Goal: Task Accomplishment & Management: Manage account settings

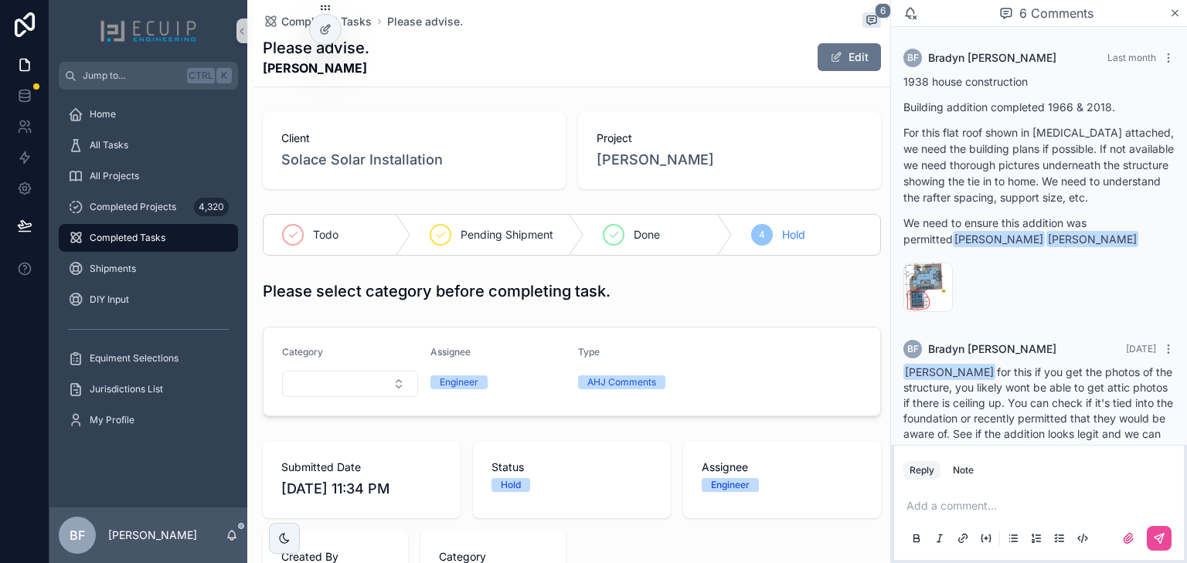
scroll to position [358, 0]
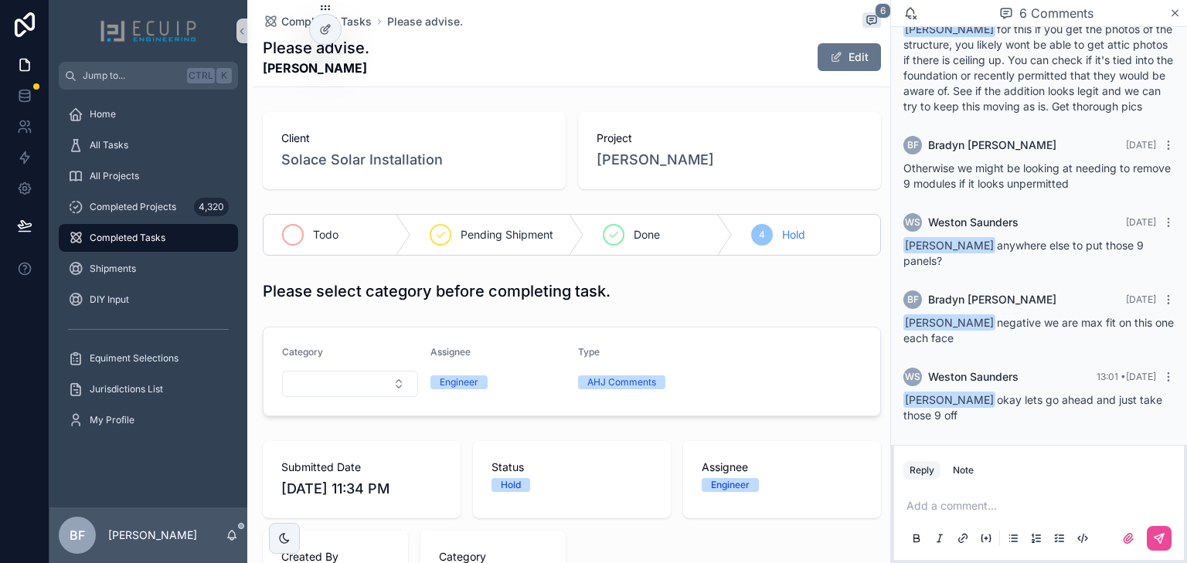
click at [297, 241] on div "scrollable content" at bounding box center [293, 235] width 22 height 22
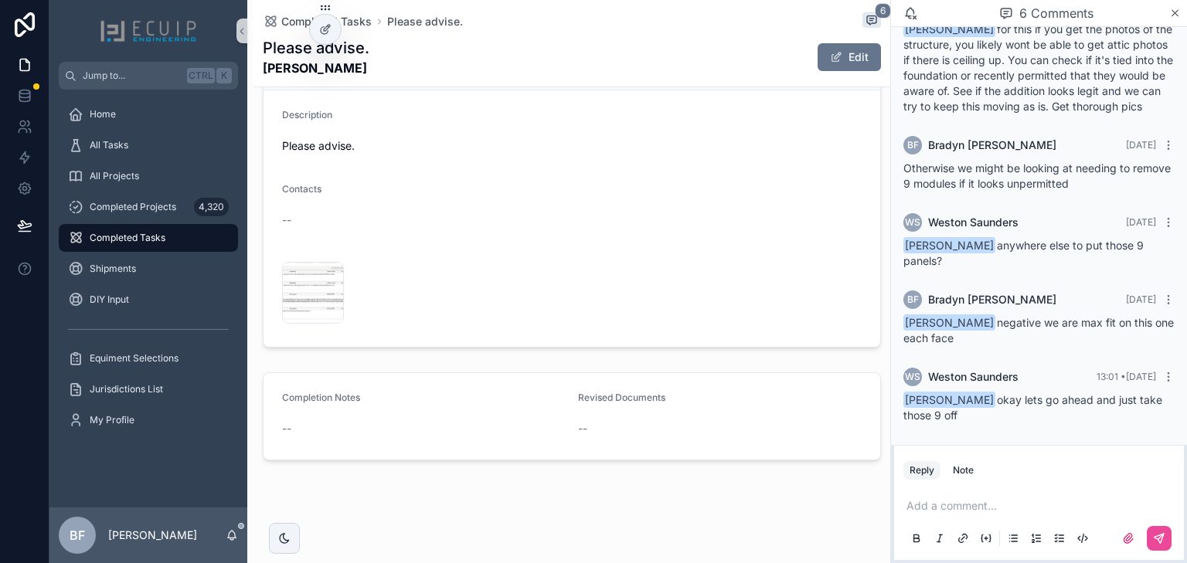
scroll to position [628, 0]
click at [844, 53] on button "Edit" at bounding box center [848, 57] width 63 height 28
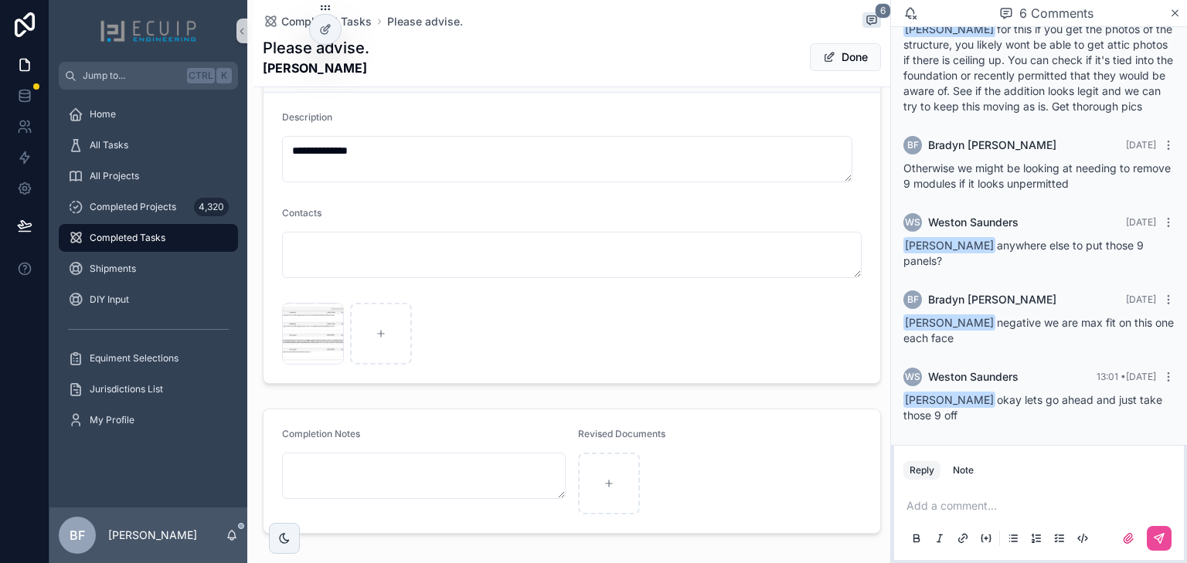
scroll to position [631, 0]
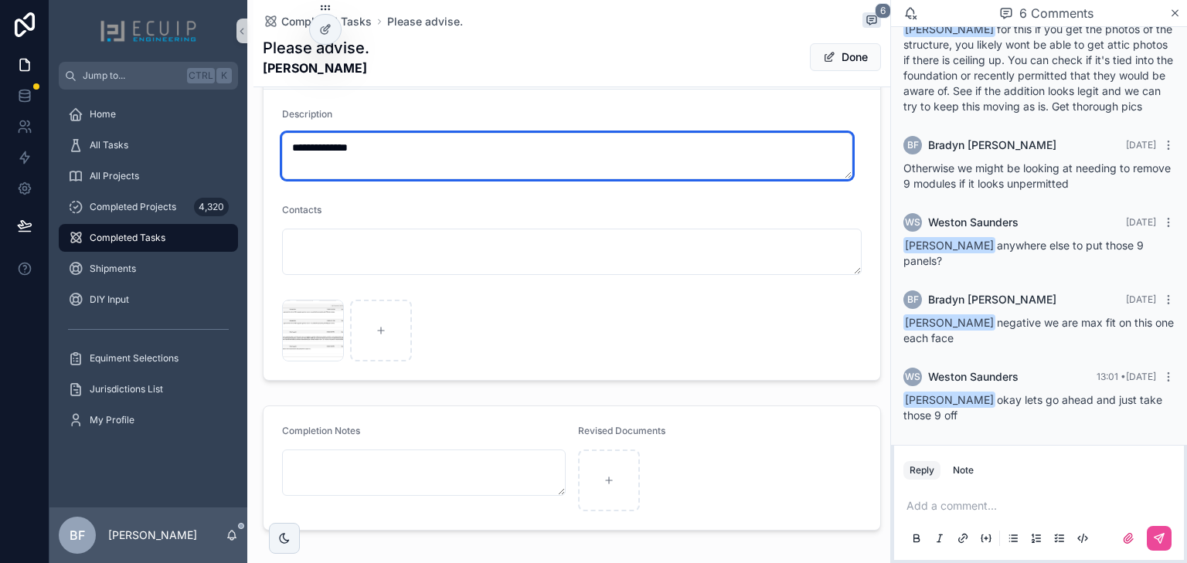
click at [372, 161] on textarea "**********" at bounding box center [567, 156] width 570 height 46
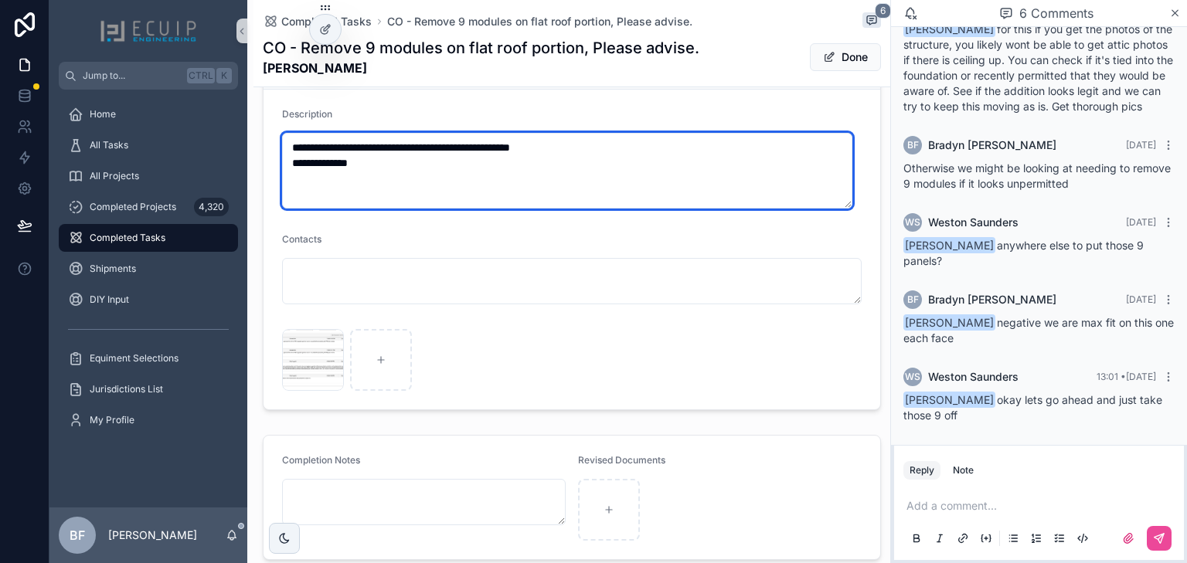
click at [516, 145] on textarea "**********" at bounding box center [567, 171] width 570 height 76
type textarea "**********"
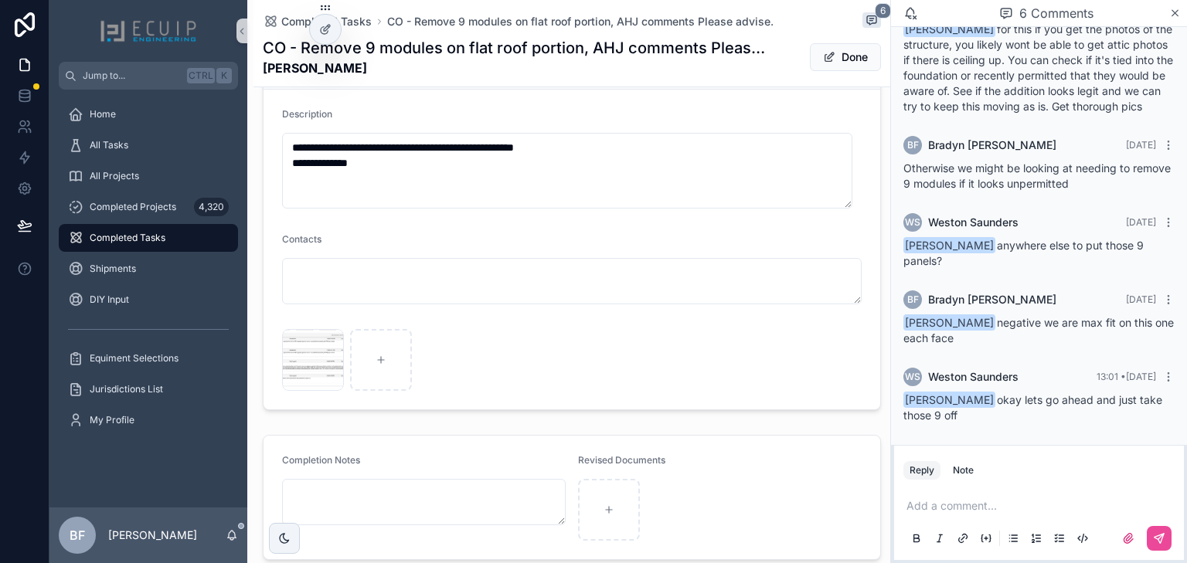
click at [840, 61] on button "Done" at bounding box center [845, 57] width 71 height 28
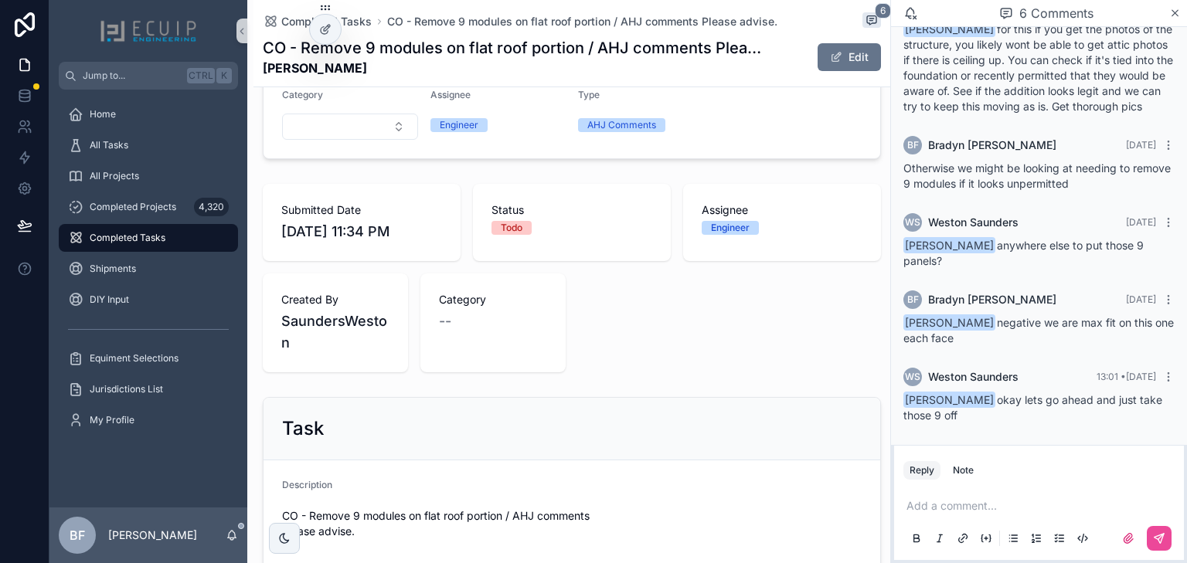
scroll to position [0, 0]
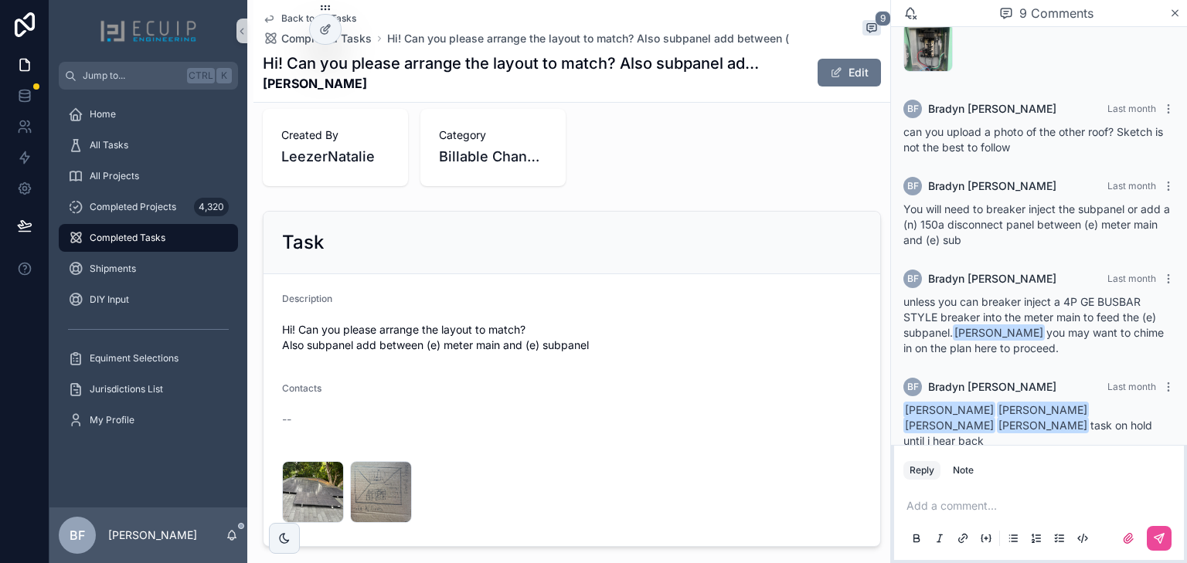
scroll to position [618, 0]
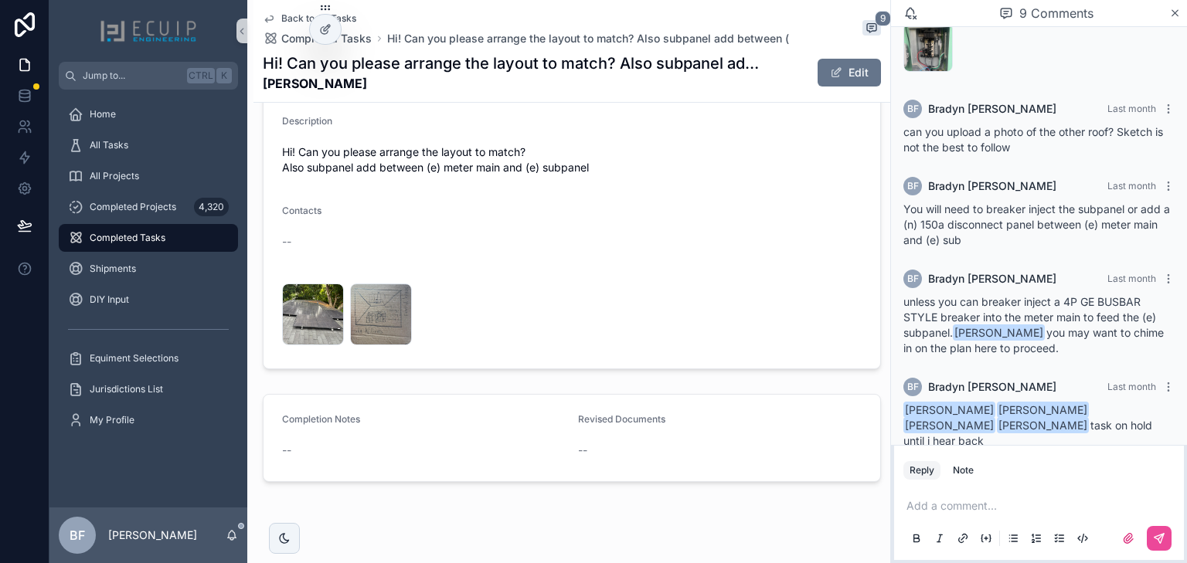
click at [855, 56] on div "Hi! Can you please arrange the layout to match? Also subpanel add between ( Lin…" at bounding box center [572, 73] width 618 height 40
click at [853, 63] on button "Edit" at bounding box center [848, 73] width 63 height 28
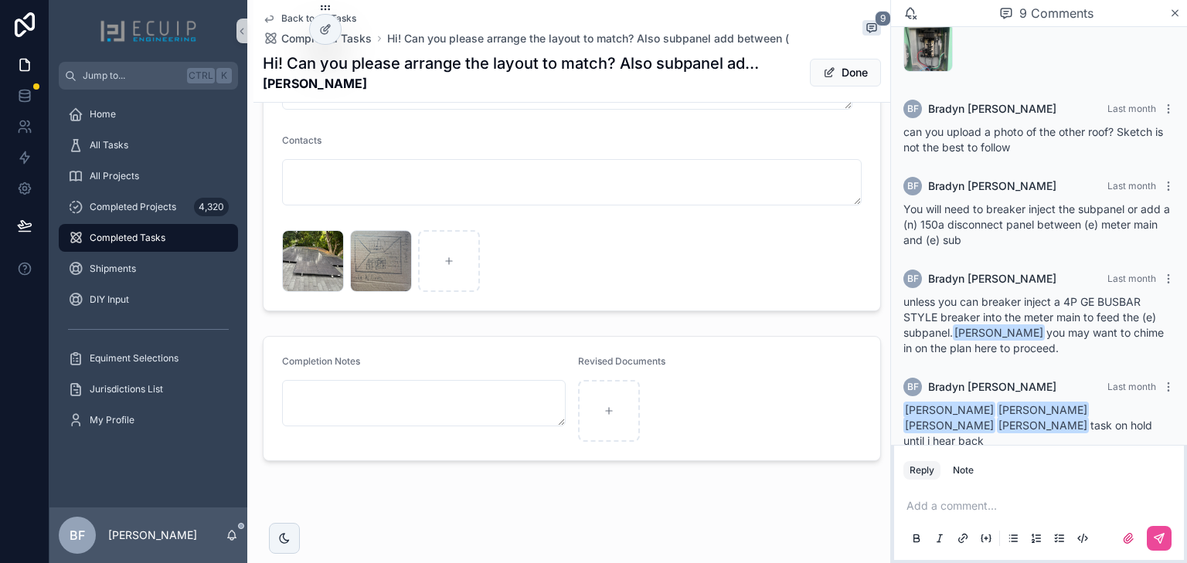
scroll to position [769, 0]
drag, startPoint x: 816, startPoint y: 71, endPoint x: 787, endPoint y: 130, distance: 65.3
click at [823, 71] on span at bounding box center [829, 72] width 12 height 12
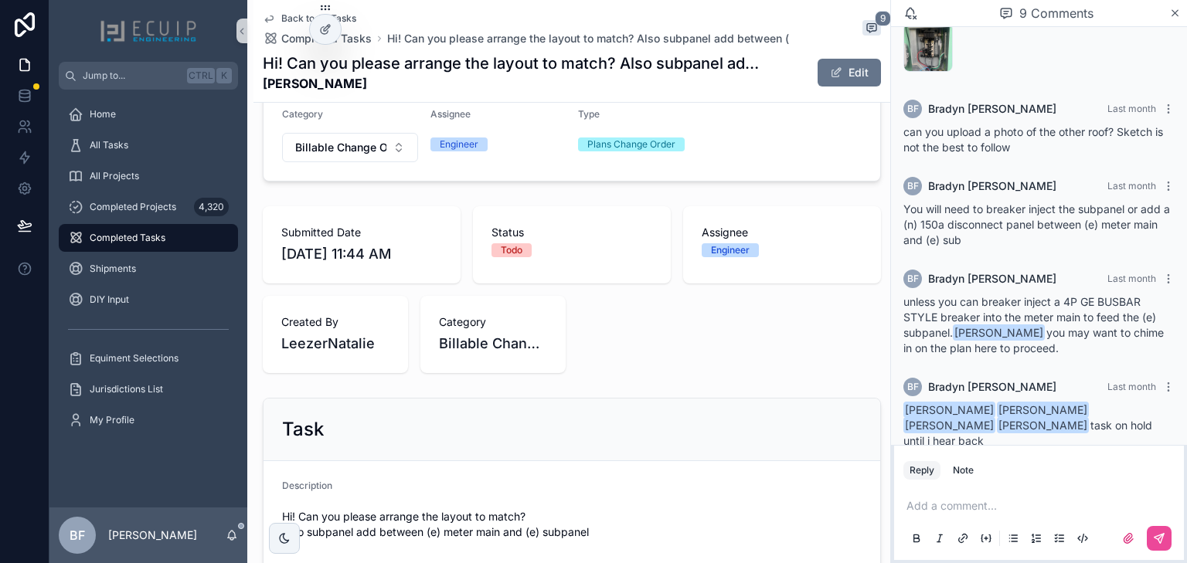
scroll to position [0, 0]
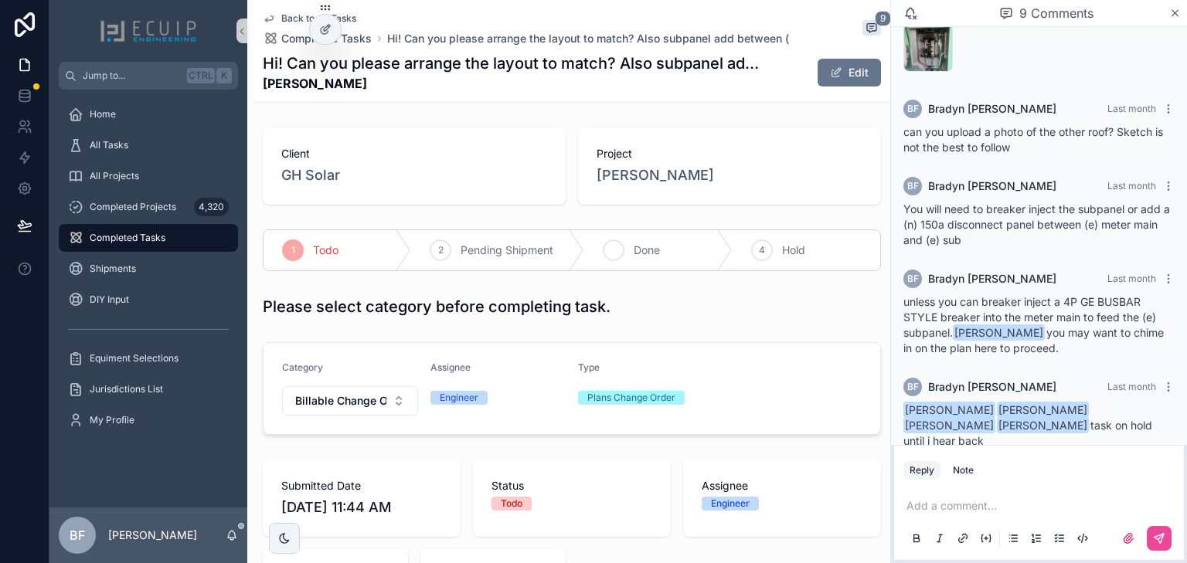
click at [647, 265] on div "3 Done" at bounding box center [658, 250] width 148 height 40
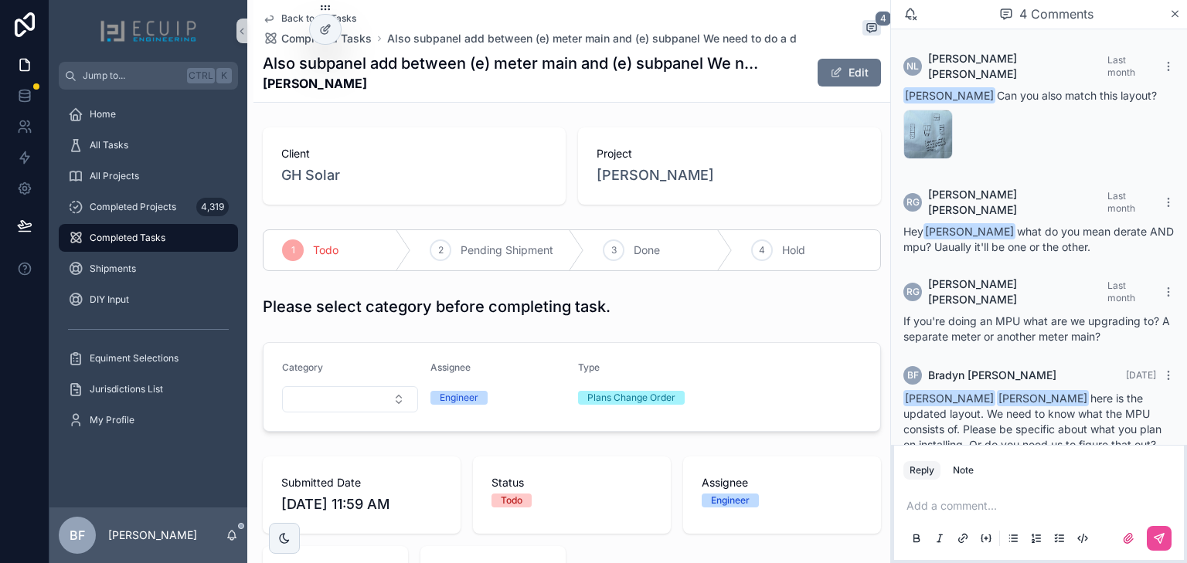
scroll to position [71, 0]
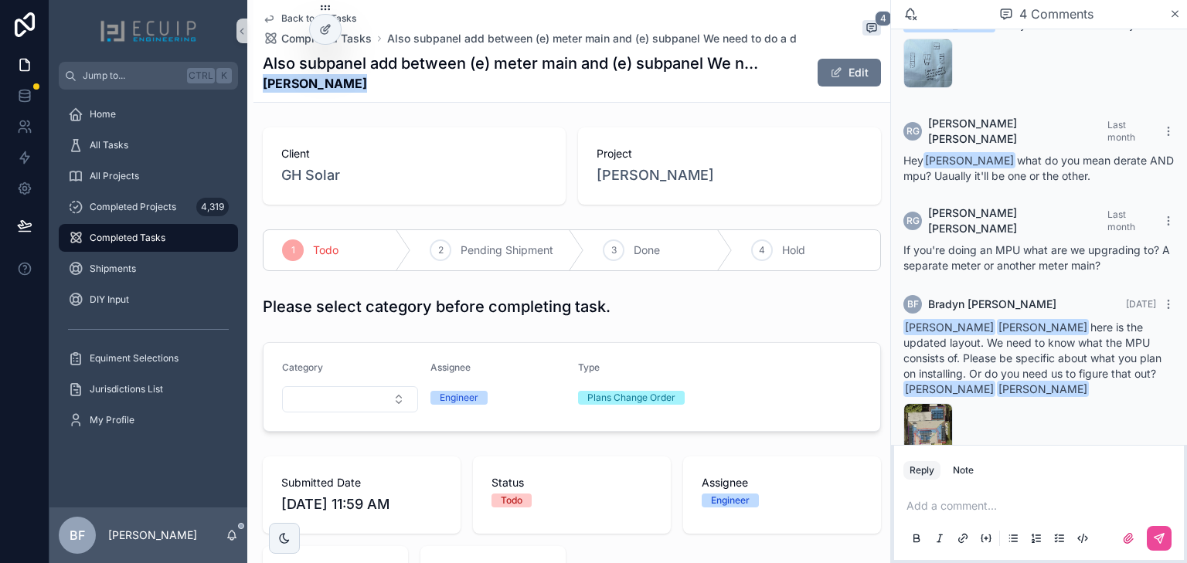
drag, startPoint x: 371, startPoint y: 83, endPoint x: 263, endPoint y: 87, distance: 108.2
click at [263, 87] on strong "Joseph Leslie" at bounding box center [514, 83] width 502 height 19
copy strong "Joseph Leslie"
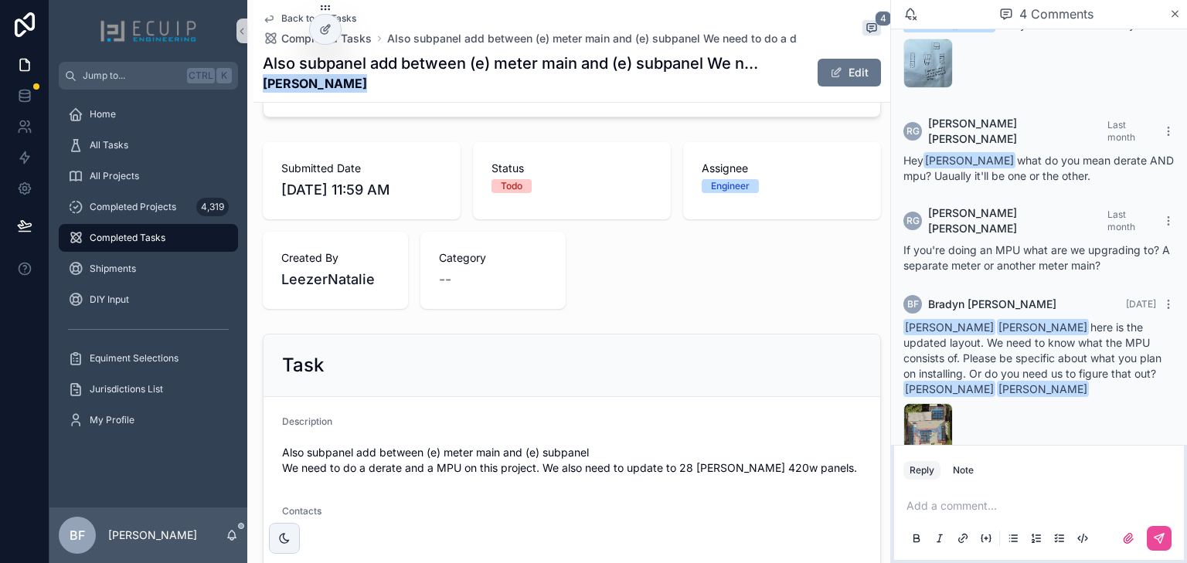
scroll to position [433, 0]
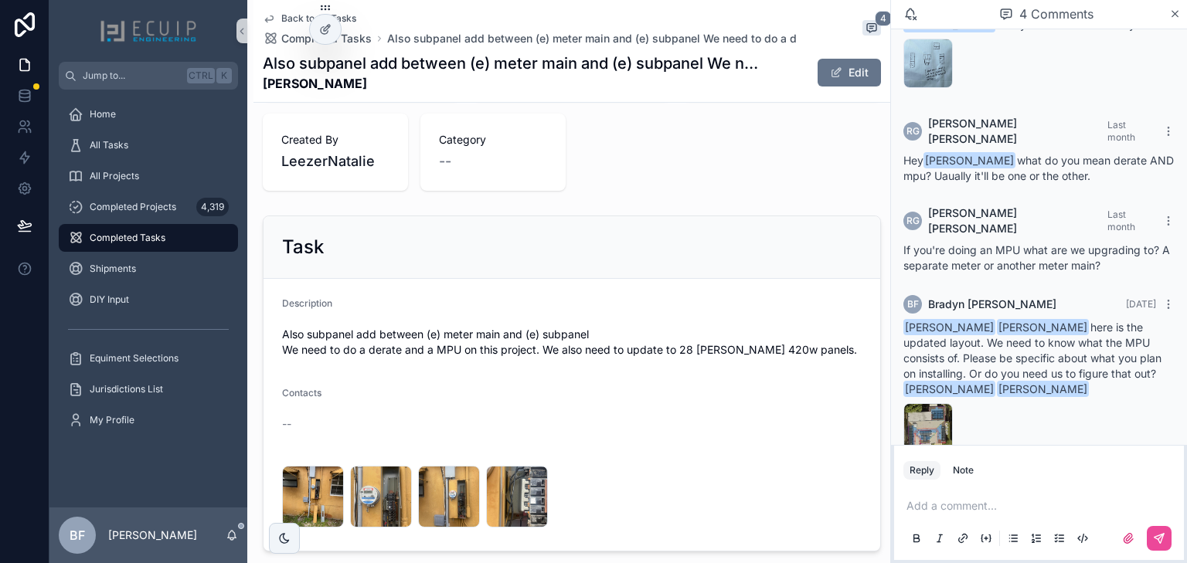
click at [671, 268] on div "Task" at bounding box center [571, 247] width 616 height 63
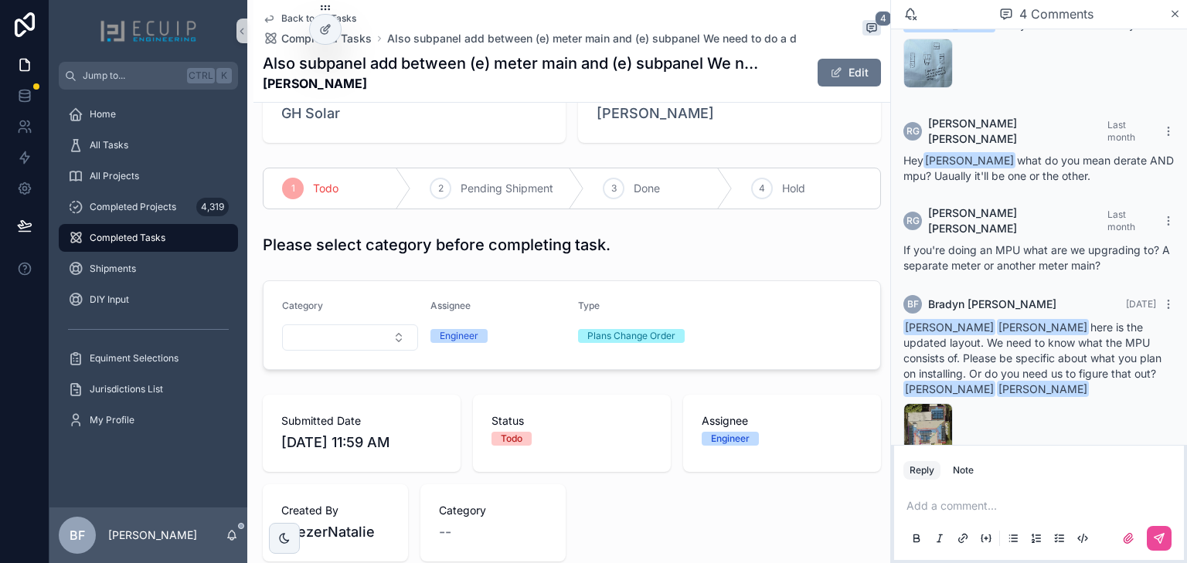
click at [641, 124] on div "Project Joseph Leslie" at bounding box center [729, 104] width 303 height 77
click at [624, 120] on span "Joseph Leslie" at bounding box center [654, 114] width 117 height 22
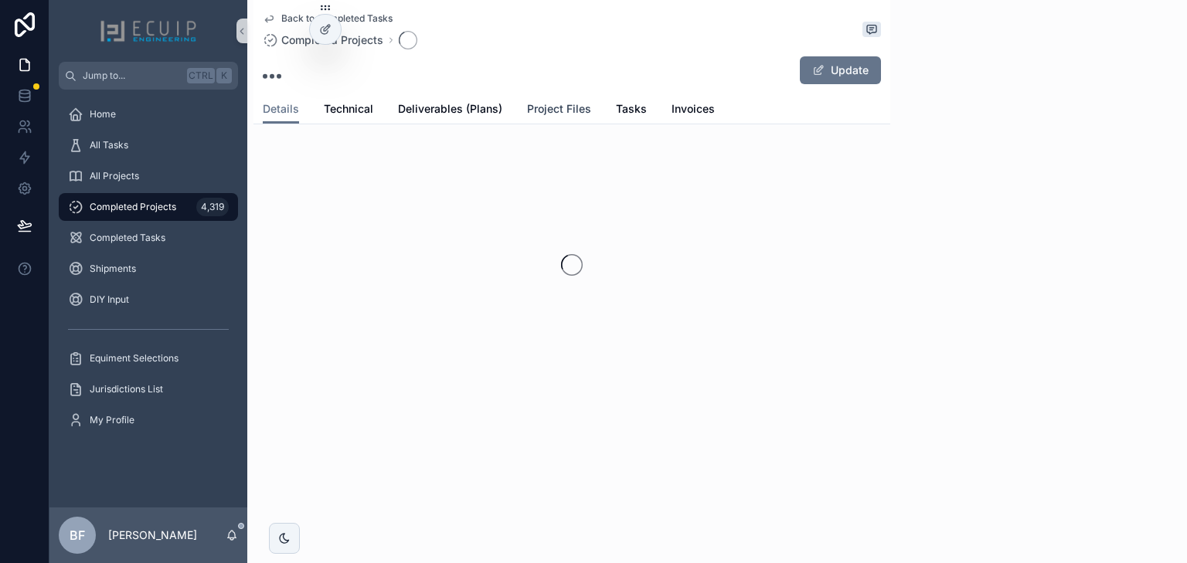
click at [558, 110] on span "Project Files" at bounding box center [559, 108] width 64 height 15
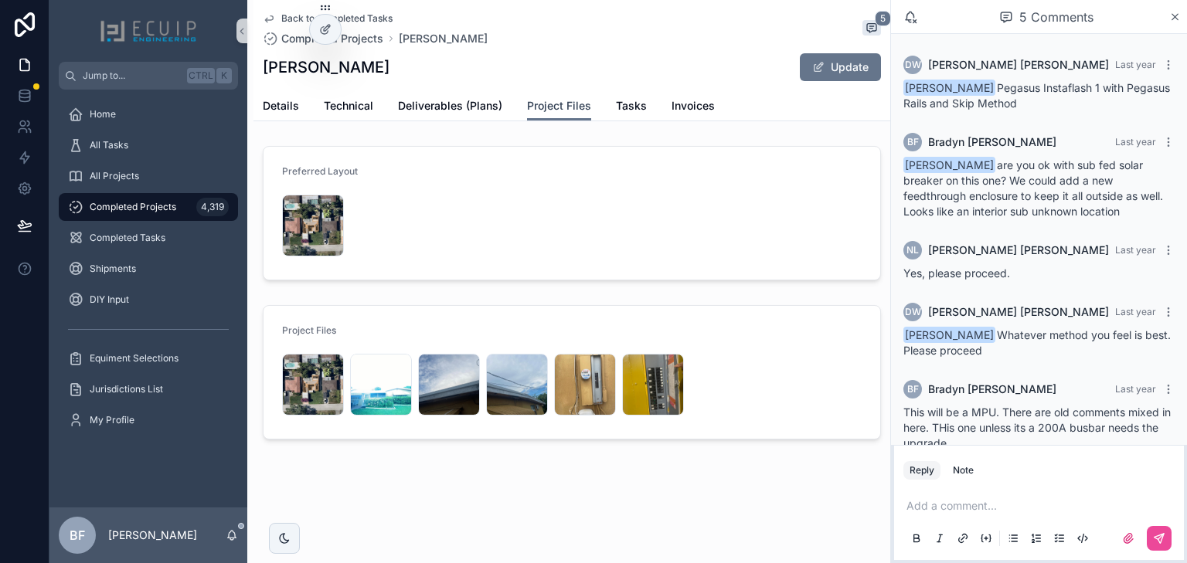
scroll to position [28, 0]
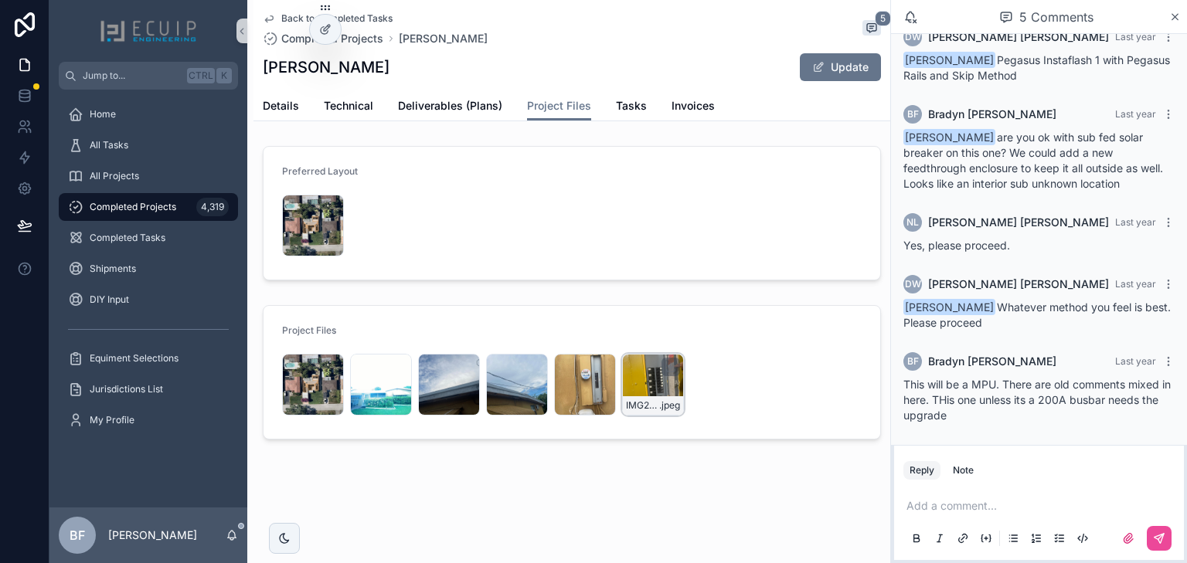
click at [647, 392] on div "IMG2657 .jpeg" at bounding box center [653, 385] width 62 height 62
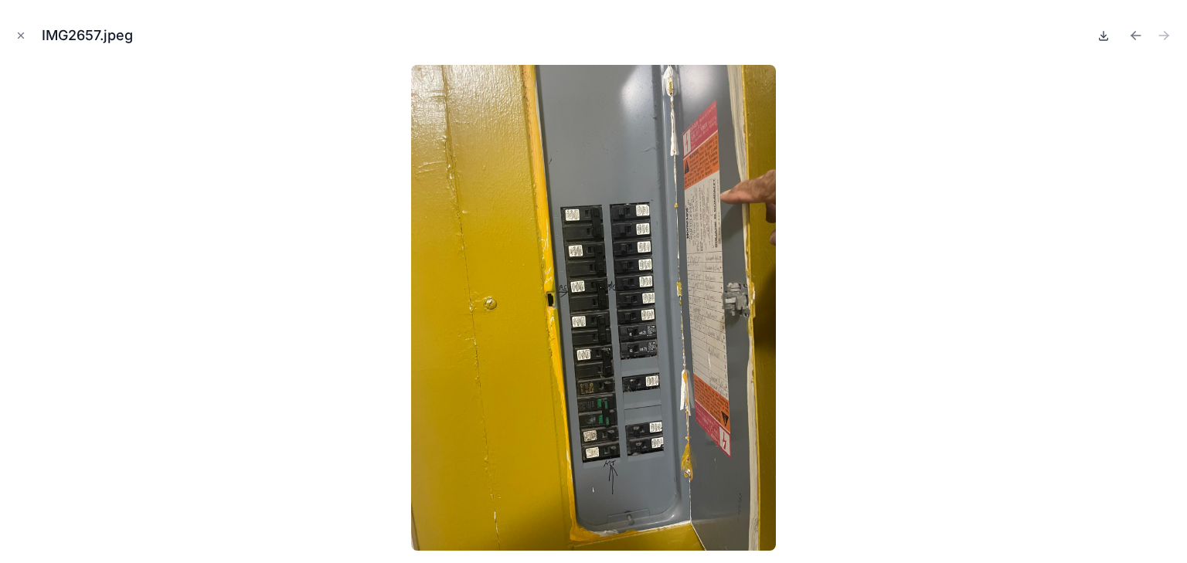
click at [1100, 32] on icon at bounding box center [1103, 35] width 12 height 12
click at [11, 38] on div "IMG2657.jpeg" at bounding box center [593, 281] width 1187 height 563
click at [15, 36] on icon "Close modal" at bounding box center [20, 35] width 11 height 11
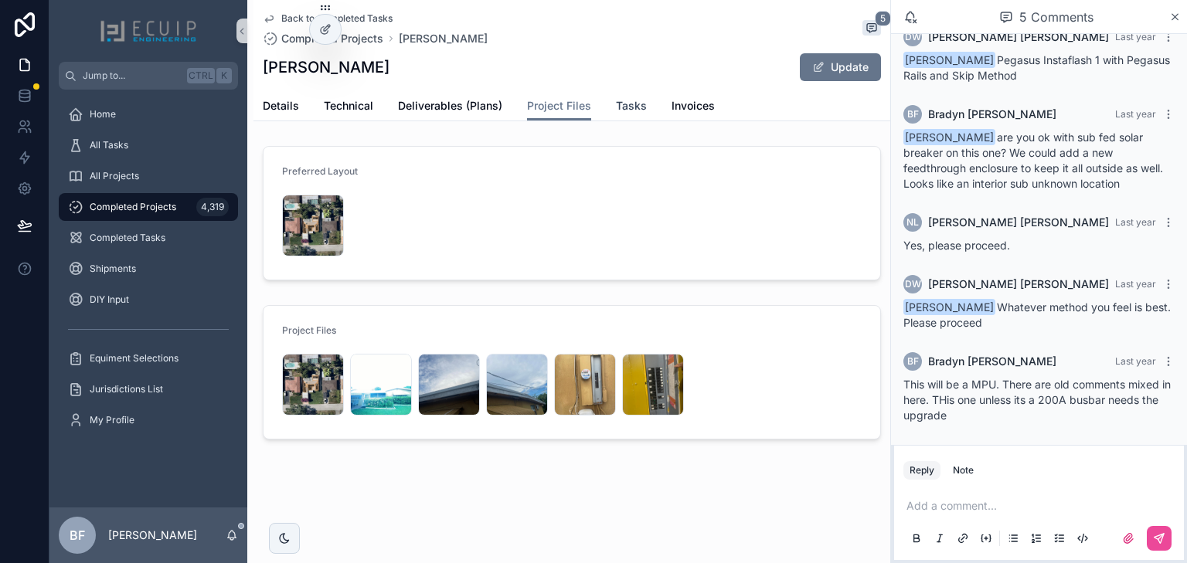
click at [644, 108] on div "Details Technical Deliverables (Plans) Project Files Tasks Invoices" at bounding box center [572, 105] width 618 height 29
click at [635, 108] on span "Tasks" at bounding box center [631, 105] width 31 height 15
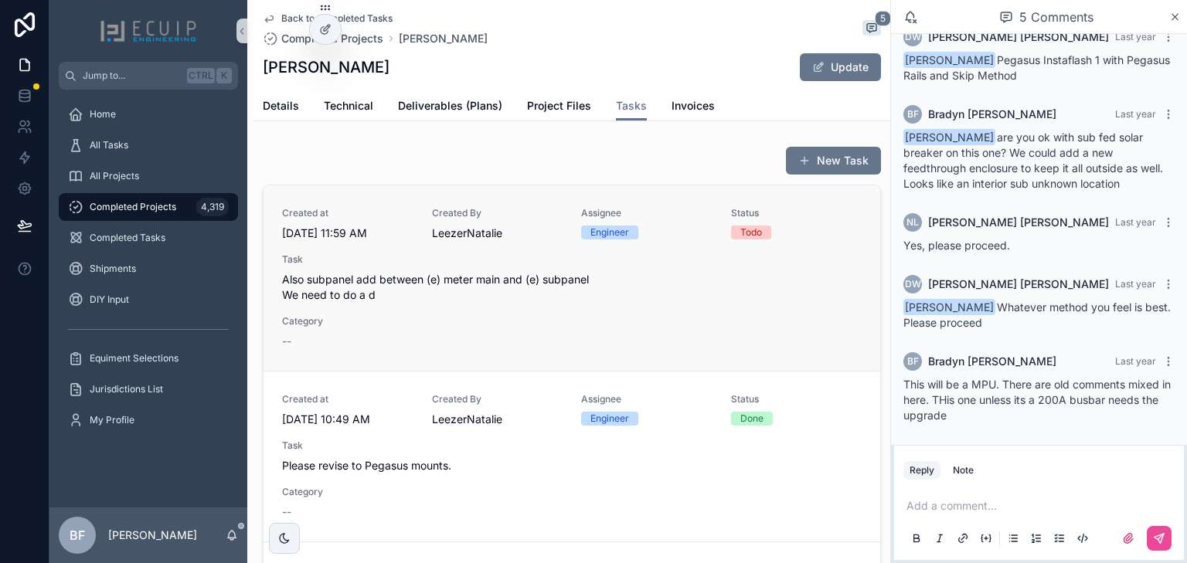
click at [620, 275] on span "Also subpanel add between (e) meter main and (e) subpanel We need to do a d" at bounding box center [571, 287] width 579 height 31
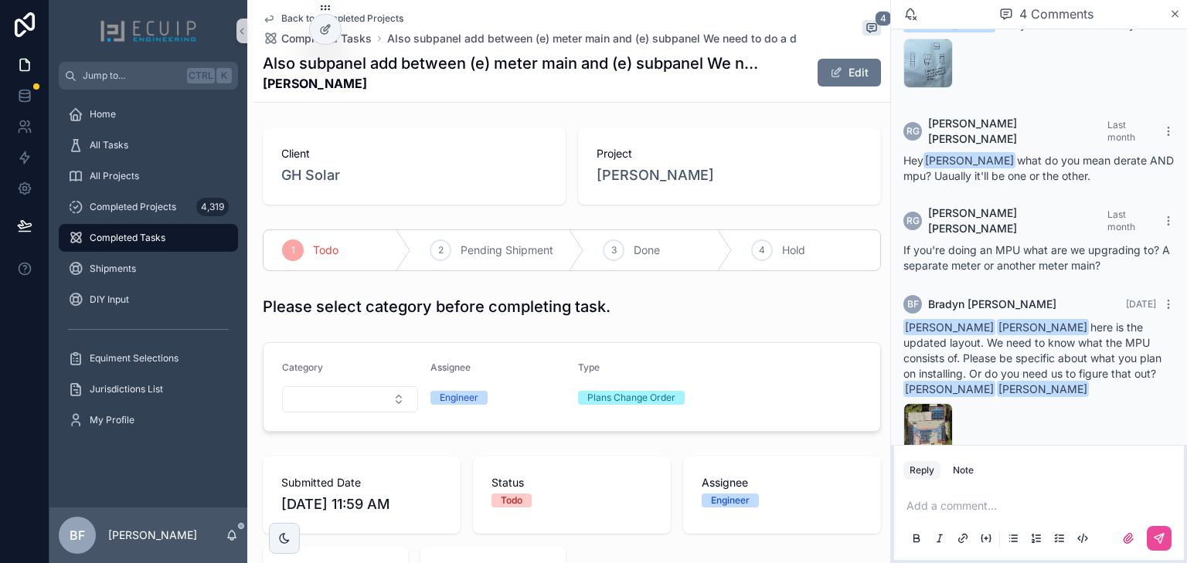
scroll to position [371, 0]
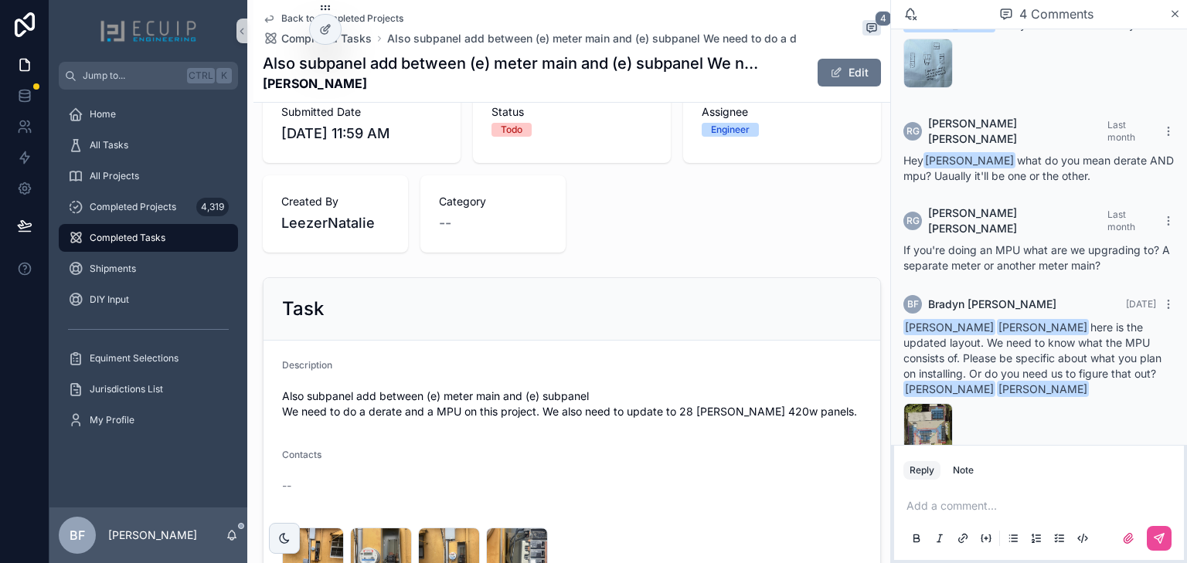
click at [715, 346] on form "Description Also subpanel add between (e) meter main and (e) subpanel We need t…" at bounding box center [571, 477] width 616 height 272
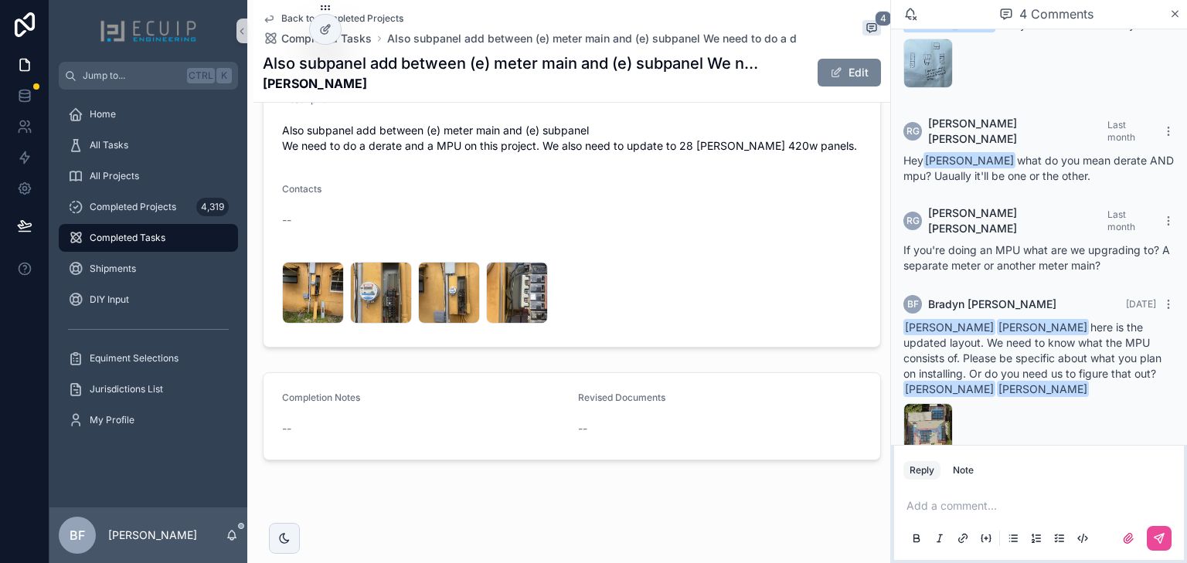
click at [825, 62] on button "Edit" at bounding box center [848, 73] width 63 height 28
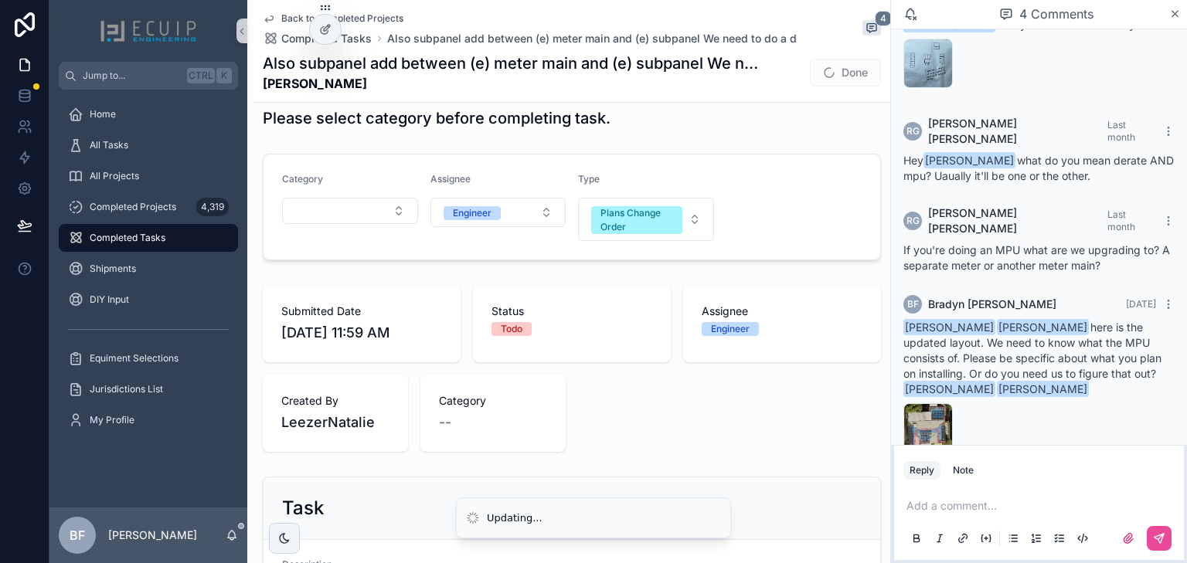
scroll to position [182, 0]
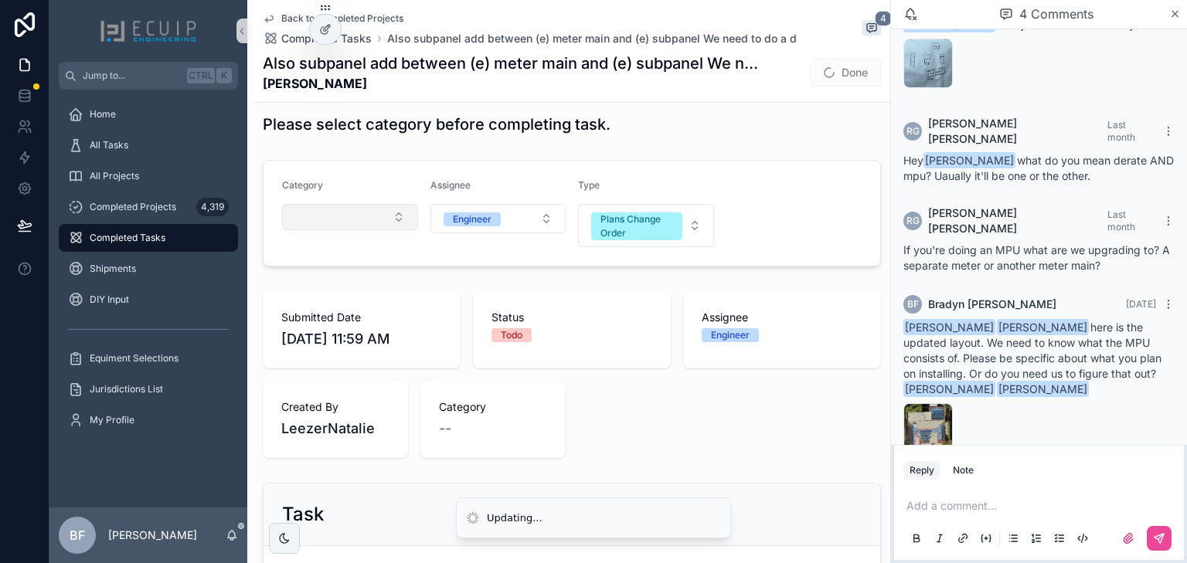
click at [331, 224] on button "Select Button" at bounding box center [350, 217] width 136 height 26
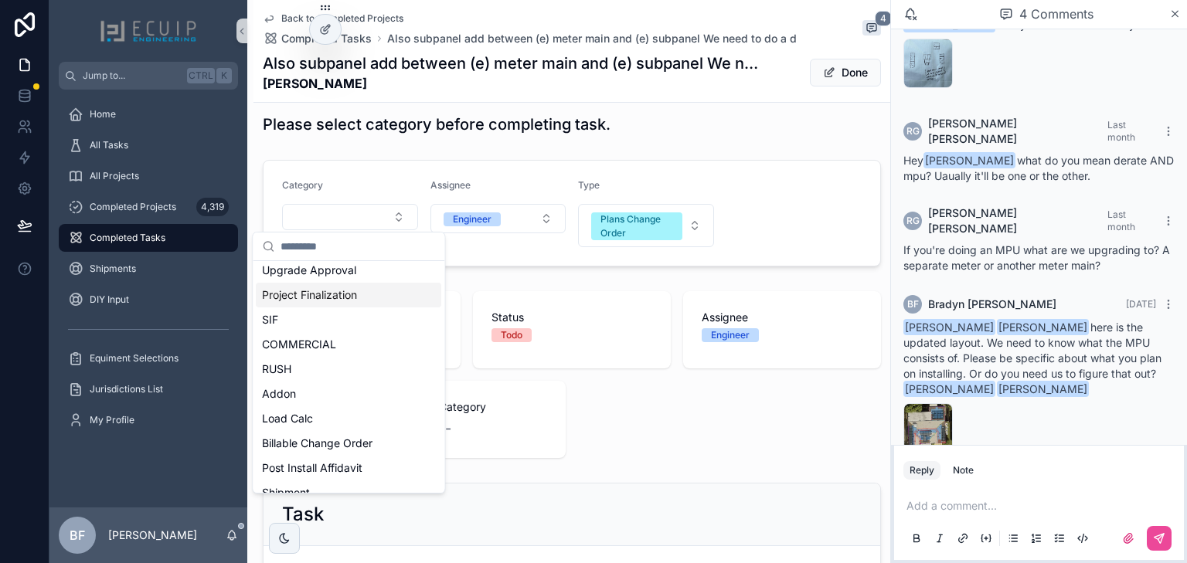
scroll to position [124, 0]
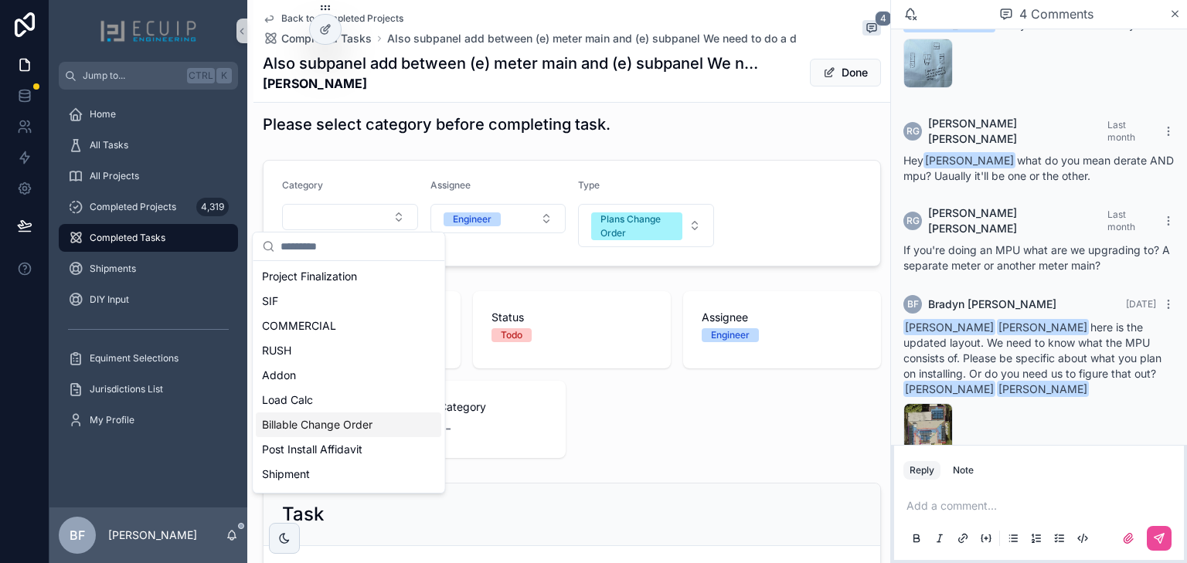
click at [341, 418] on span "Billable Change Order" at bounding box center [317, 424] width 110 height 15
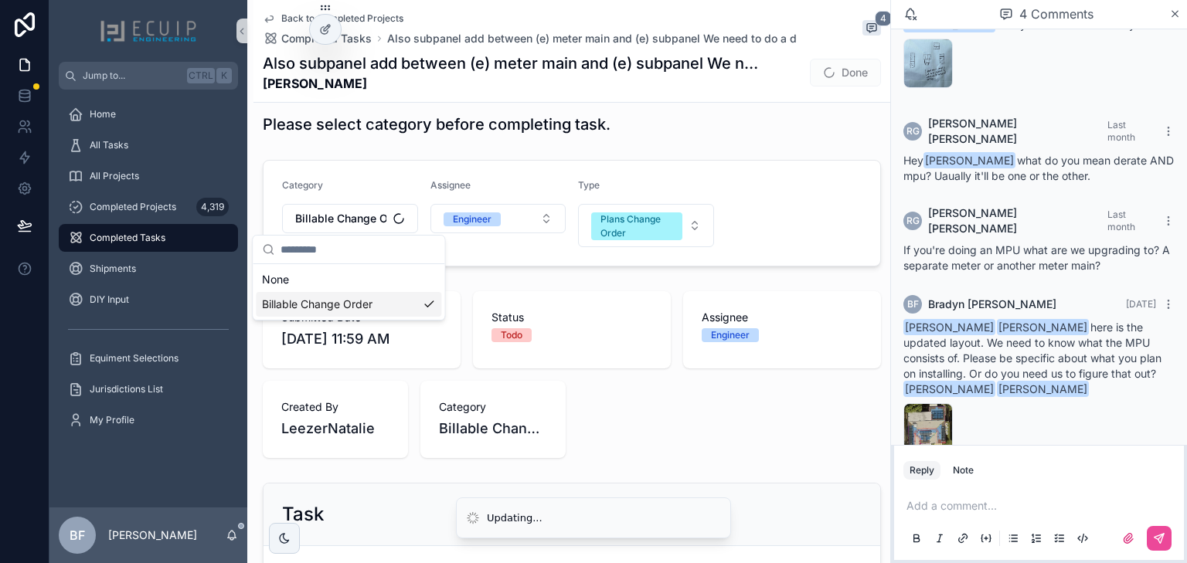
scroll to position [0, 0]
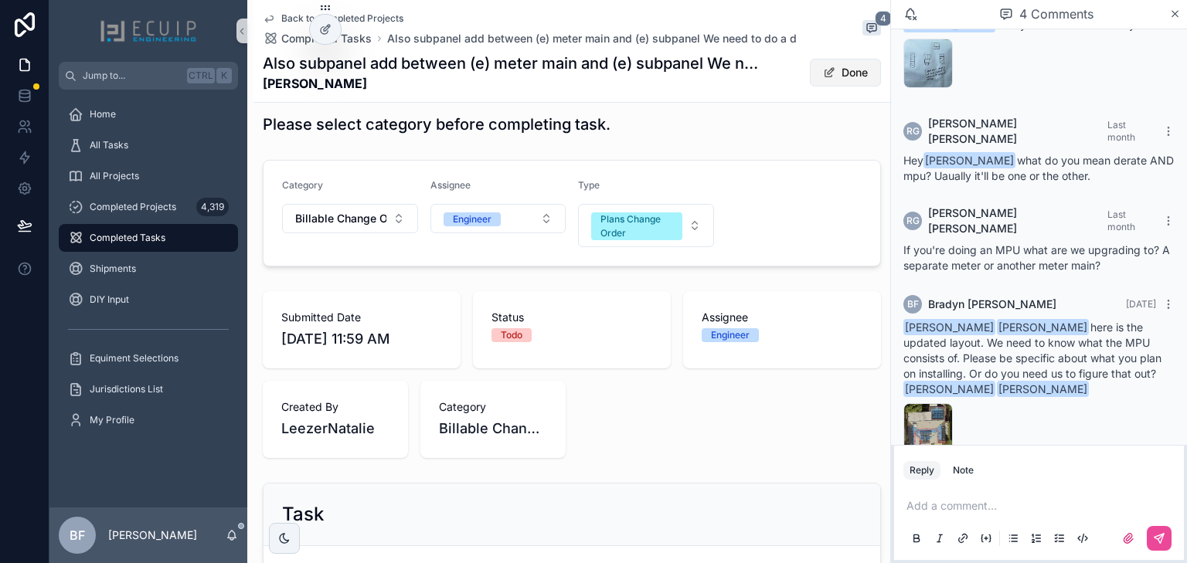
click at [820, 64] on button "Done" at bounding box center [845, 73] width 71 height 28
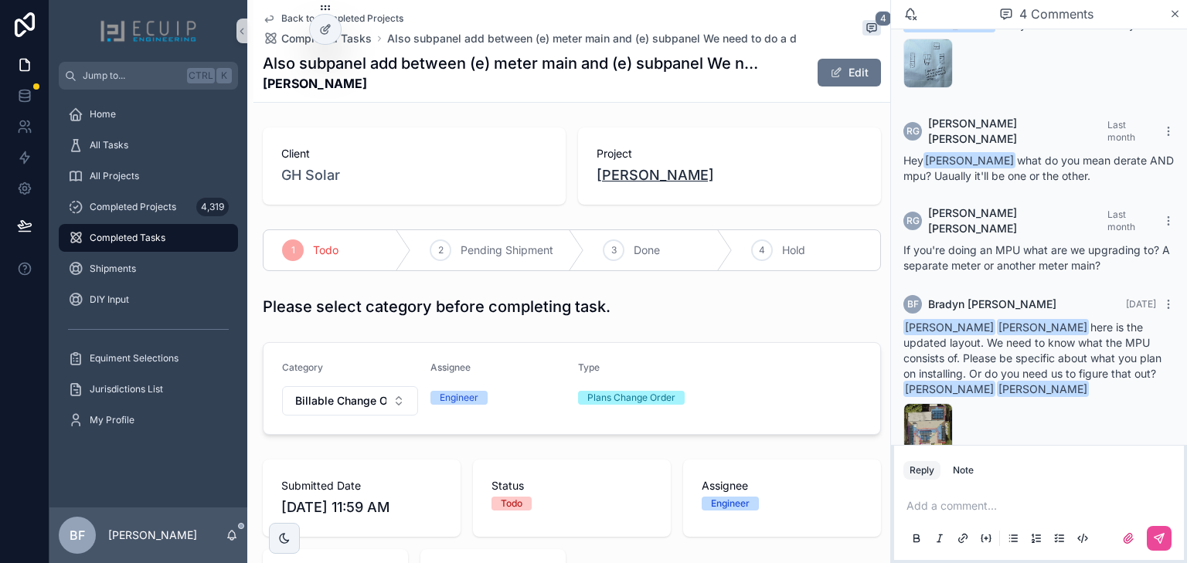
click at [643, 173] on span "Joseph Leslie" at bounding box center [654, 176] width 117 height 22
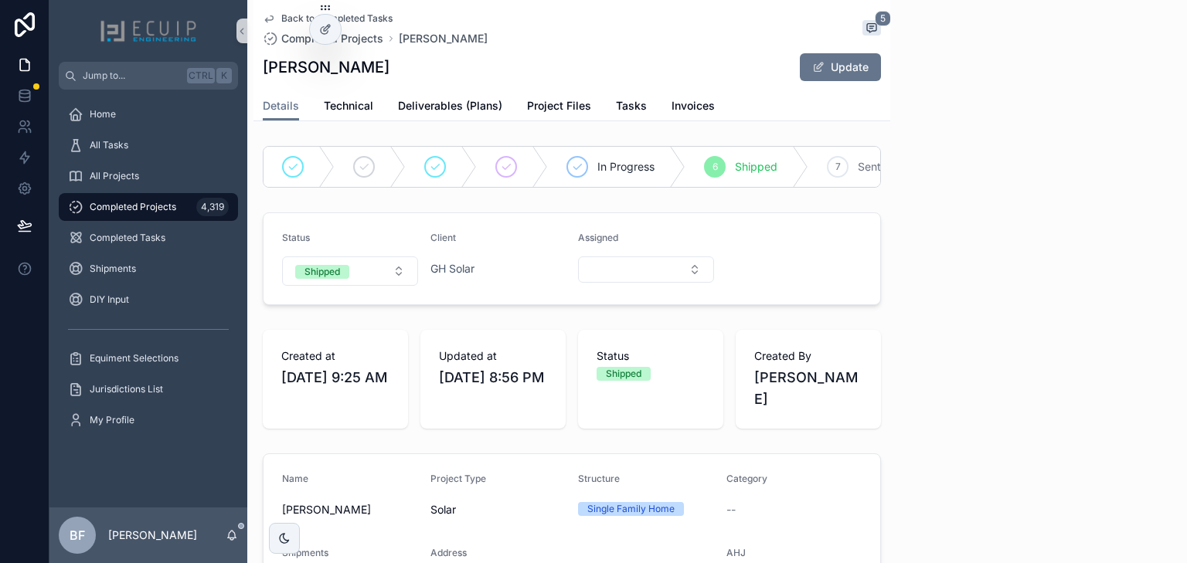
scroll to position [28, 0]
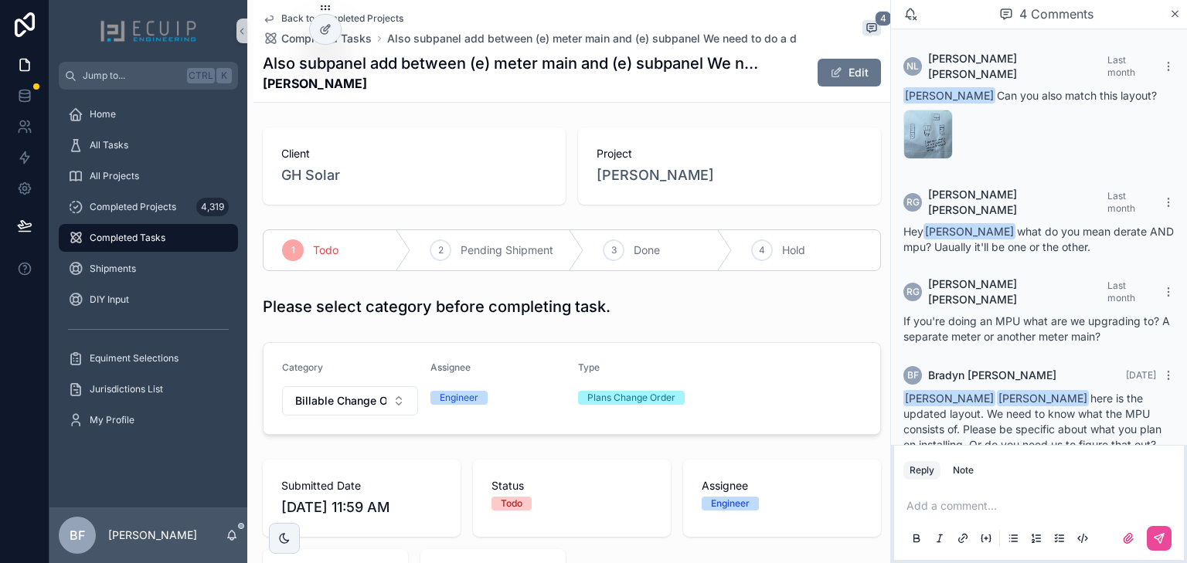
scroll to position [71, 0]
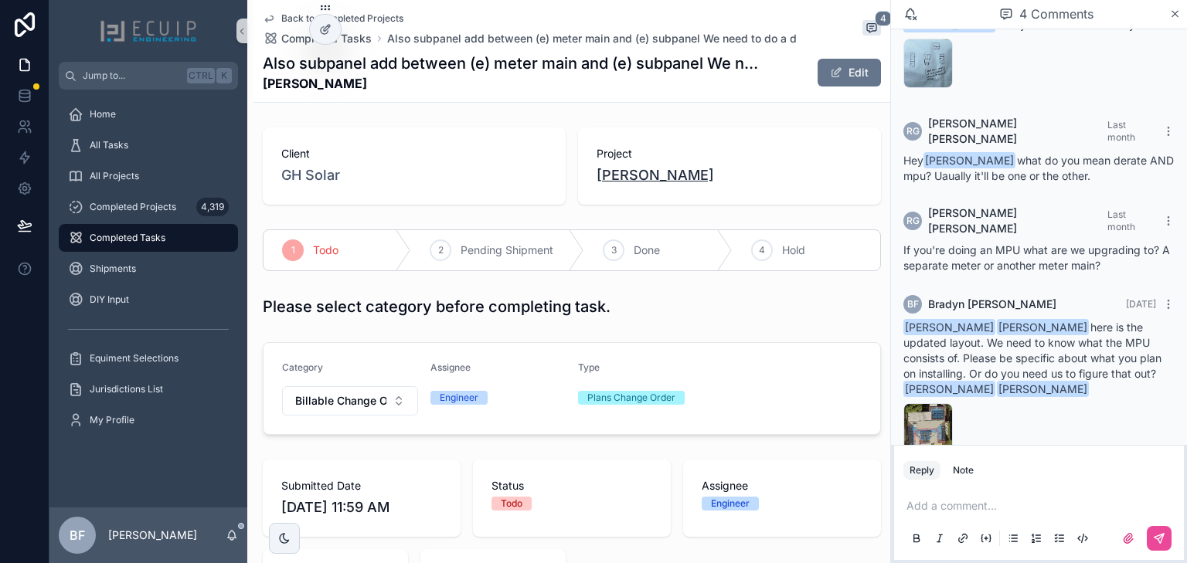
click at [601, 172] on span "Joseph Leslie" at bounding box center [654, 176] width 117 height 22
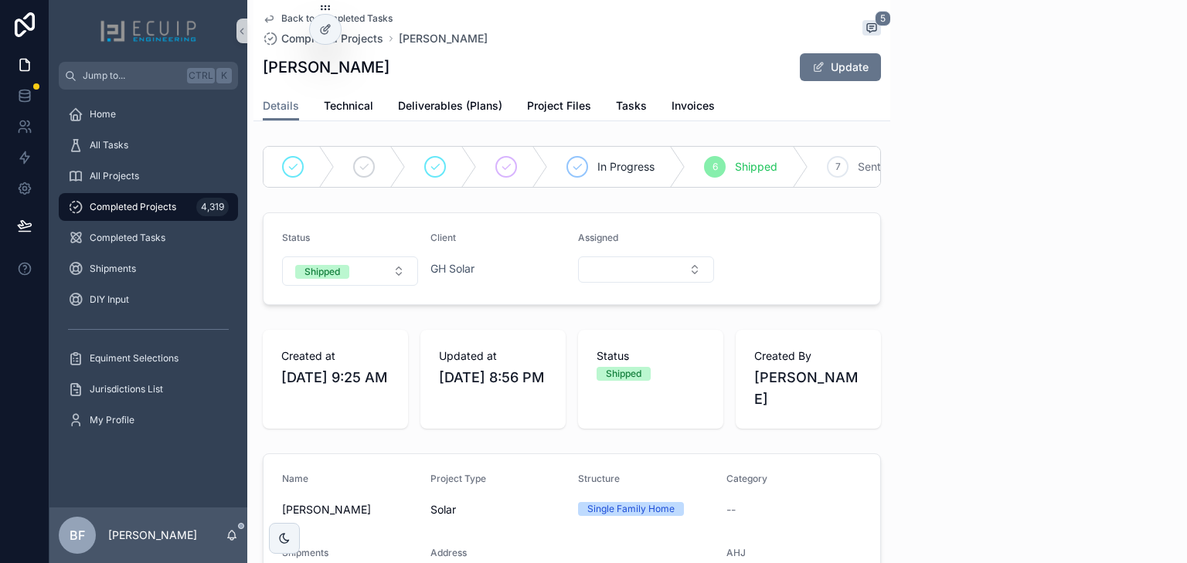
scroll to position [28, 0]
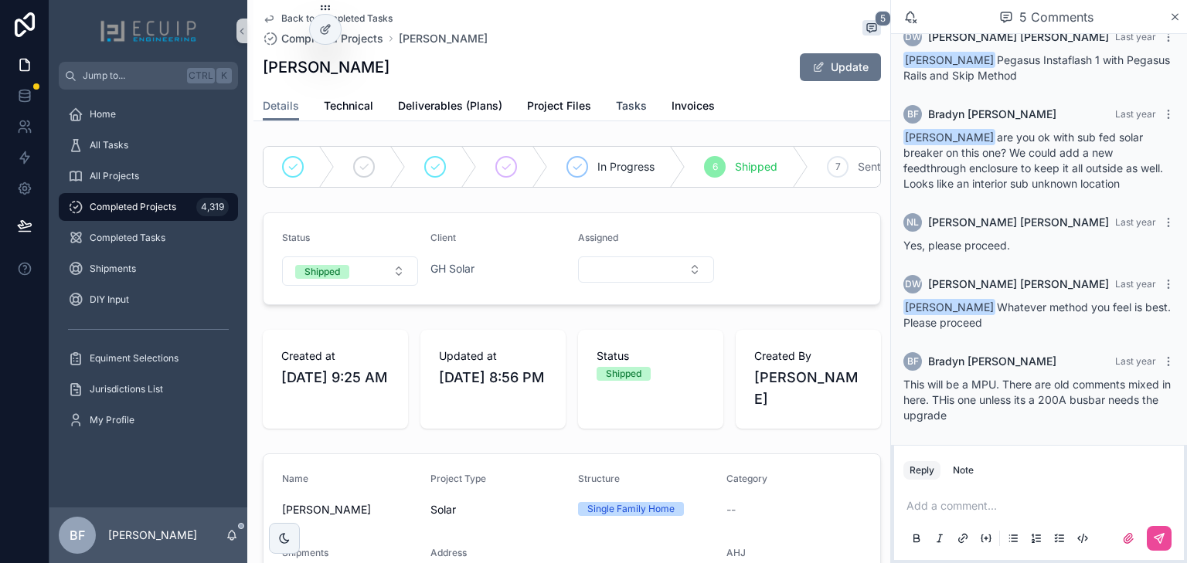
click at [626, 98] on span "Tasks" at bounding box center [631, 105] width 31 height 15
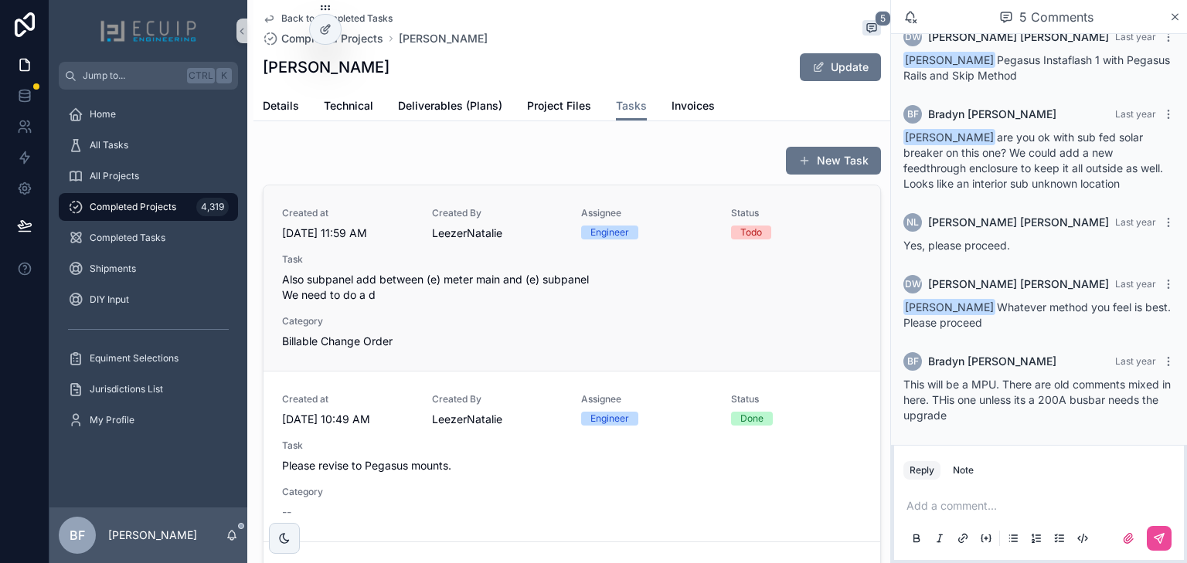
click at [545, 314] on div "Created at 8/26/2025 11:59 AM Created By LeezerNatalie Assignee Engineer Status…" at bounding box center [571, 278] width 579 height 142
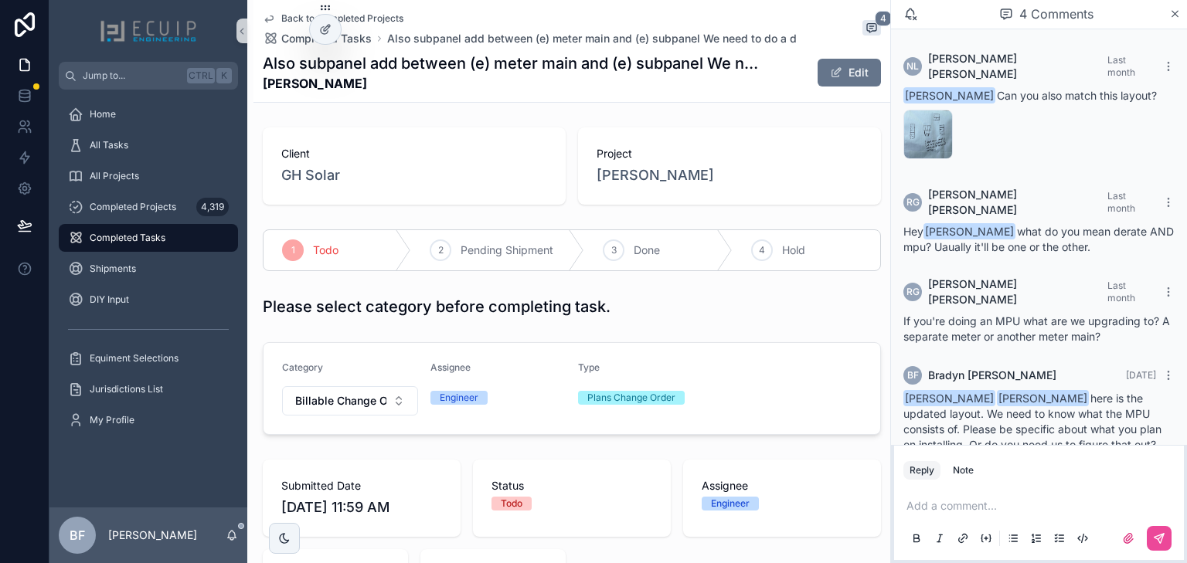
scroll to position [71, 0]
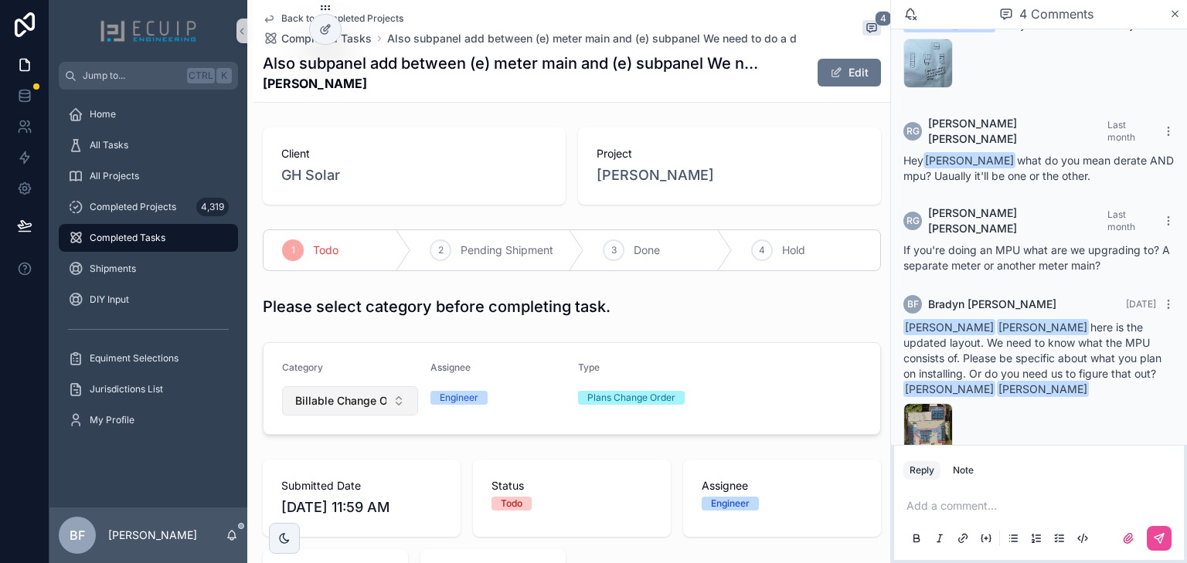
click at [339, 394] on span "Billable Change Order" at bounding box center [340, 400] width 91 height 15
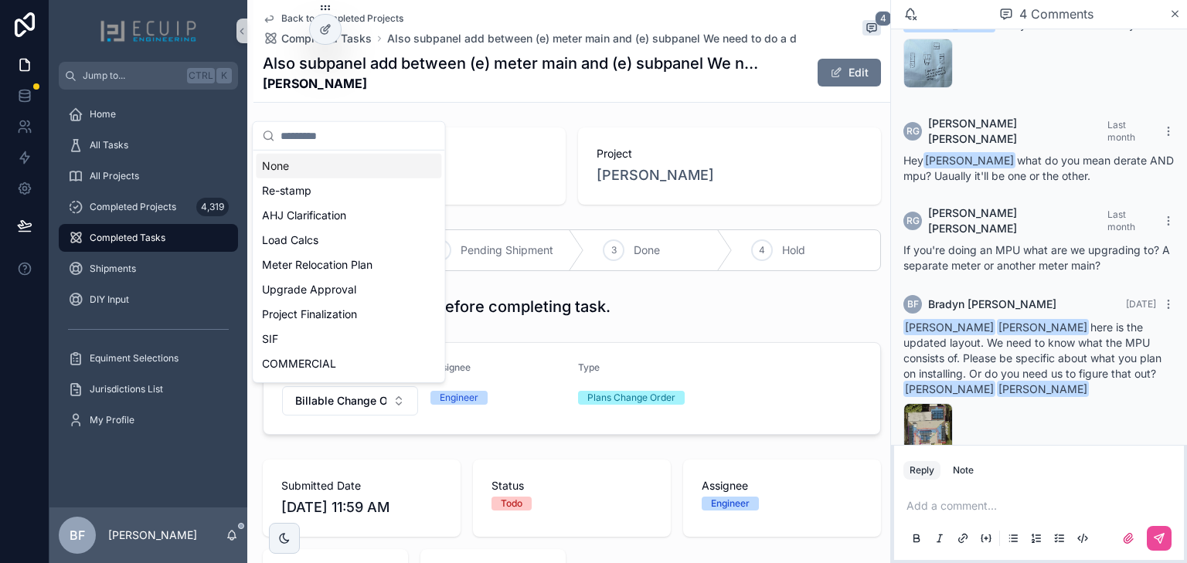
click at [321, 174] on div "None" at bounding box center [348, 166] width 185 height 25
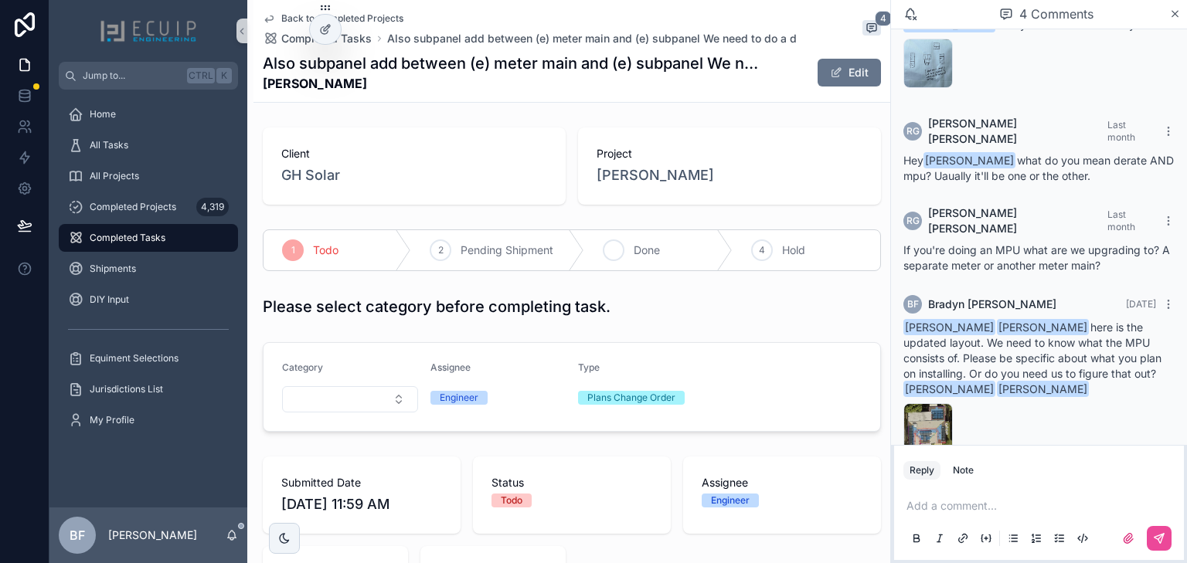
click at [629, 253] on div "3 Done" at bounding box center [658, 250] width 148 height 40
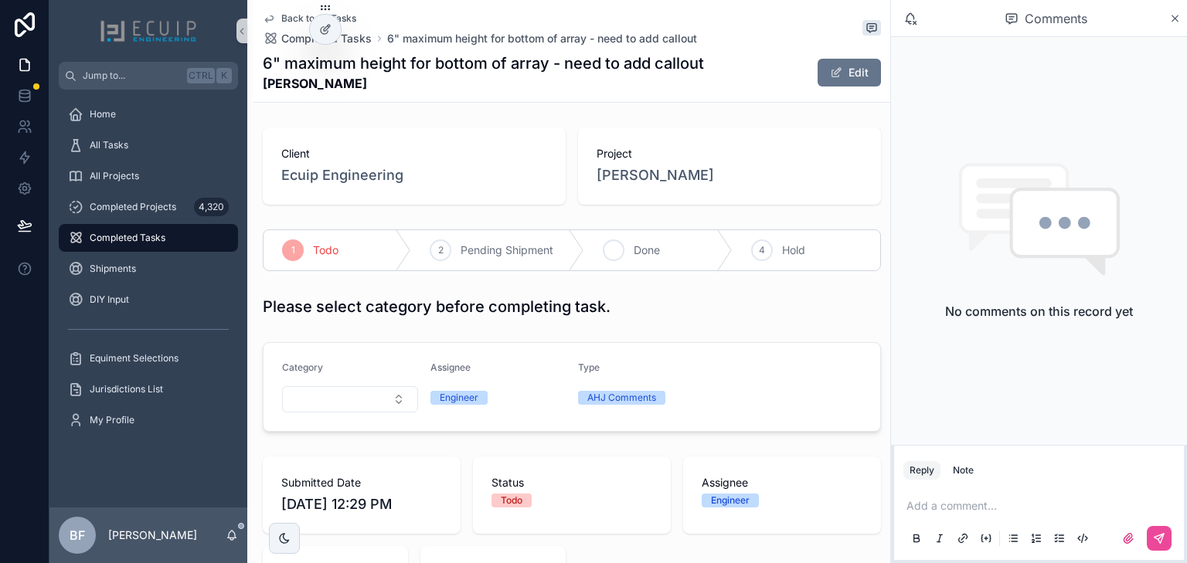
click at [602, 236] on div "3 Done" at bounding box center [658, 250] width 148 height 40
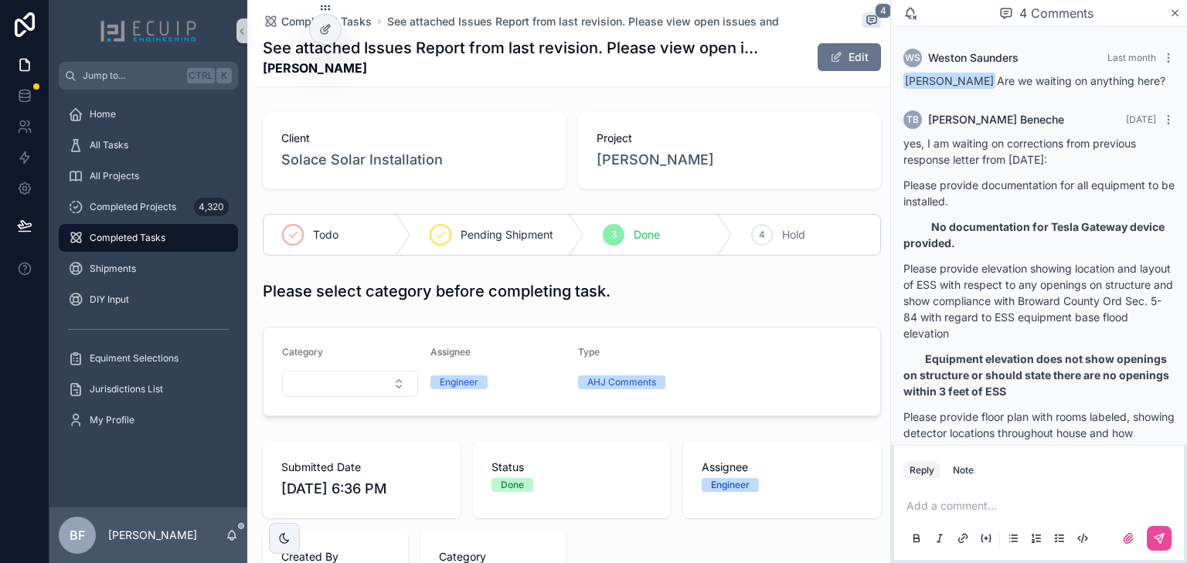
scroll to position [732, 0]
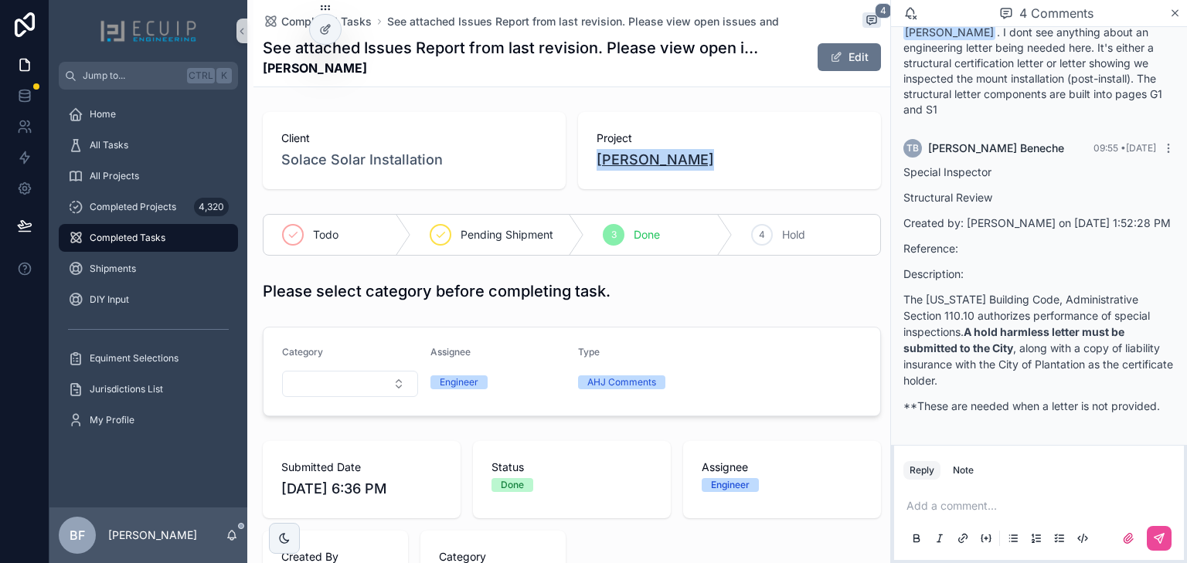
drag, startPoint x: 736, startPoint y: 173, endPoint x: 593, endPoint y: 166, distance: 143.1
click at [593, 166] on div "Project [PERSON_NAME]" at bounding box center [729, 150] width 303 height 77
copy span "[PERSON_NAME]"
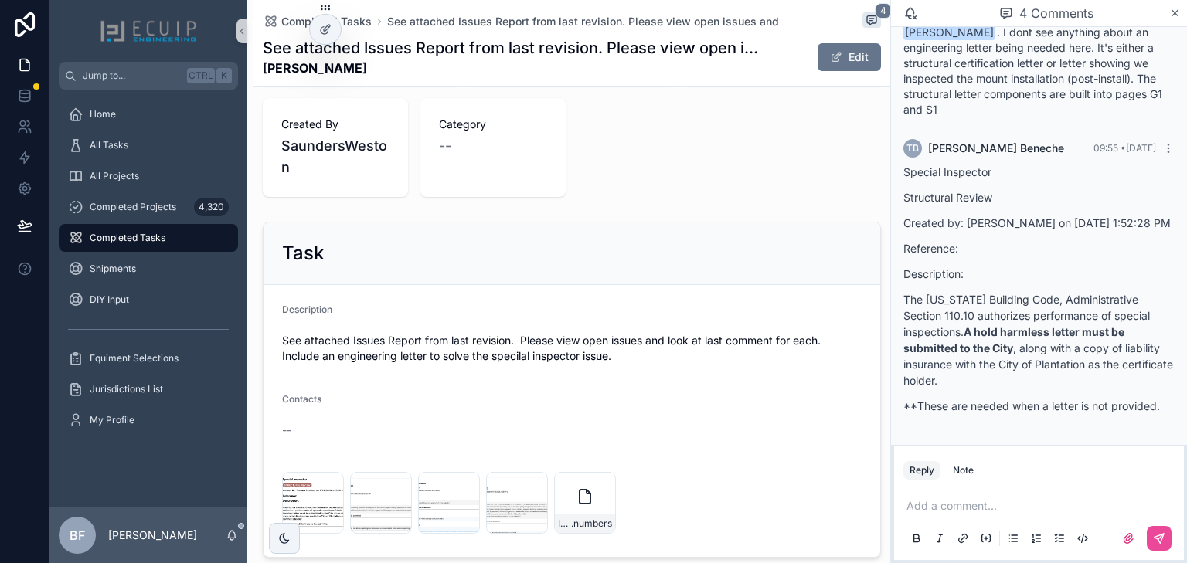
scroll to position [690, 0]
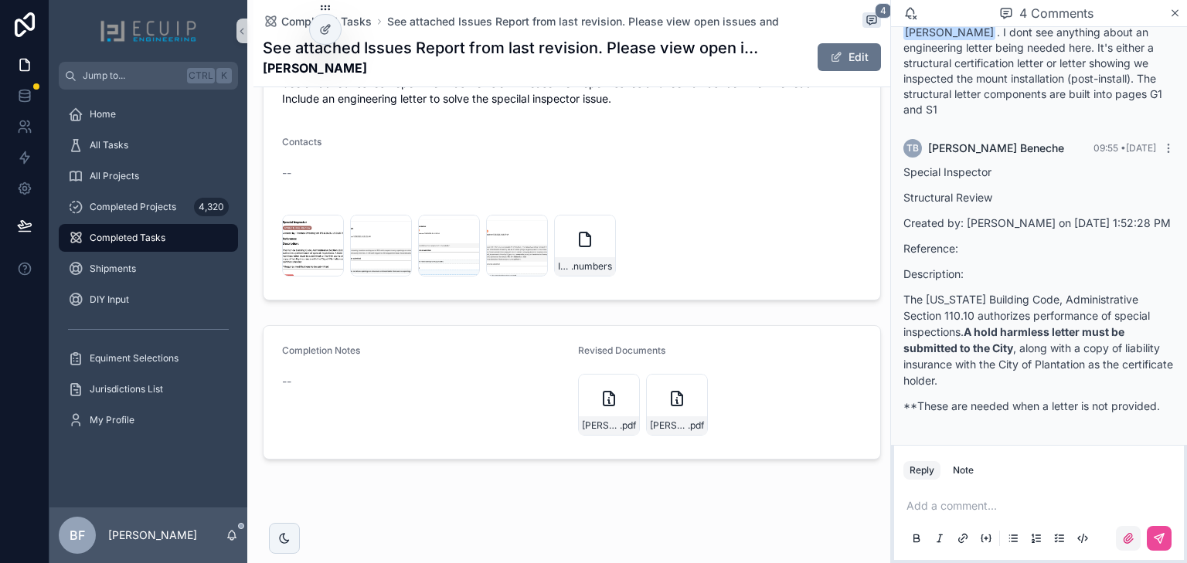
click at [1131, 539] on icon "scrollable content" at bounding box center [1127, 538] width 9 height 9
click at [0, 0] on input "scrollable content" at bounding box center [0, 0] width 0 height 0
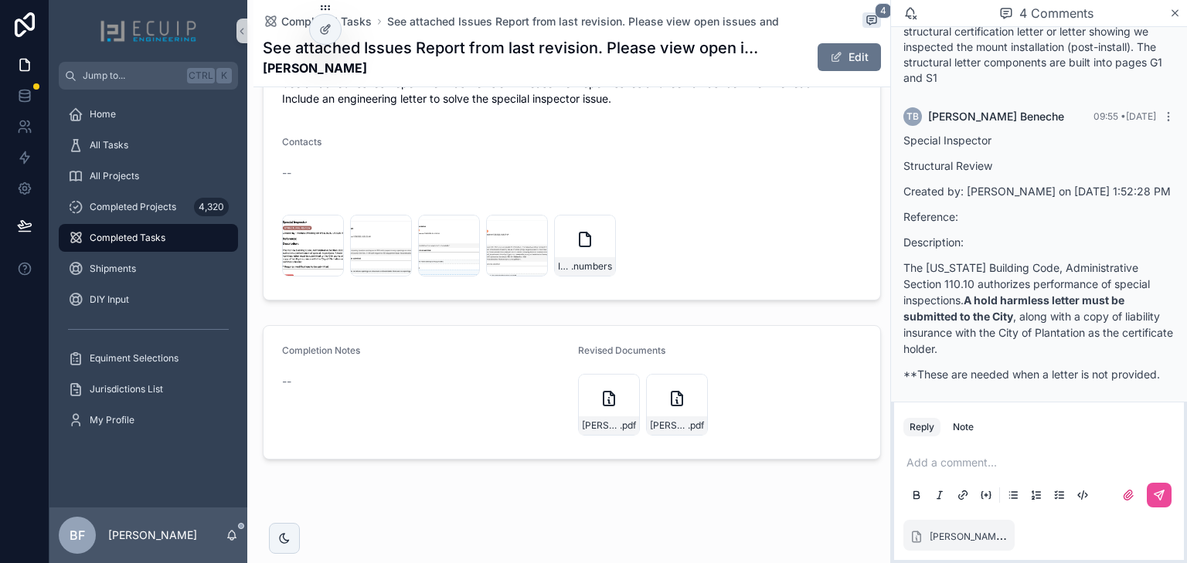
click at [1013, 468] on p "scrollable content" at bounding box center [1041, 462] width 271 height 15
click at [1161, 497] on icon "scrollable content" at bounding box center [1158, 495] width 9 height 9
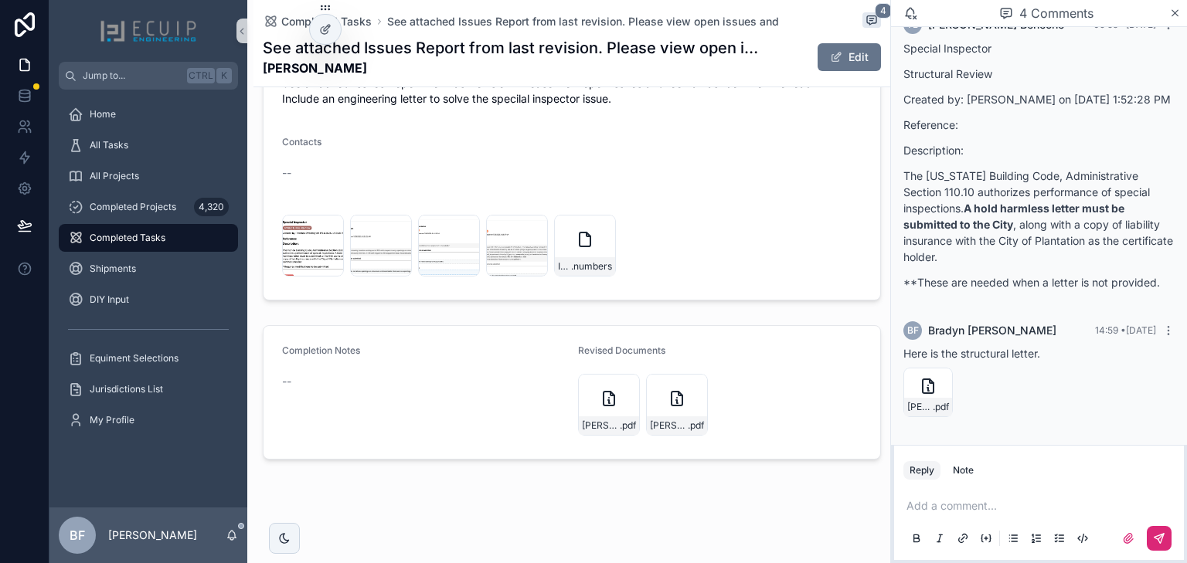
scroll to position [855, 0]
click at [982, 514] on div "Add a comment..." at bounding box center [1038, 521] width 271 height 65
click at [993, 504] on p "scrollable content" at bounding box center [1041, 505] width 271 height 15
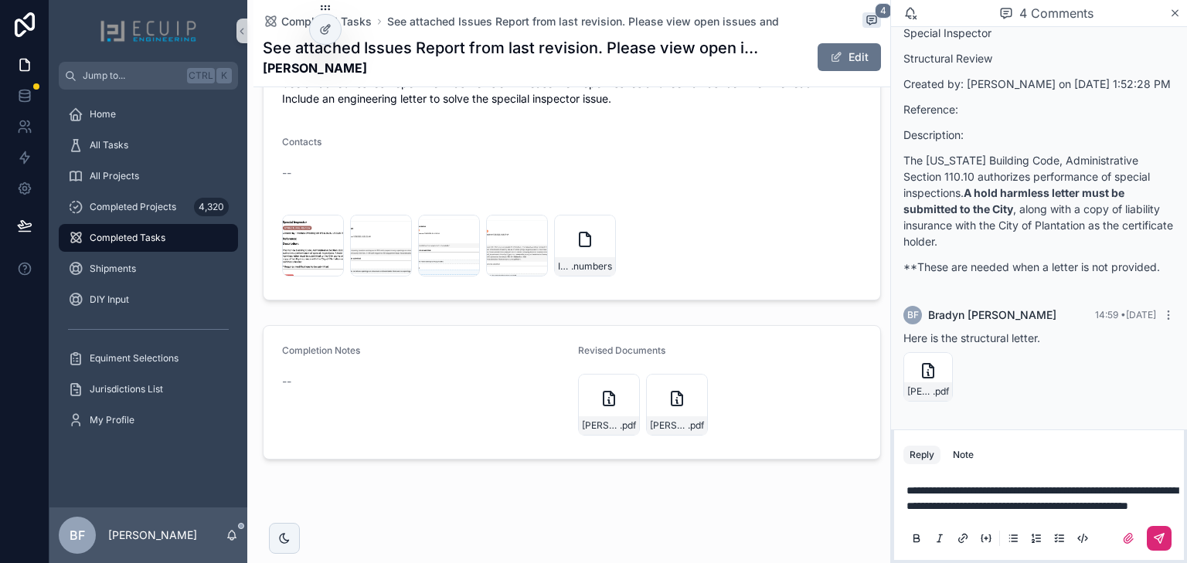
click at [927, 487] on span "**********" at bounding box center [1041, 498] width 271 height 26
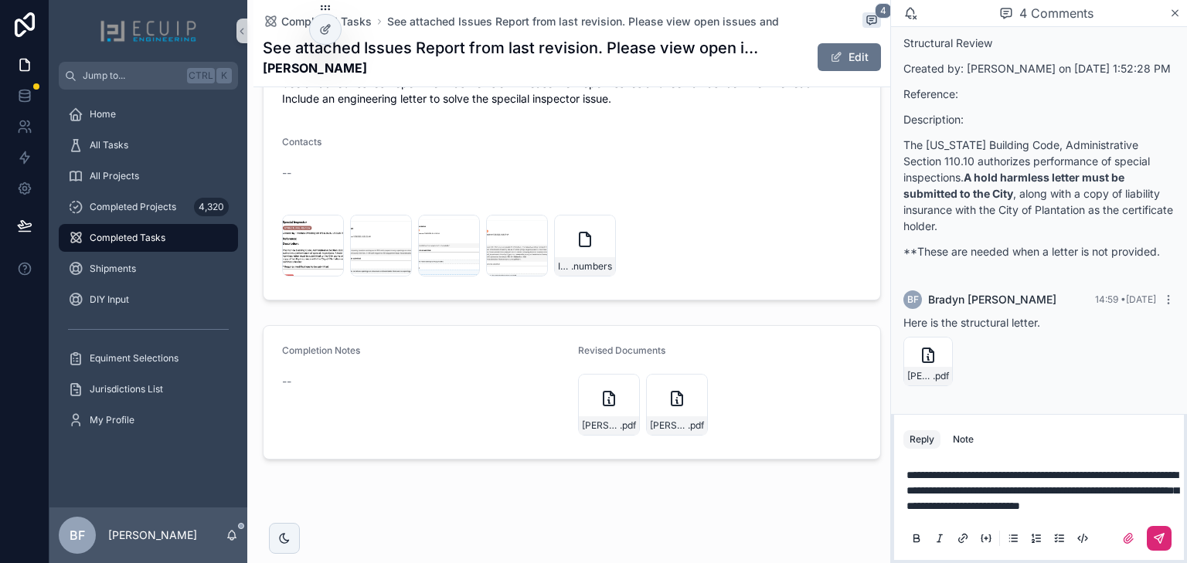
click at [1159, 542] on icon "scrollable content" at bounding box center [1159, 538] width 12 height 12
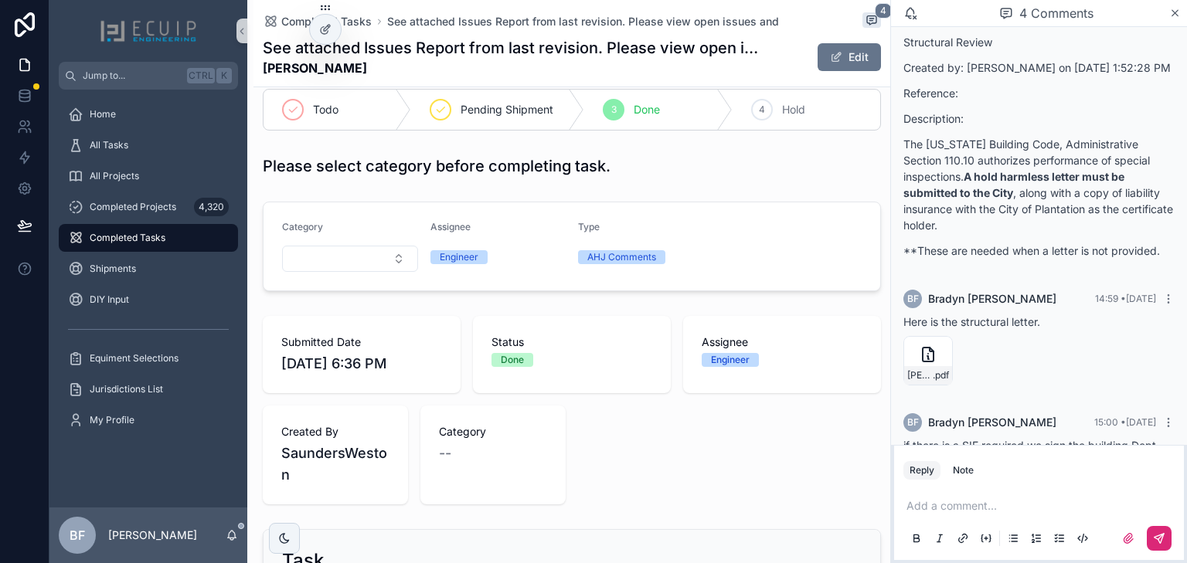
scroll to position [0, 0]
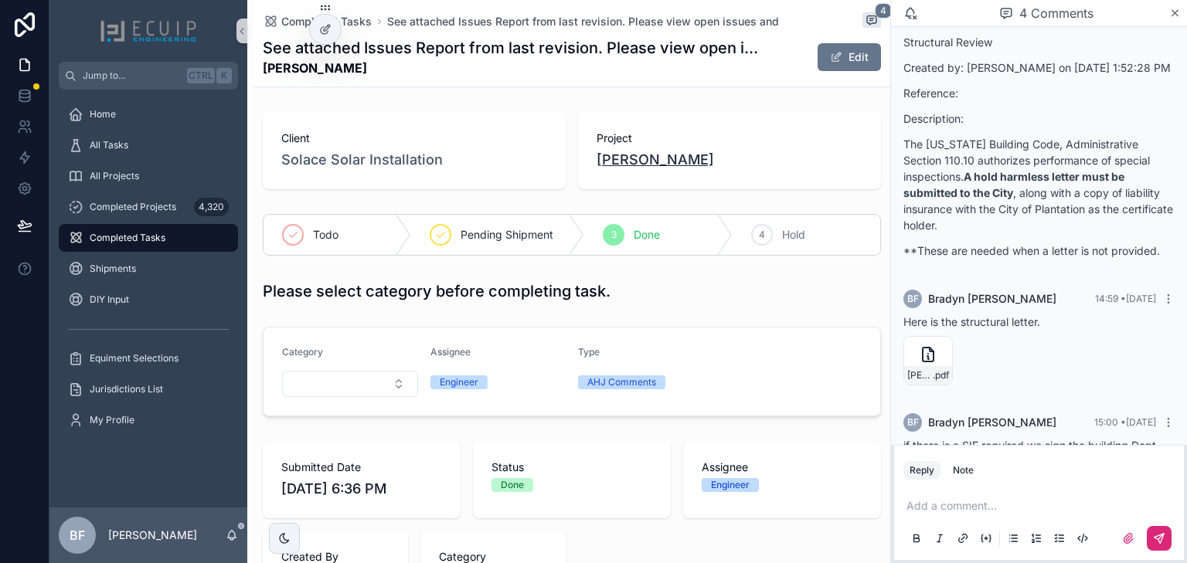
click at [627, 164] on span "Oscar Sanchez" at bounding box center [654, 160] width 117 height 22
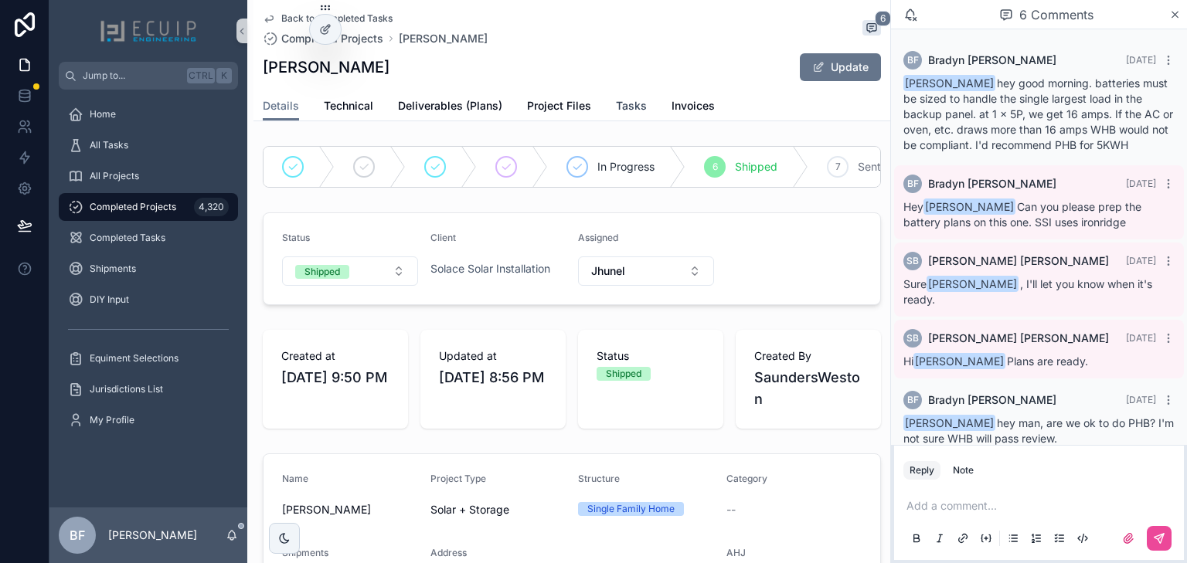
scroll to position [116, 0]
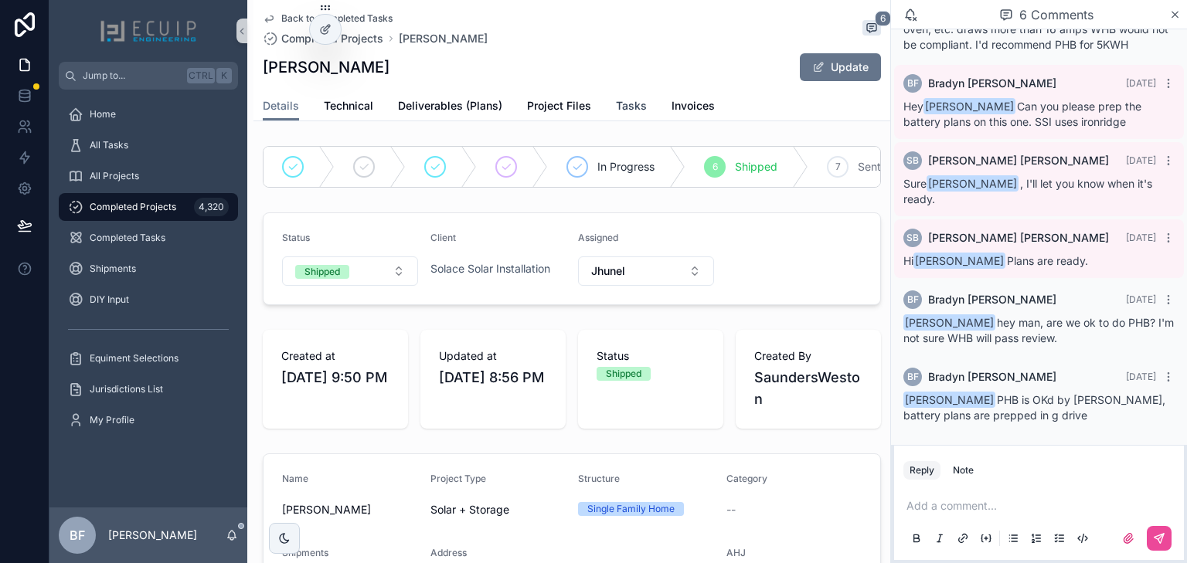
click at [616, 108] on span "Tasks" at bounding box center [631, 105] width 31 height 15
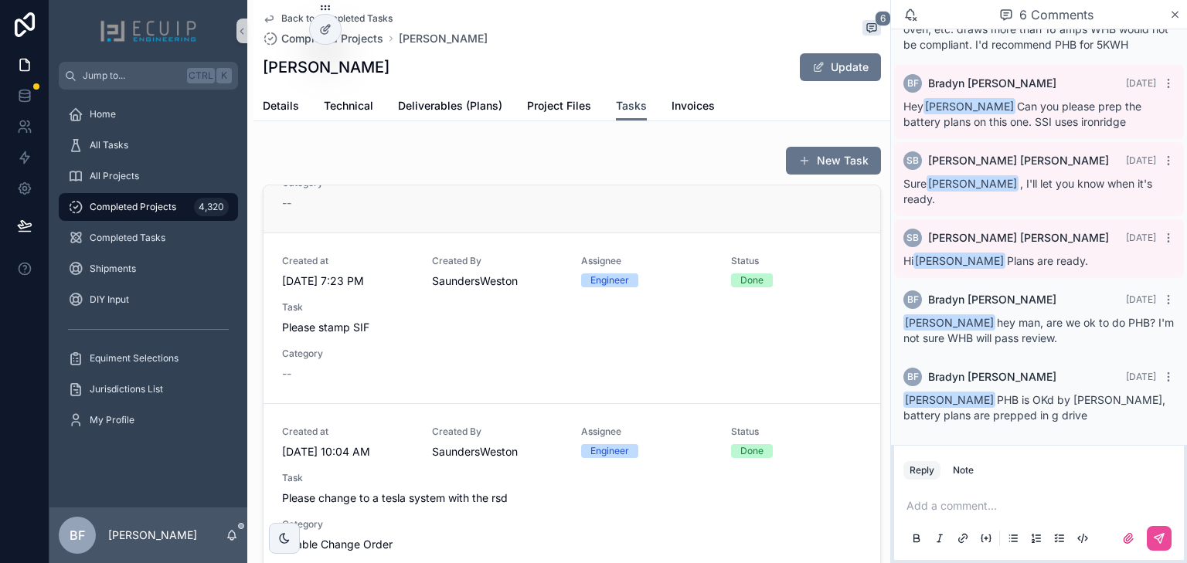
scroll to position [467, 0]
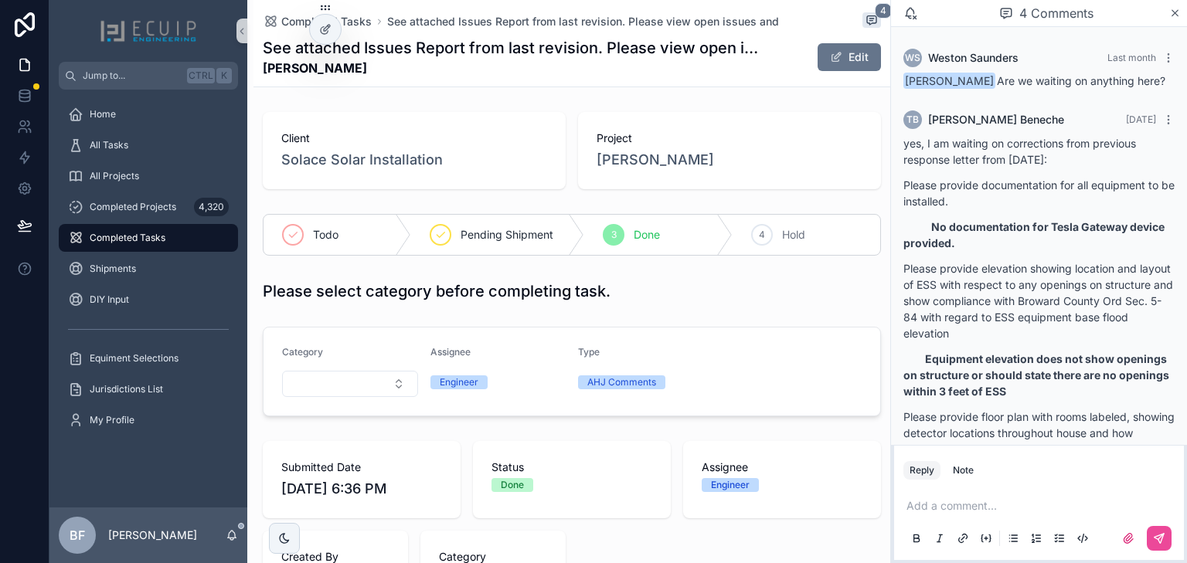
scroll to position [963, 0]
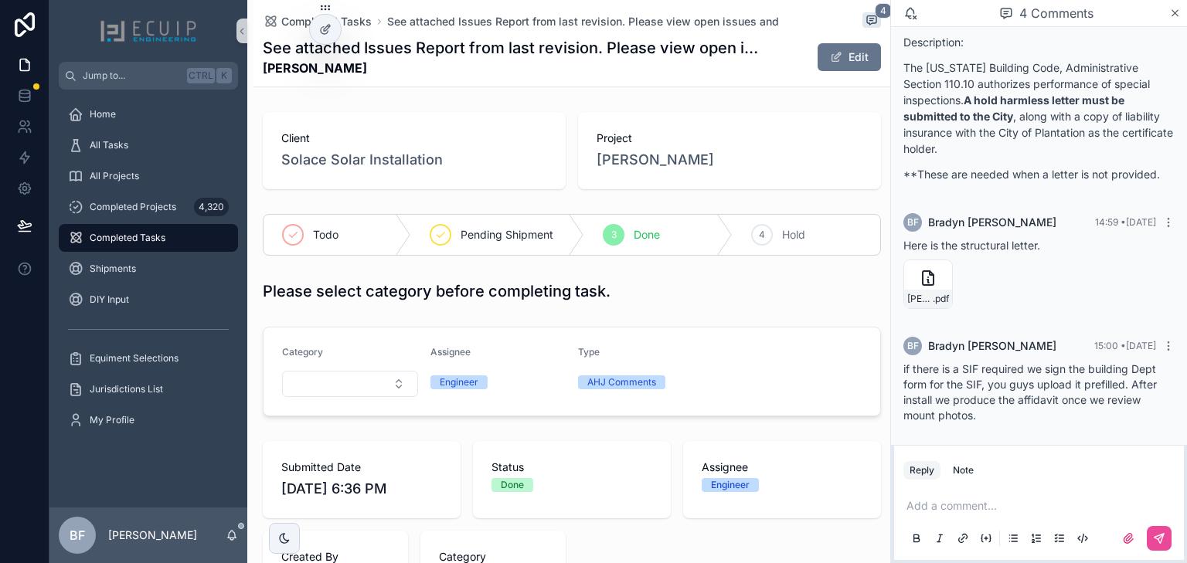
click at [973, 502] on p "scrollable content" at bounding box center [1041, 505] width 271 height 15
click at [1160, 535] on icon "scrollable content" at bounding box center [1160, 536] width 5 height 5
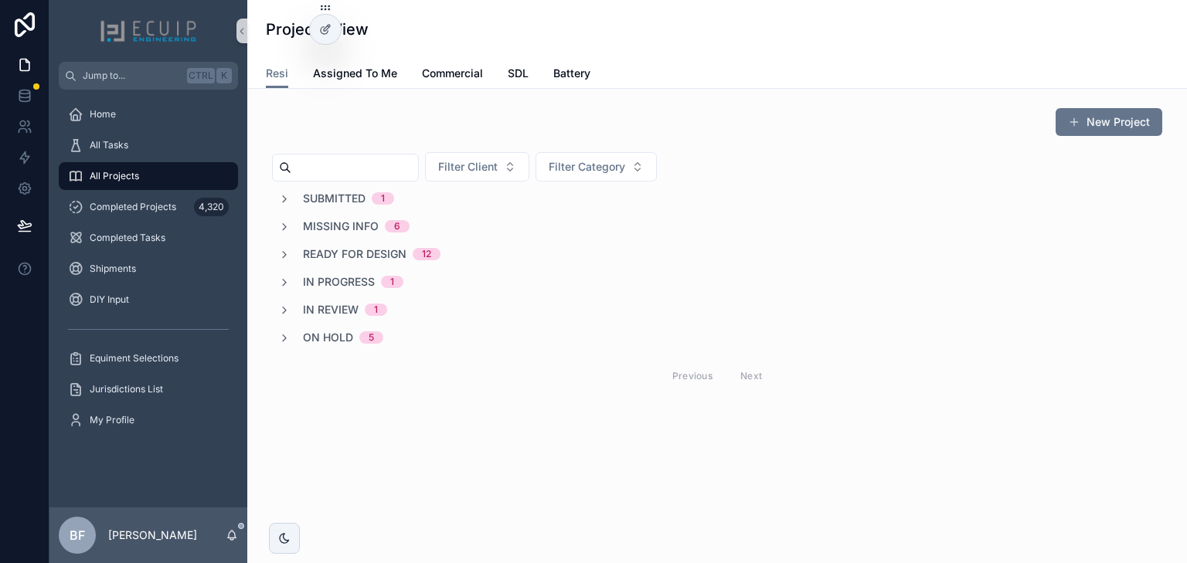
click at [389, 256] on span "Ready for Design" at bounding box center [355, 253] width 104 height 15
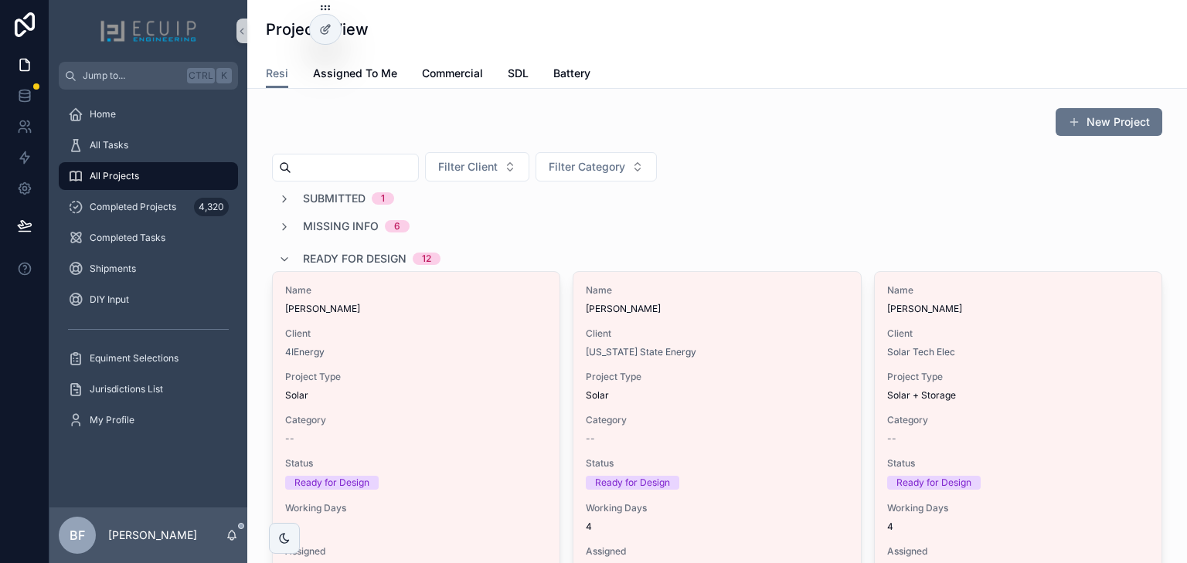
click at [361, 256] on span "Ready for Design" at bounding box center [355, 258] width 104 height 15
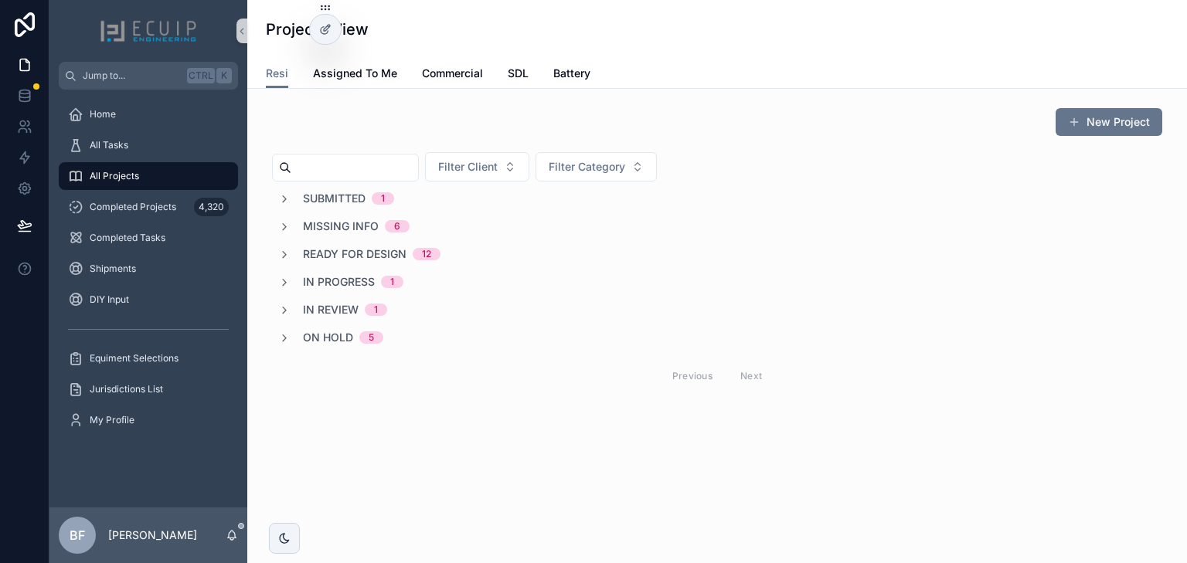
click at [355, 277] on span "In Progress" at bounding box center [339, 281] width 72 height 15
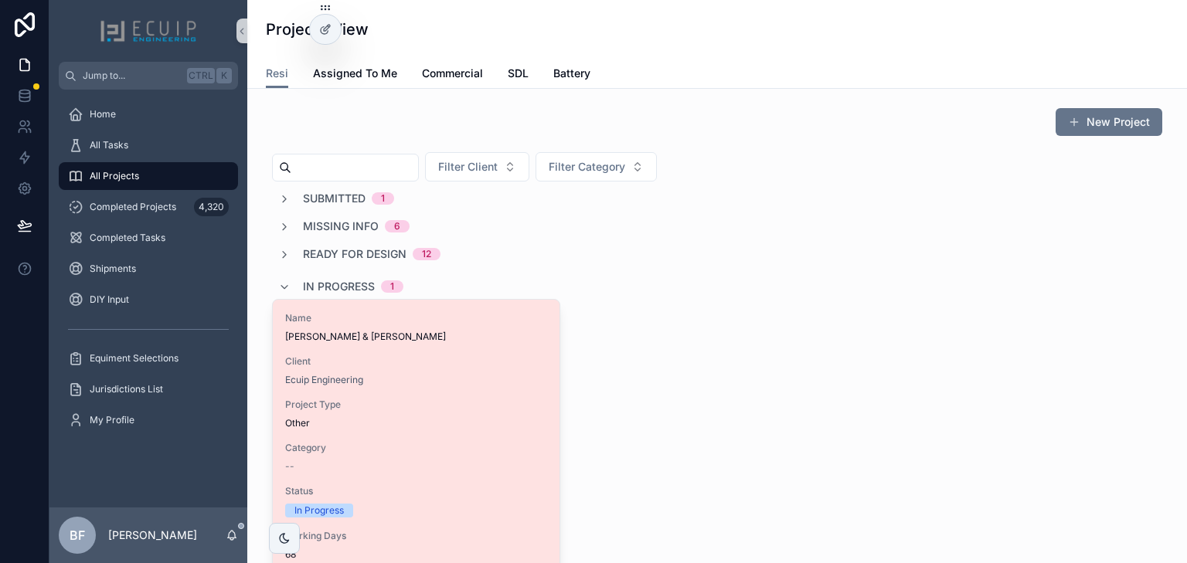
click at [465, 346] on div "Name ERVIN & MARYANN BISHOP Client Ecuip Engineering Project Type Other Categor…" at bounding box center [416, 483] width 287 height 366
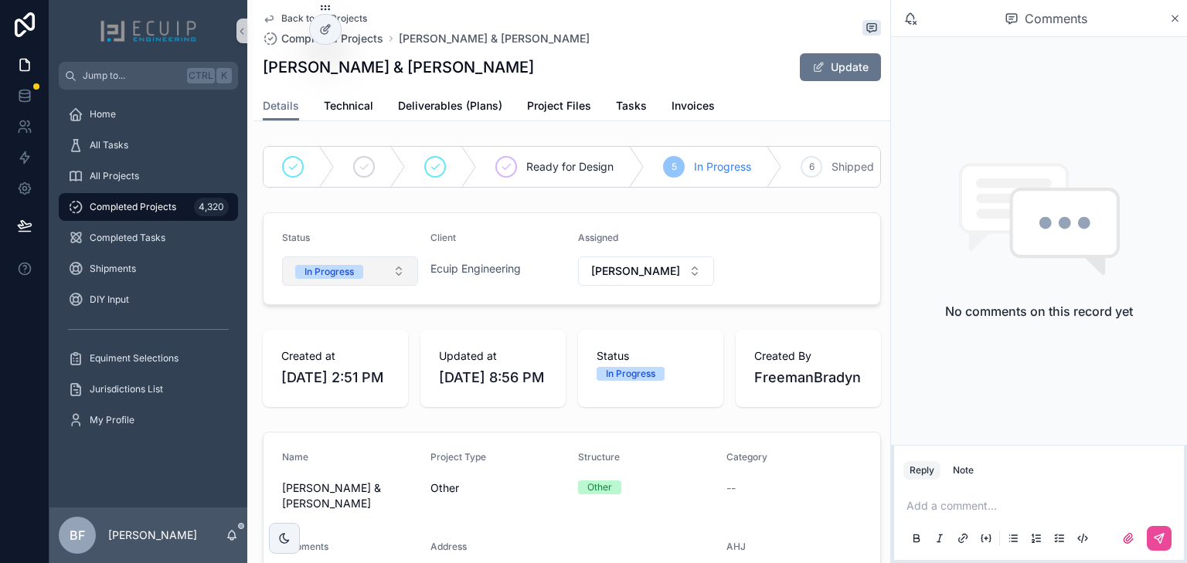
click at [352, 286] on button "In Progress" at bounding box center [350, 270] width 136 height 29
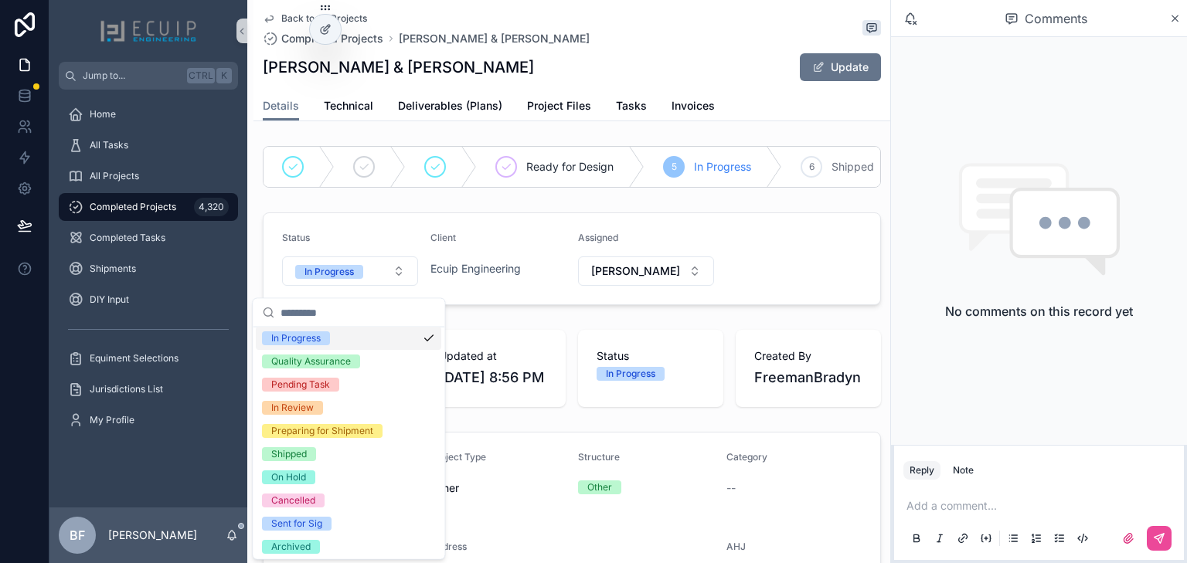
scroll to position [122, 0]
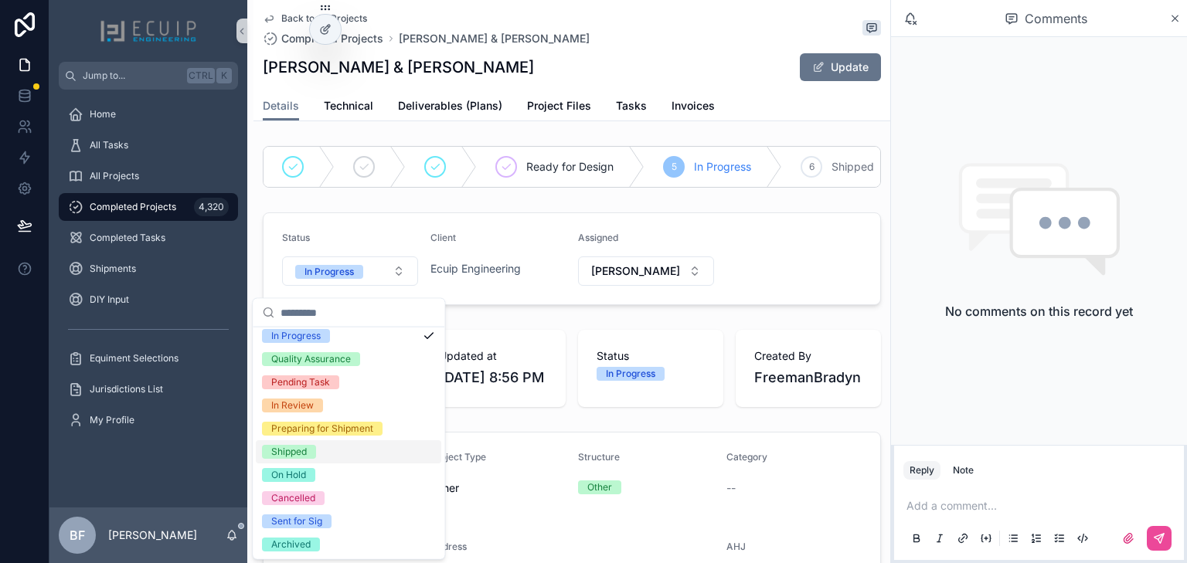
click at [307, 446] on span "Shipped" at bounding box center [289, 452] width 54 height 14
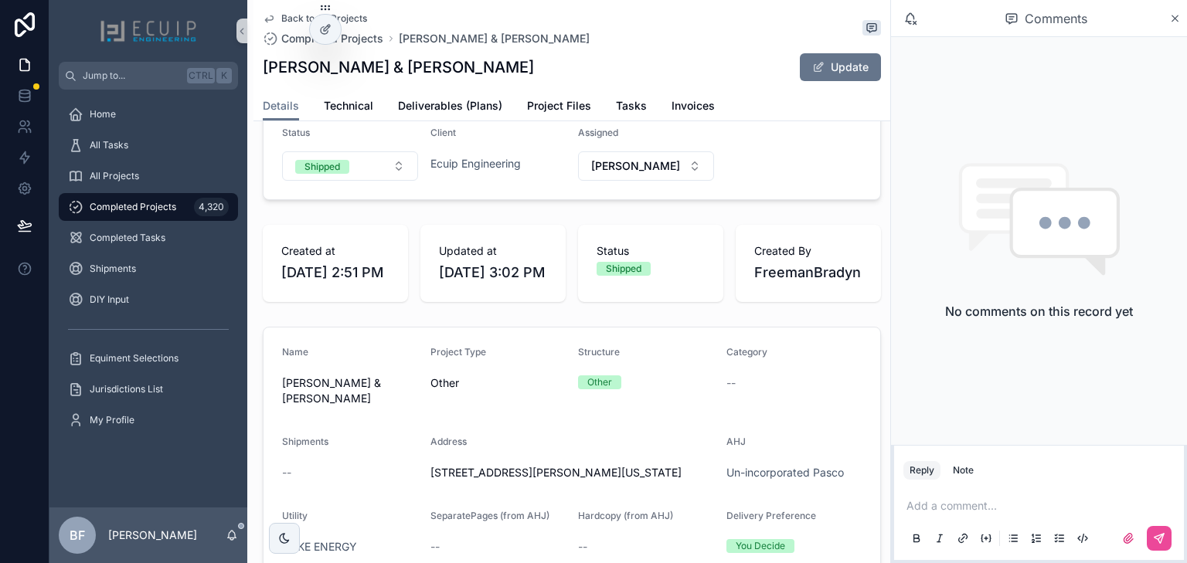
scroll to position [309, 0]
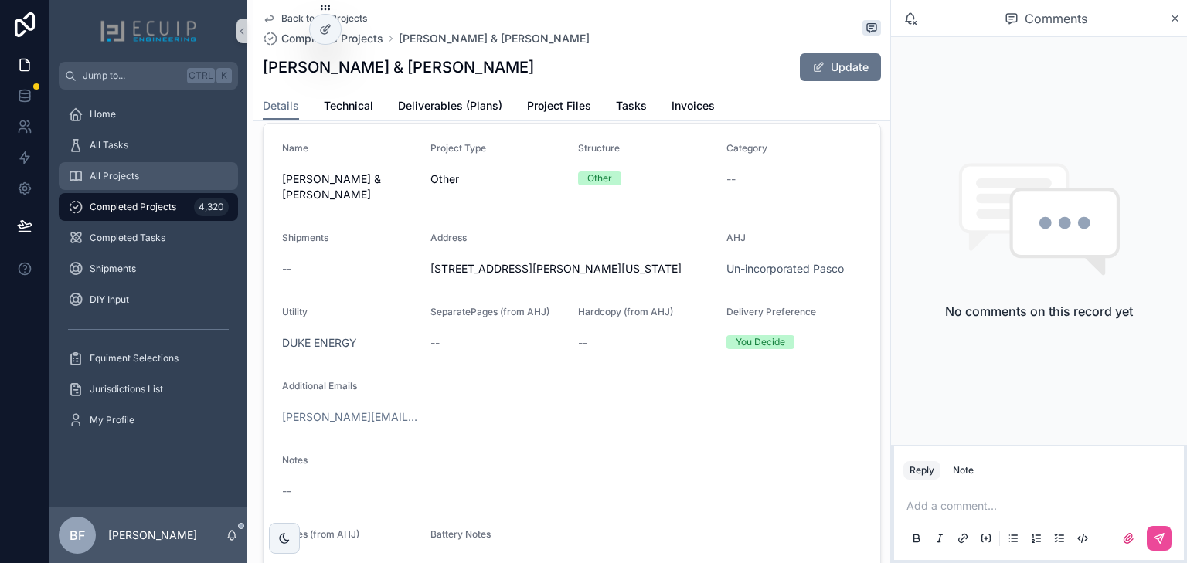
click at [192, 173] on div "All Projects" at bounding box center [148, 176] width 161 height 25
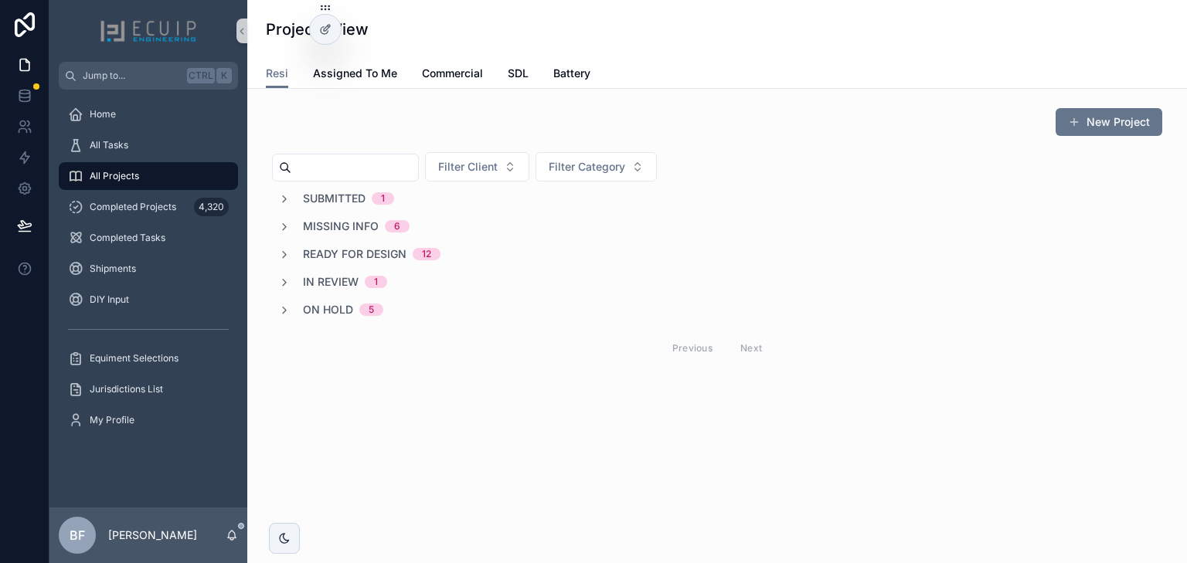
click at [344, 277] on span "In Review" at bounding box center [331, 281] width 56 height 15
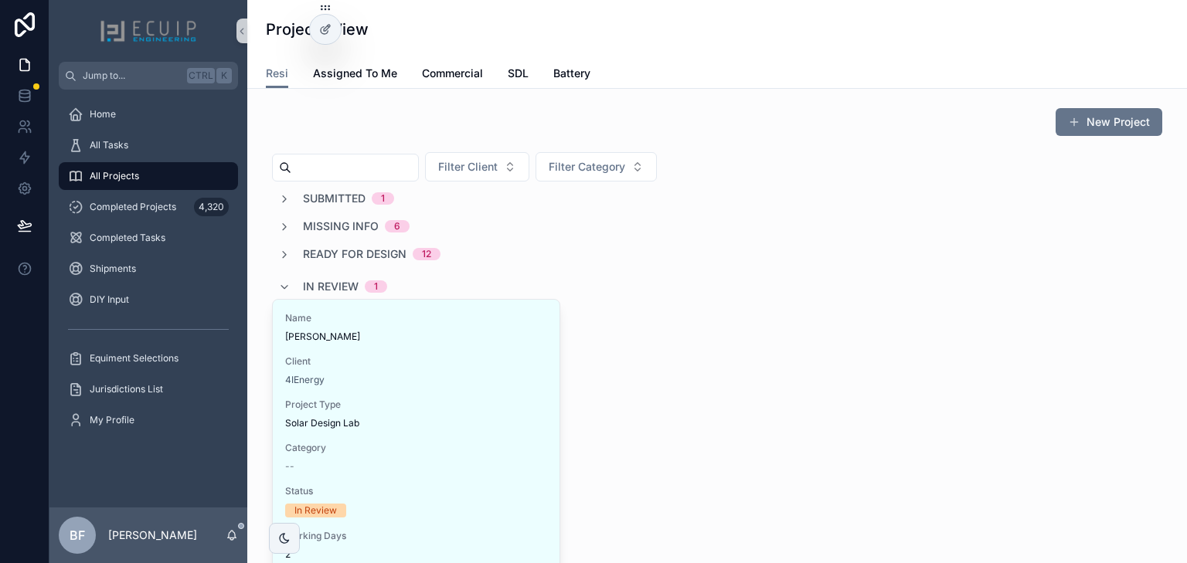
click at [352, 282] on span "In Review" at bounding box center [331, 286] width 56 height 15
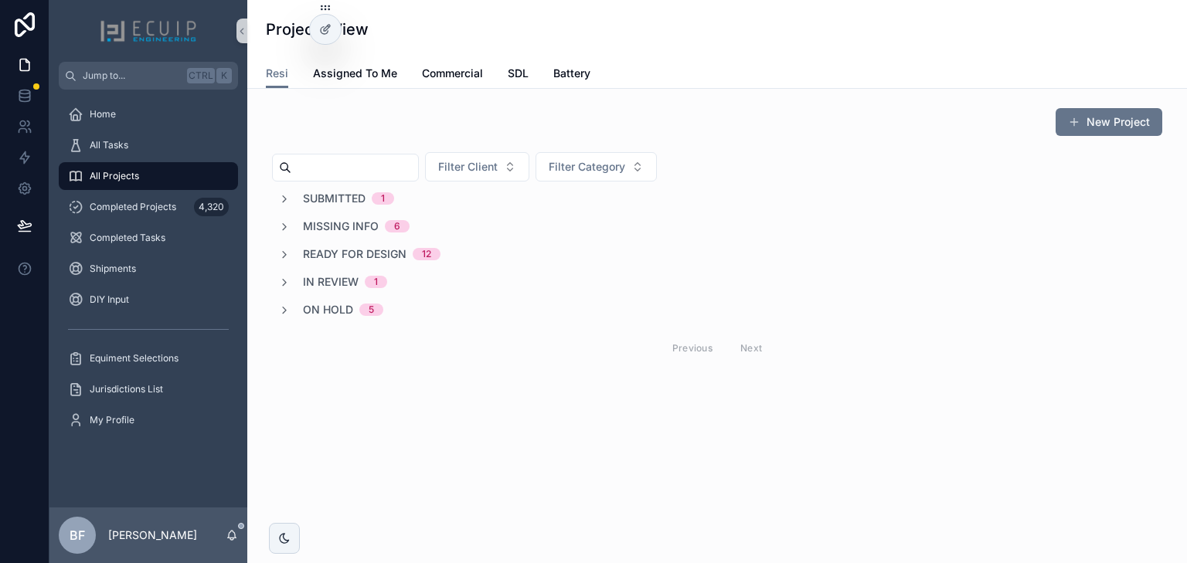
click at [349, 199] on span "Submitted" at bounding box center [334, 198] width 63 height 15
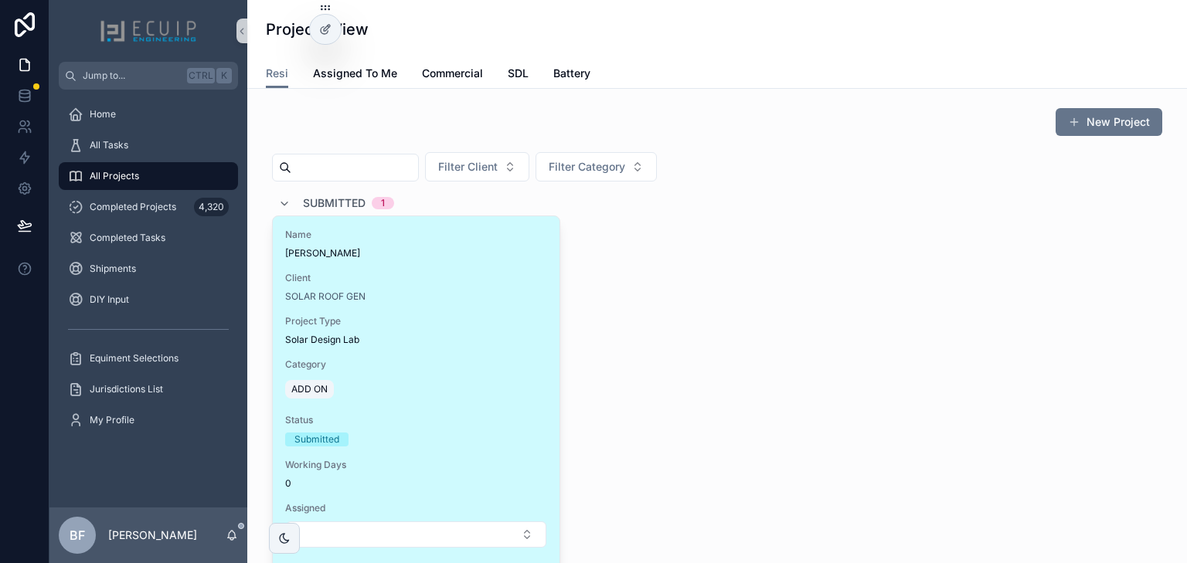
click at [478, 252] on span "Beverly Young" at bounding box center [416, 253] width 262 height 12
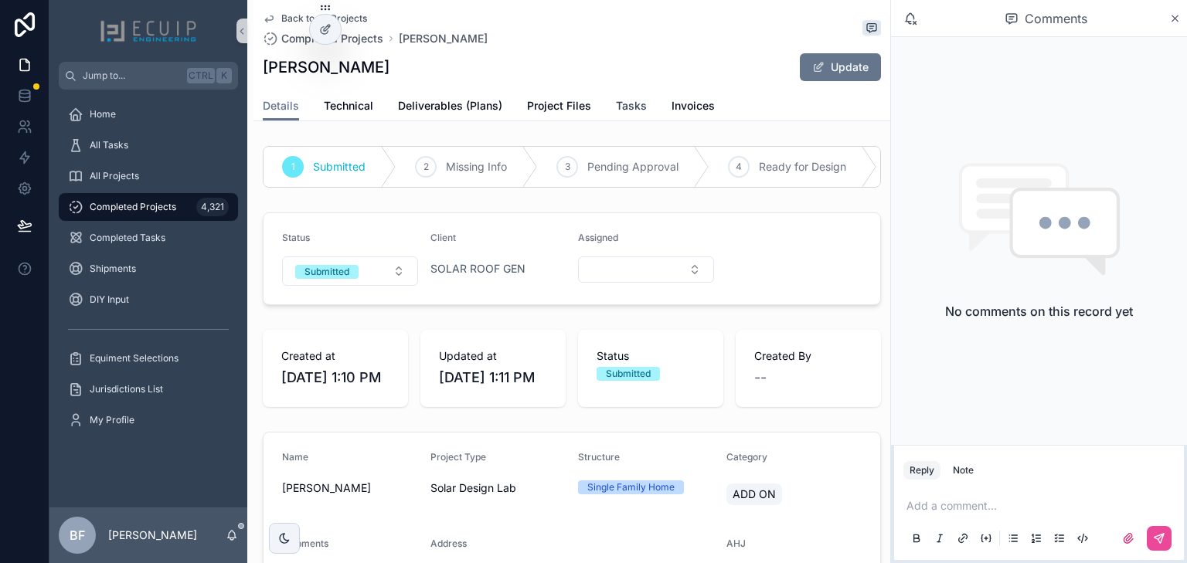
click at [618, 116] on link "Tasks" at bounding box center [631, 107] width 31 height 31
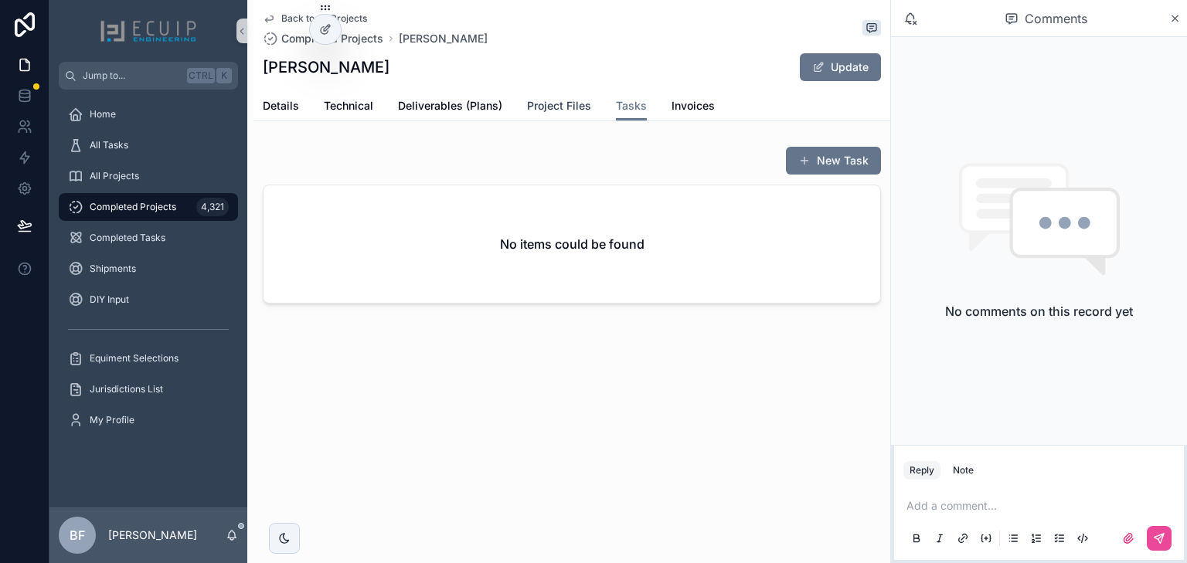
click at [557, 114] on link "Project Files" at bounding box center [559, 107] width 64 height 31
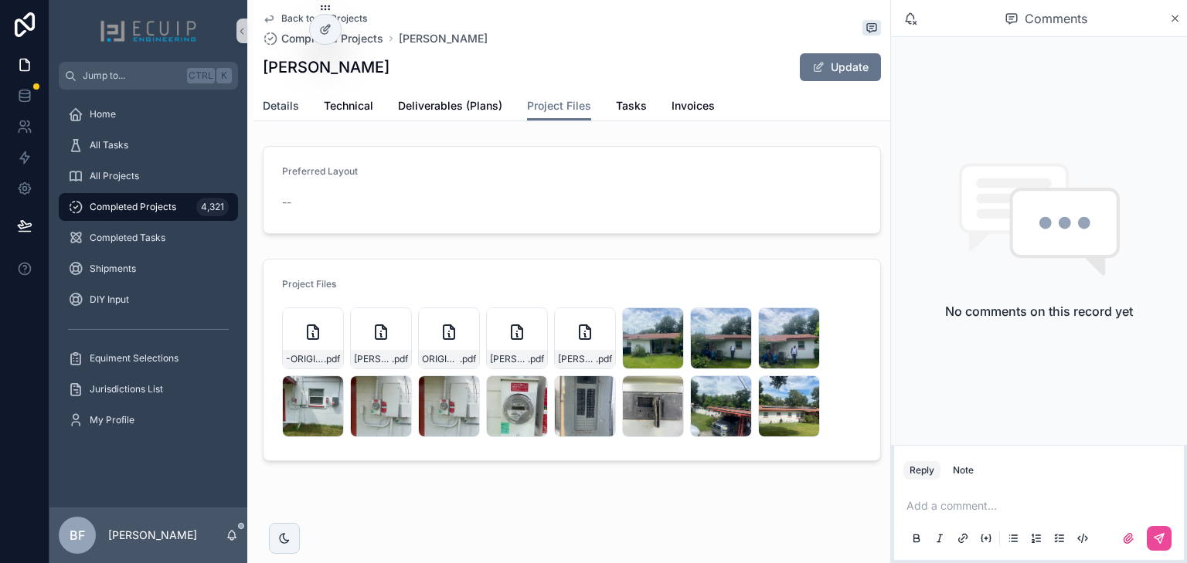
click at [272, 107] on span "Details" at bounding box center [281, 105] width 36 height 15
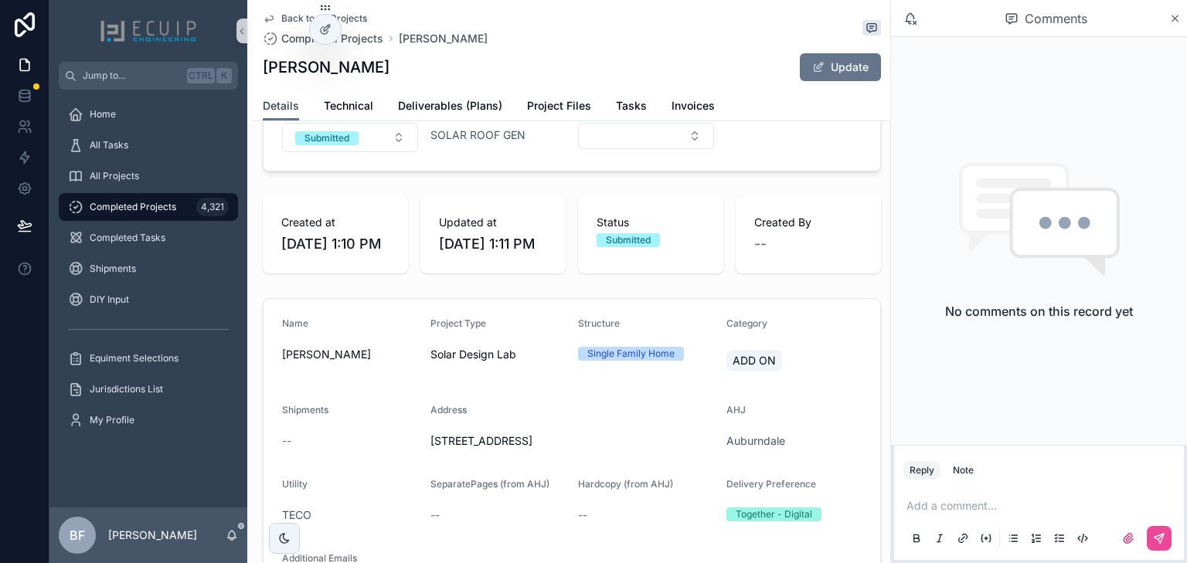
scroll to position [185, 0]
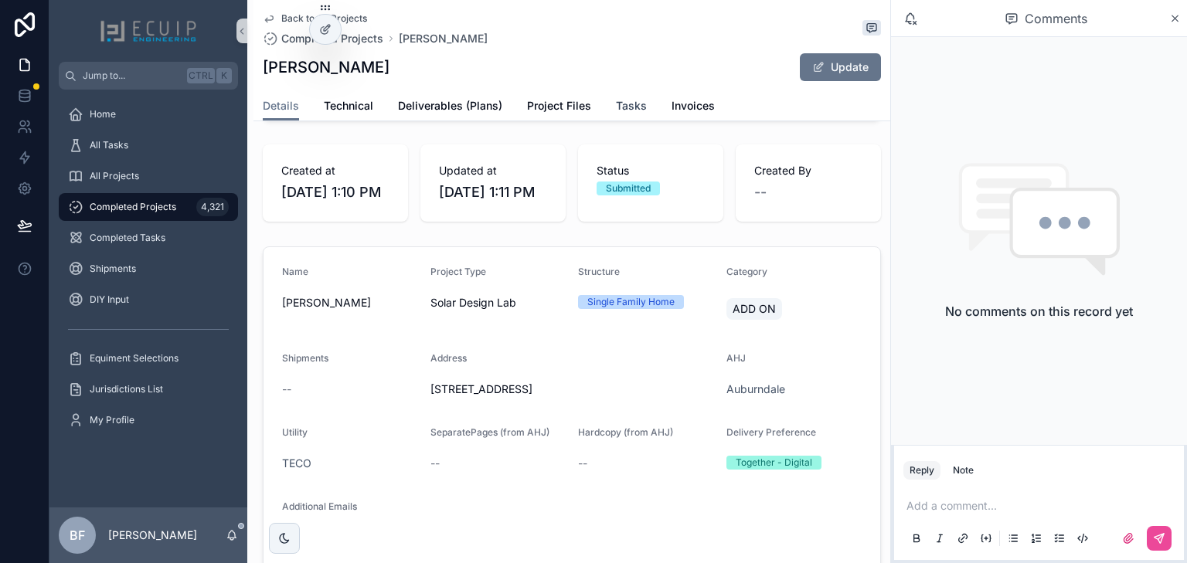
click at [630, 93] on link "Tasks" at bounding box center [631, 107] width 31 height 31
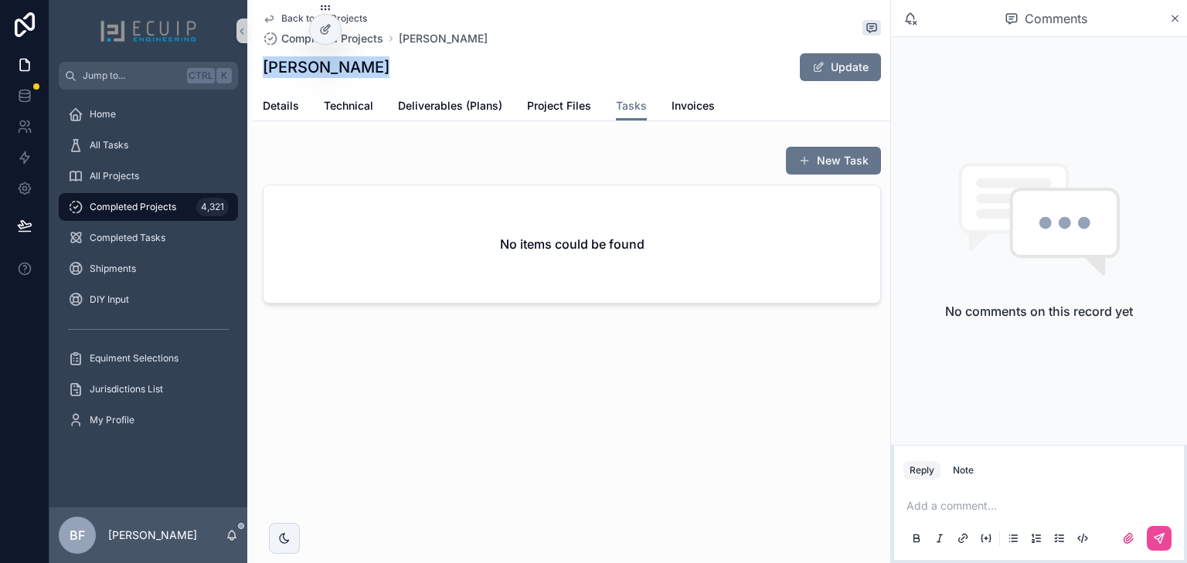
drag, startPoint x: 374, startPoint y: 70, endPoint x: 266, endPoint y: 68, distance: 108.2
click at [266, 68] on div "Beverly Young Update" at bounding box center [572, 67] width 618 height 29
copy h1 "Beverly Young"
click at [282, 104] on span "Details" at bounding box center [281, 105] width 36 height 15
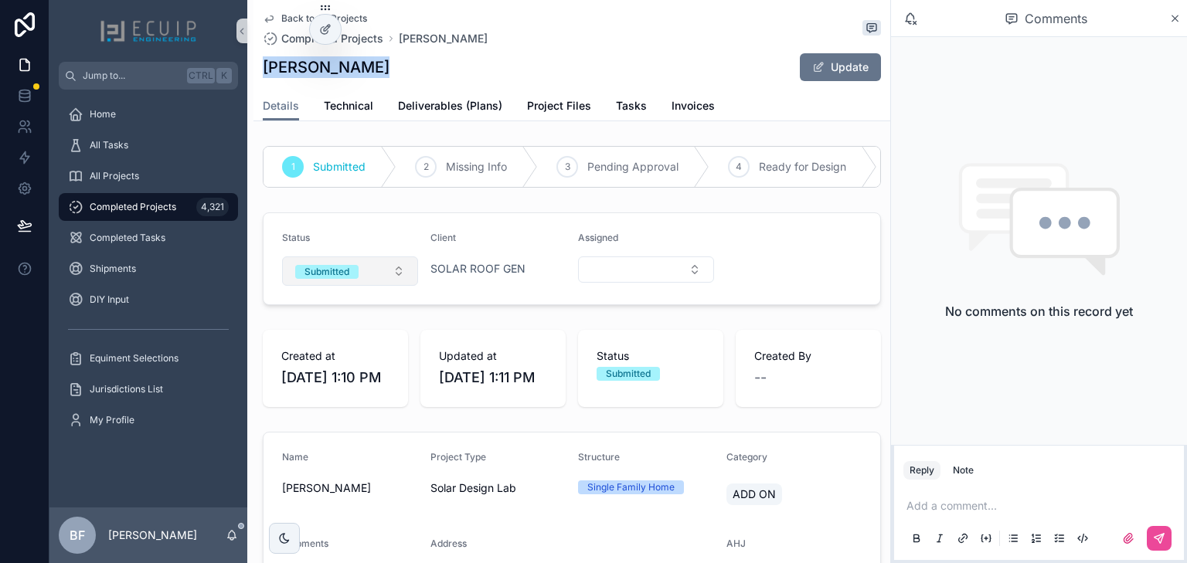
click at [348, 279] on div "Submitted" at bounding box center [326, 272] width 45 height 14
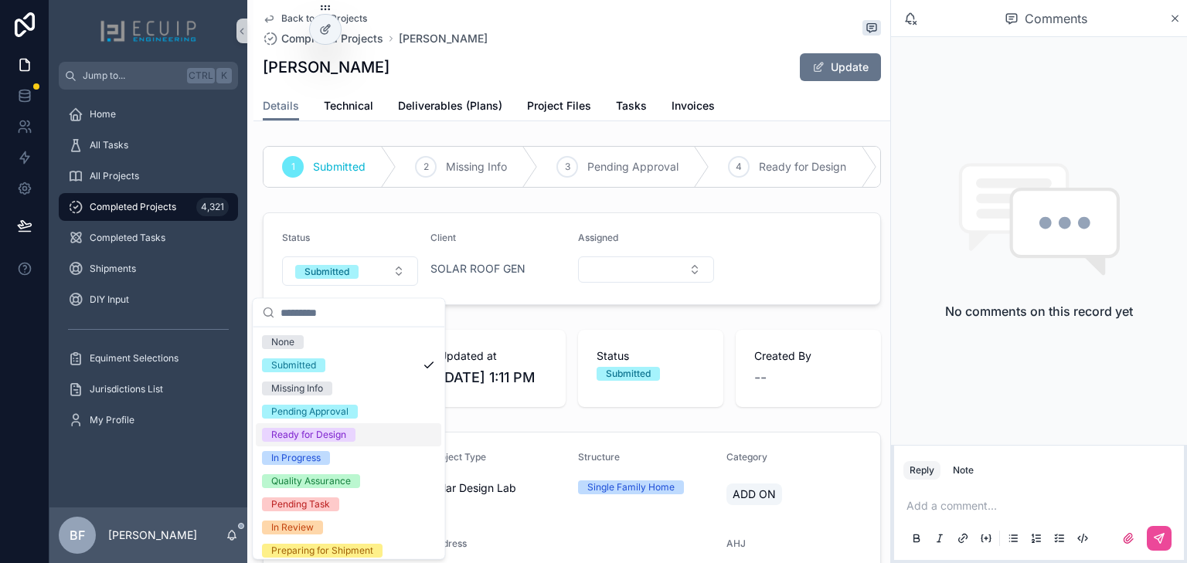
click at [324, 434] on div "Ready for Design" at bounding box center [308, 435] width 75 height 14
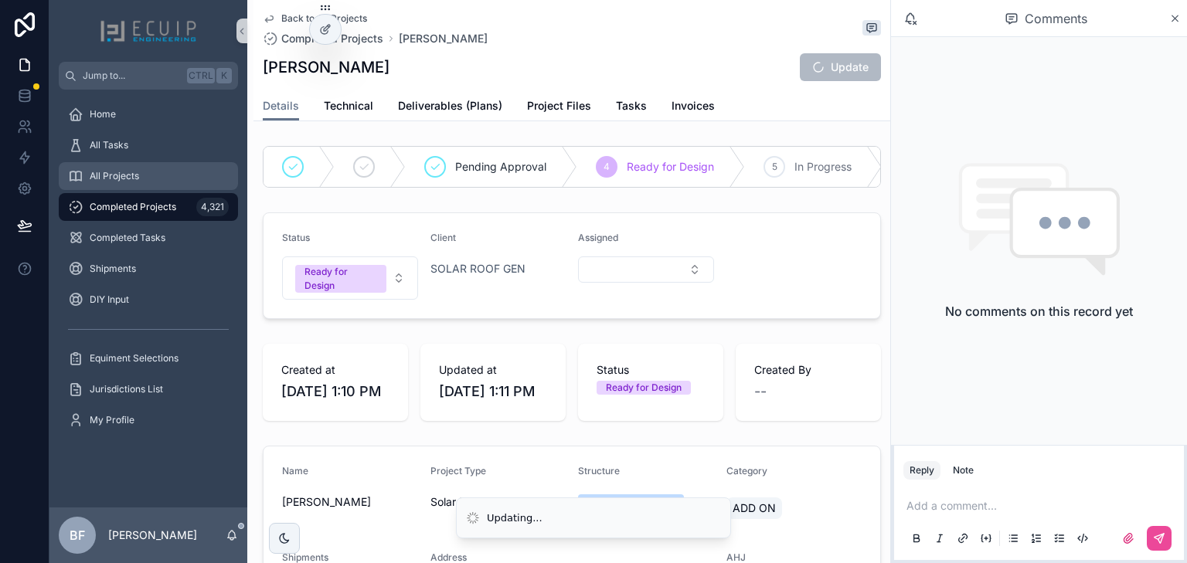
click at [121, 184] on div "All Projects" at bounding box center [148, 176] width 161 height 25
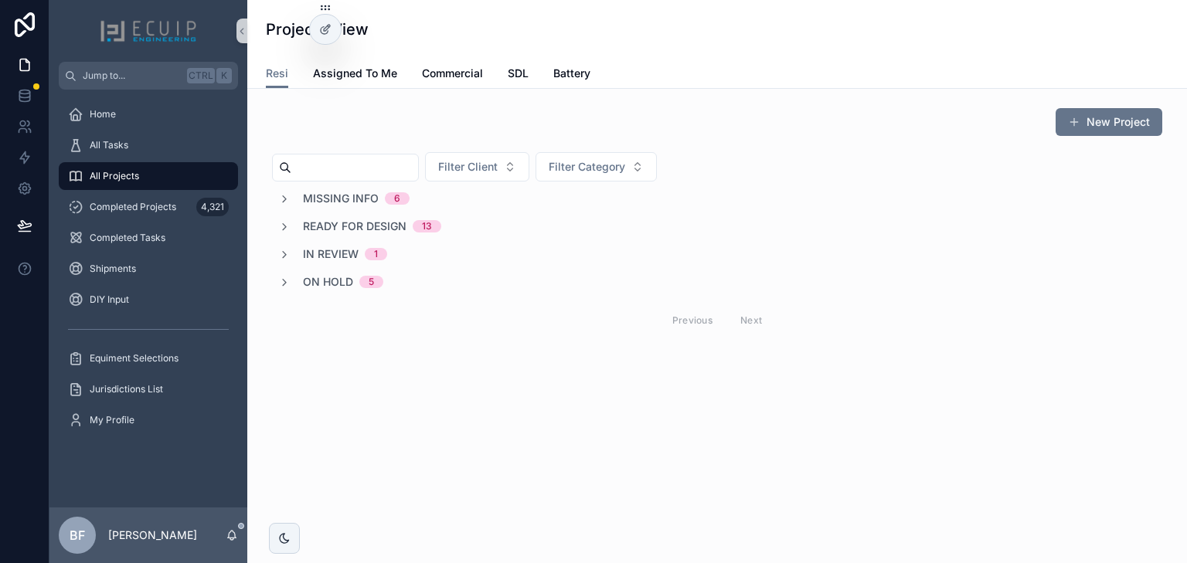
click at [374, 219] on span "Ready for Design" at bounding box center [355, 226] width 104 height 15
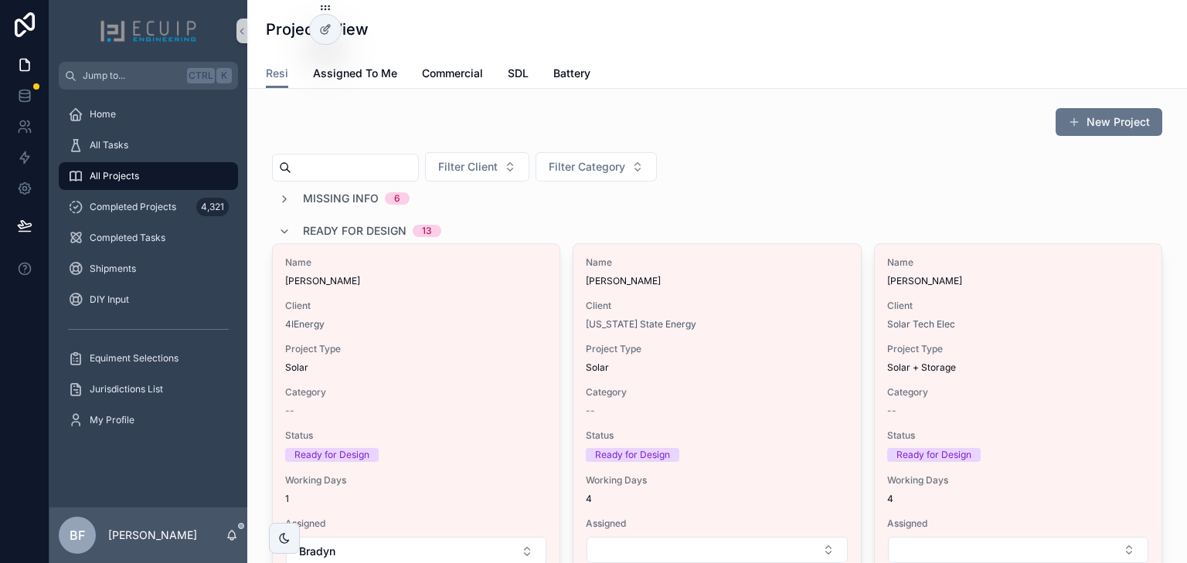
click at [320, 219] on div "Ready for Design 13" at bounding box center [372, 231] width 138 height 25
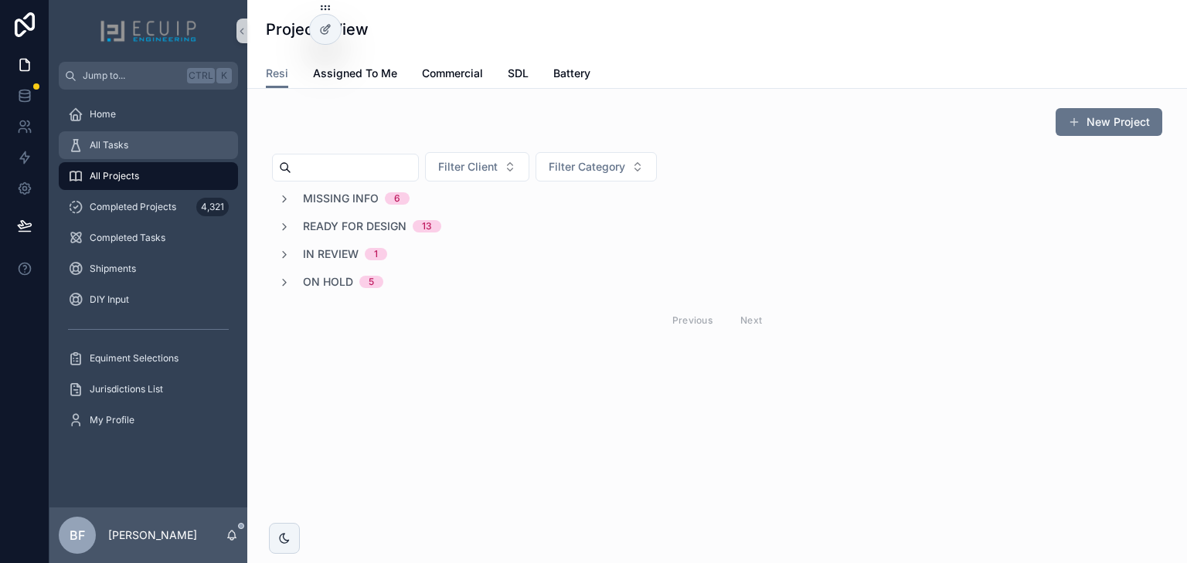
click at [166, 150] on div "All Tasks" at bounding box center [148, 145] width 161 height 25
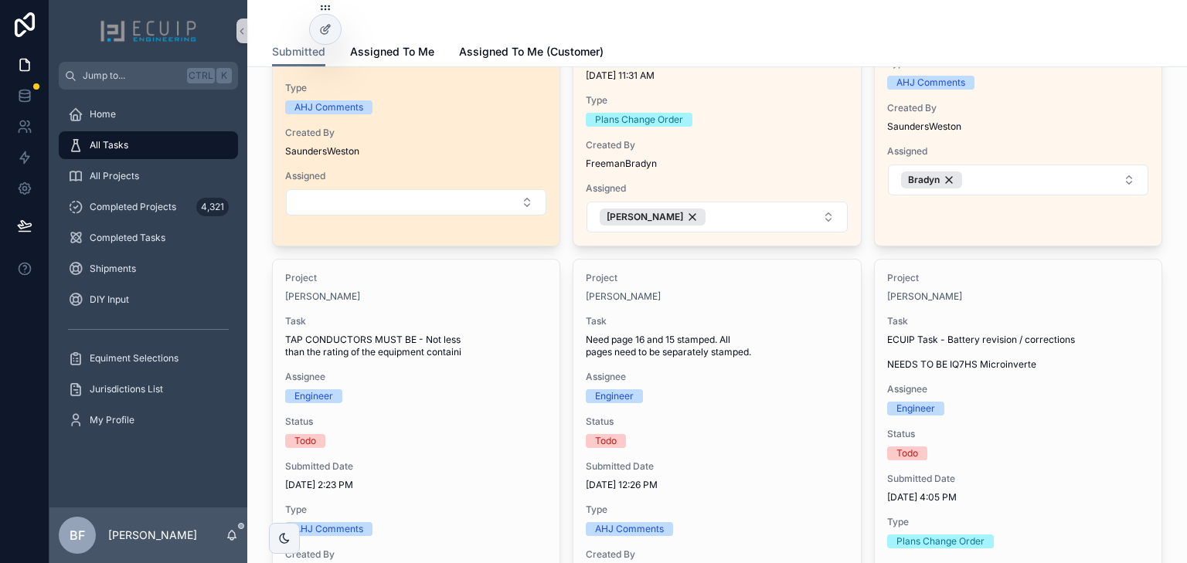
scroll to position [371, 0]
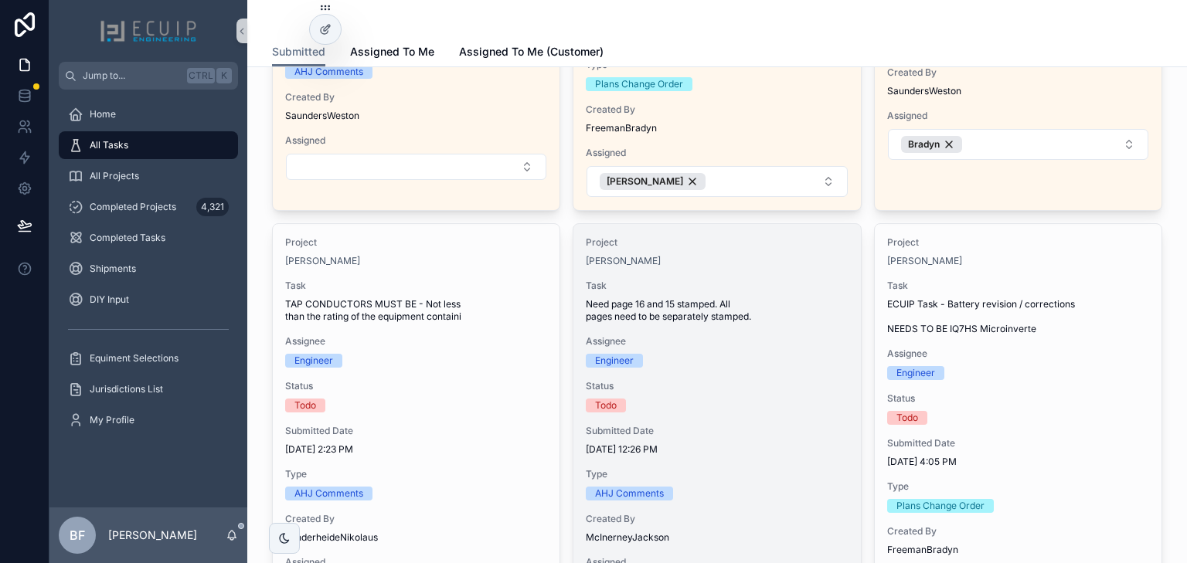
click at [769, 288] on span "Task" at bounding box center [717, 286] width 262 height 12
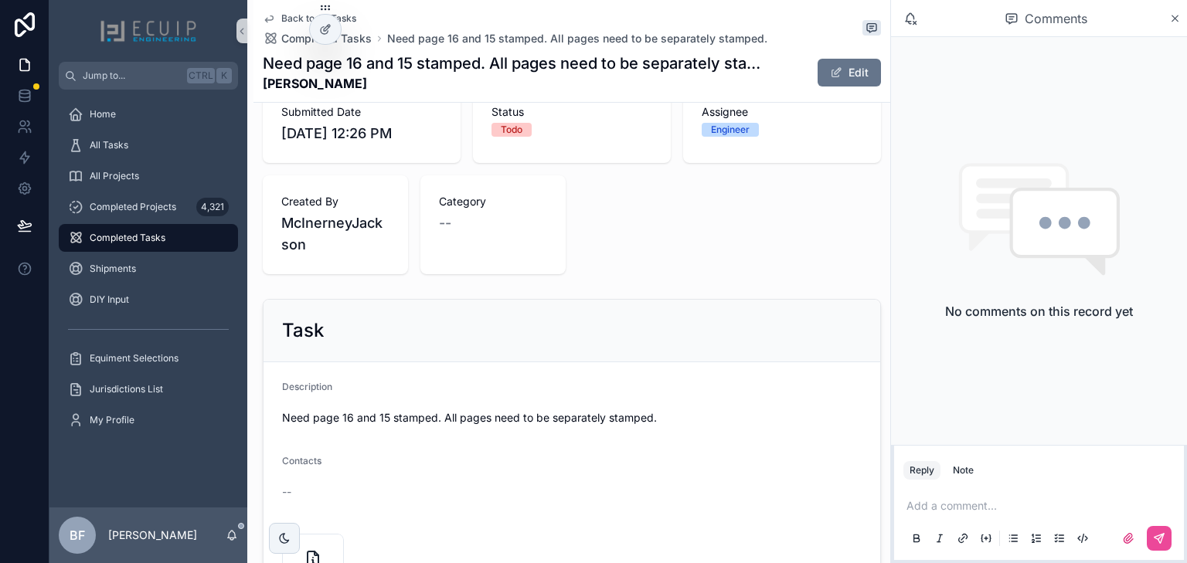
scroll to position [556, 0]
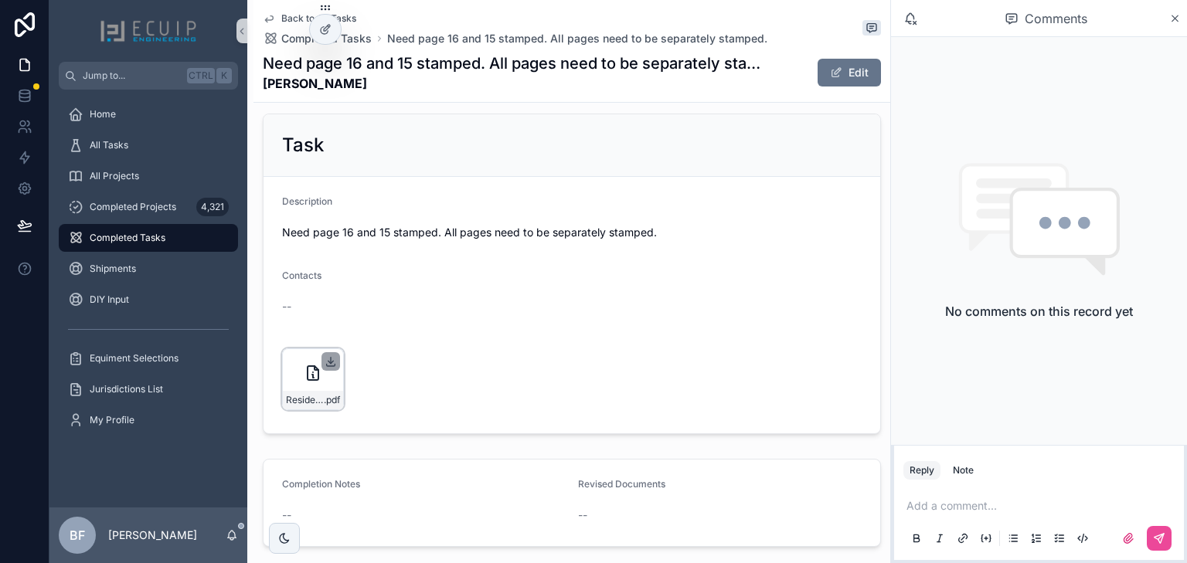
click at [331, 362] on icon "scrollable content" at bounding box center [330, 362] width 5 height 2
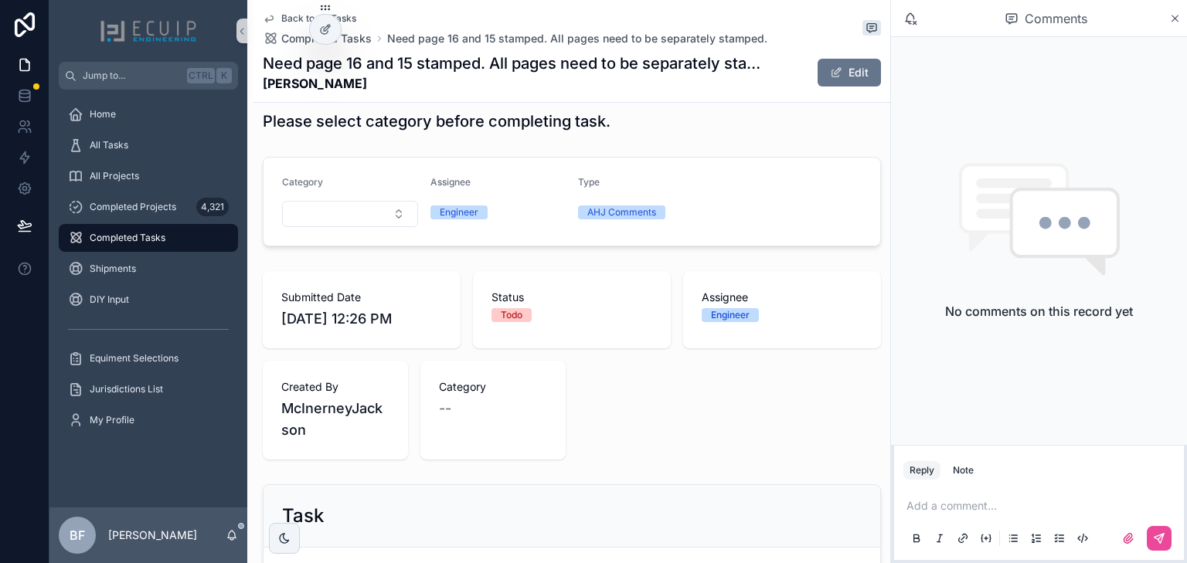
scroll to position [0, 0]
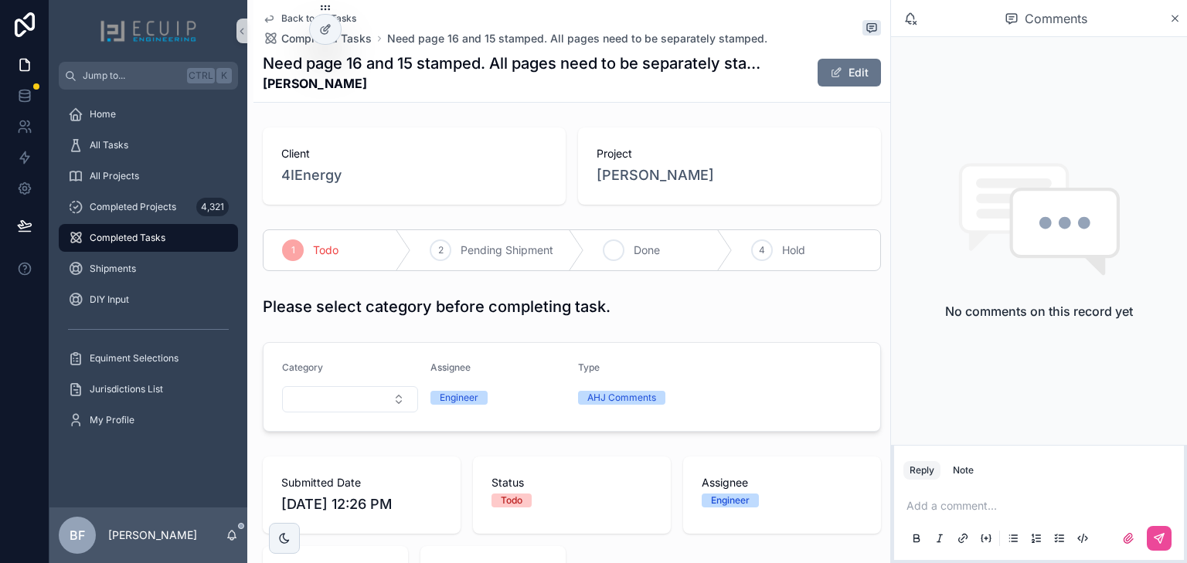
click at [633, 247] on span "Done" at bounding box center [646, 250] width 26 height 15
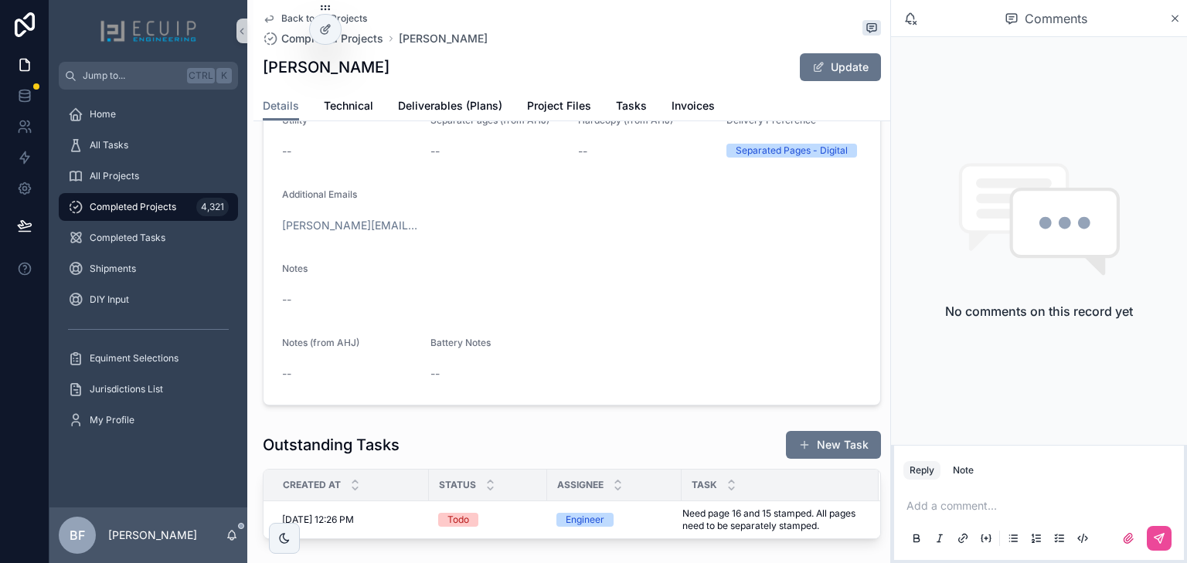
scroll to position [494, 0]
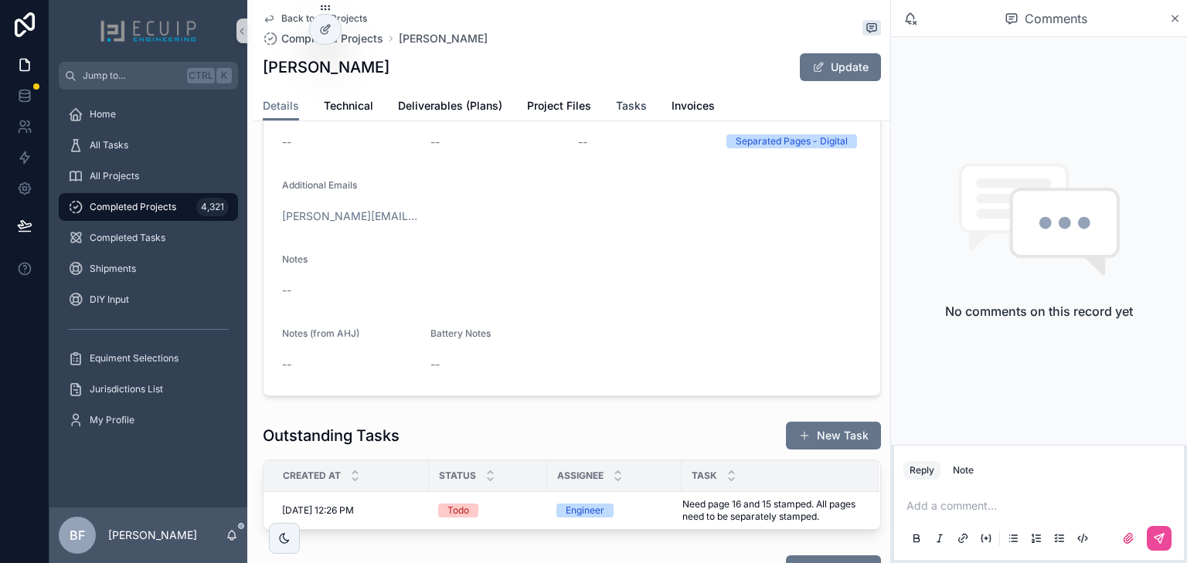
click at [616, 100] on span "Tasks" at bounding box center [631, 105] width 31 height 15
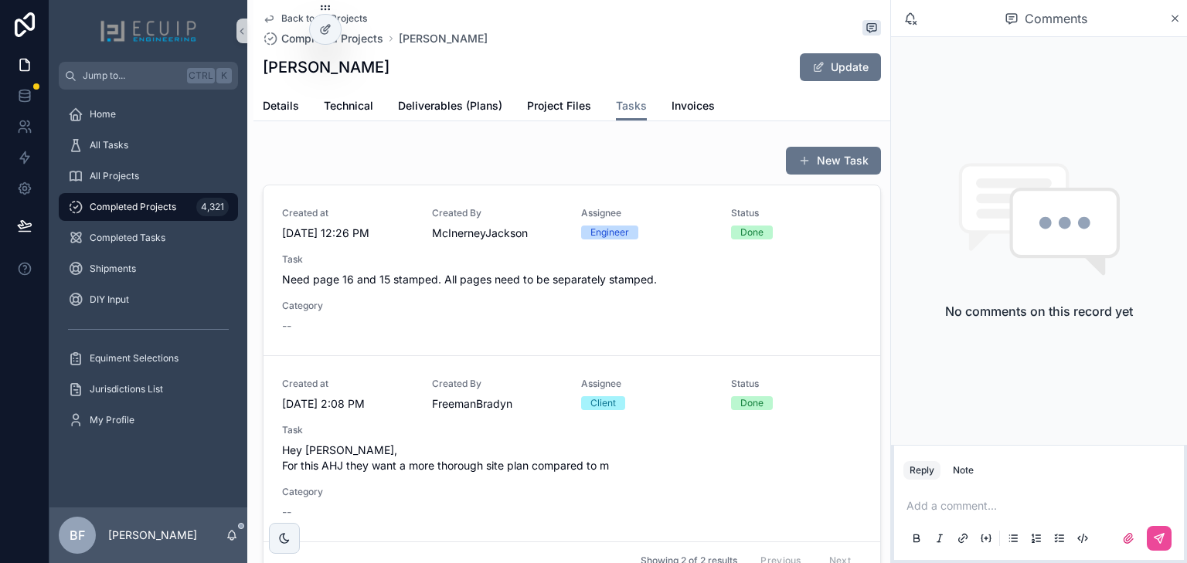
drag, startPoint x: 387, startPoint y: 68, endPoint x: 256, endPoint y: 65, distance: 130.6
click at [256, 65] on div "Back to All Projects Completed Projects Brock Roughton Brock Roughton Update Ta…" at bounding box center [571, 60] width 637 height 121
copy h1 "[PERSON_NAME]"
click at [285, 111] on span "Details" at bounding box center [281, 105] width 36 height 15
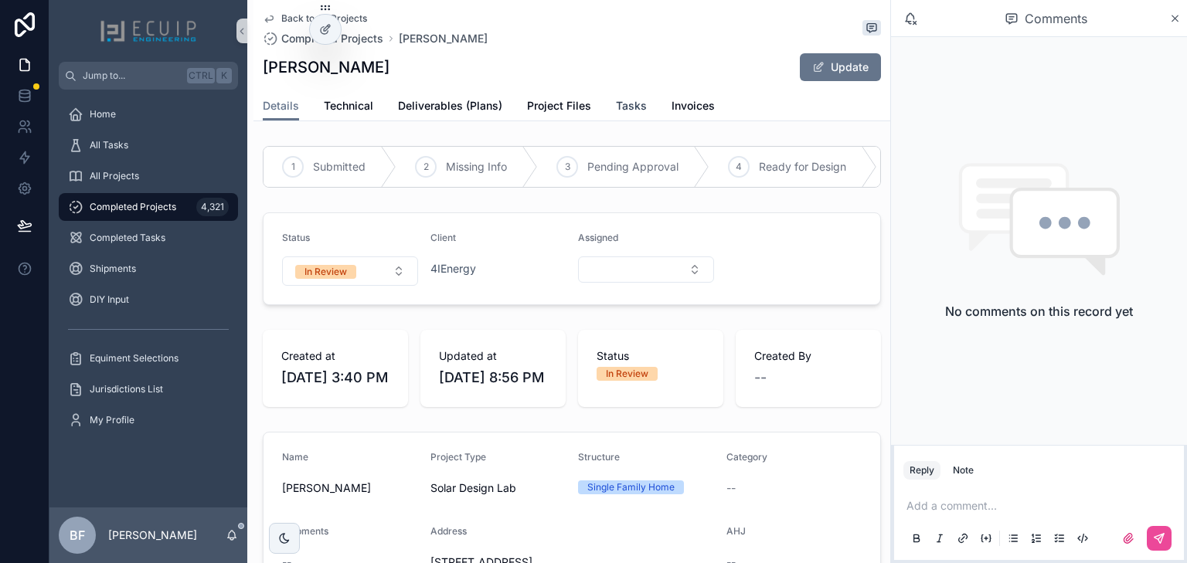
click at [623, 105] on span "Tasks" at bounding box center [631, 105] width 31 height 15
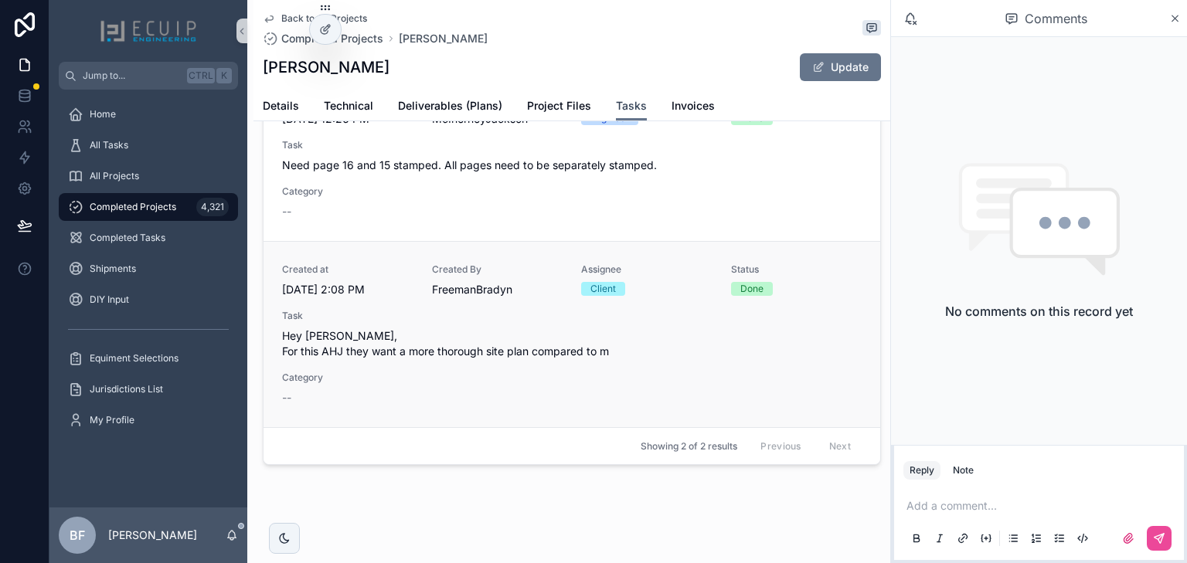
scroll to position [120, 0]
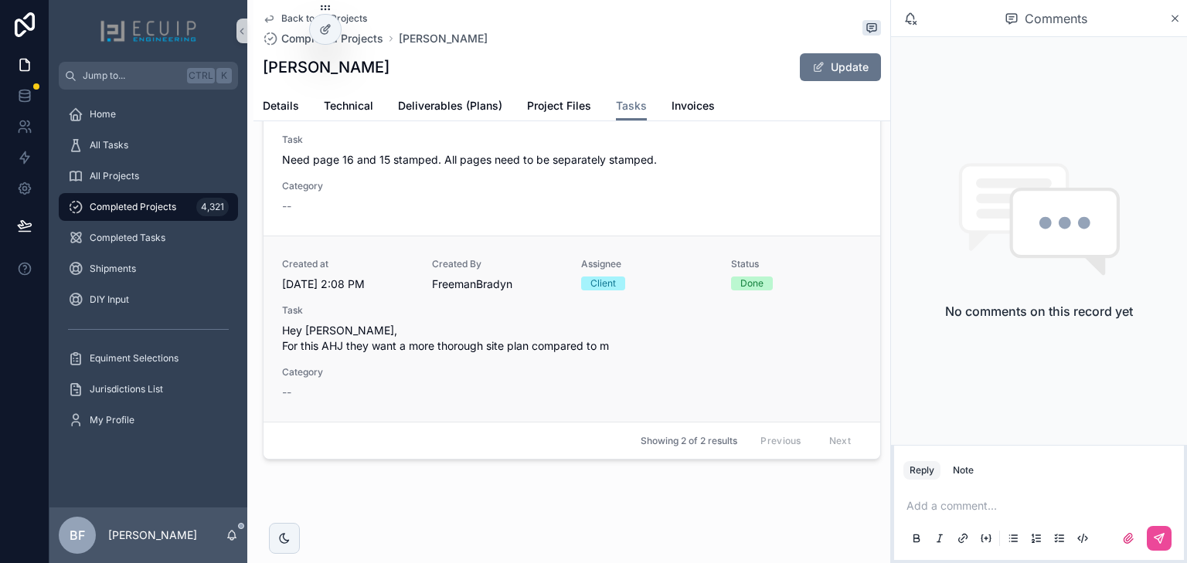
click at [618, 358] on div "Created at 8/25/2025 2:08 PM Created By FreemanBradyn Assignee Client Status Do…" at bounding box center [571, 329] width 579 height 142
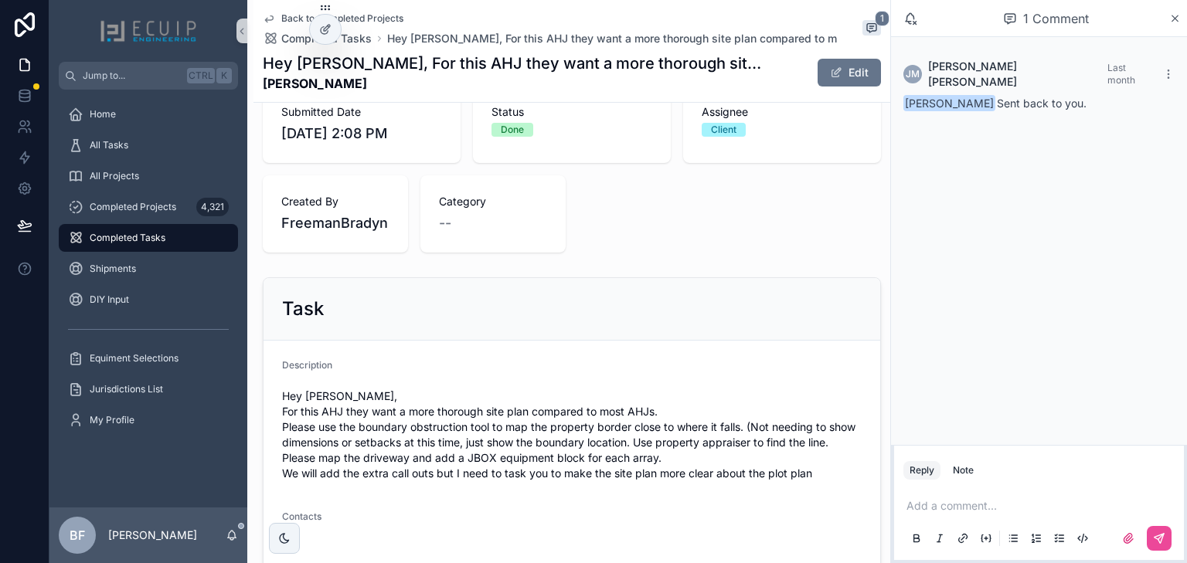
scroll to position [714, 0]
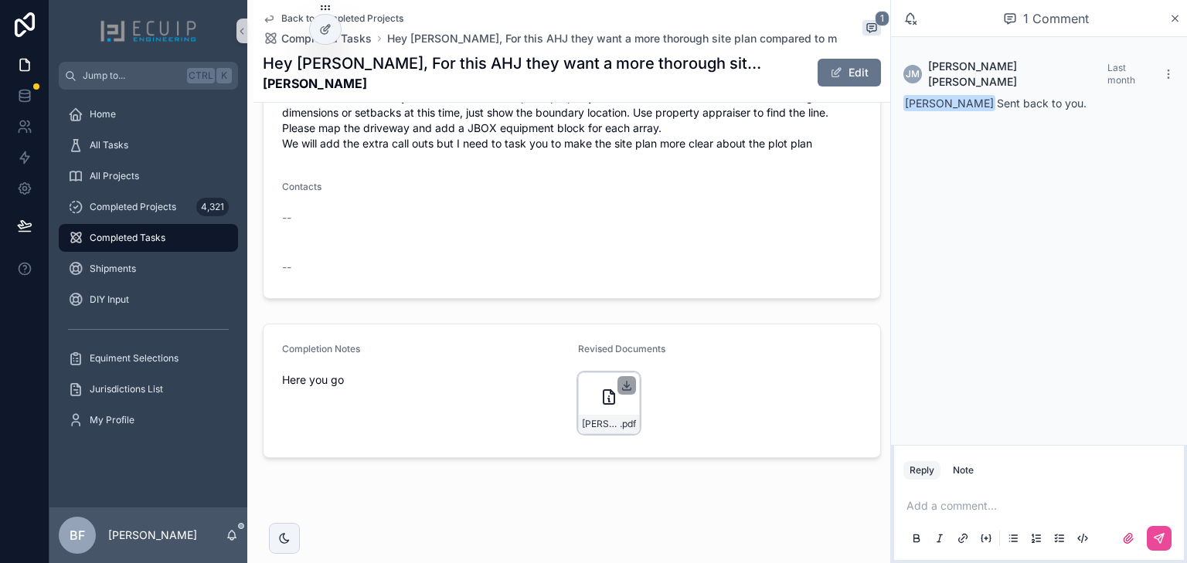
click at [620, 383] on icon at bounding box center [626, 385] width 12 height 12
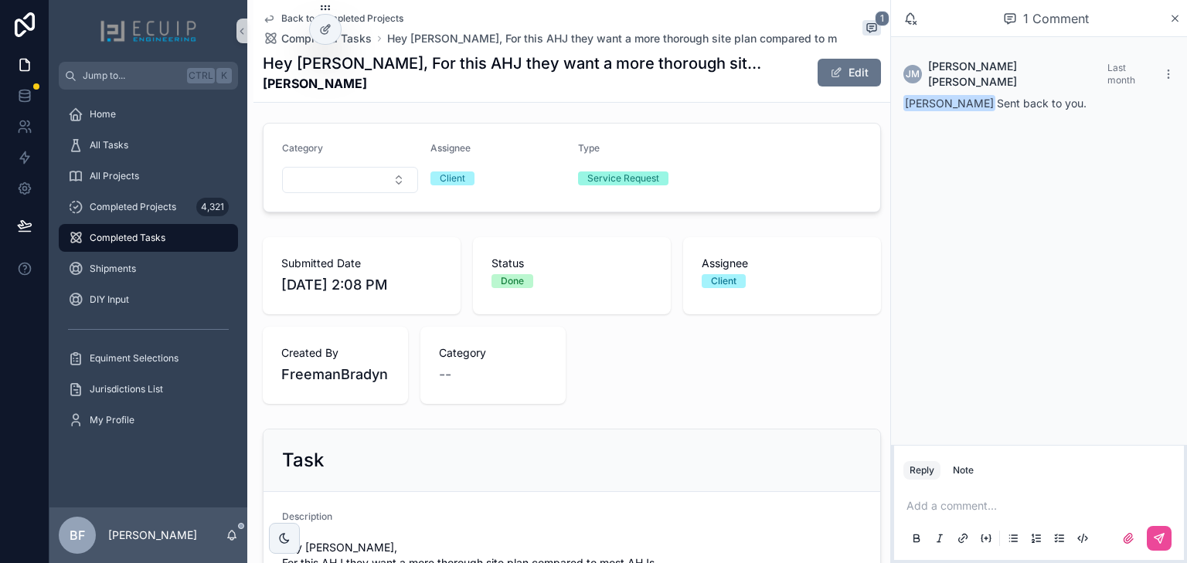
scroll to position [0, 0]
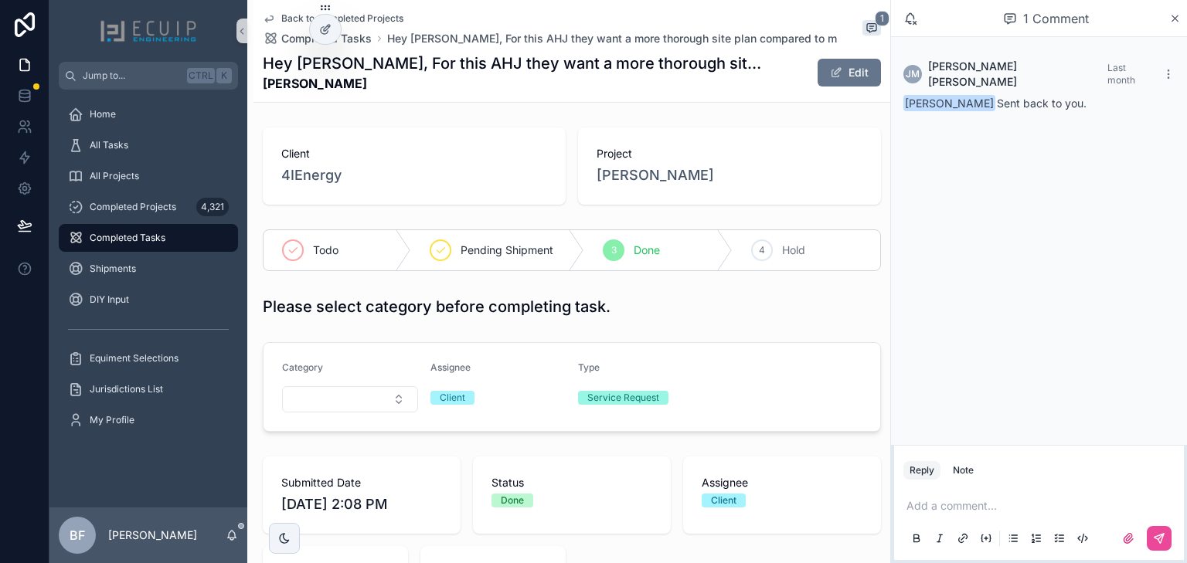
click at [649, 183] on span "[PERSON_NAME]" at bounding box center [654, 176] width 117 height 22
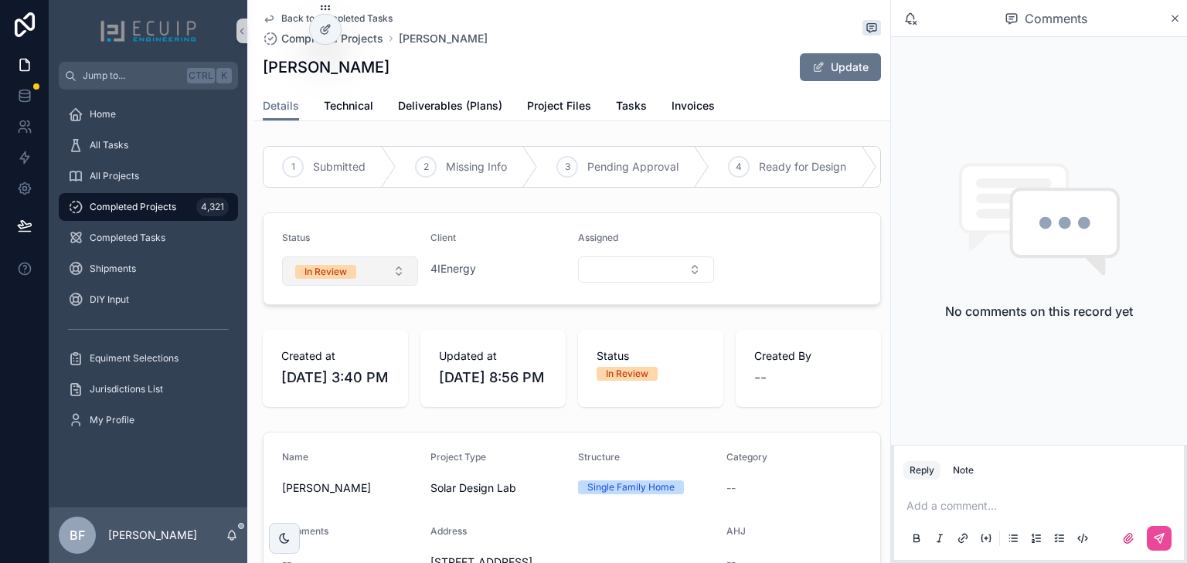
click at [351, 279] on span "In Review" at bounding box center [325, 272] width 61 height 14
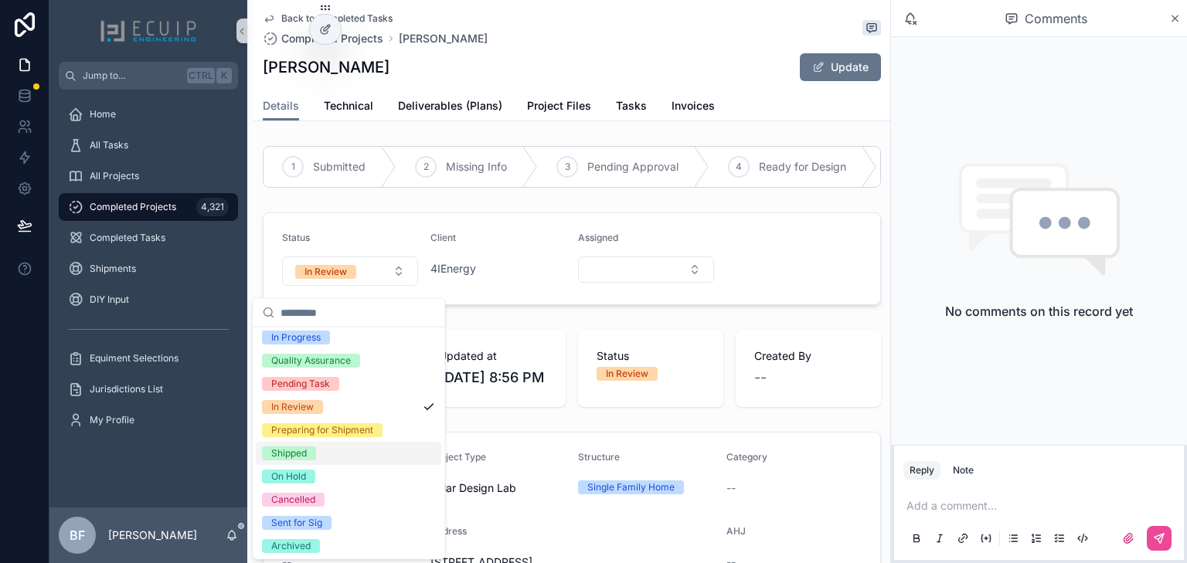
scroll to position [122, 0]
click at [304, 519] on div "Sent for Sig" at bounding box center [296, 521] width 51 height 14
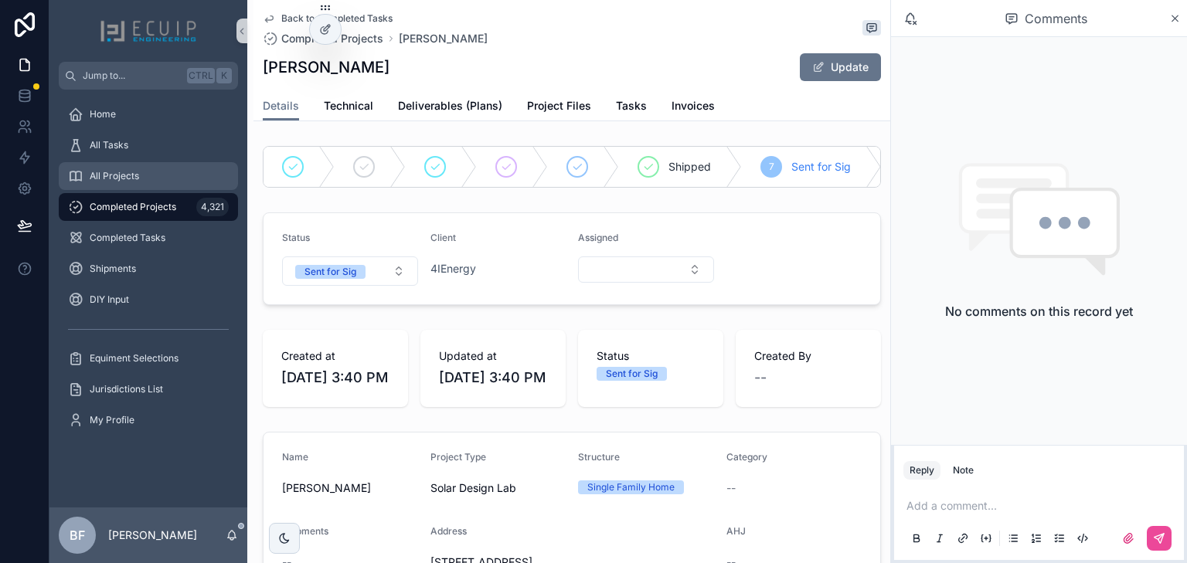
click at [117, 165] on div "All Projects" at bounding box center [148, 176] width 161 height 25
click at [565, 105] on span "Project Files" at bounding box center [559, 105] width 64 height 15
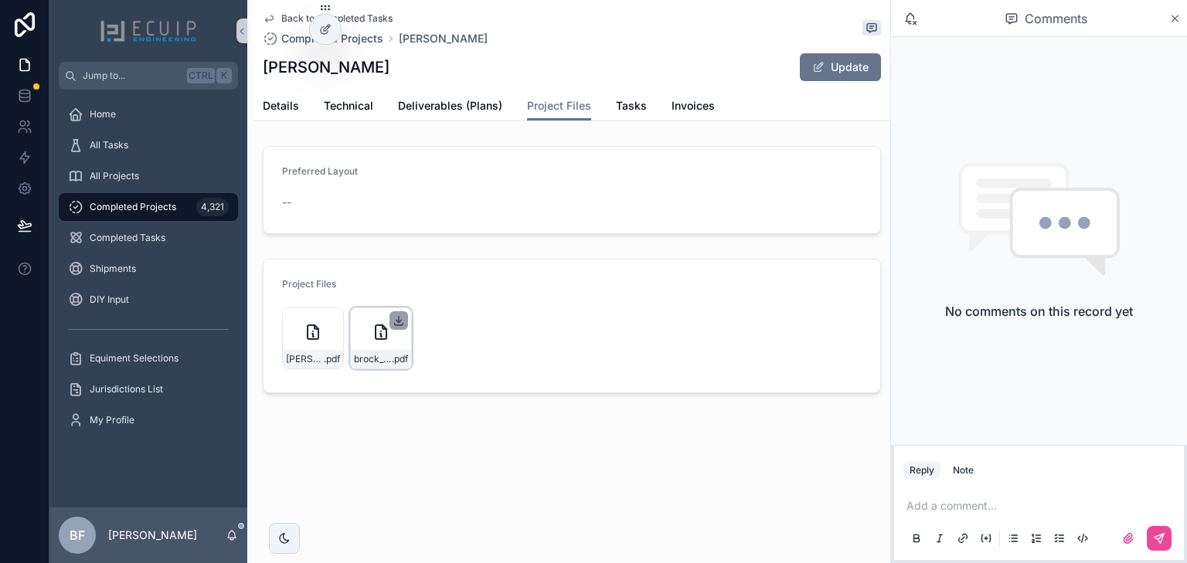
click at [396, 319] on icon at bounding box center [398, 320] width 12 height 12
drag, startPoint x: 263, startPoint y: 62, endPoint x: 380, endPoint y: 72, distance: 117.1
click at [380, 72] on div "Brock Roughton Update" at bounding box center [572, 67] width 618 height 29
copy h1 "[PERSON_NAME]"
click at [467, 155] on form "Preferred Layout --" at bounding box center [571, 190] width 616 height 87
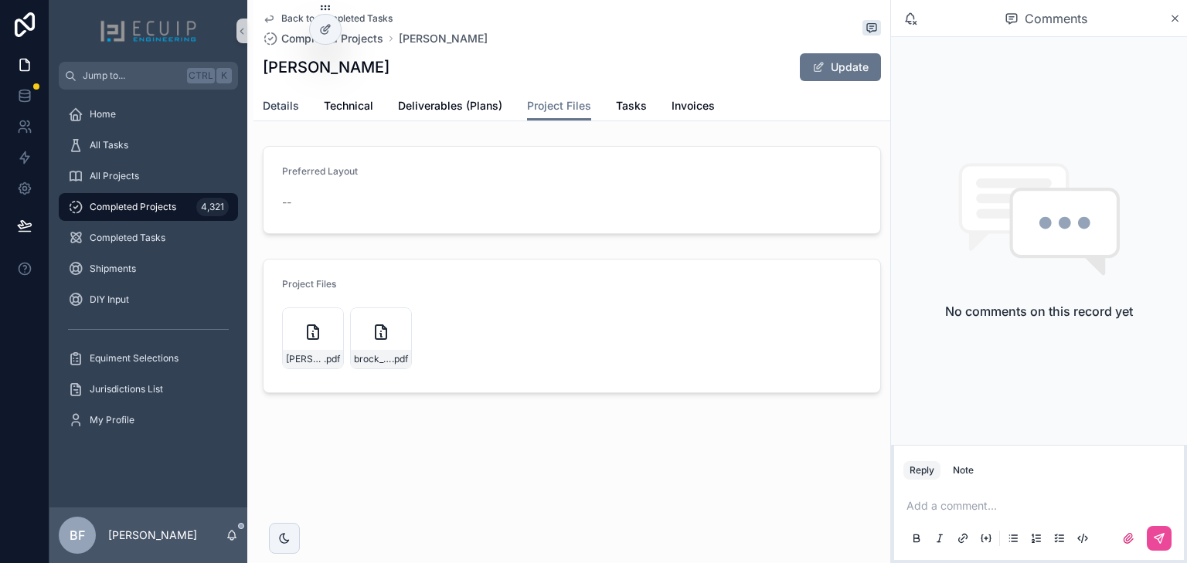
click at [290, 108] on span "Details" at bounding box center [281, 105] width 36 height 15
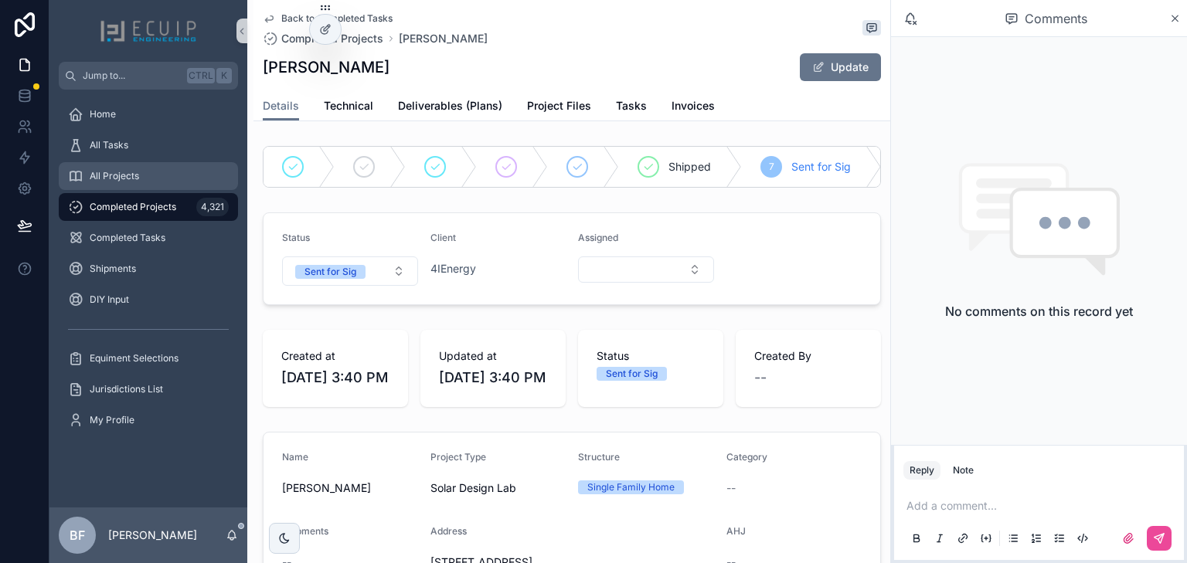
click at [145, 166] on div "All Projects" at bounding box center [148, 176] width 161 height 25
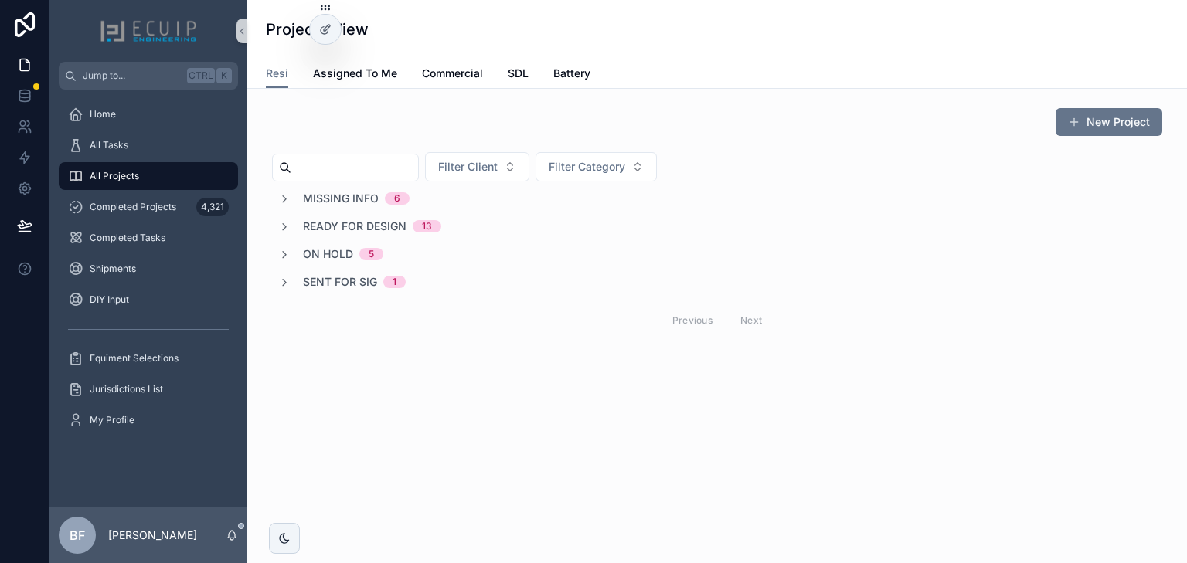
click at [341, 286] on span "Sent for Sig" at bounding box center [340, 281] width 74 height 15
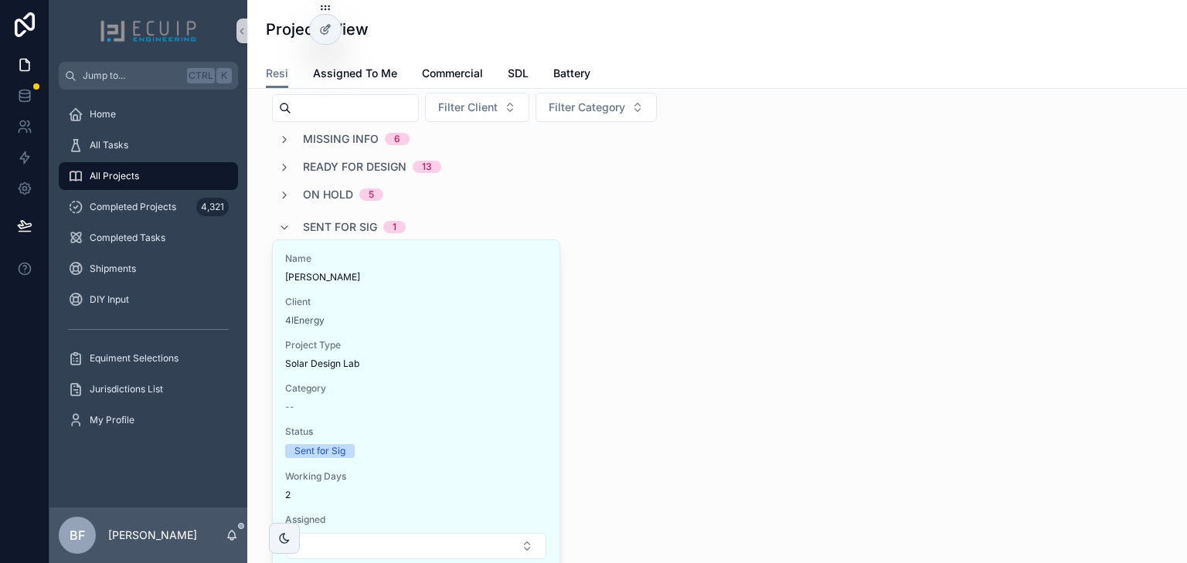
scroll to position [62, 0]
click at [383, 167] on span "Ready for Design" at bounding box center [355, 164] width 104 height 15
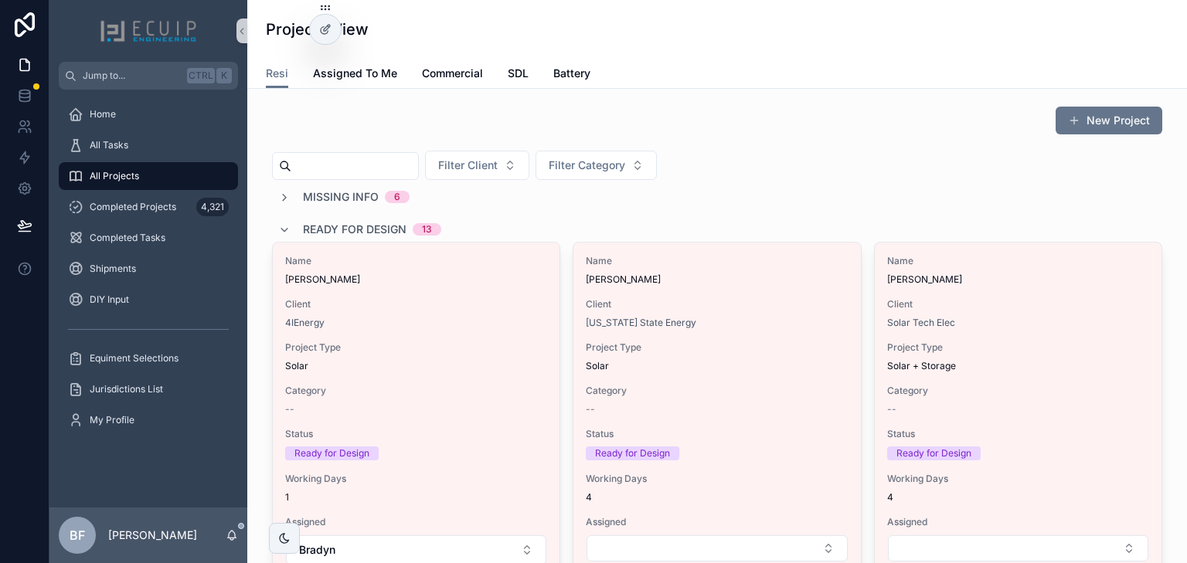
scroll to position [0, 0]
click at [375, 236] on span "Ready for Design" at bounding box center [355, 230] width 104 height 15
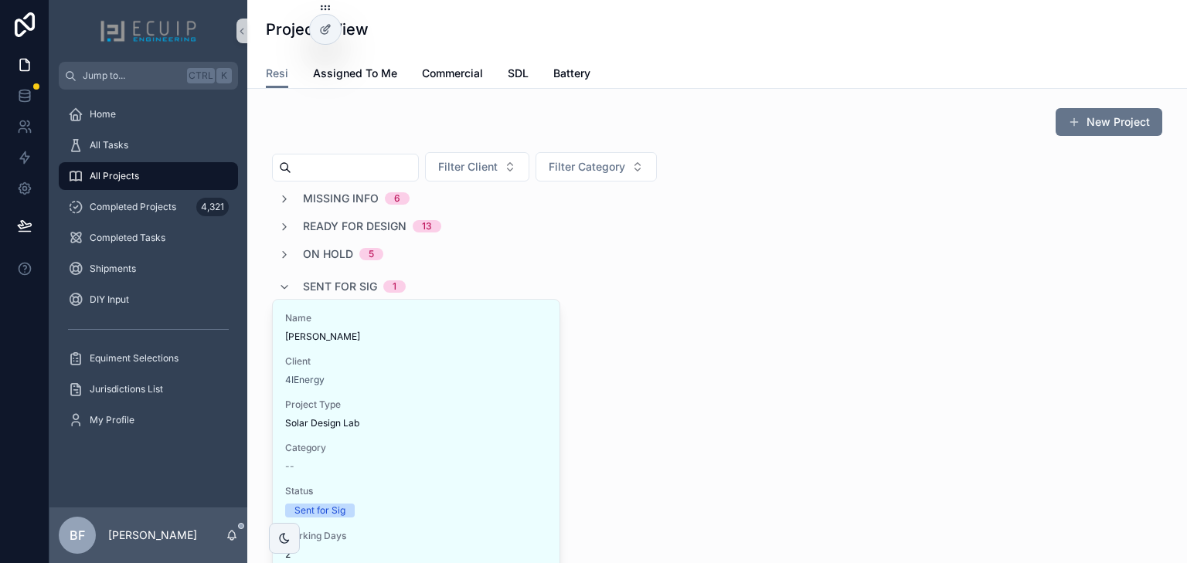
click at [374, 286] on div "Sent for Sig 1" at bounding box center [354, 286] width 103 height 25
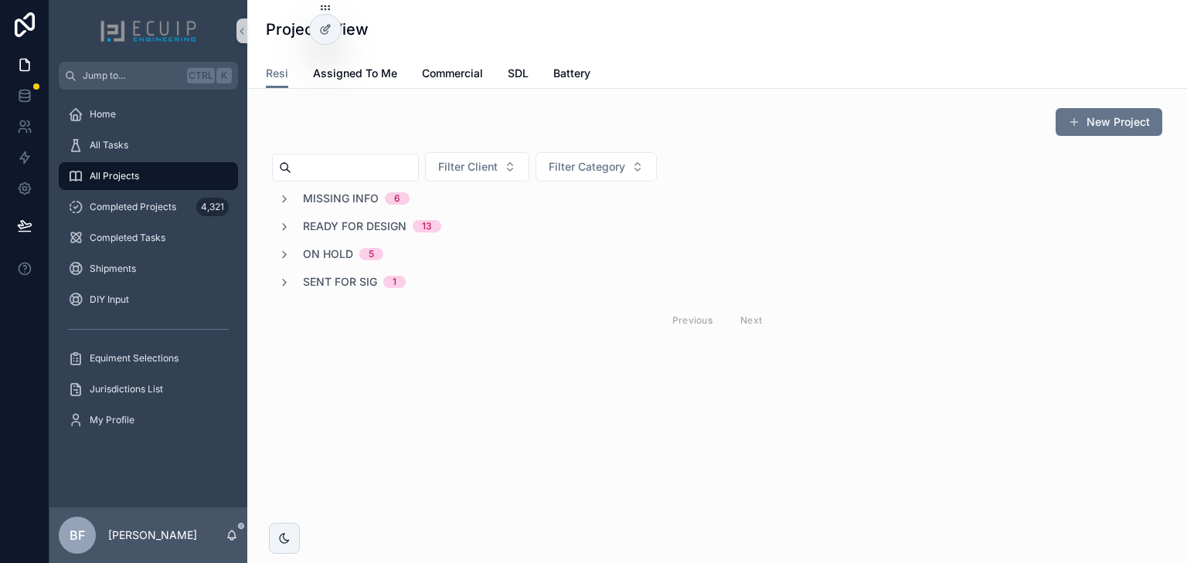
click at [374, 226] on span "Ready for Design" at bounding box center [355, 226] width 104 height 15
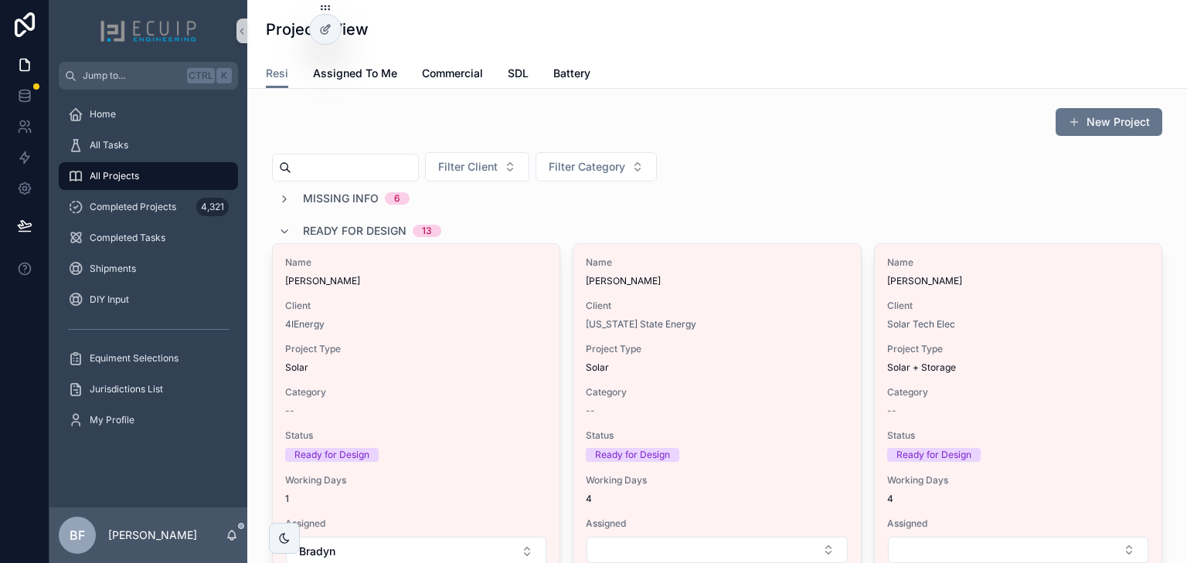
drag, startPoint x: 328, startPoint y: 226, endPoint x: 328, endPoint y: 236, distance: 10.1
click at [328, 226] on span "Ready for Design" at bounding box center [355, 230] width 104 height 15
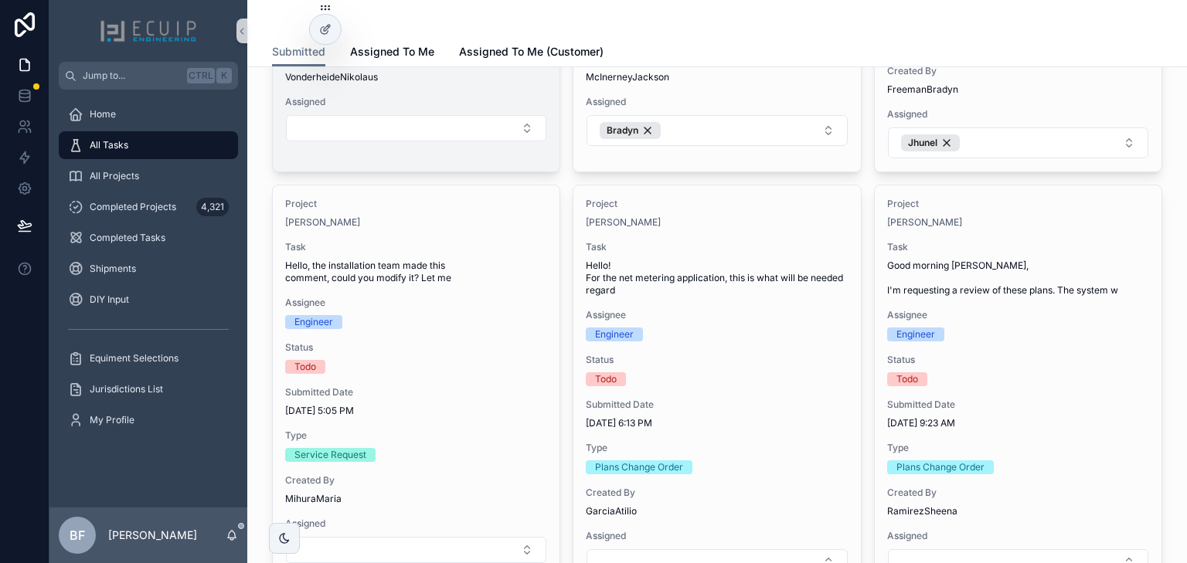
scroll to position [865, 0]
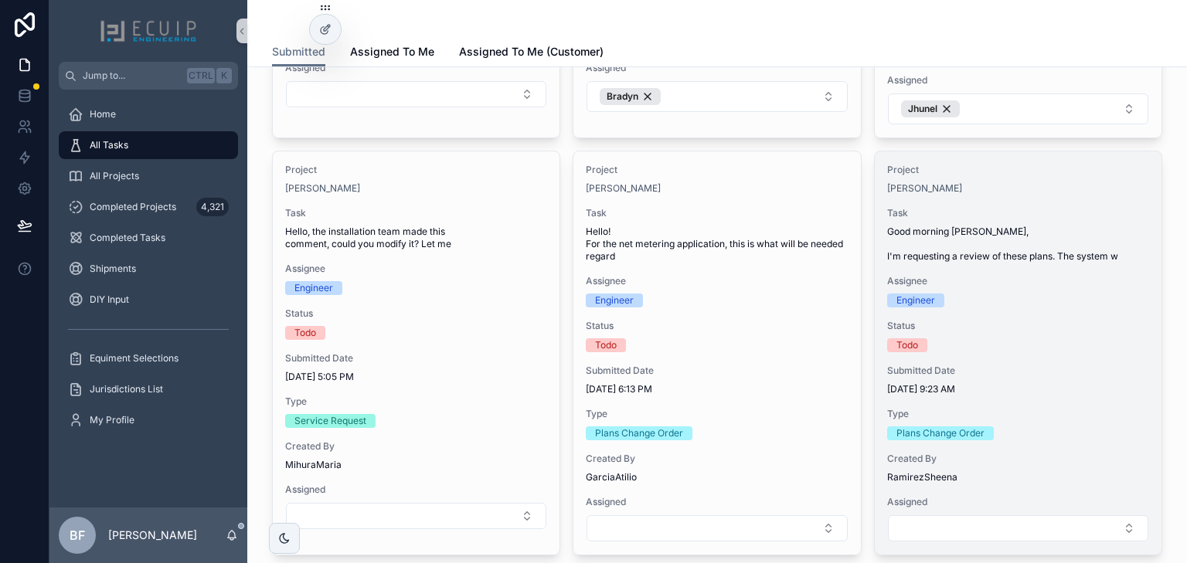
click at [990, 228] on span "Good morning [PERSON_NAME], I'm requesting a review of these plans. The system w" at bounding box center [1018, 244] width 262 height 37
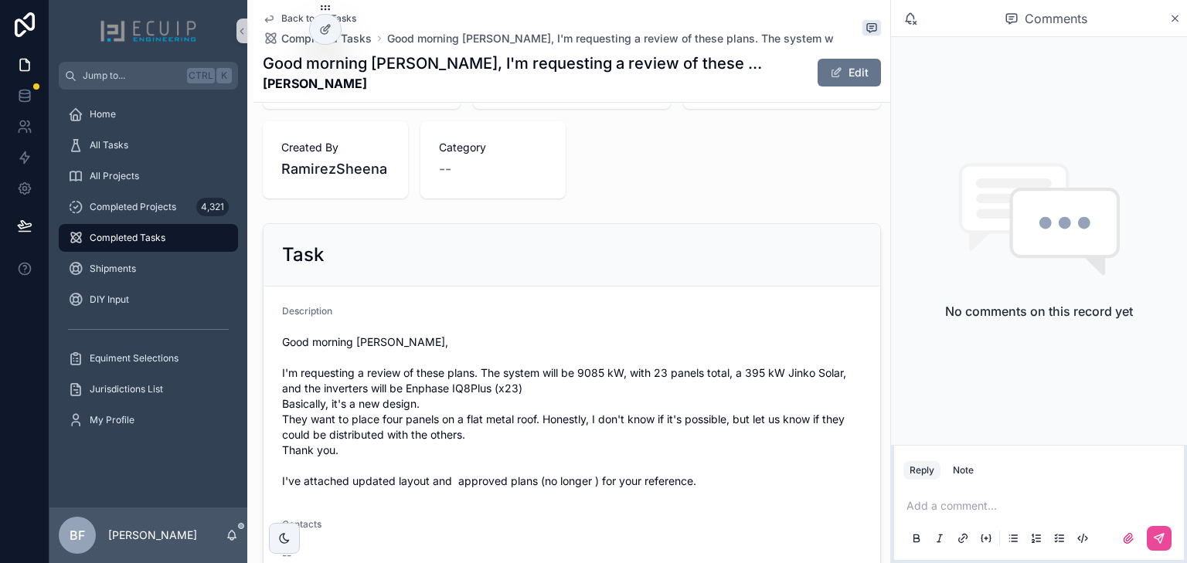
scroll to position [433, 0]
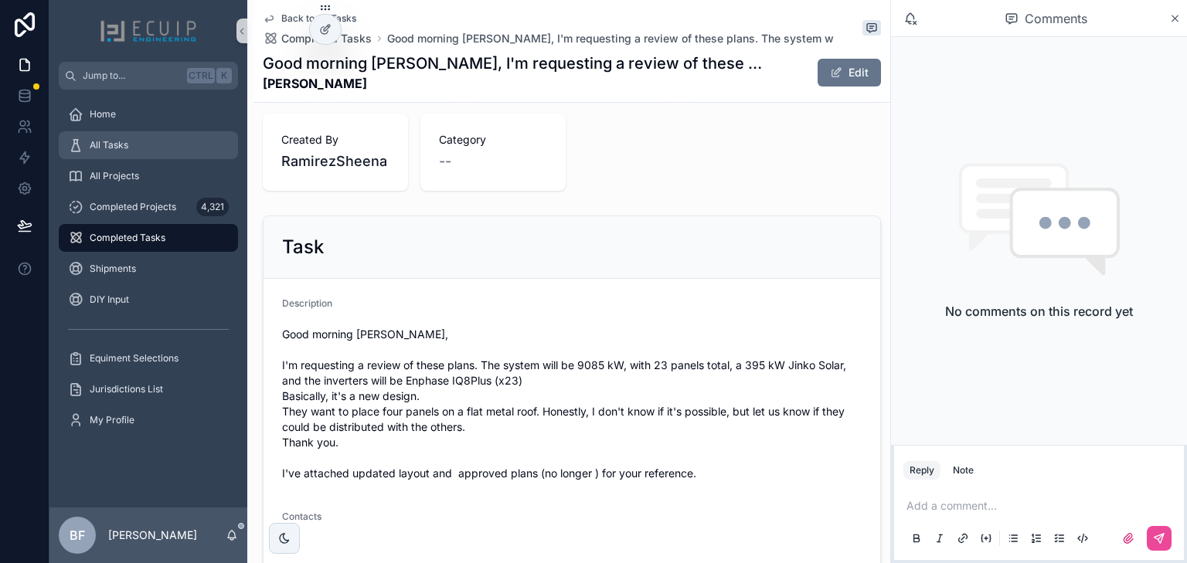
click at [151, 156] on div "All Tasks" at bounding box center [148, 145] width 161 height 25
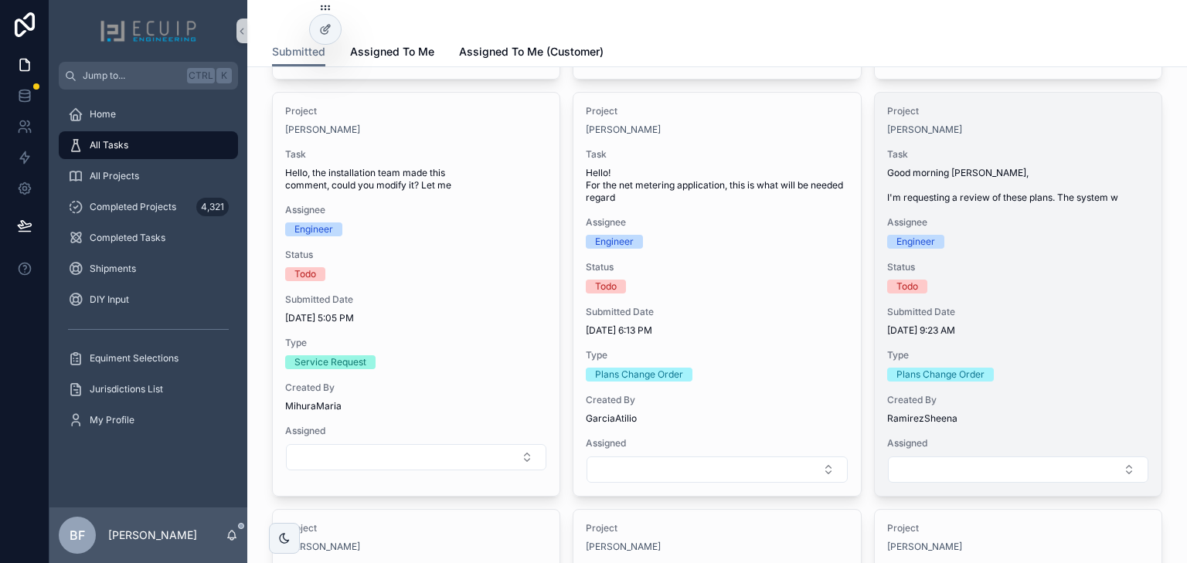
scroll to position [927, 0]
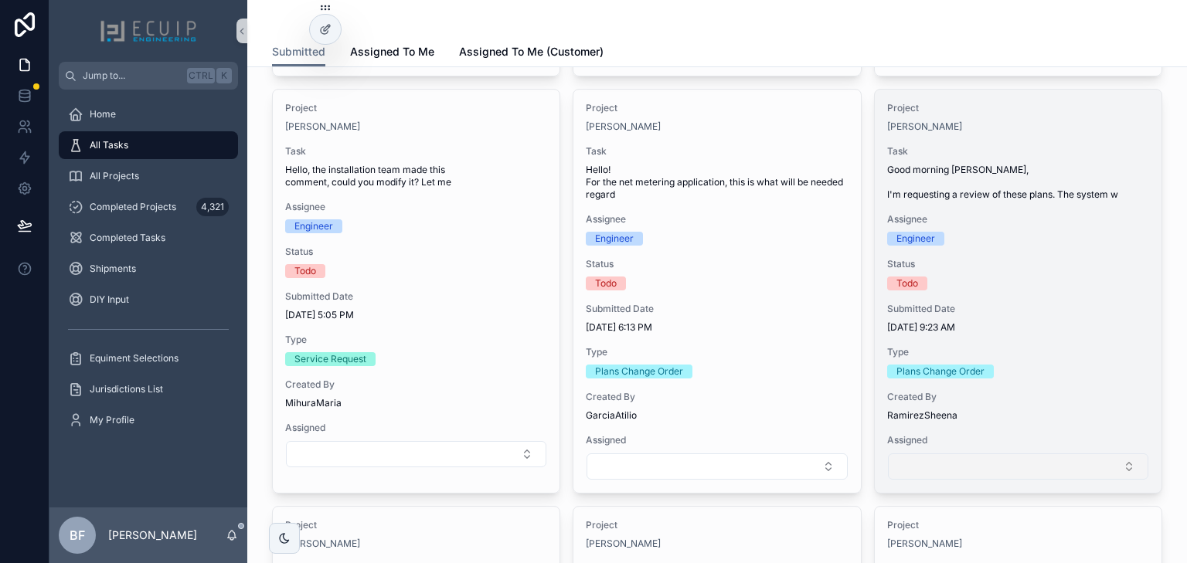
click at [986, 454] on button "Select Button" at bounding box center [1018, 466] width 260 height 26
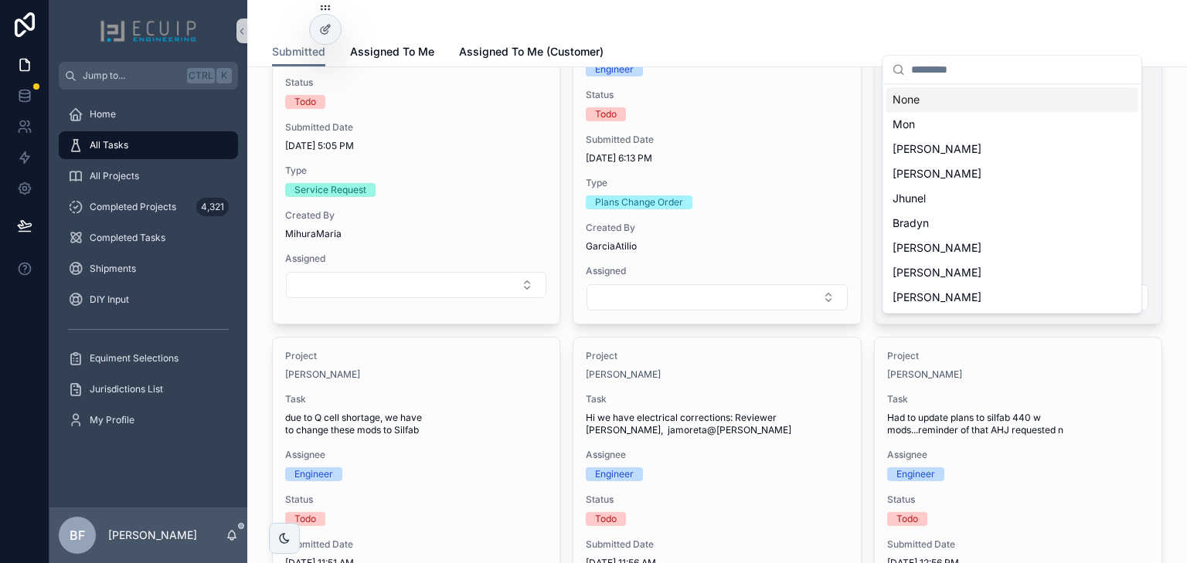
scroll to position [1112, 0]
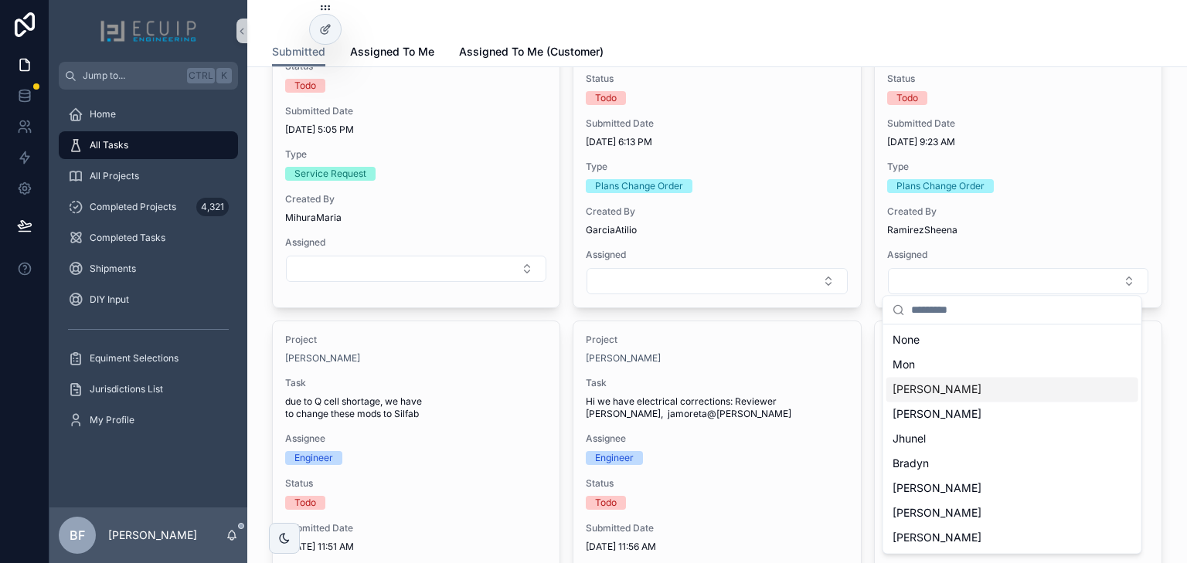
click at [927, 382] on div "[PERSON_NAME]" at bounding box center [1012, 389] width 252 height 25
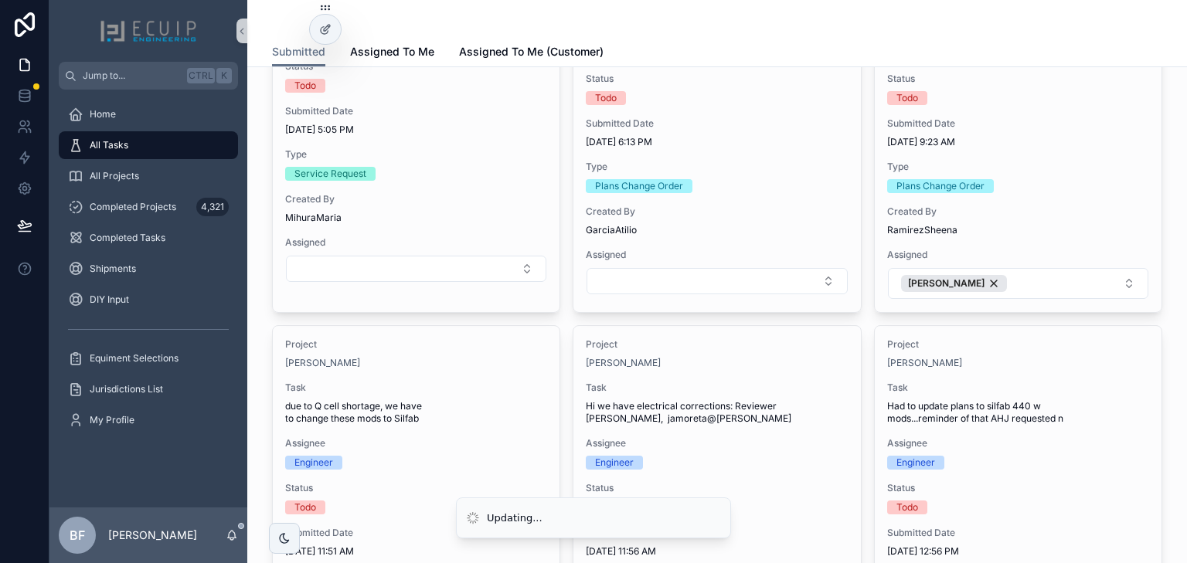
click at [859, 319] on div "Project [PERSON_NAME] Task CO - Remove 9 modules on flat roof portion / AHJ com…" at bounding box center [717, 287] width 890 height 2480
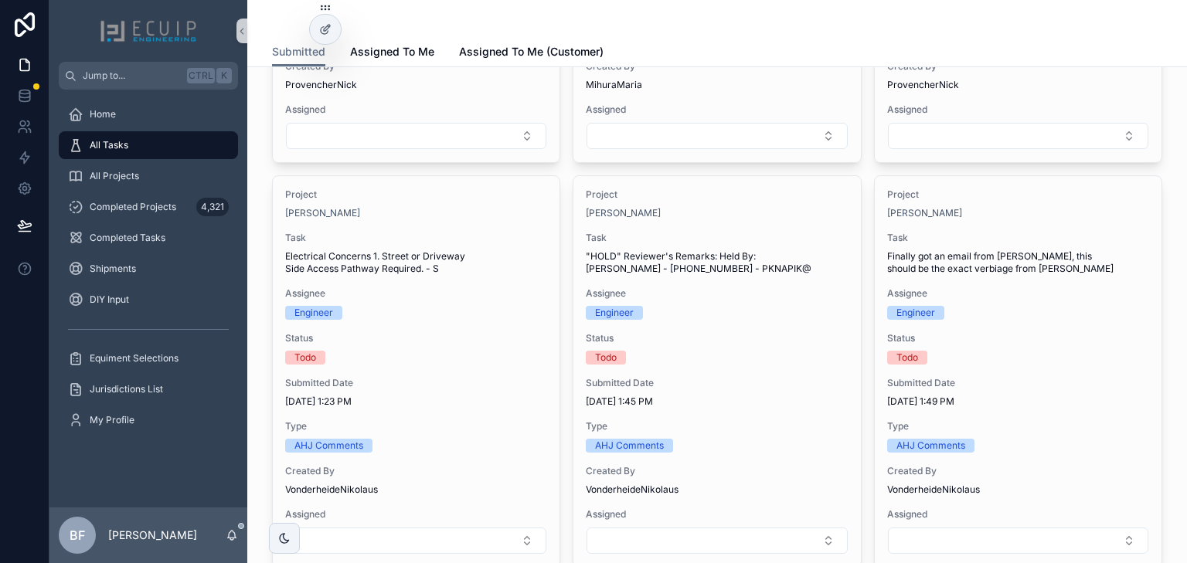
scroll to position [1669, 0]
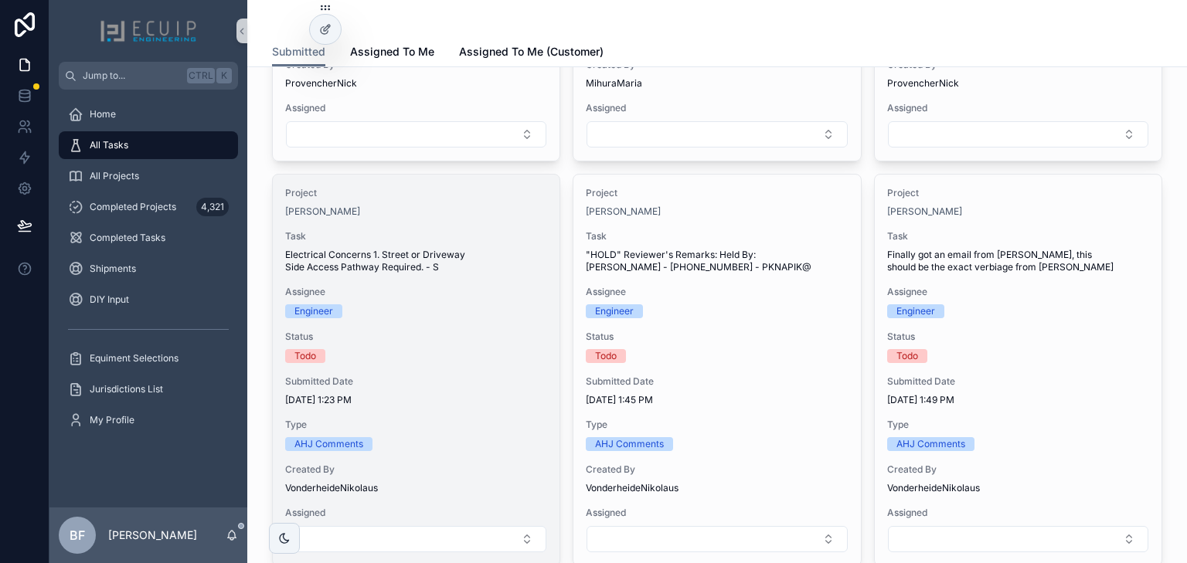
click at [439, 331] on span "Status" at bounding box center [416, 337] width 262 height 12
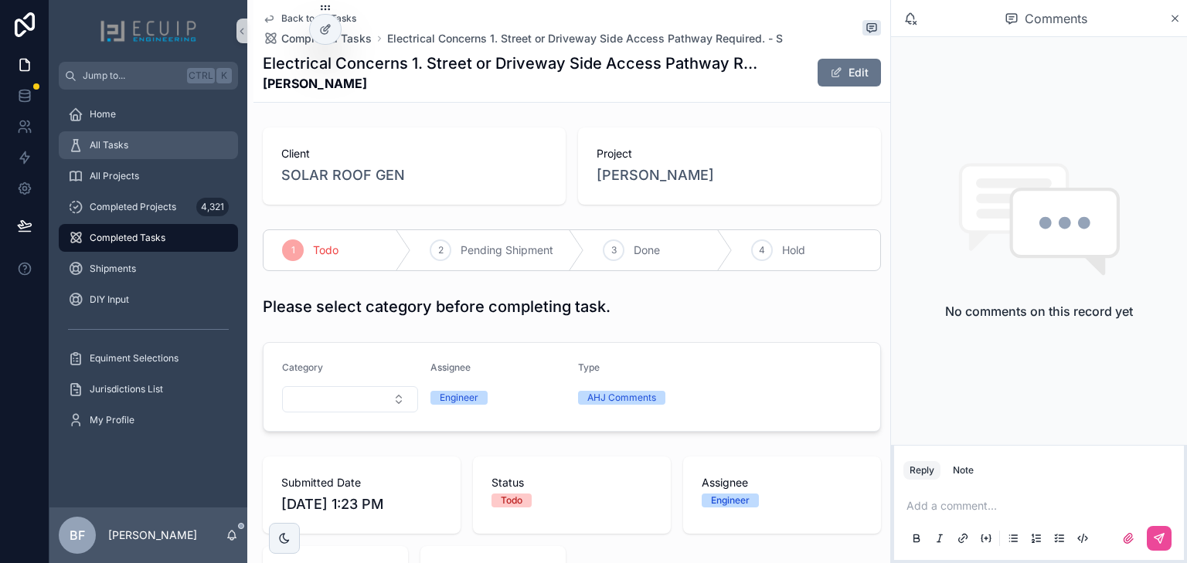
click at [134, 151] on div "All Tasks" at bounding box center [148, 145] width 161 height 25
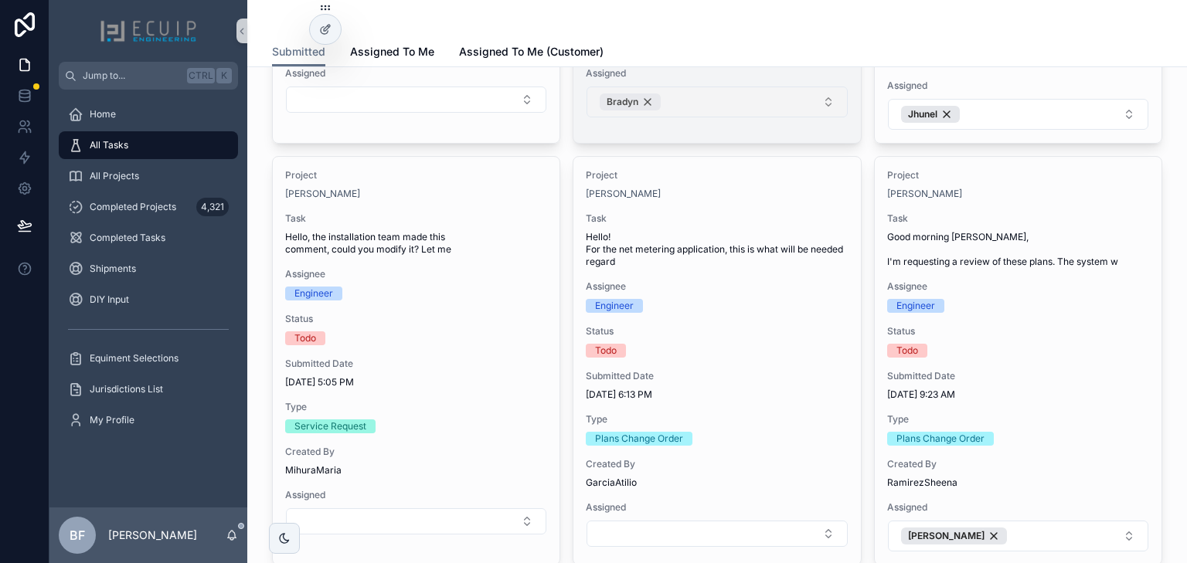
scroll to position [865, 0]
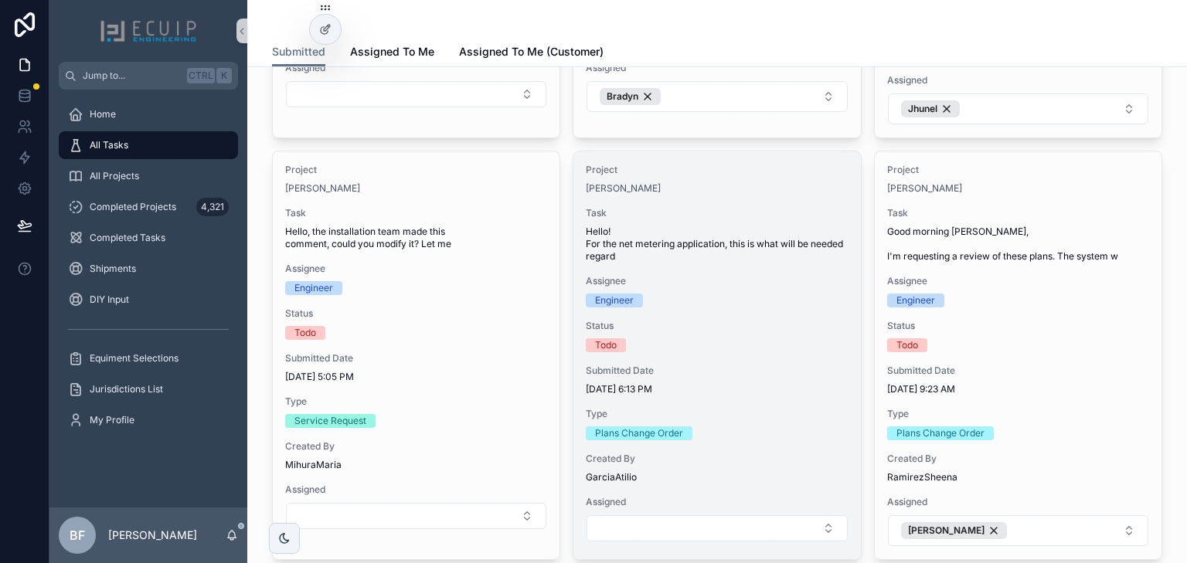
click at [735, 287] on div "Assignee Engineer" at bounding box center [717, 291] width 262 height 32
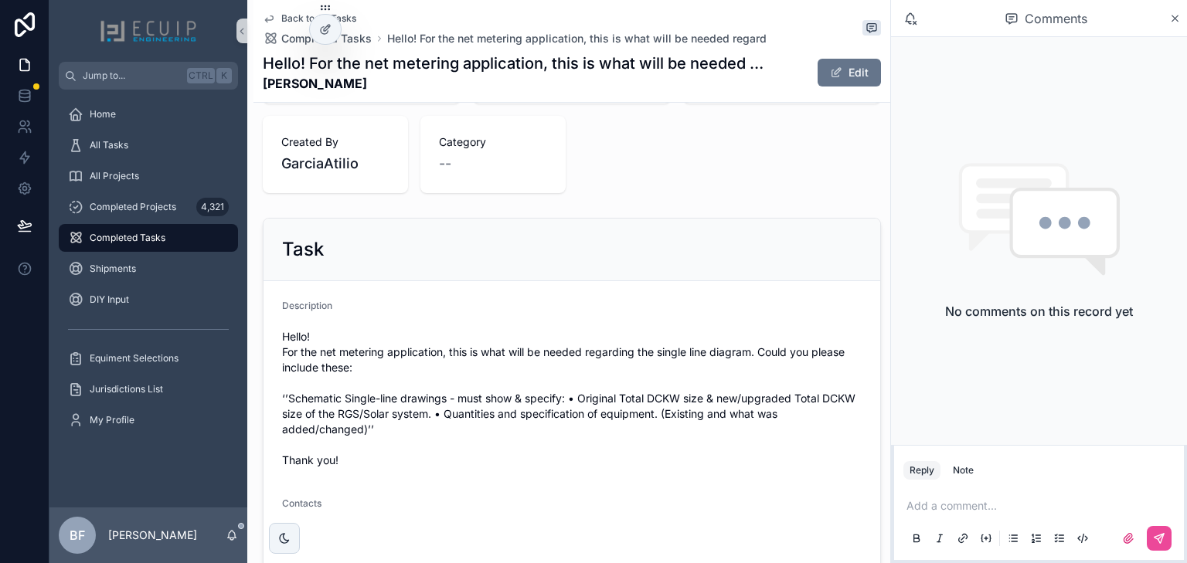
scroll to position [433, 0]
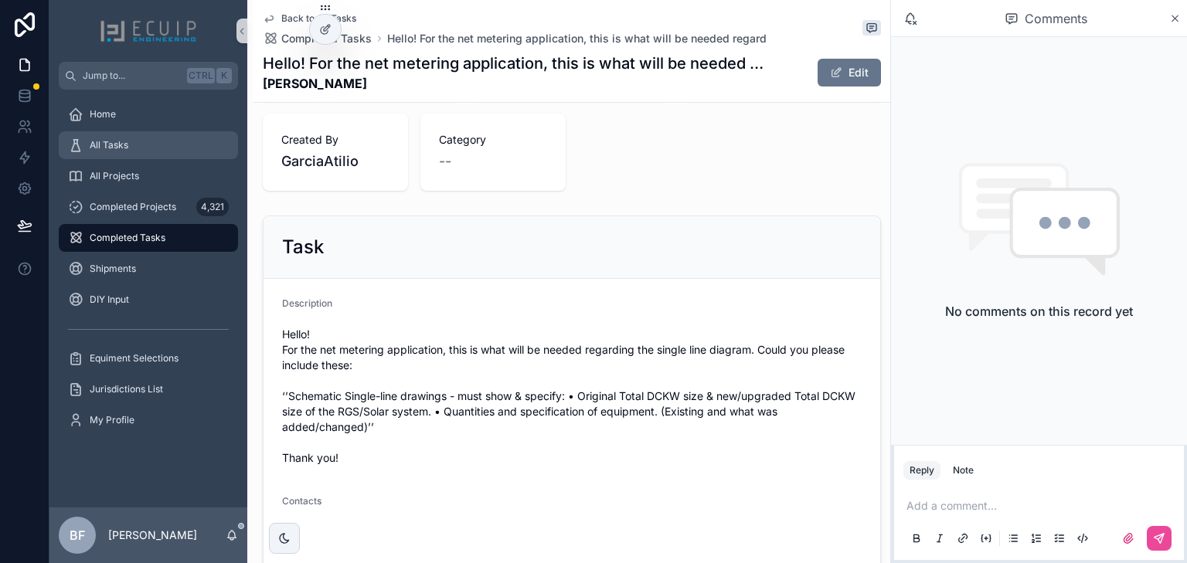
click at [202, 143] on div "All Tasks" at bounding box center [148, 145] width 161 height 25
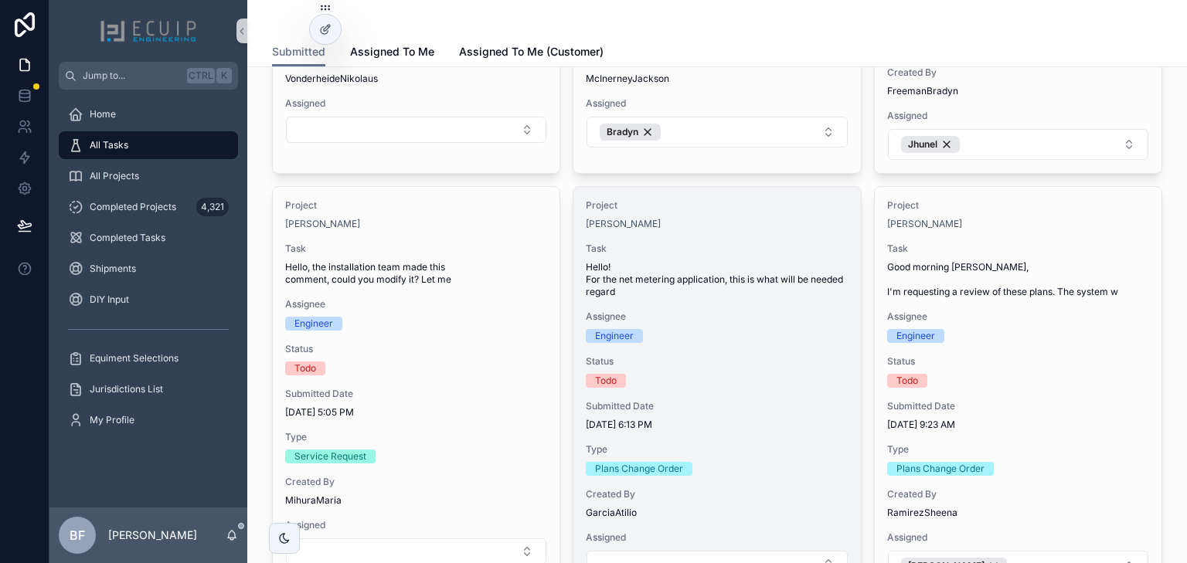
scroll to position [865, 0]
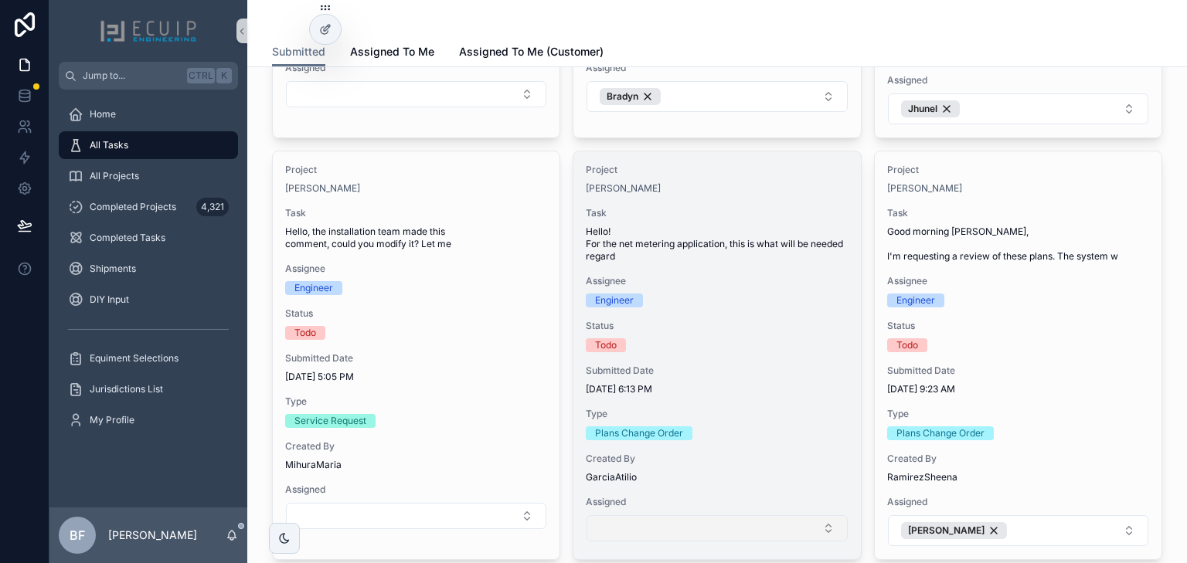
click at [699, 525] on button "Select Button" at bounding box center [716, 528] width 260 height 26
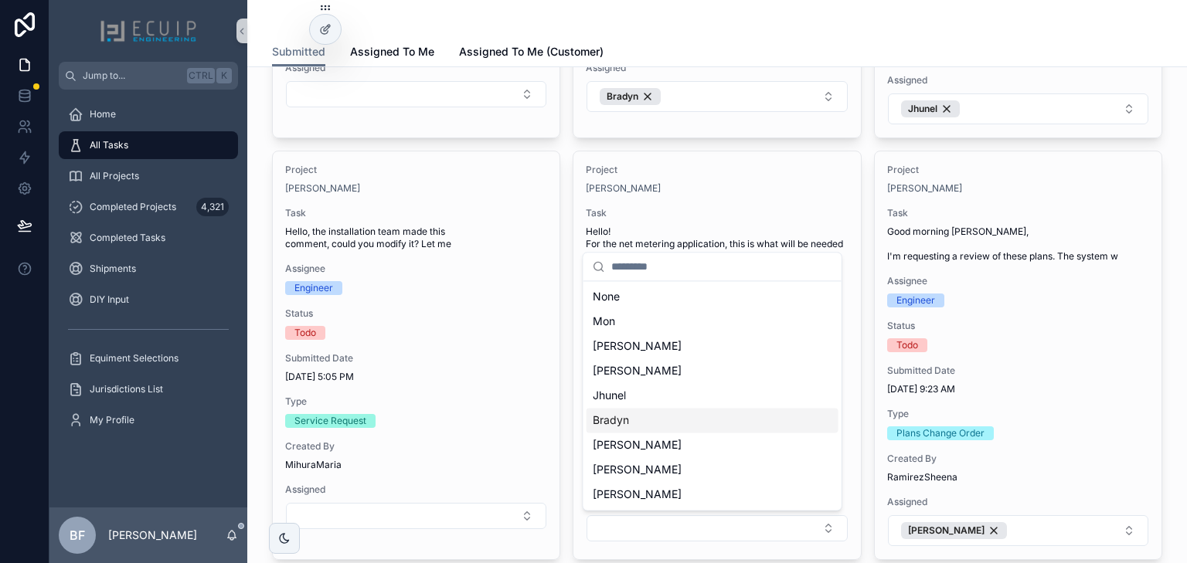
click at [660, 413] on div "Bradyn" at bounding box center [712, 420] width 252 height 25
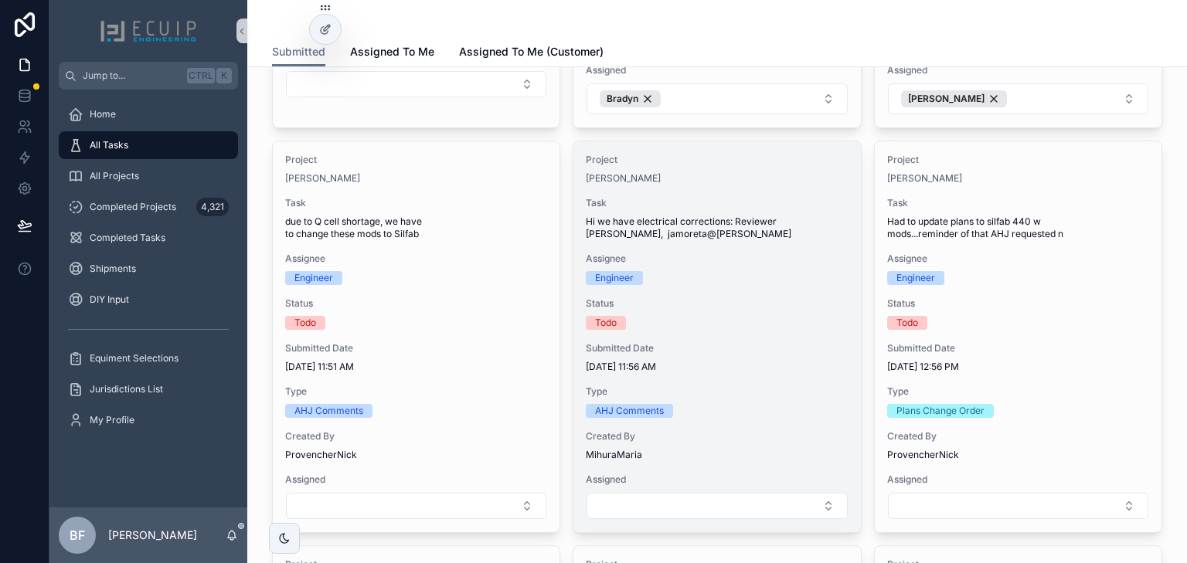
scroll to position [1298, 0]
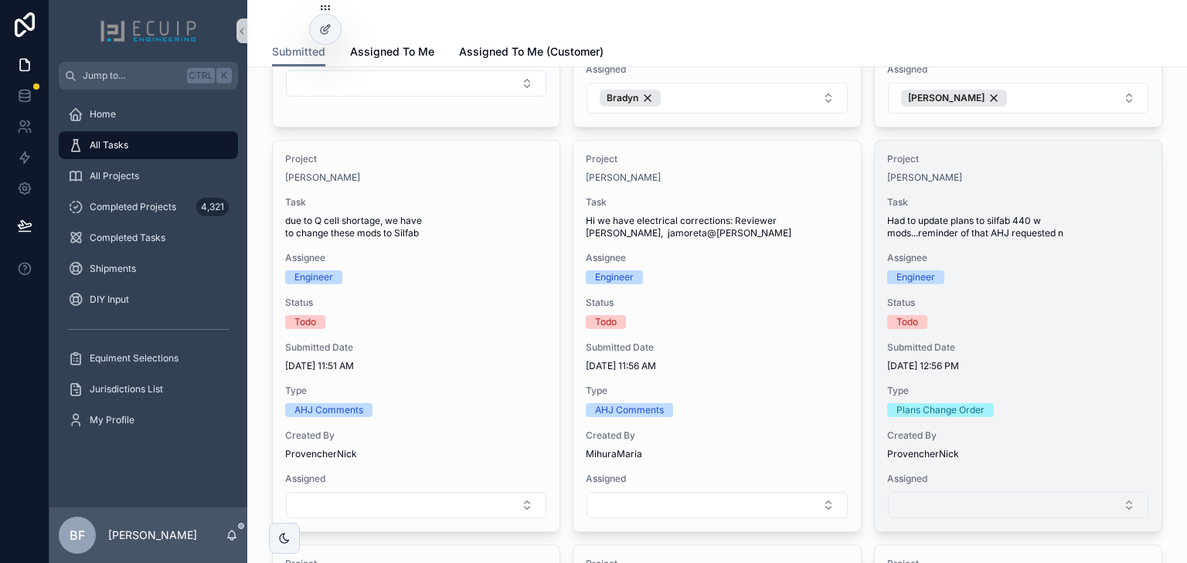
click at [952, 507] on button "Select Button" at bounding box center [1018, 505] width 260 height 26
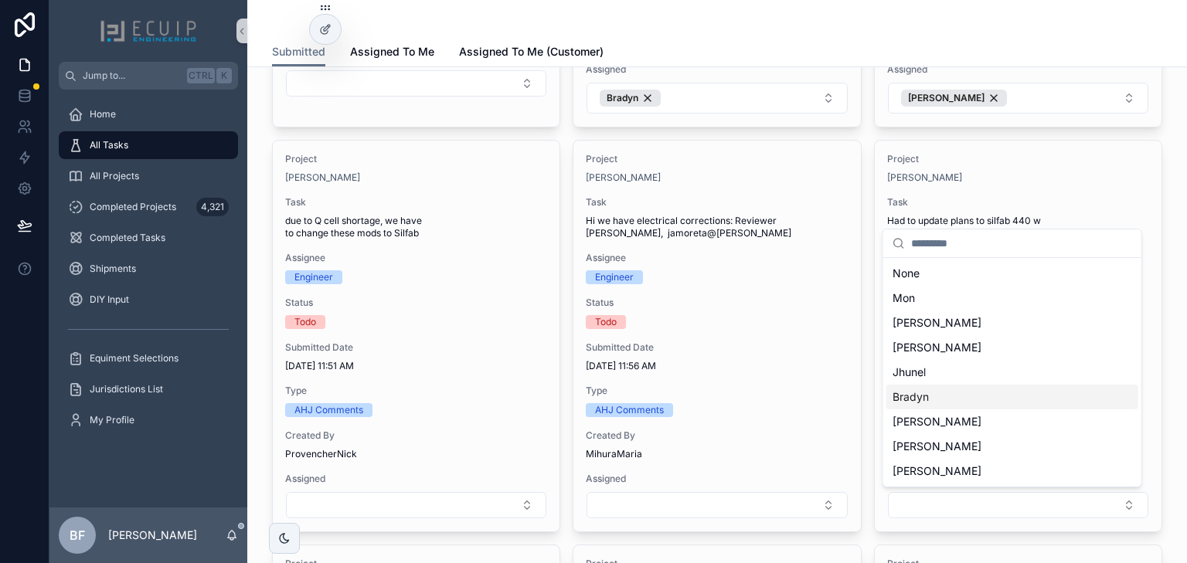
click at [934, 397] on div "Bradyn" at bounding box center [1012, 397] width 252 height 25
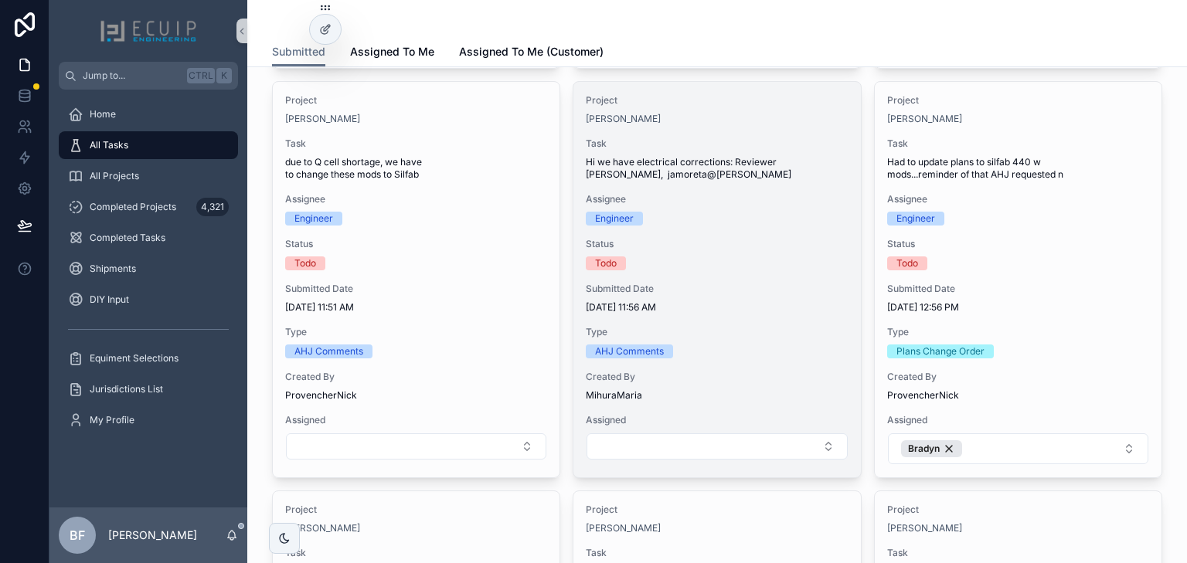
scroll to position [1360, 0]
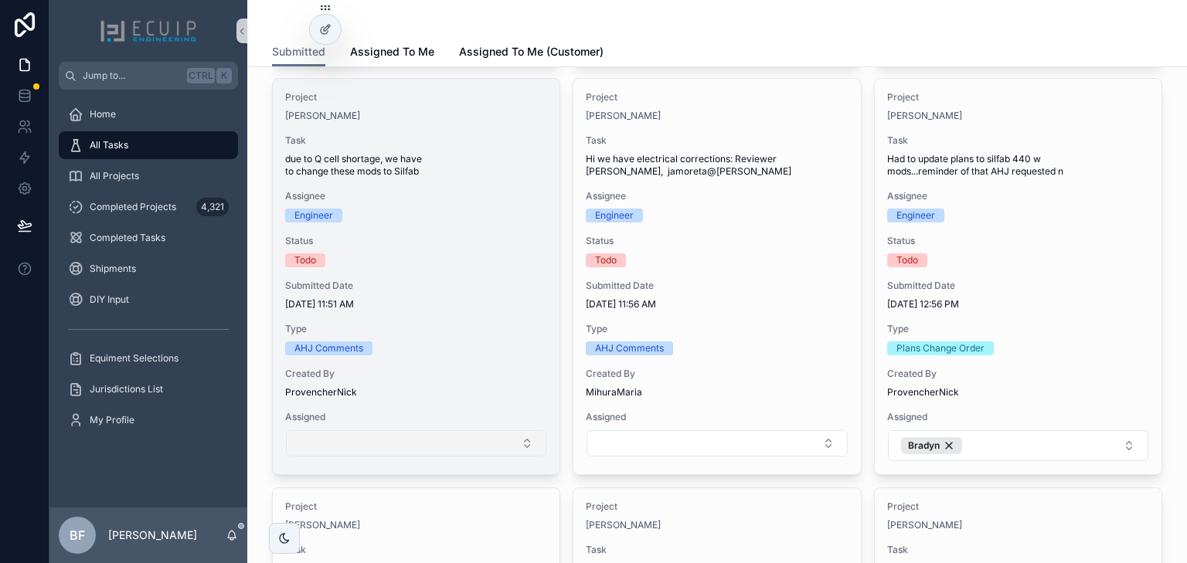
click at [477, 446] on button "Select Button" at bounding box center [416, 443] width 260 height 26
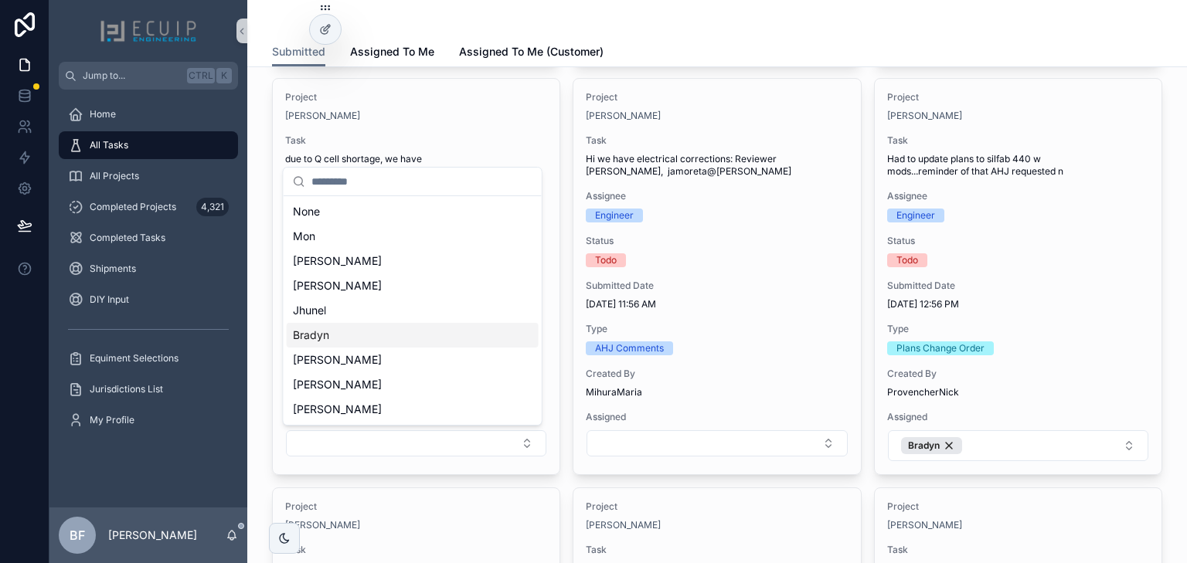
click at [380, 342] on div "Bradyn" at bounding box center [413, 335] width 252 height 25
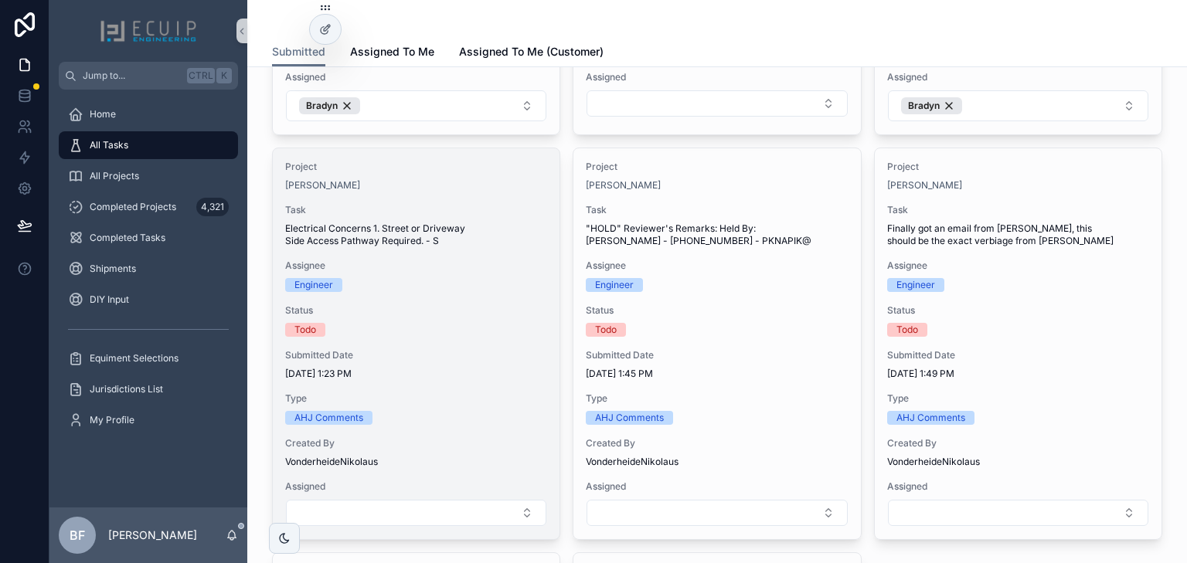
scroll to position [1792, 0]
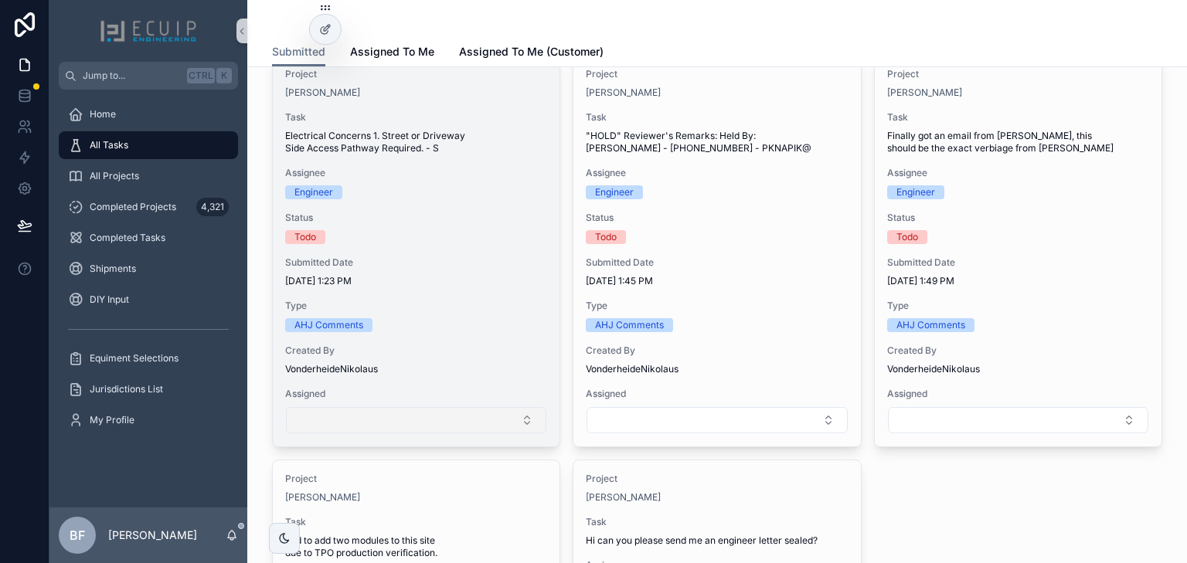
click at [455, 423] on button "Select Button" at bounding box center [416, 420] width 260 height 26
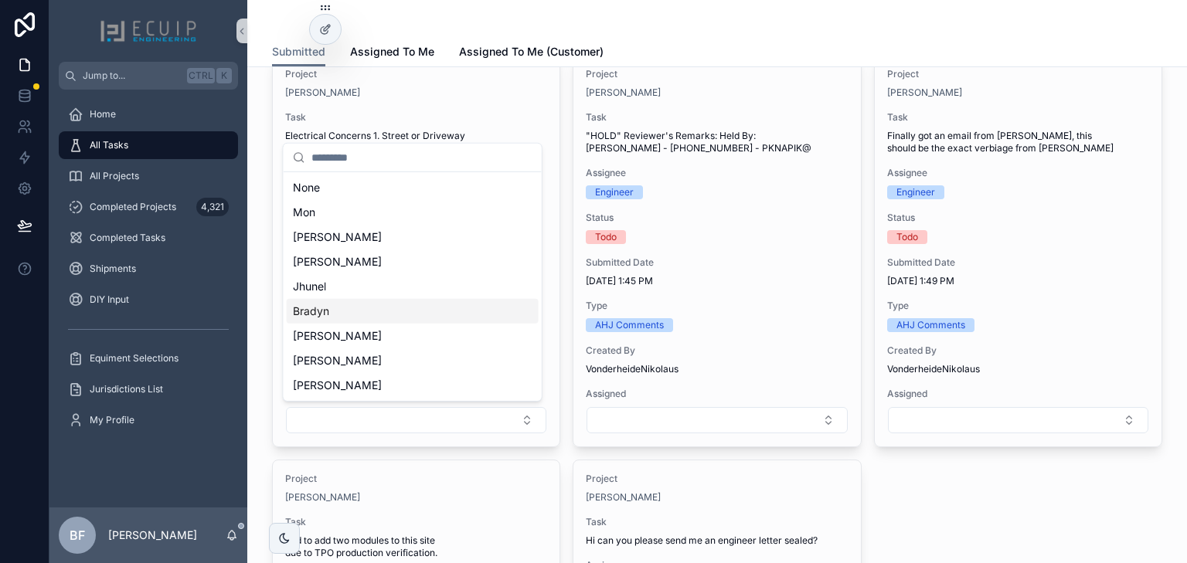
click at [407, 316] on div "Bradyn" at bounding box center [413, 311] width 252 height 25
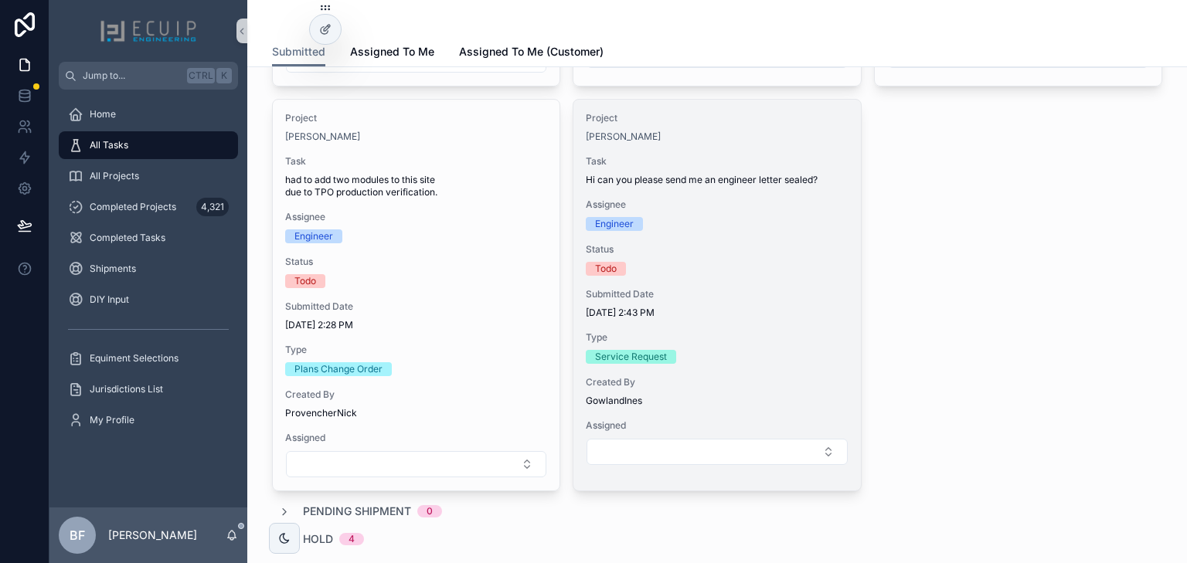
scroll to position [2163, 0]
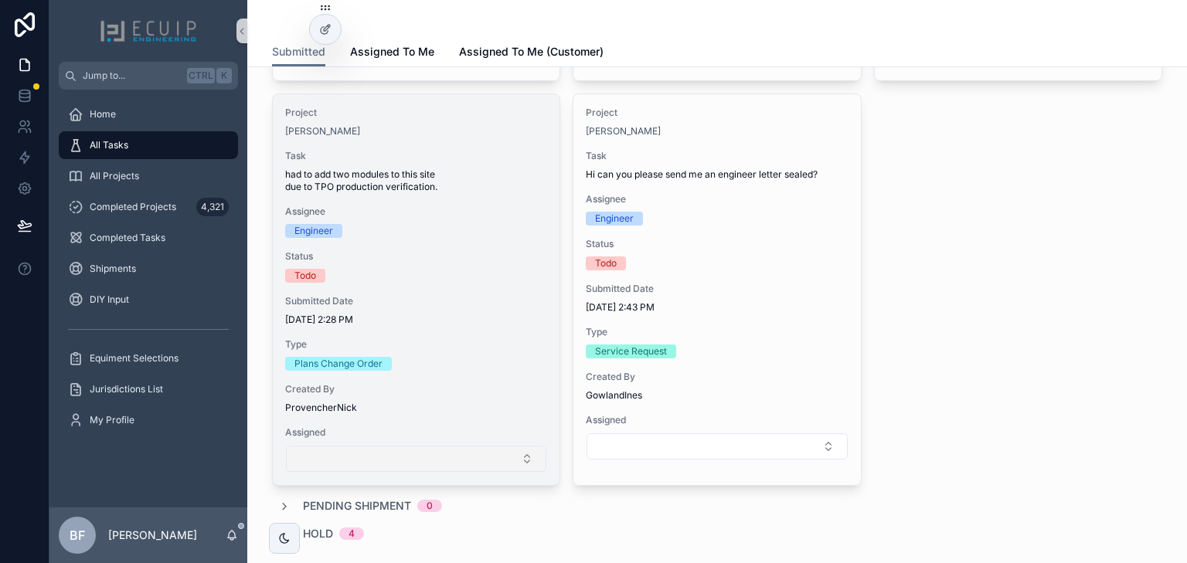
click at [460, 464] on button "Select Button" at bounding box center [416, 459] width 260 height 26
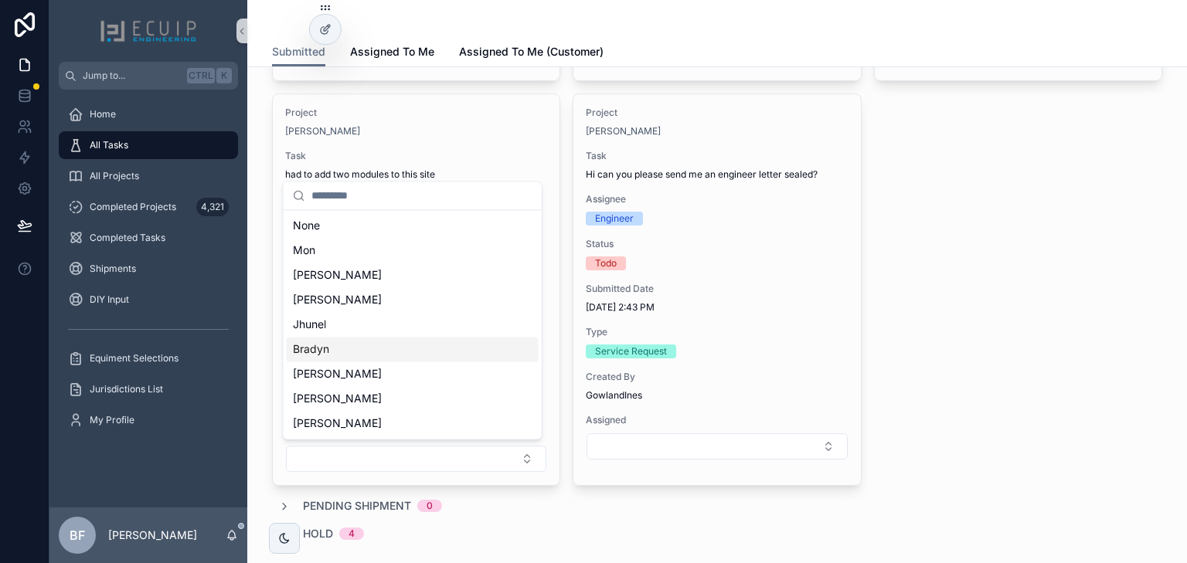
click at [440, 352] on div "Bradyn" at bounding box center [413, 349] width 252 height 25
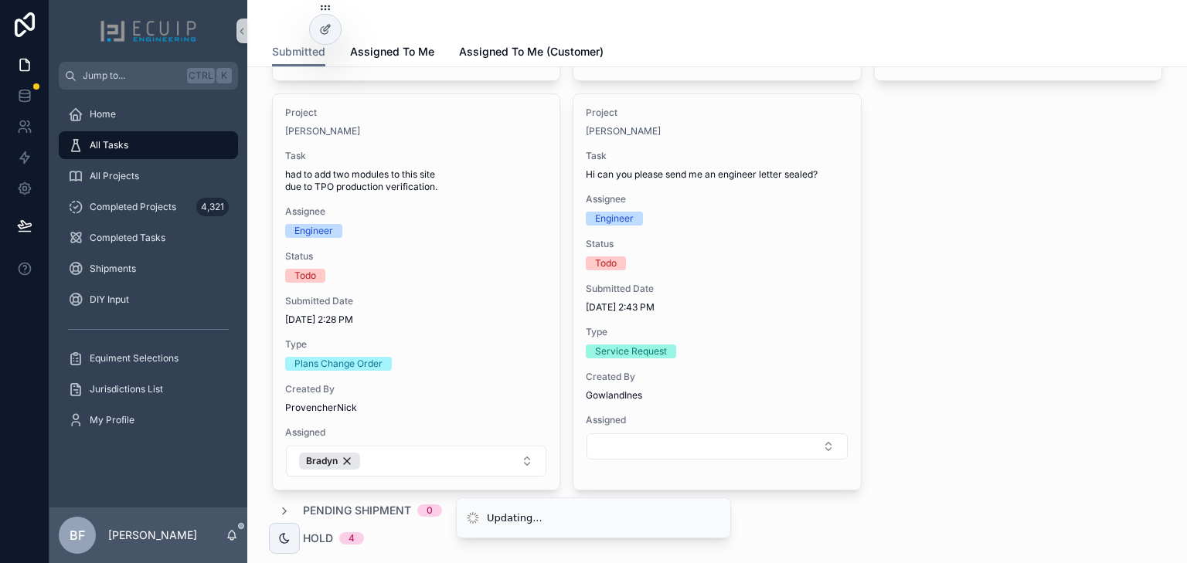
click at [739, 262] on div "Todo" at bounding box center [717, 263] width 262 height 14
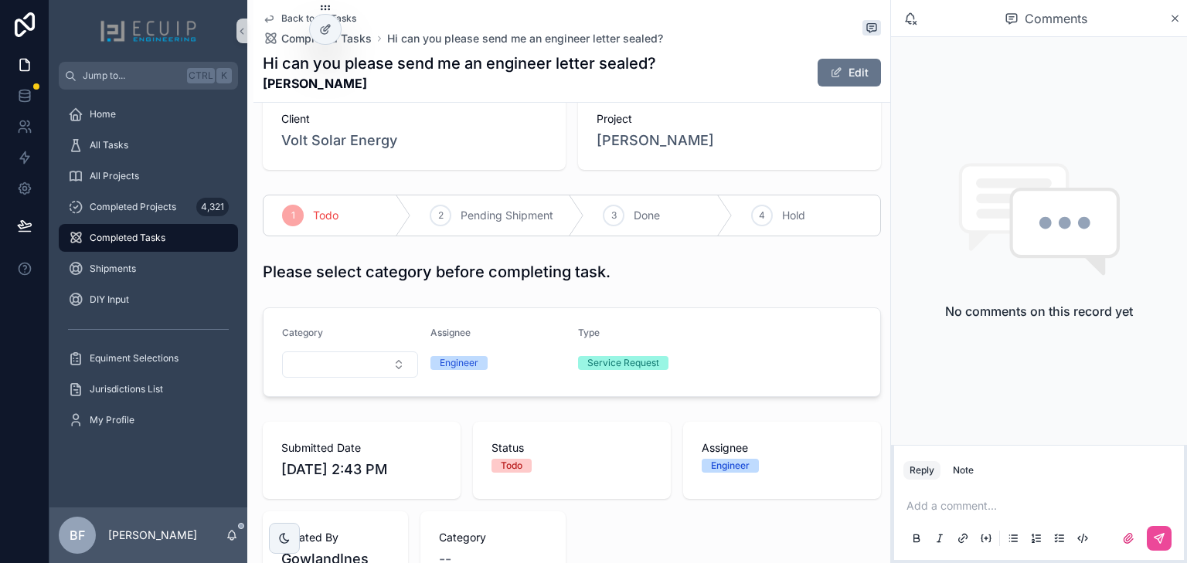
scroll to position [185, 0]
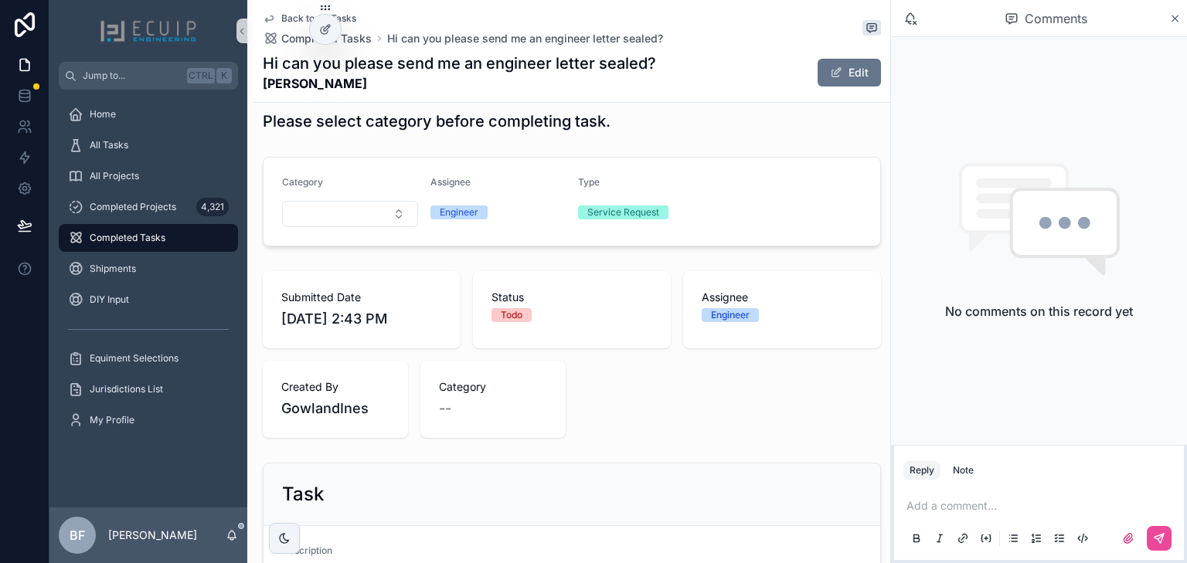
drag, startPoint x: 457, startPoint y: 77, endPoint x: 265, endPoint y: 83, distance: 192.5
click at [265, 83] on strong "SUSANA MARGARITA JIMENEZ" at bounding box center [459, 83] width 393 height 19
copy strong "SUSANA MARGARITA JIMENEZ"
click at [853, 216] on form "Category Assignee Engineer Type Service Request" at bounding box center [571, 202] width 616 height 88
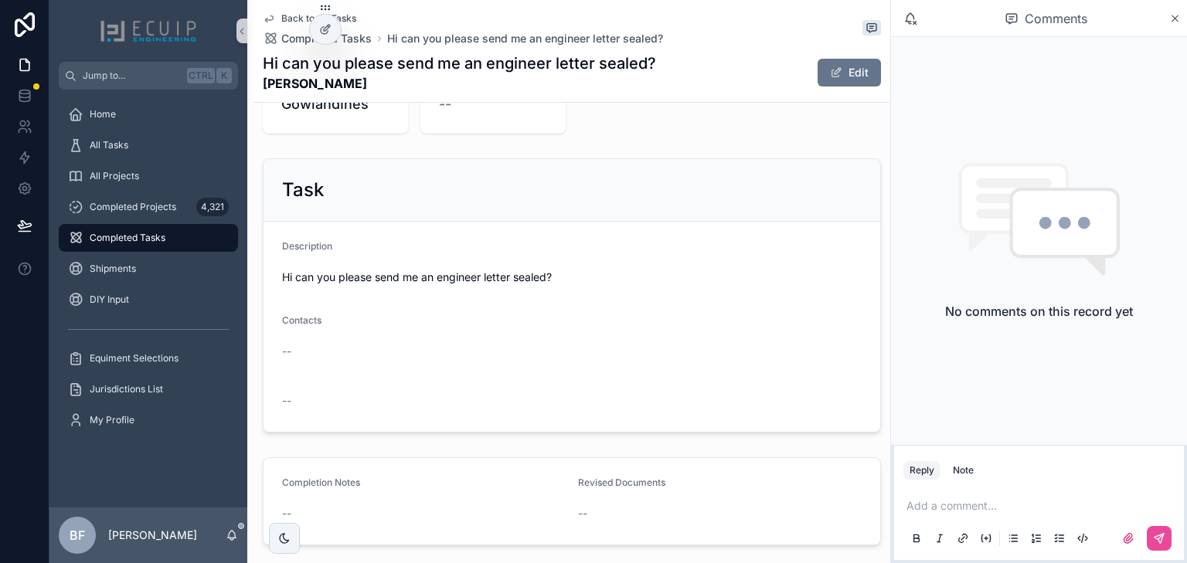
scroll to position [575, 0]
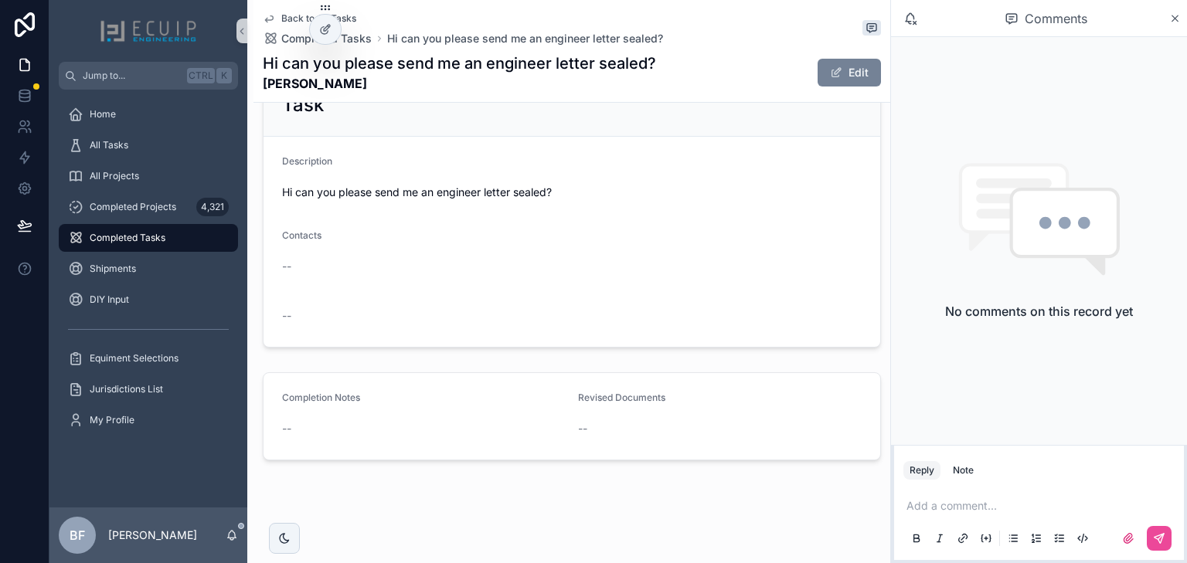
click at [851, 79] on button "Edit" at bounding box center [848, 73] width 63 height 28
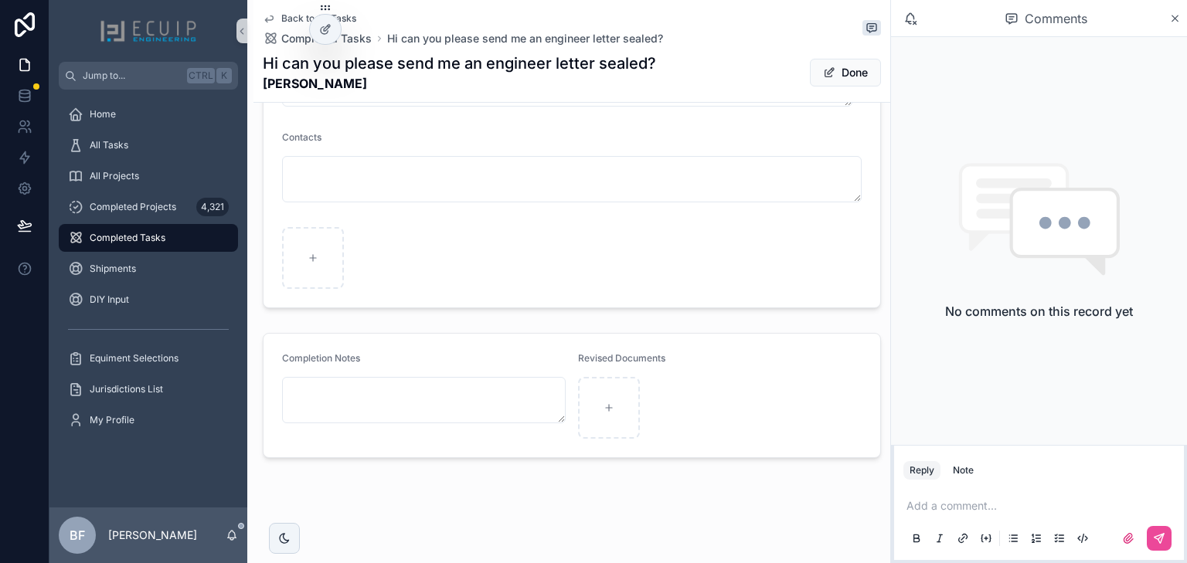
scroll to position [716, 0]
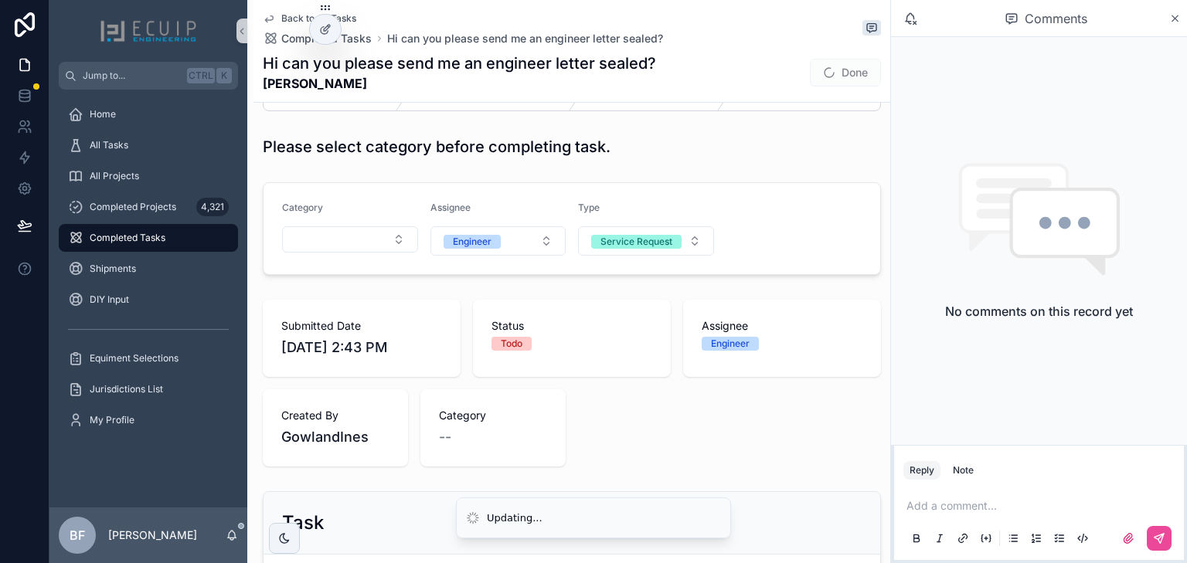
click at [368, 239] on button "Select Button" at bounding box center [350, 239] width 136 height 26
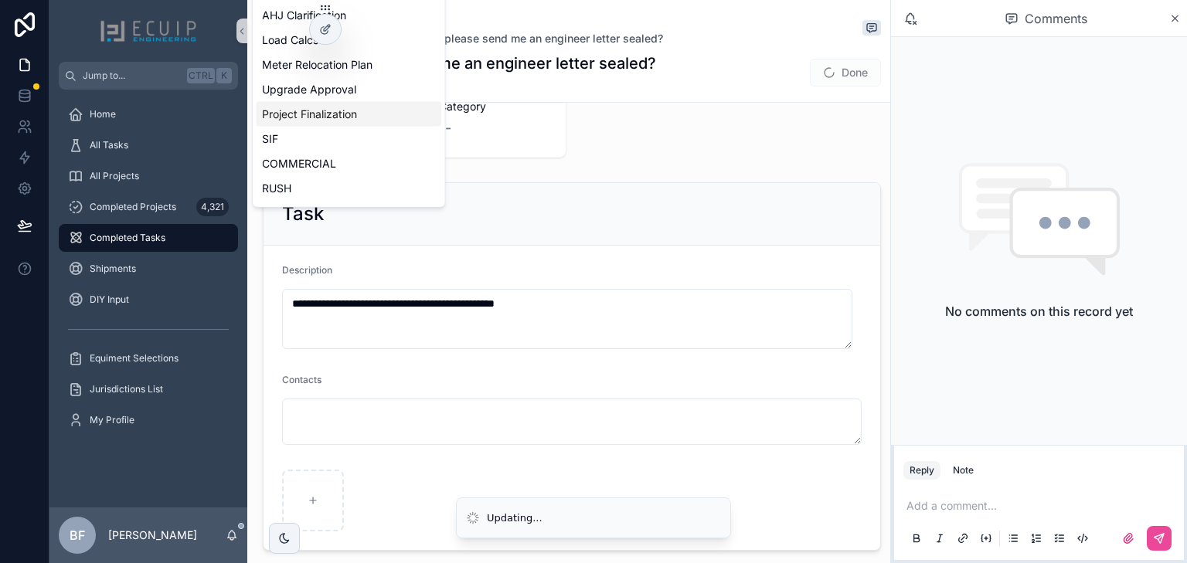
scroll to position [247, 0]
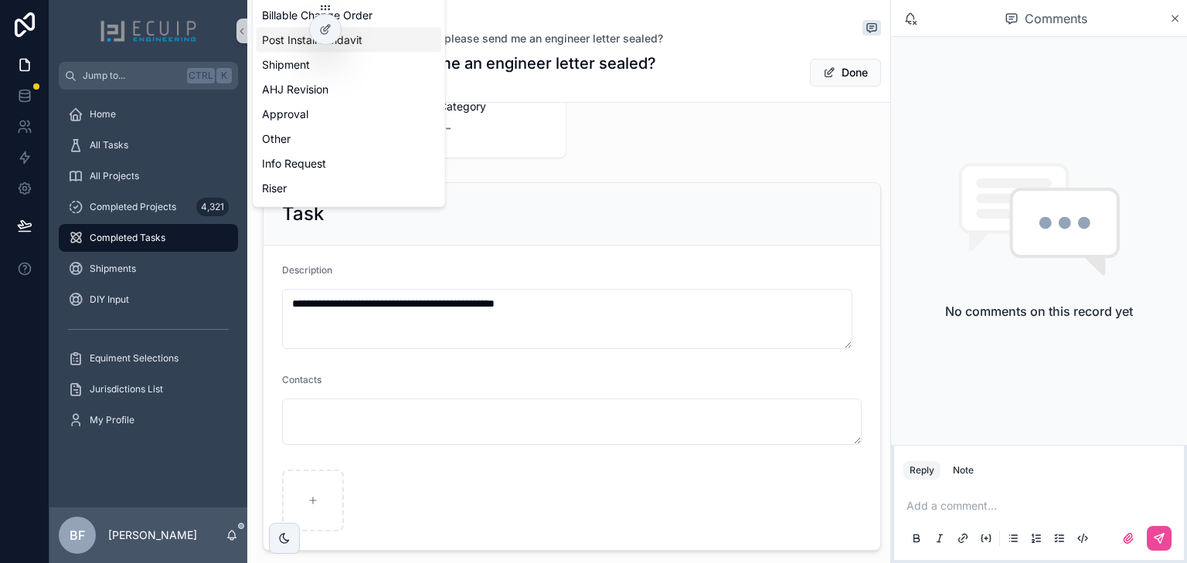
click at [379, 42] on div "Post Install Affidavit" at bounding box center [348, 40] width 185 height 25
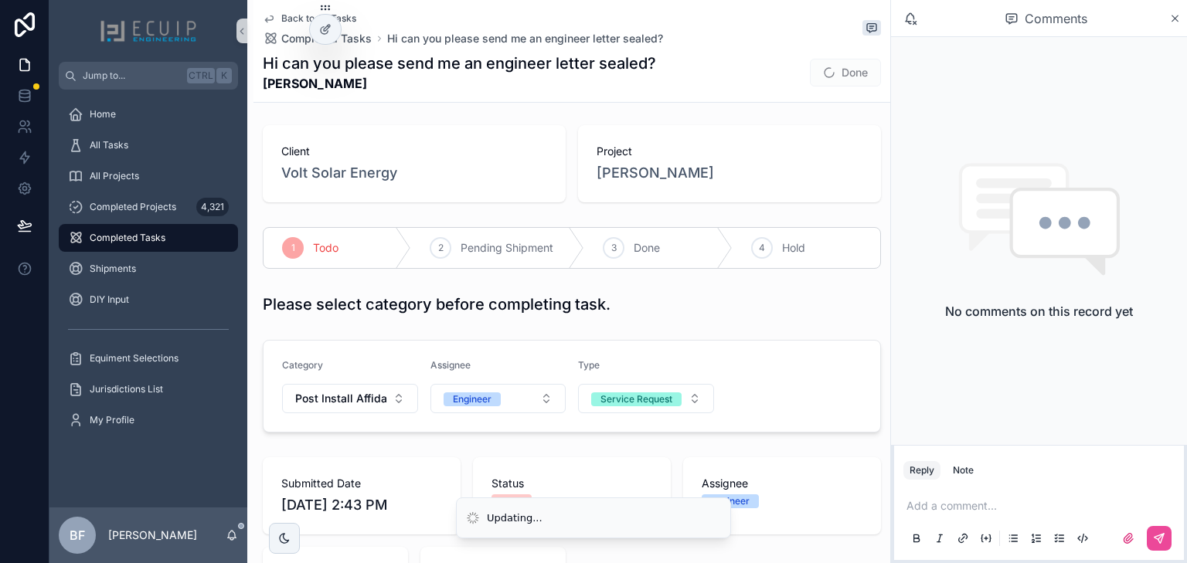
scroll to position [0, 0]
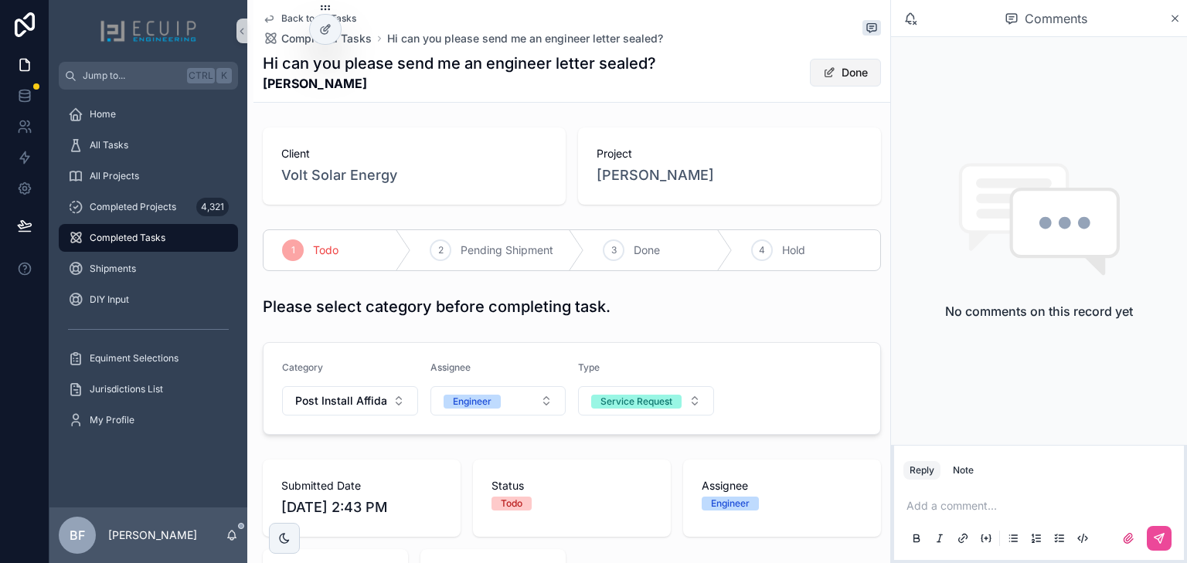
click at [838, 75] on button "Done" at bounding box center [845, 73] width 71 height 28
click at [658, 240] on div "3 Done" at bounding box center [658, 250] width 148 height 40
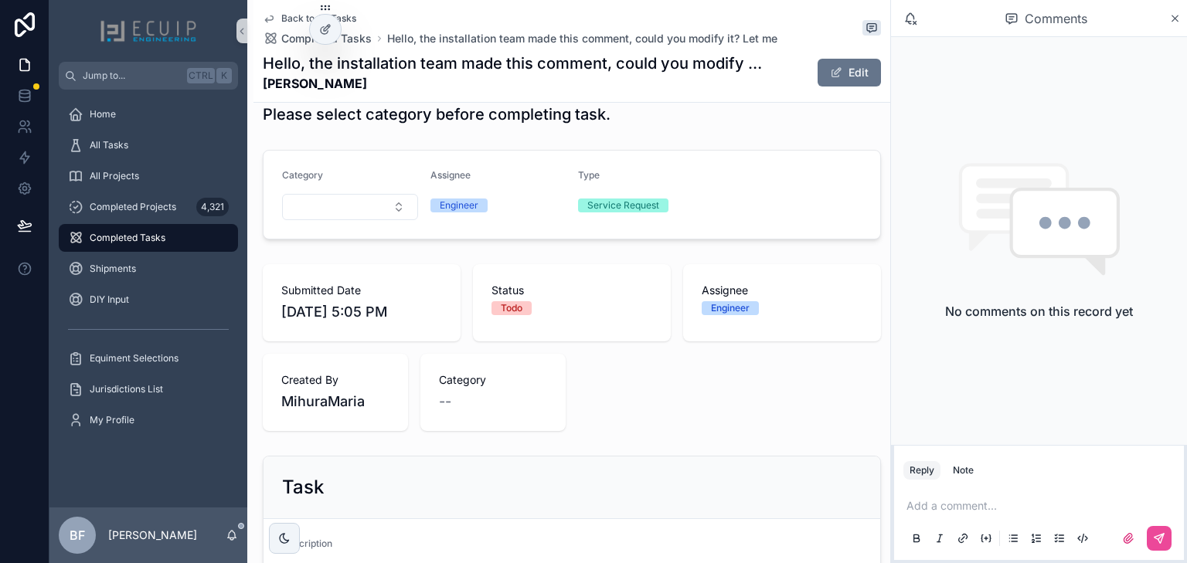
scroll to position [371, 0]
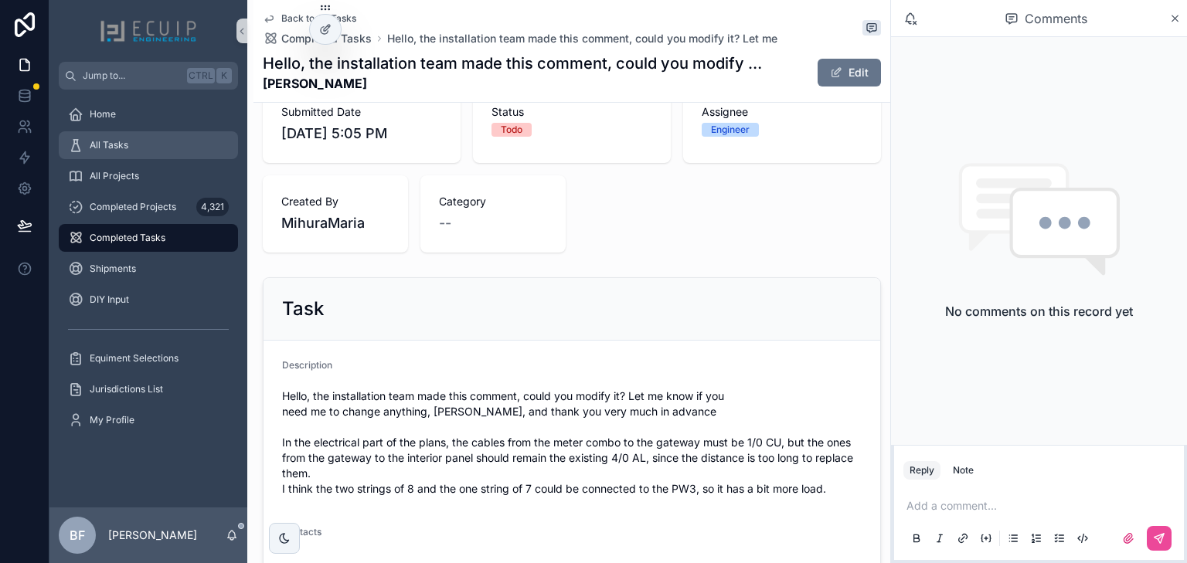
click at [148, 148] on div "All Tasks" at bounding box center [148, 145] width 161 height 25
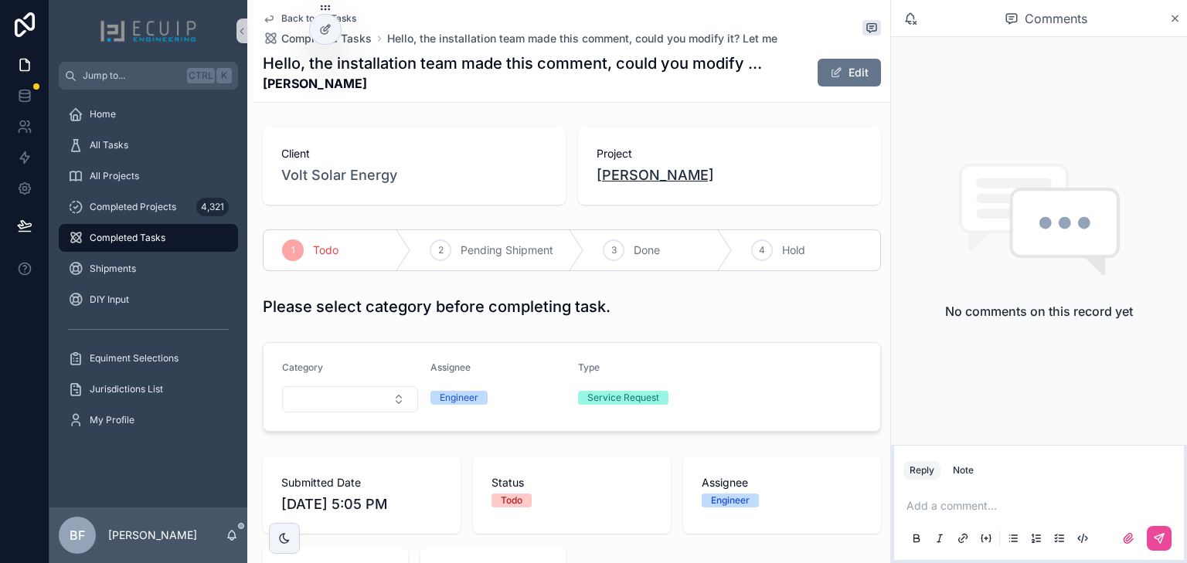
click at [654, 176] on span "[PERSON_NAME]" at bounding box center [654, 176] width 117 height 22
click at [135, 144] on div "All Tasks" at bounding box center [148, 145] width 161 height 25
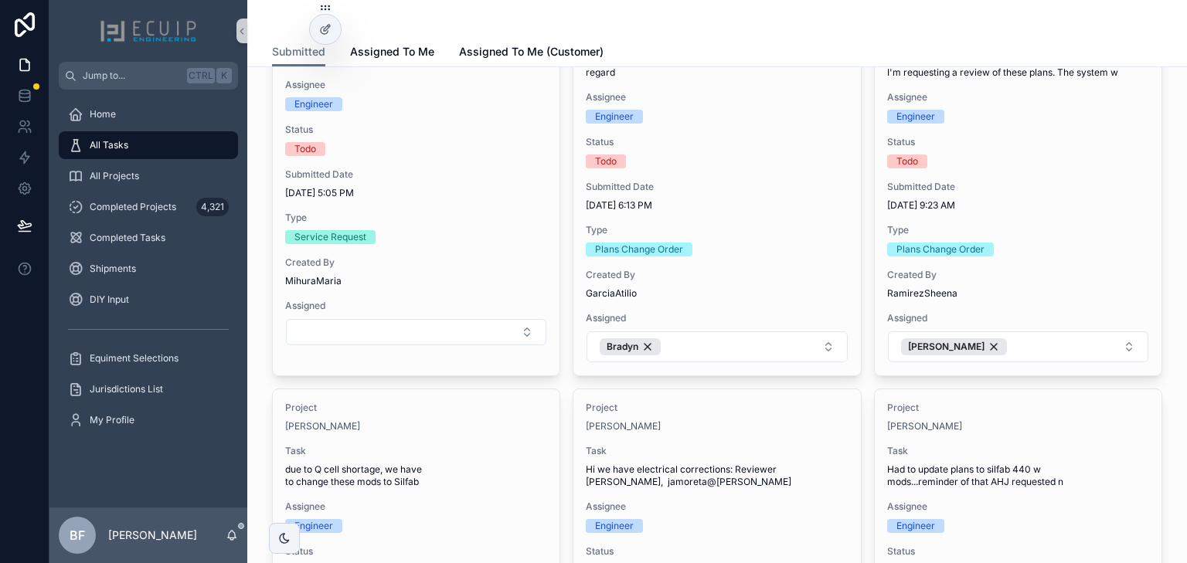
scroll to position [1051, 0]
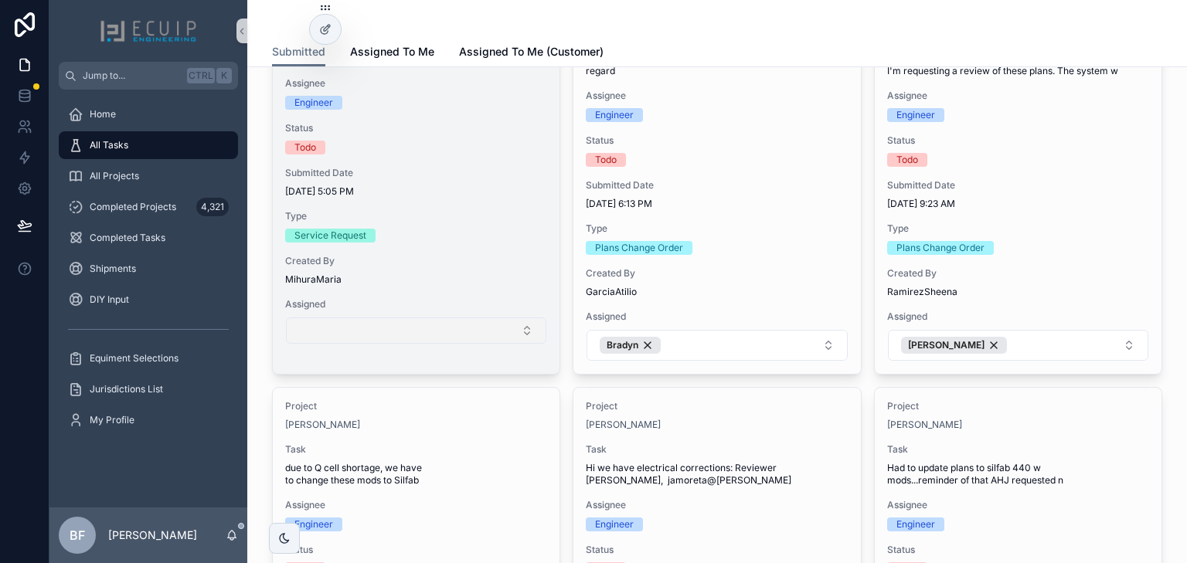
click at [492, 333] on button "Select Button" at bounding box center [416, 331] width 260 height 26
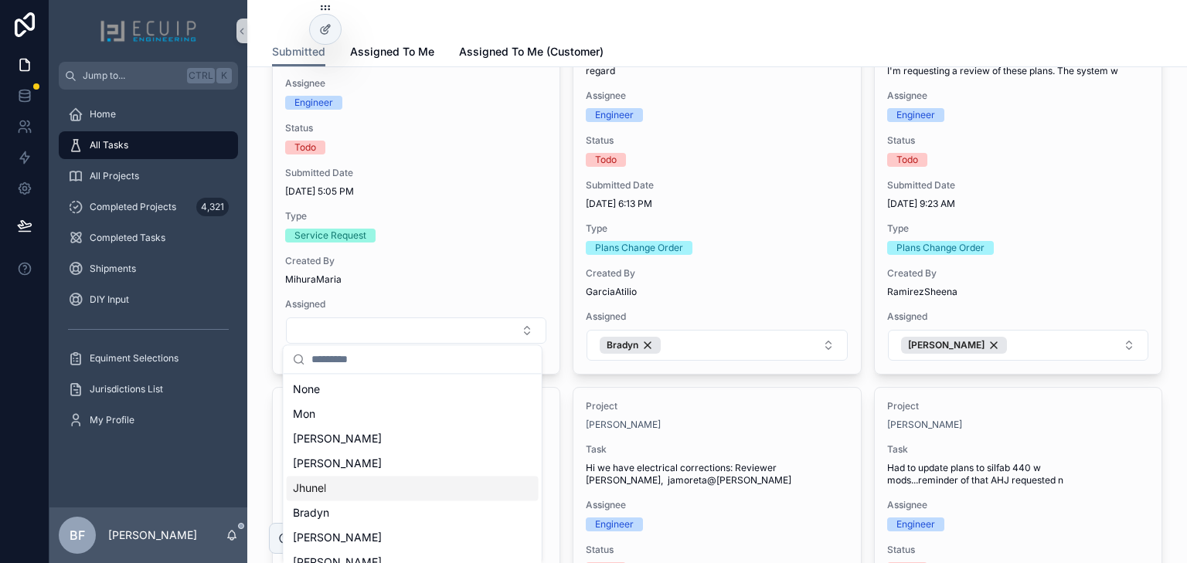
click at [340, 487] on div "Jhunel" at bounding box center [413, 488] width 252 height 25
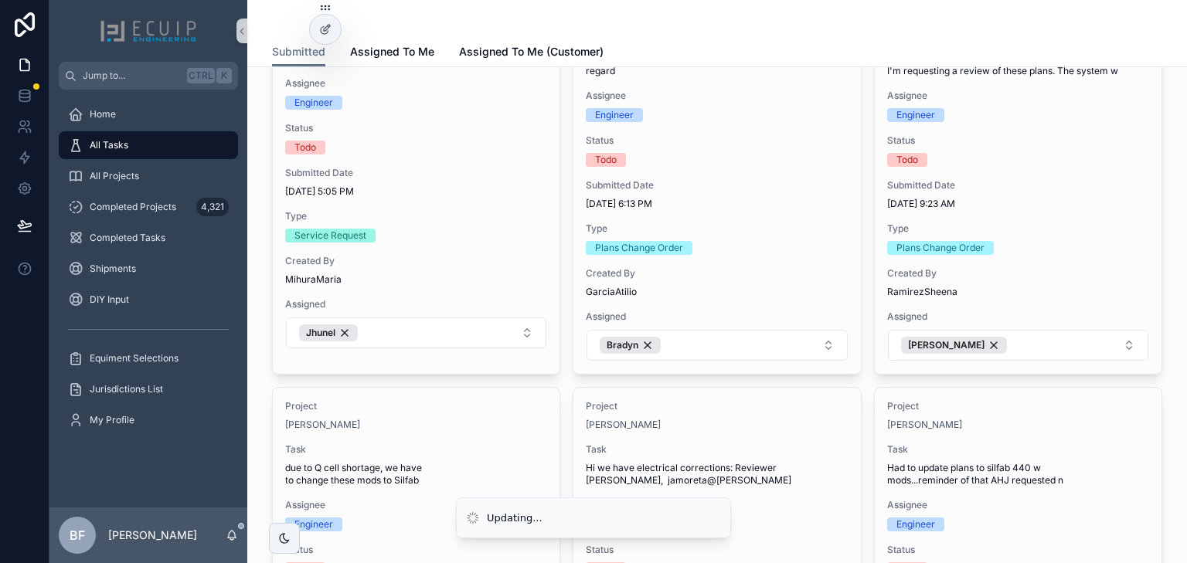
click at [267, 323] on div "Tasks and Requests We prioritize ALL tasks. Please allow 2 business days for up…" at bounding box center [717, 371] width 915 height 2684
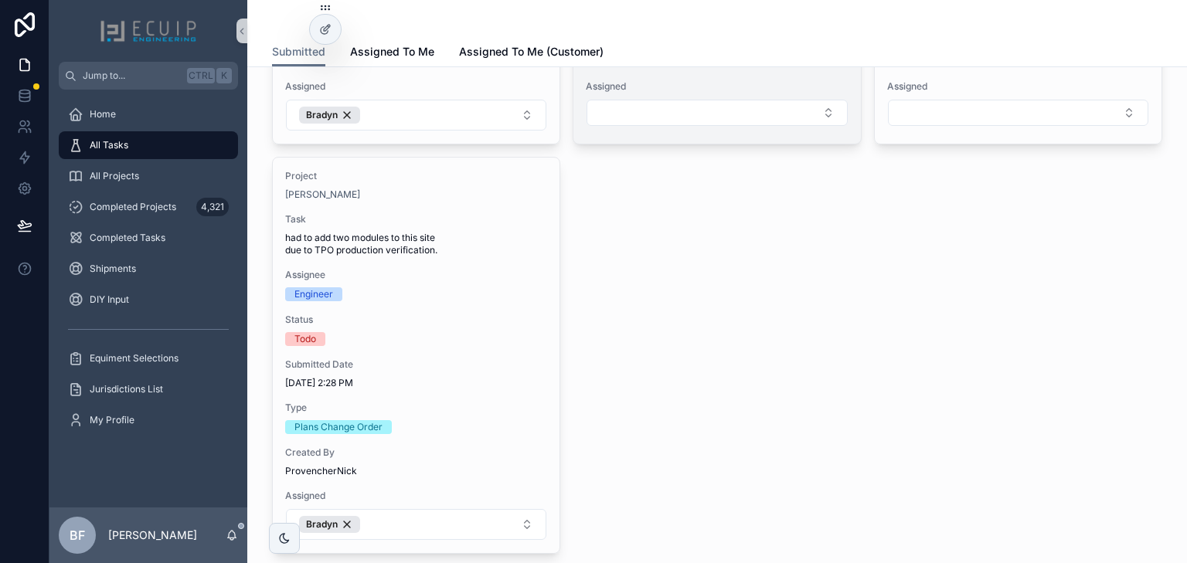
scroll to position [2101, 0]
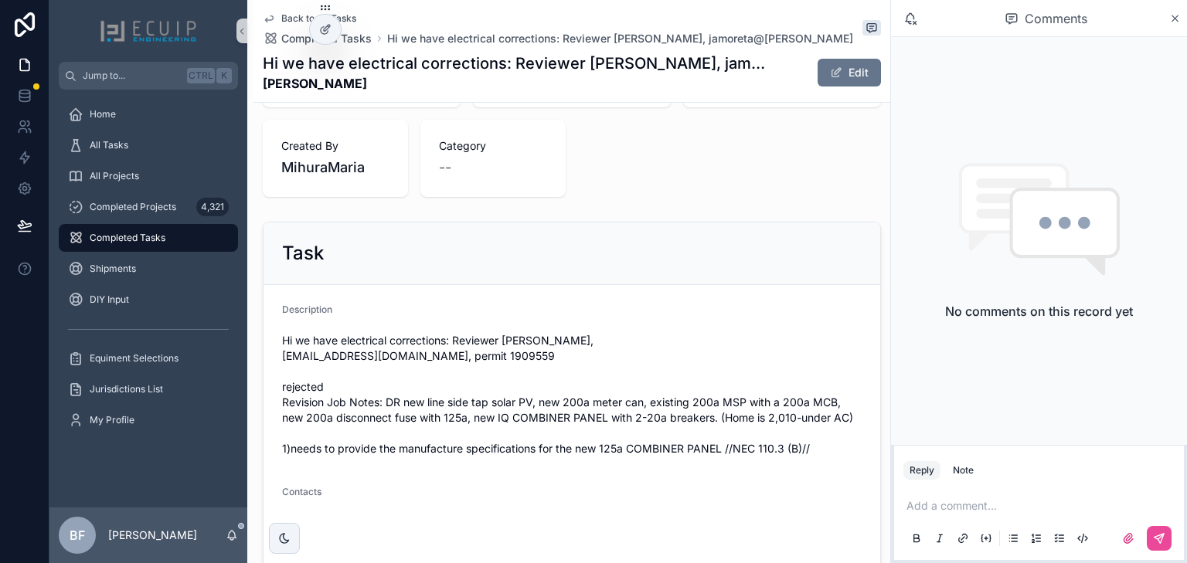
scroll to position [433, 0]
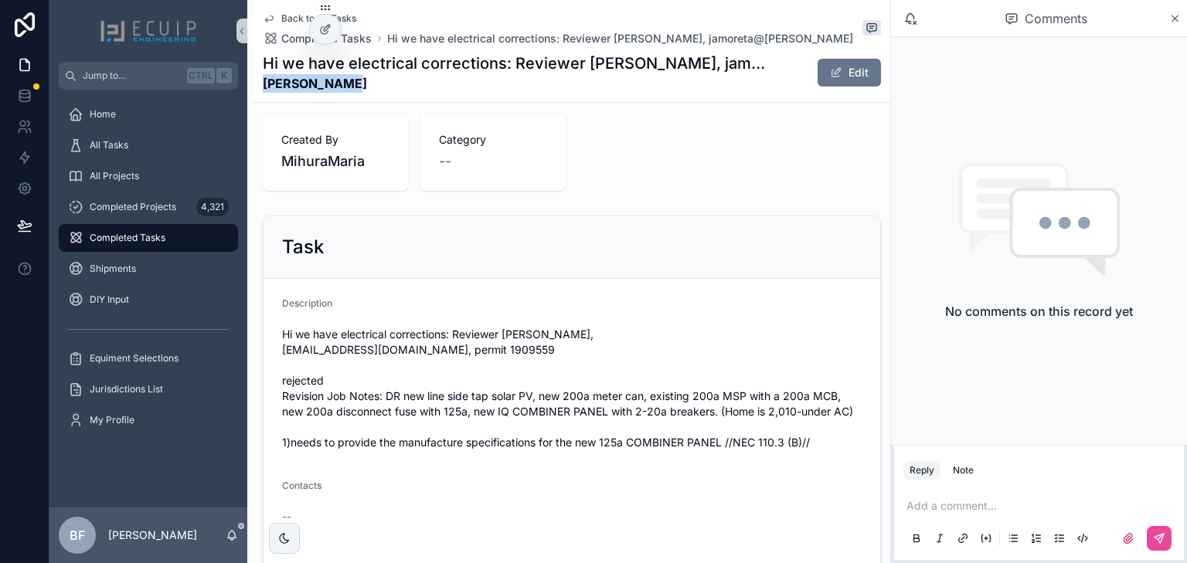
drag, startPoint x: 361, startPoint y: 89, endPoint x: 253, endPoint y: 83, distance: 107.6
click at [253, 83] on div "Back to All Tasks Completed Tasks Hi we have electrical corrections: Reviewer […" at bounding box center [571, 51] width 637 height 103
copy strong "[PERSON_NAME]"
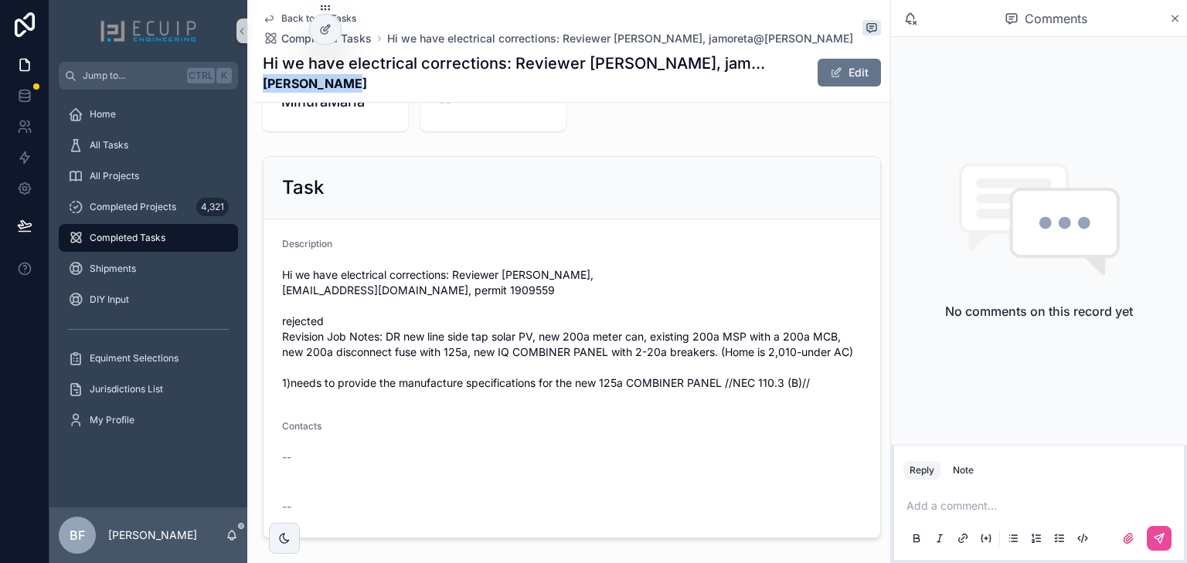
scroll to position [494, 0]
click at [841, 72] on button "Edit" at bounding box center [848, 73] width 63 height 28
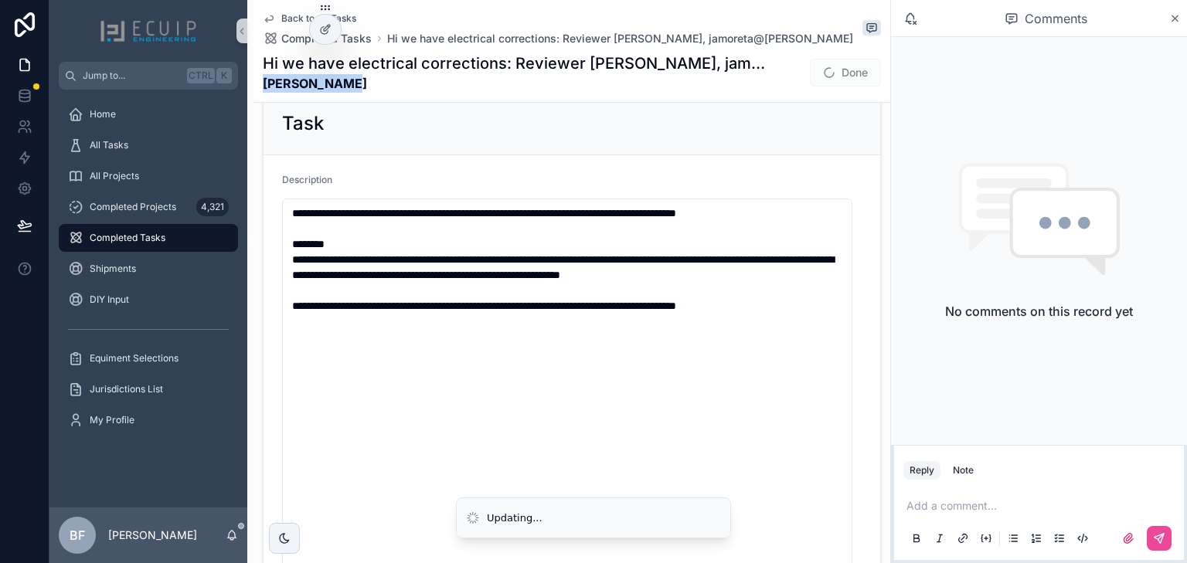
scroll to position [65, 0]
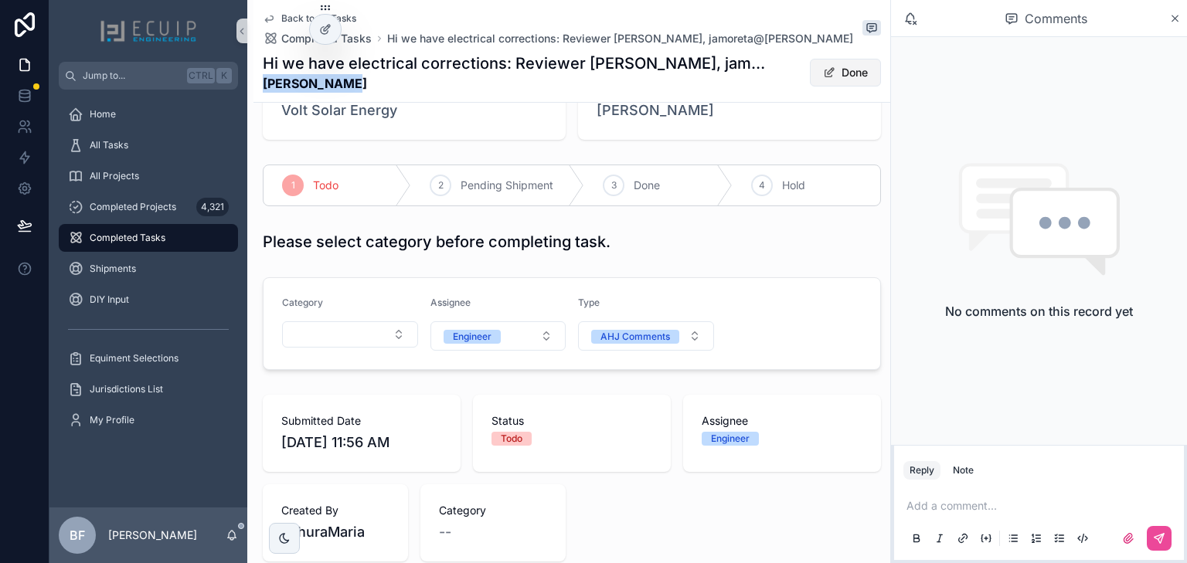
click at [854, 73] on button "Done" at bounding box center [845, 73] width 71 height 28
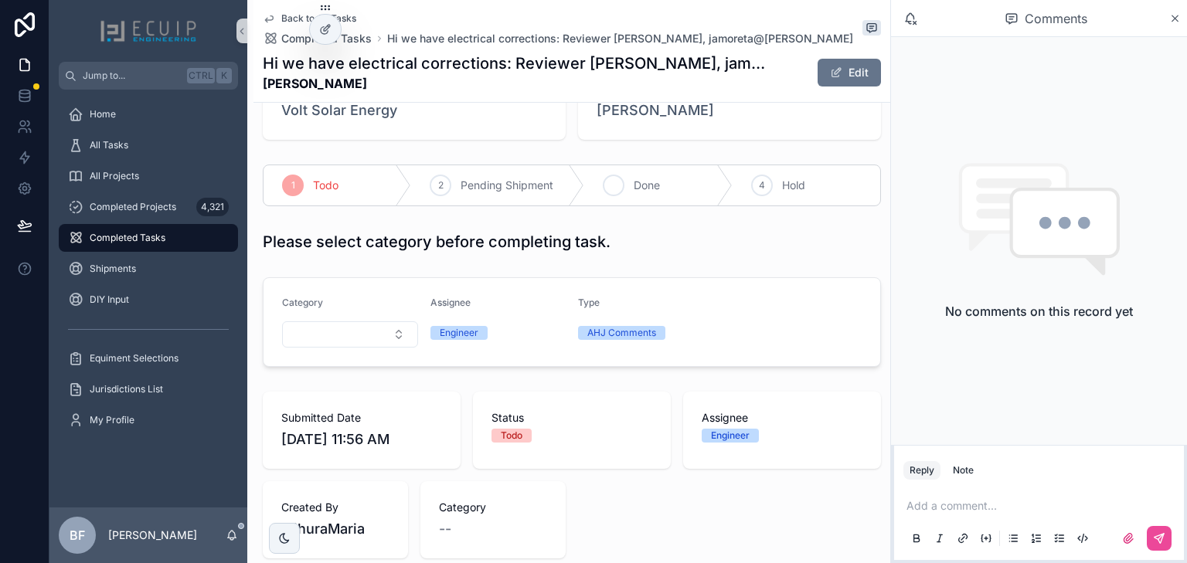
click at [613, 182] on icon "scrollable content" at bounding box center [613, 185] width 12 height 12
click at [155, 146] on div "All Tasks" at bounding box center [148, 145] width 161 height 25
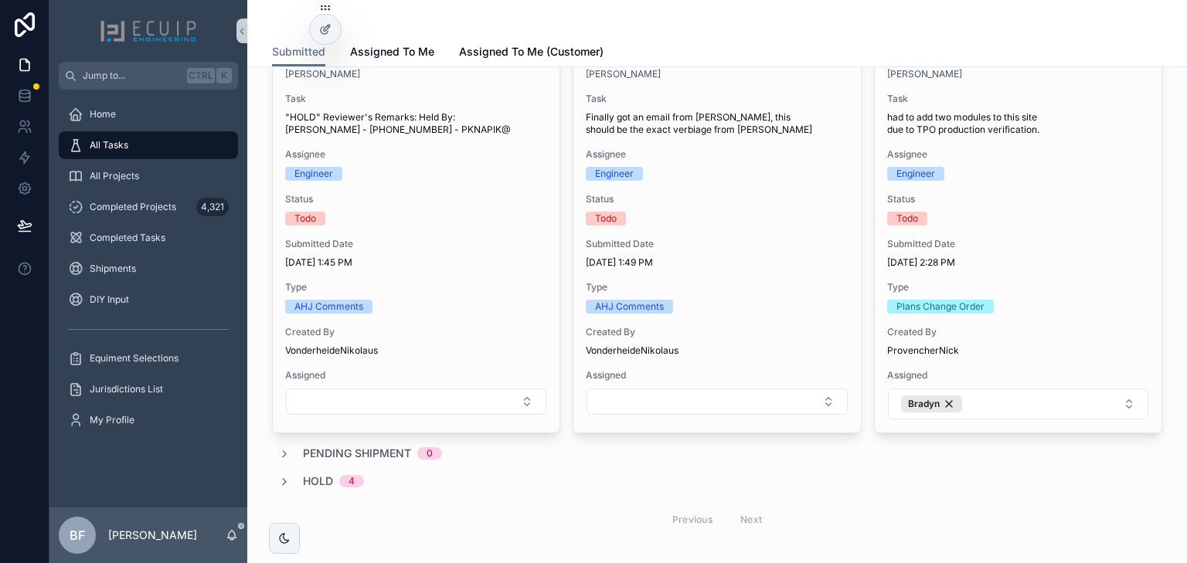
scroll to position [1911, 0]
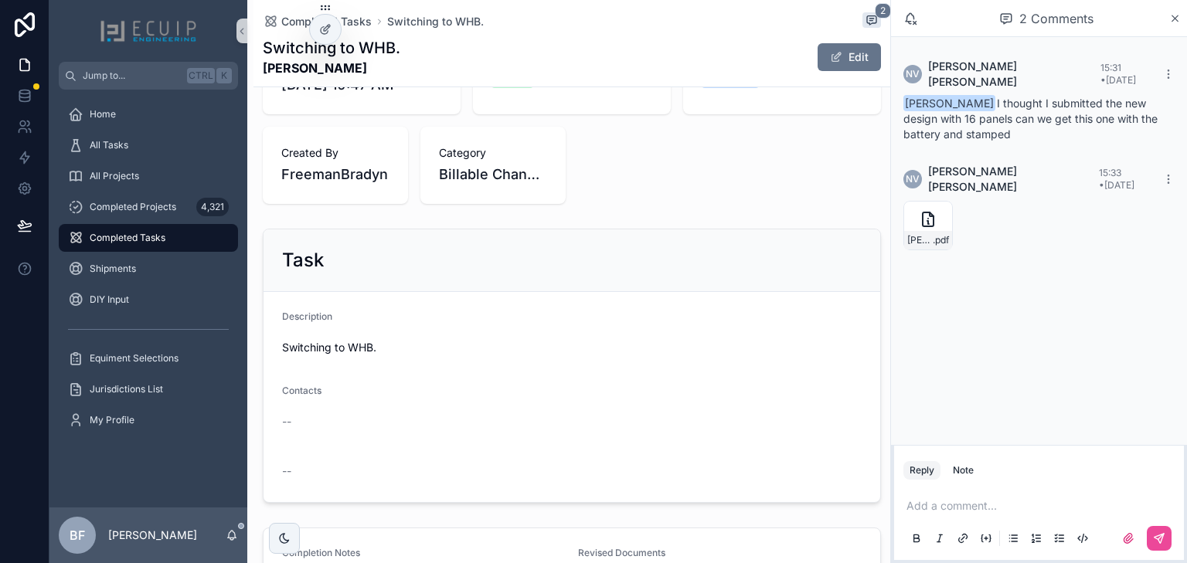
scroll to position [610, 0]
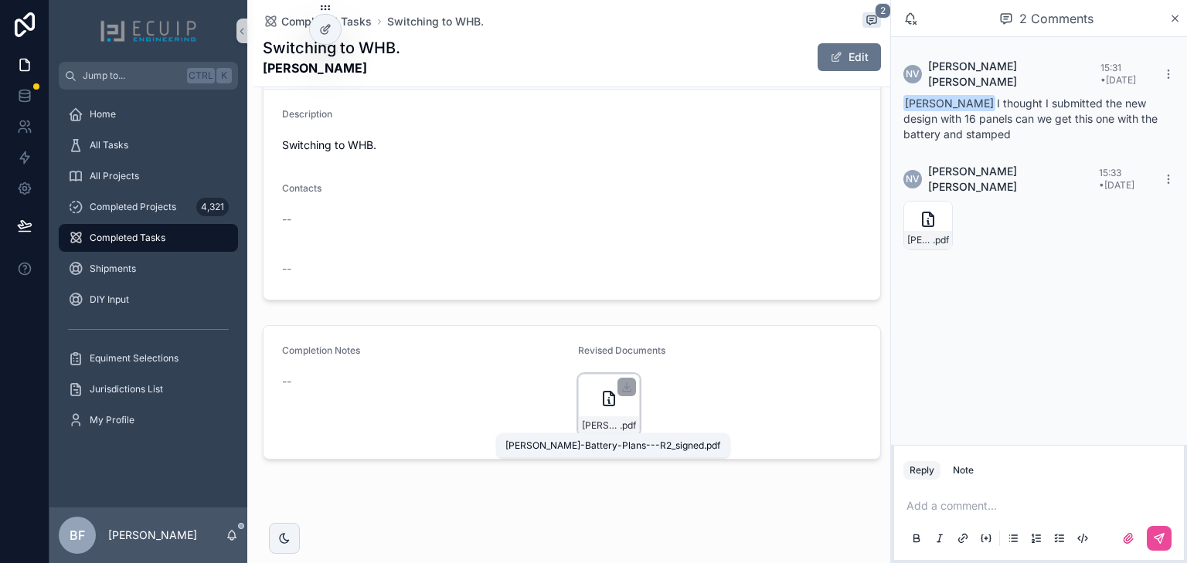
click at [587, 423] on span "[PERSON_NAME]-Battery-Plans---R2_signed" at bounding box center [601, 425] width 38 height 12
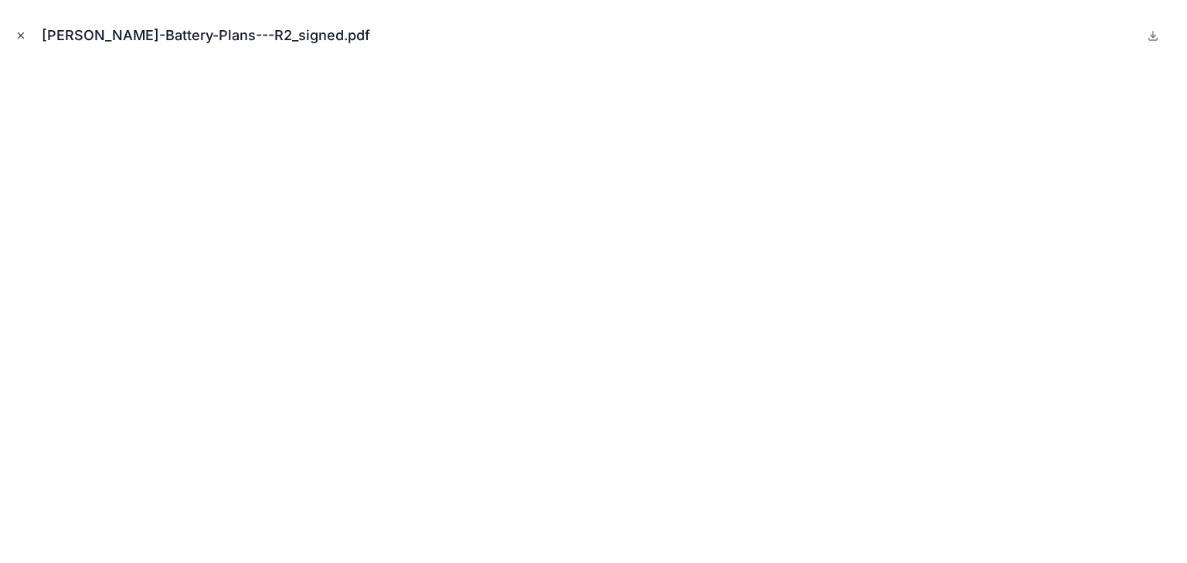
click at [20, 30] on icon "Close modal" at bounding box center [20, 35] width 11 height 11
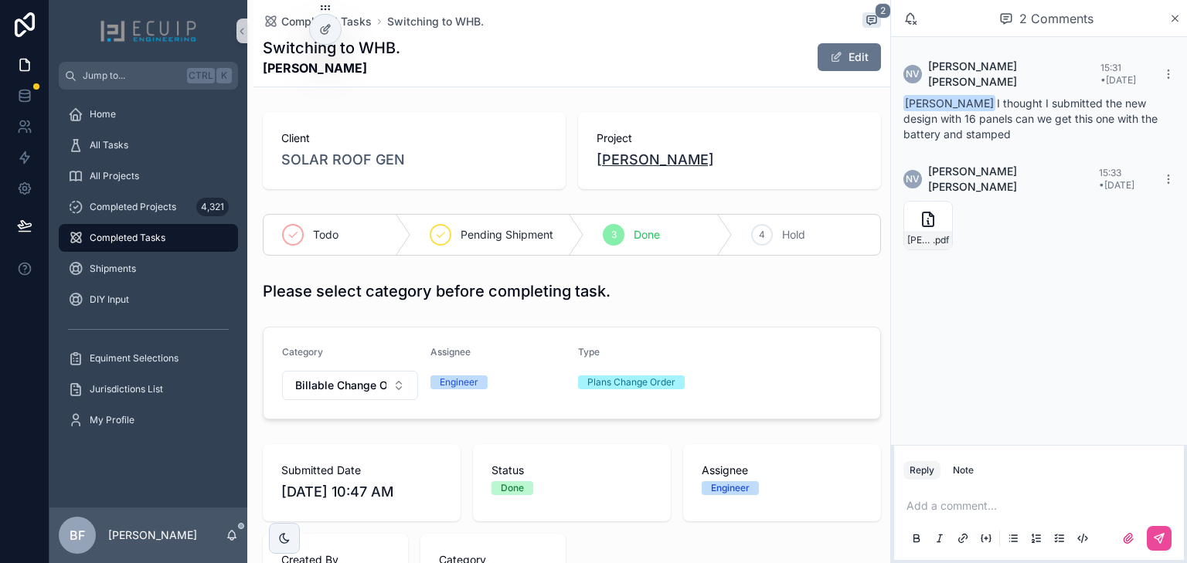
click at [633, 167] on span "[PERSON_NAME]" at bounding box center [654, 160] width 117 height 22
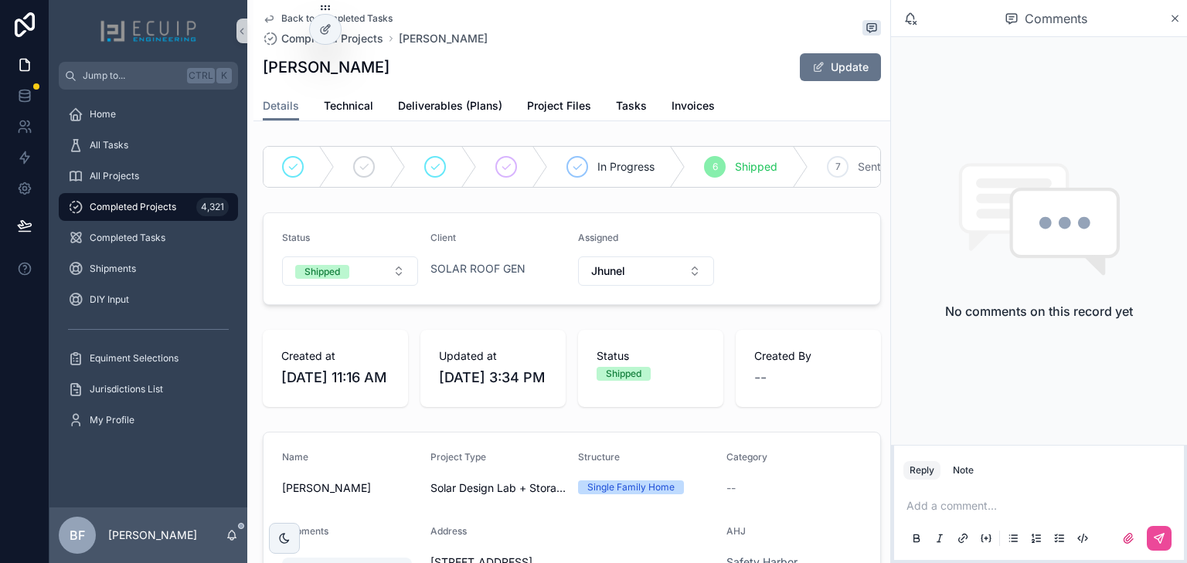
click at [608, 109] on div "Details Technical Deliverables (Plans) Project Files Tasks Invoices" at bounding box center [572, 105] width 618 height 29
click at [622, 104] on span "Tasks" at bounding box center [631, 105] width 31 height 15
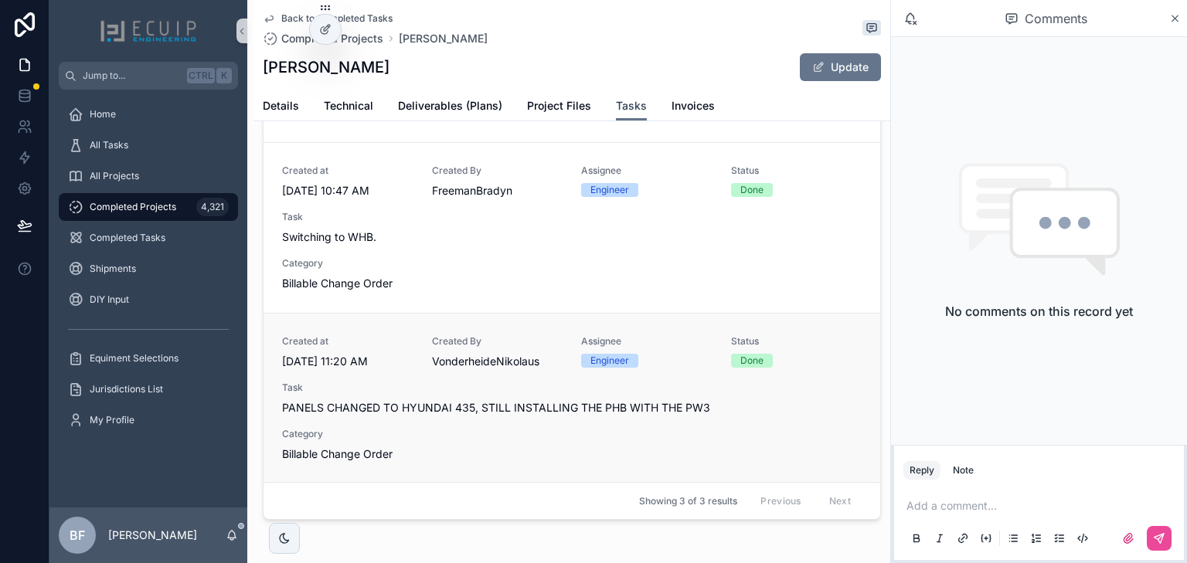
scroll to position [148, 0]
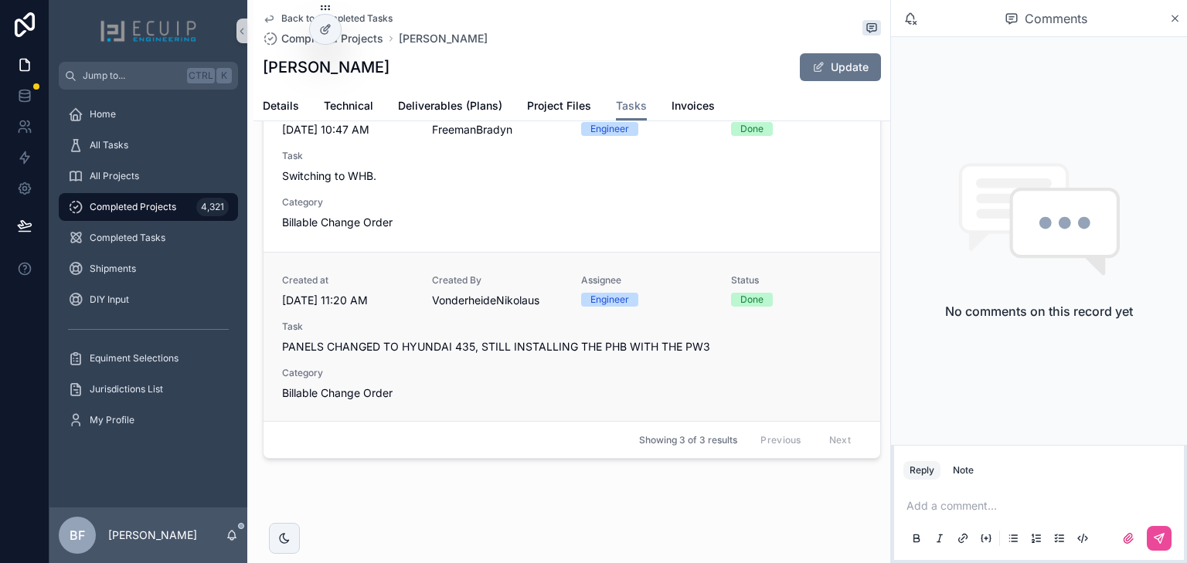
click at [567, 355] on div "Created at [DATE] 11:20 AM Created By VonderheideNikolaus Assignee Engineer Sta…" at bounding box center [571, 337] width 579 height 127
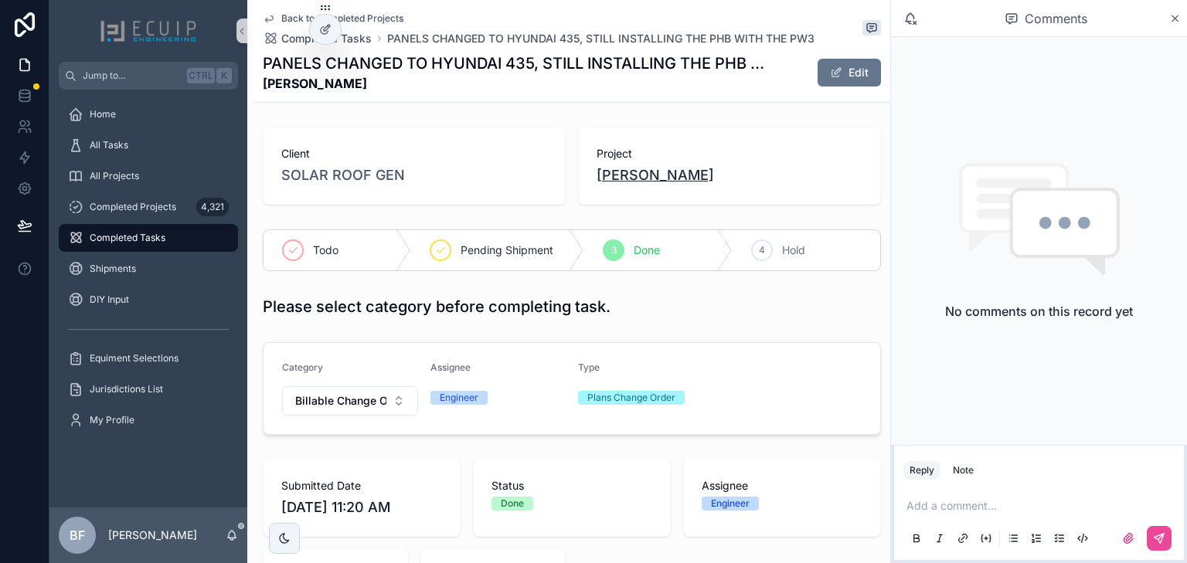
click at [644, 183] on span "[PERSON_NAME]" at bounding box center [654, 176] width 117 height 22
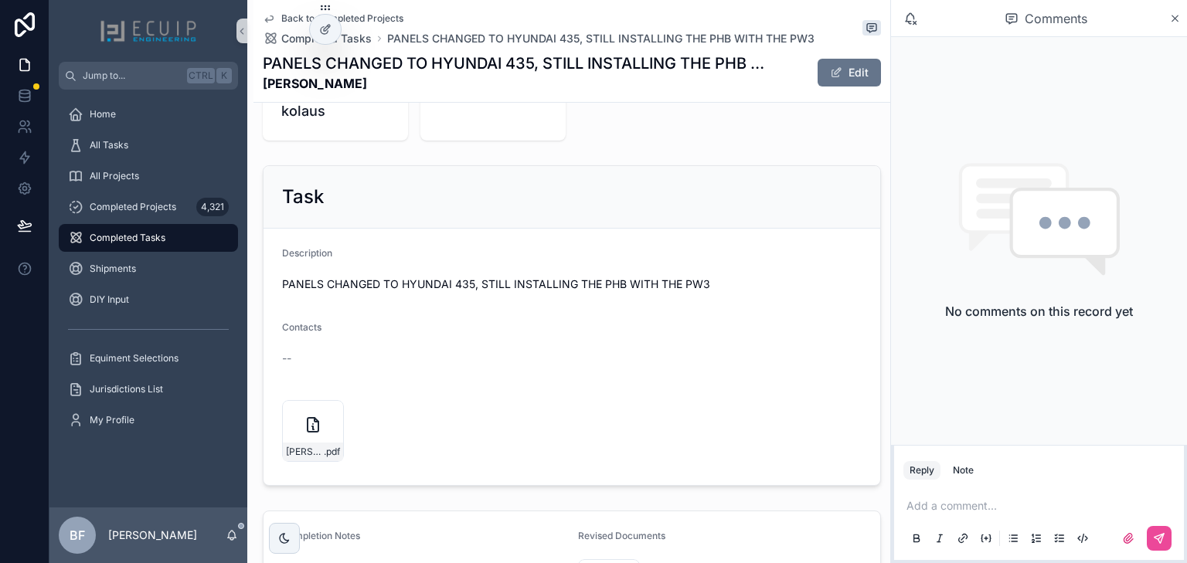
scroll to position [618, 0]
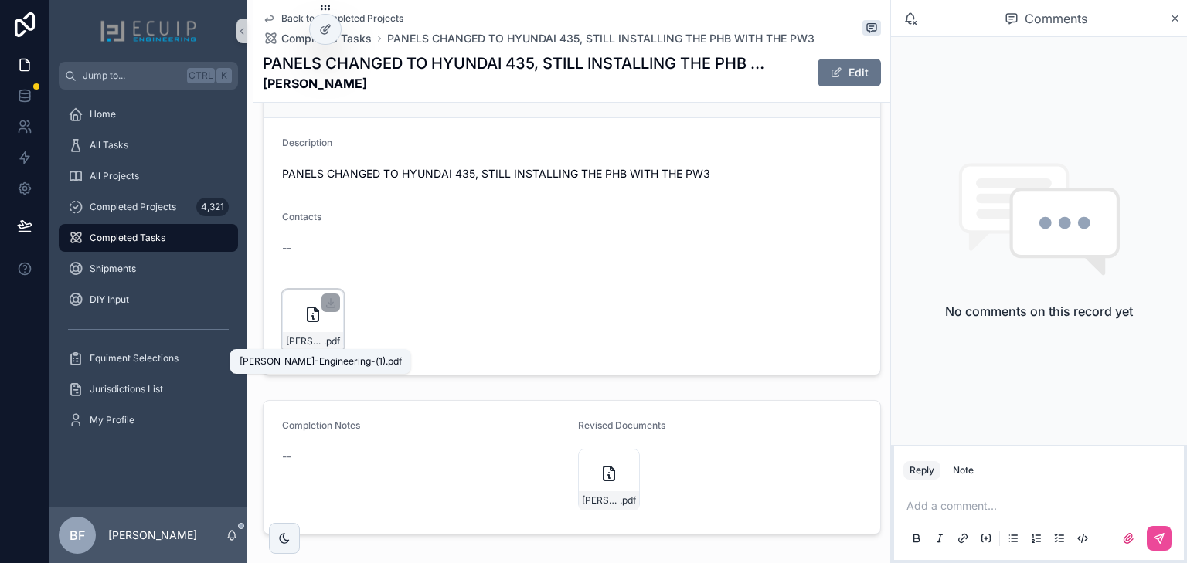
click at [316, 340] on span "[PERSON_NAME]-Engineering-(1)" at bounding box center [305, 341] width 38 height 12
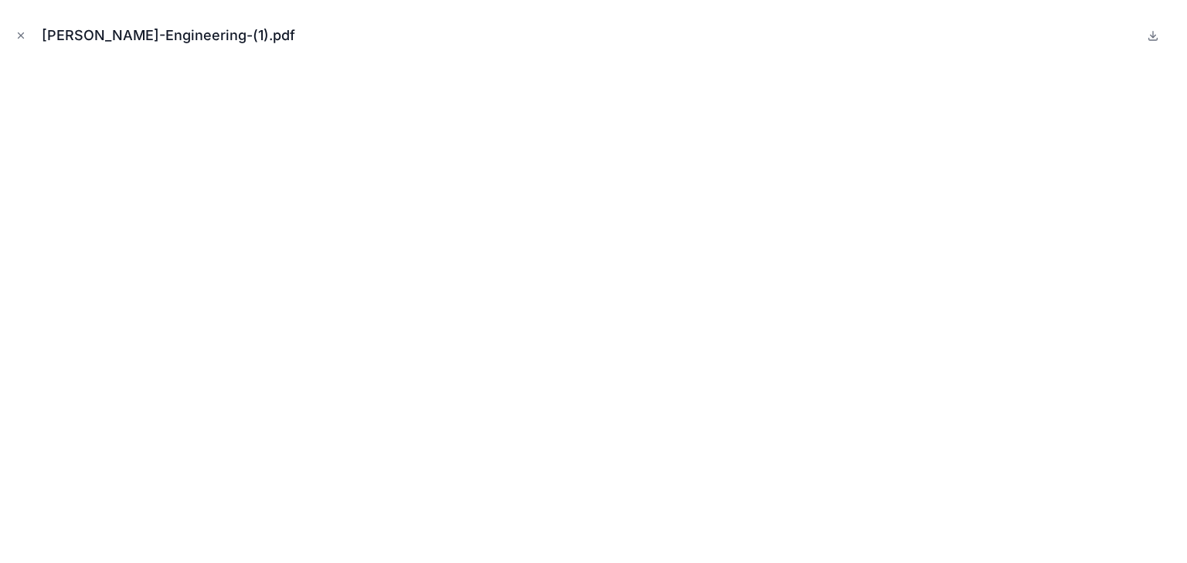
click at [15, 30] on button "Close modal" at bounding box center [20, 35] width 17 height 17
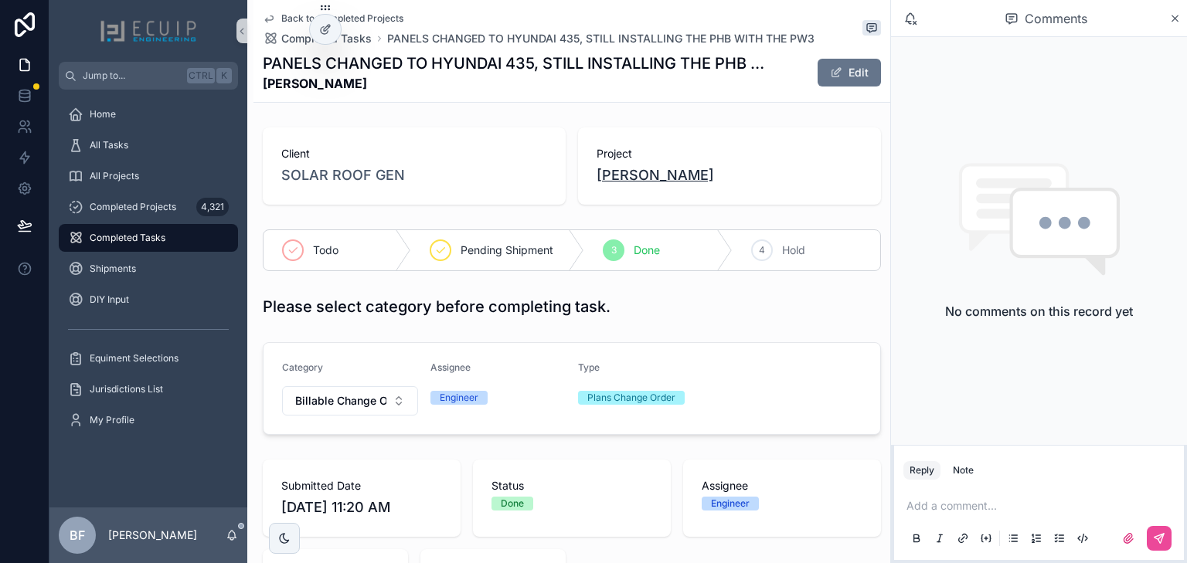
click at [646, 177] on span "[PERSON_NAME]" at bounding box center [654, 176] width 117 height 22
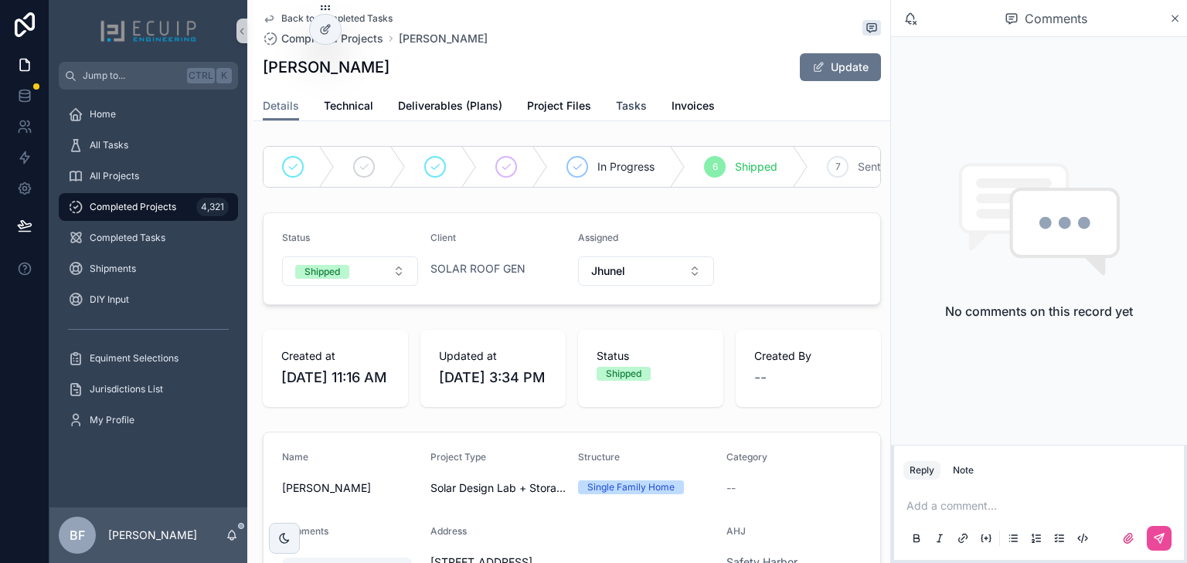
click at [629, 103] on span "Tasks" at bounding box center [631, 105] width 31 height 15
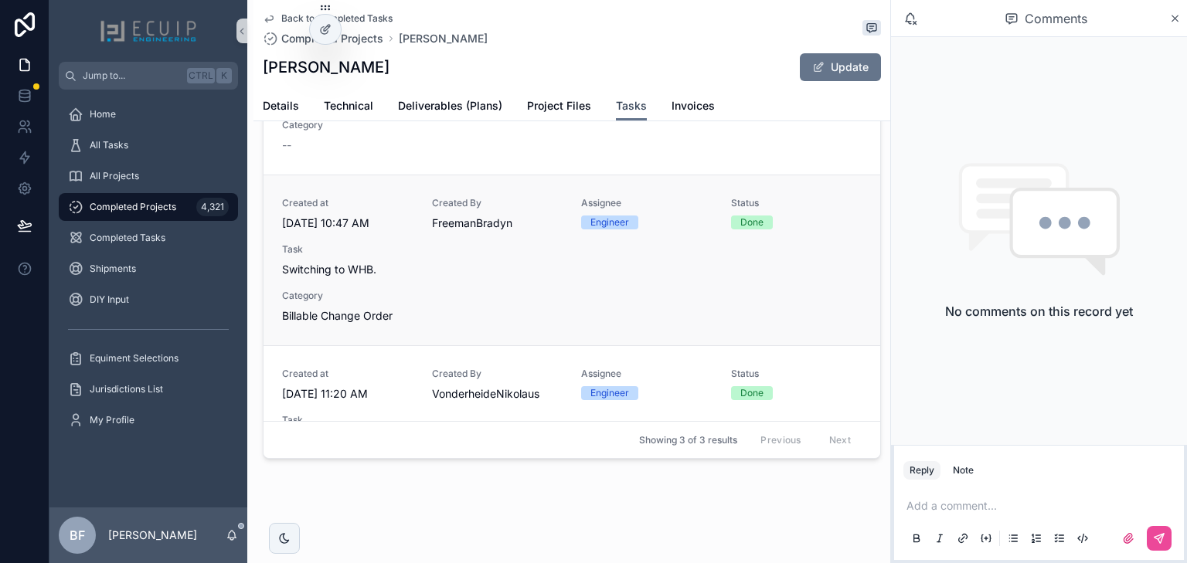
scroll to position [2, 0]
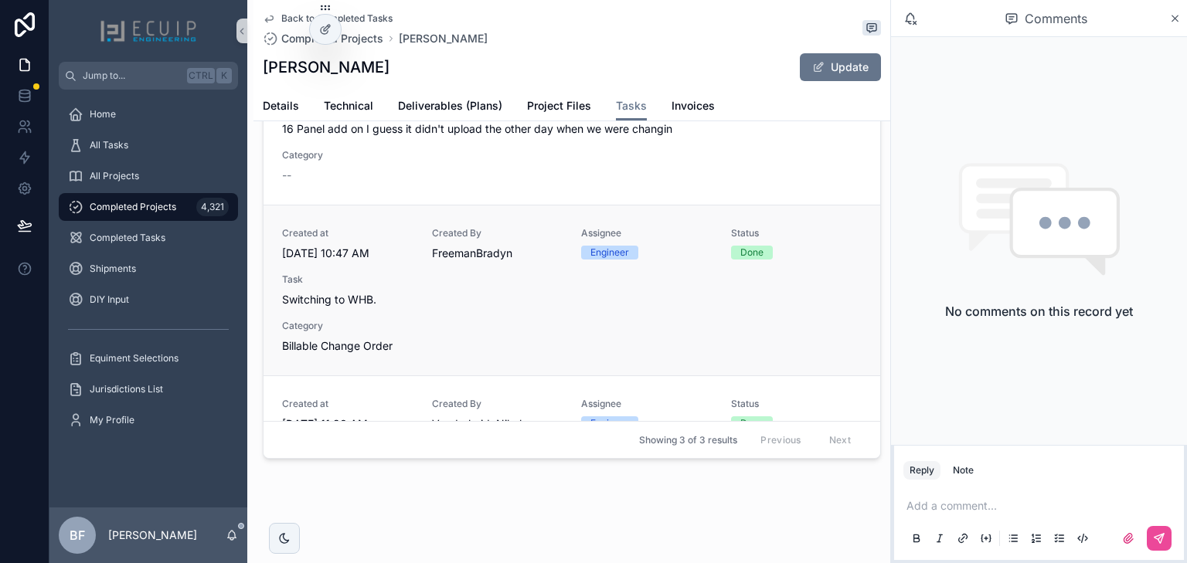
click at [575, 310] on div "Created at [DATE] 10:47 AM Created By [PERSON_NAME] Assignee Engineer Status Do…" at bounding box center [571, 290] width 579 height 127
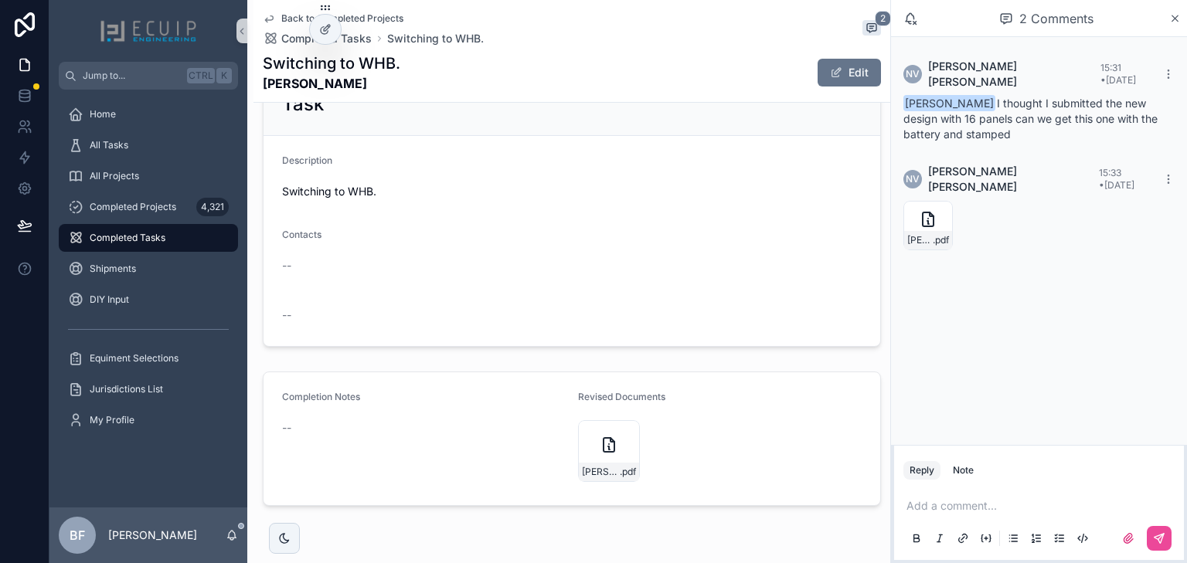
scroll to position [581, 0]
click at [955, 510] on p "scrollable content" at bounding box center [1041, 505] width 271 height 15
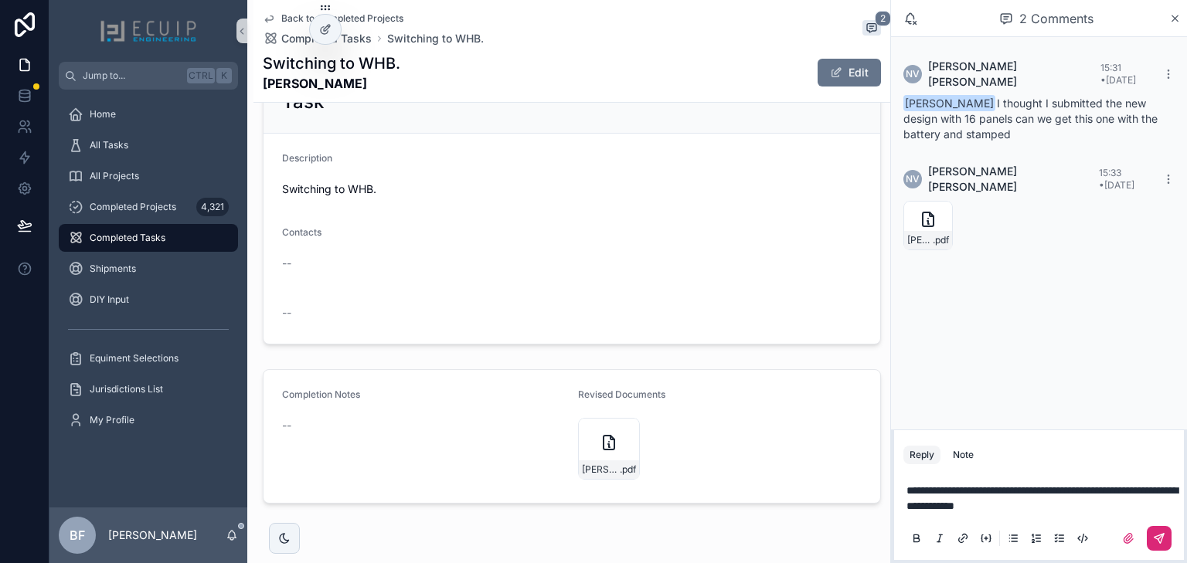
click at [1149, 549] on button "scrollable content" at bounding box center [1158, 538] width 25 height 25
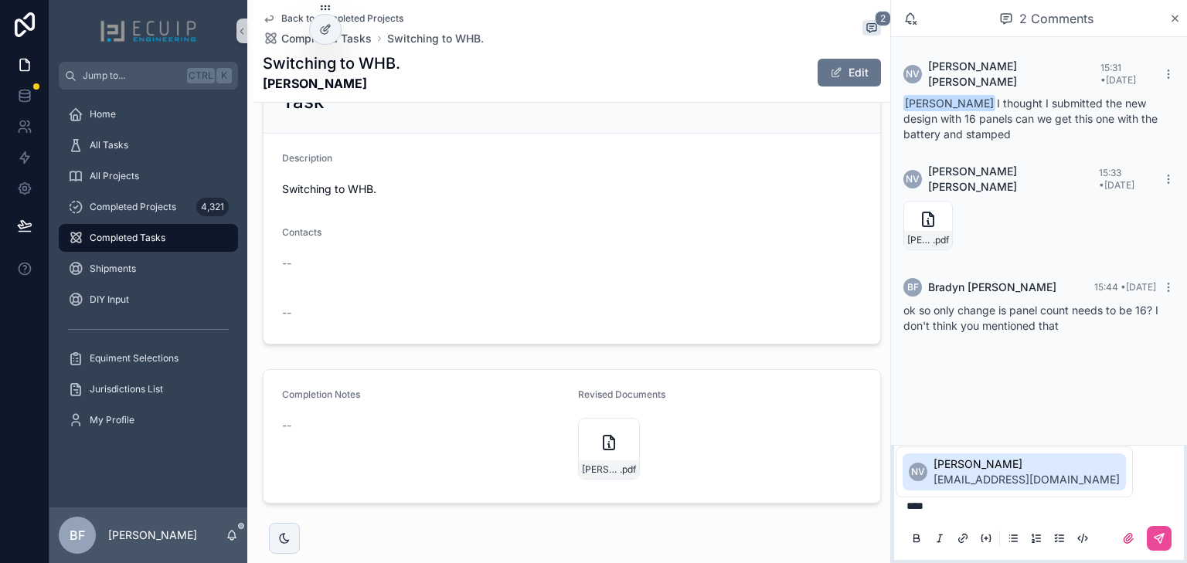
click at [998, 461] on span "[PERSON_NAME]" at bounding box center [1026, 464] width 186 height 15
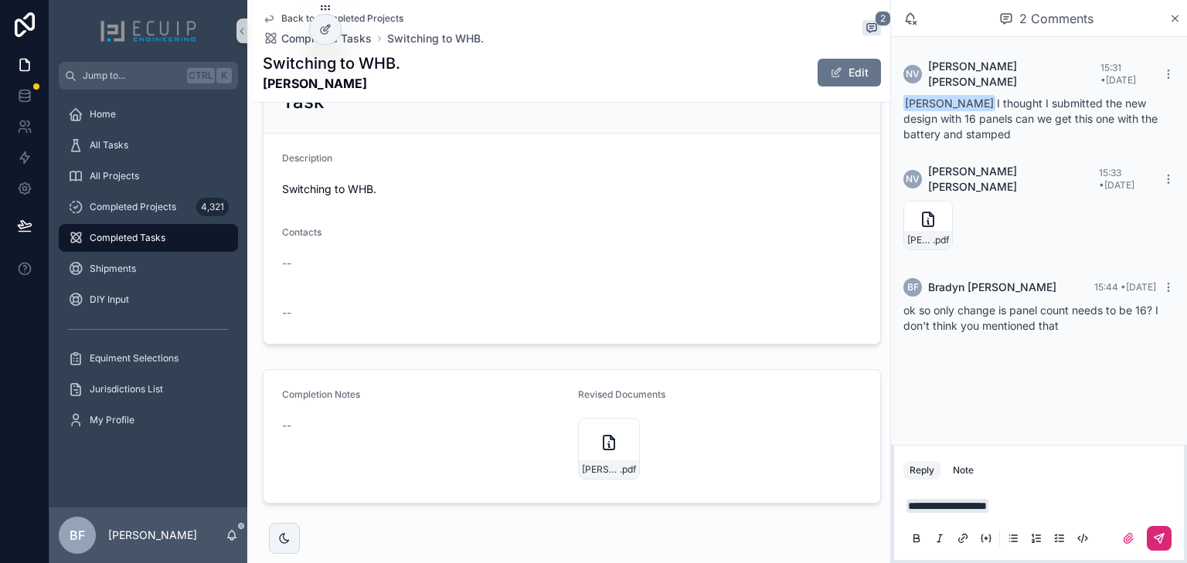
click at [1155, 535] on icon "scrollable content" at bounding box center [1159, 538] width 12 height 12
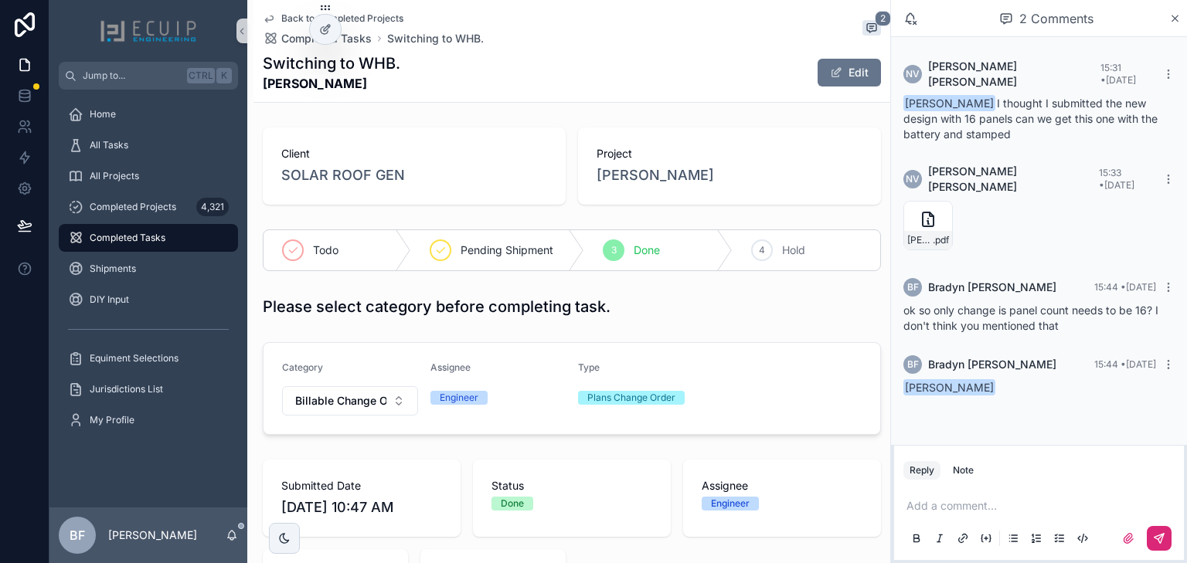
scroll to position [0, 0]
click at [623, 179] on span "[PERSON_NAME]" at bounding box center [654, 176] width 117 height 22
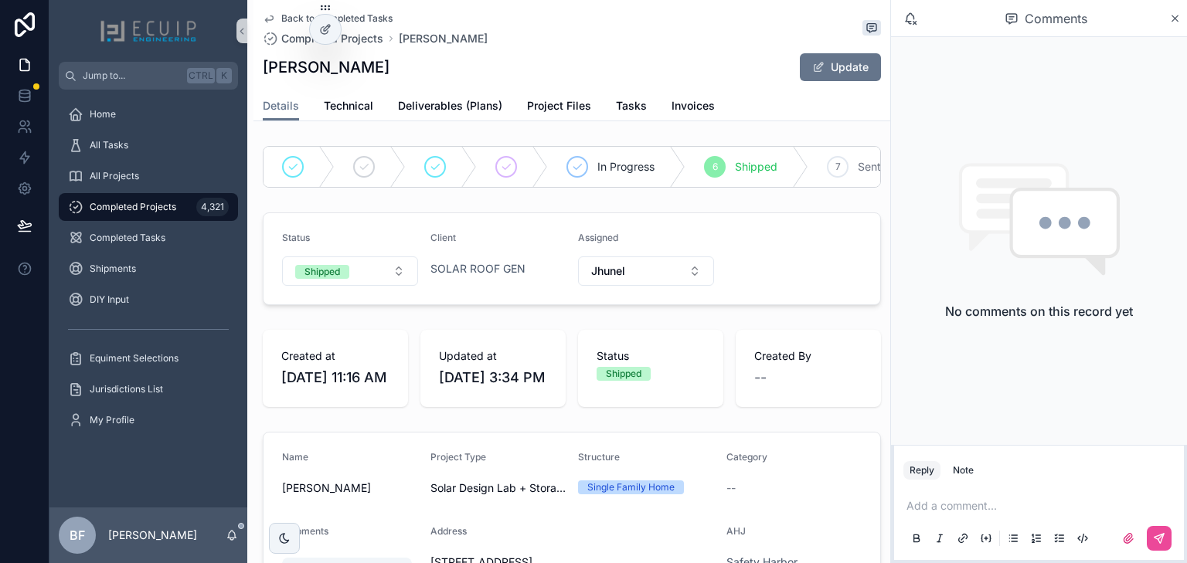
click at [596, 110] on div "Details Technical Deliverables (Plans) Project Files Tasks Invoices" at bounding box center [572, 105] width 618 height 29
click at [619, 106] on span "Tasks" at bounding box center [631, 105] width 31 height 15
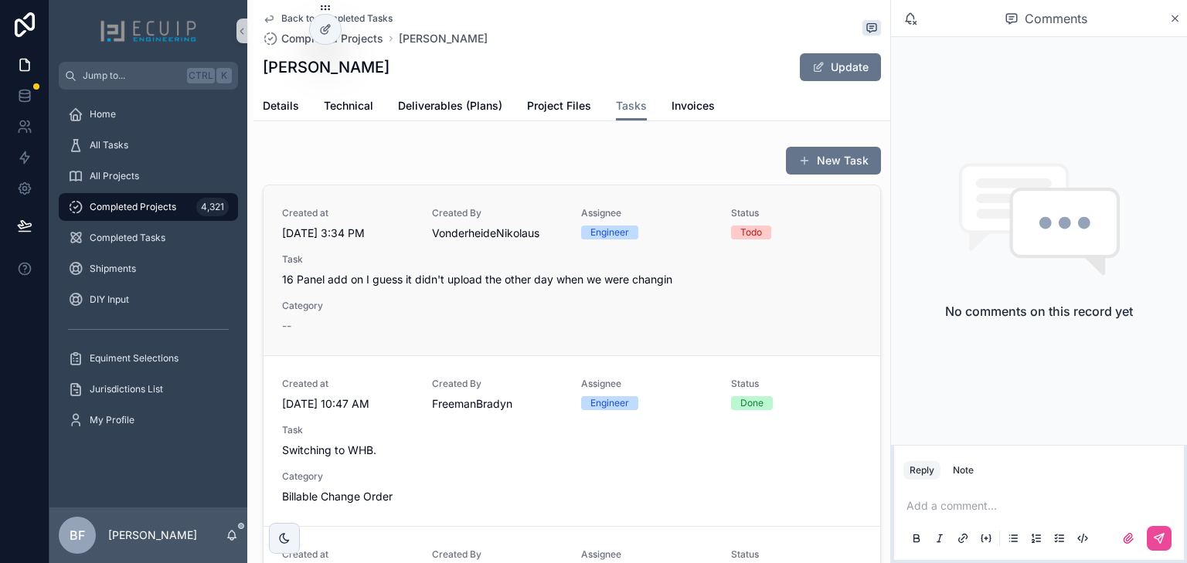
click at [691, 294] on div "Created at [DATE] 3:34 PM Created By VonderheideNikolaus Assignee Engineer Stat…" at bounding box center [571, 270] width 579 height 127
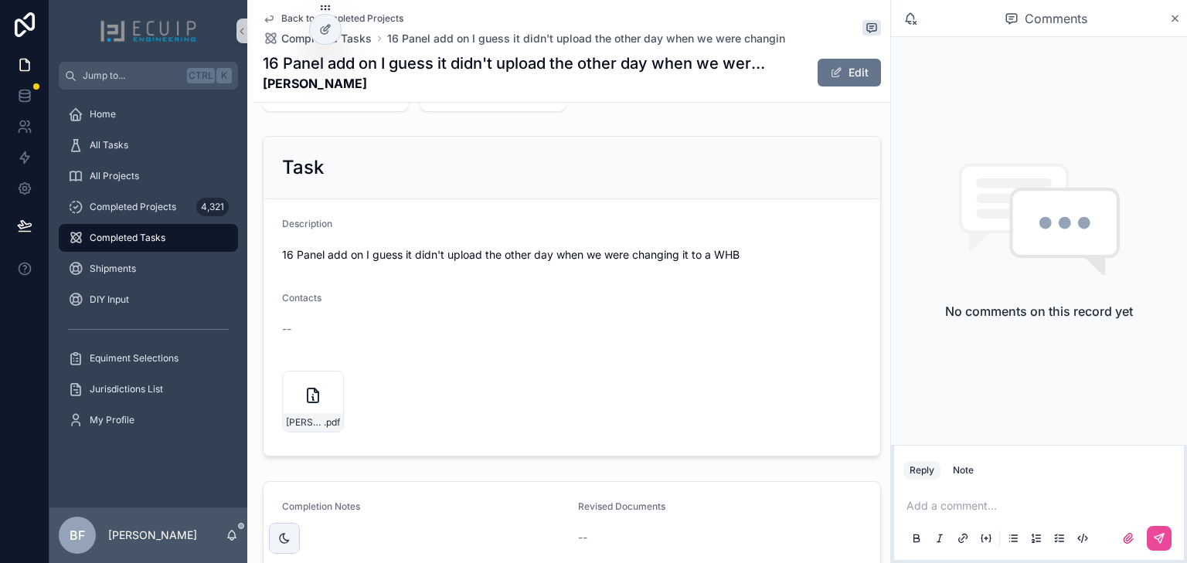
scroll to position [185, 0]
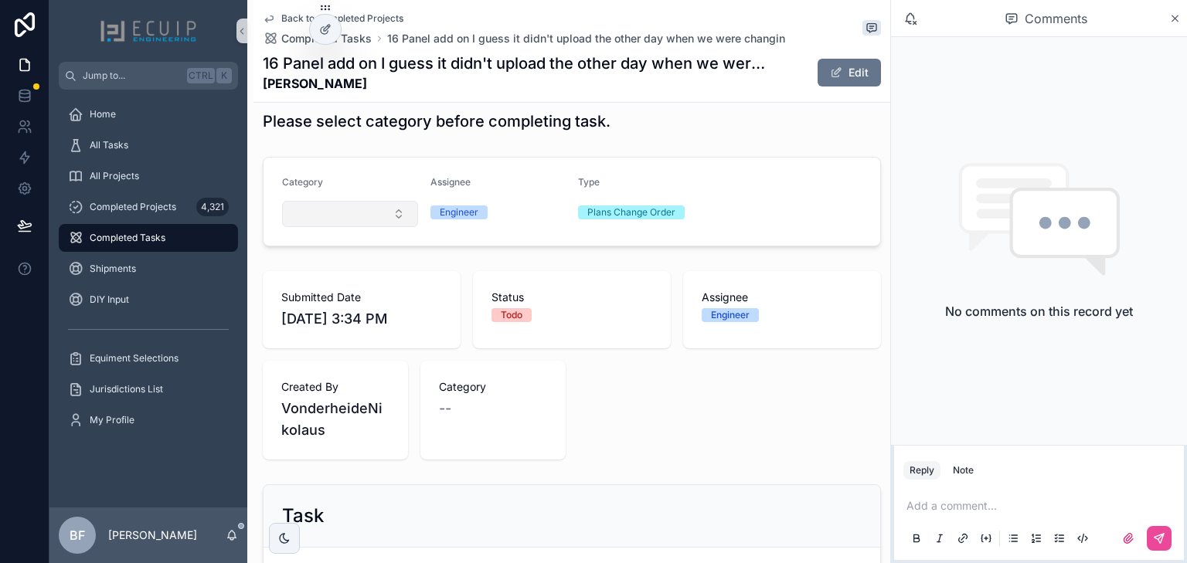
click at [334, 210] on button "Select Button" at bounding box center [350, 214] width 136 height 26
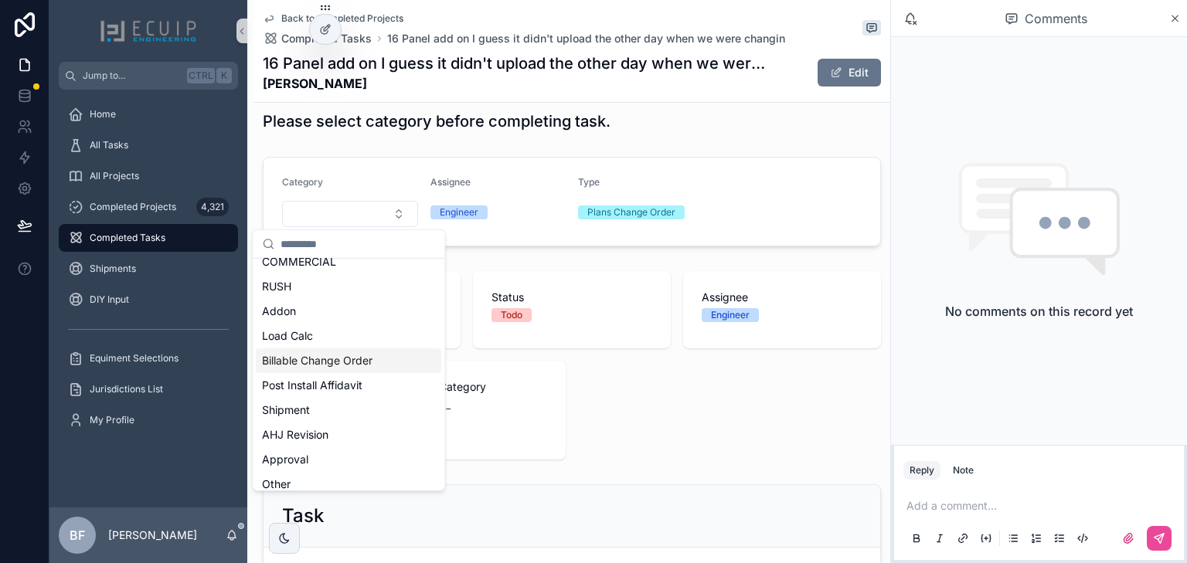
click at [352, 365] on span "Billable Change Order" at bounding box center [317, 360] width 110 height 15
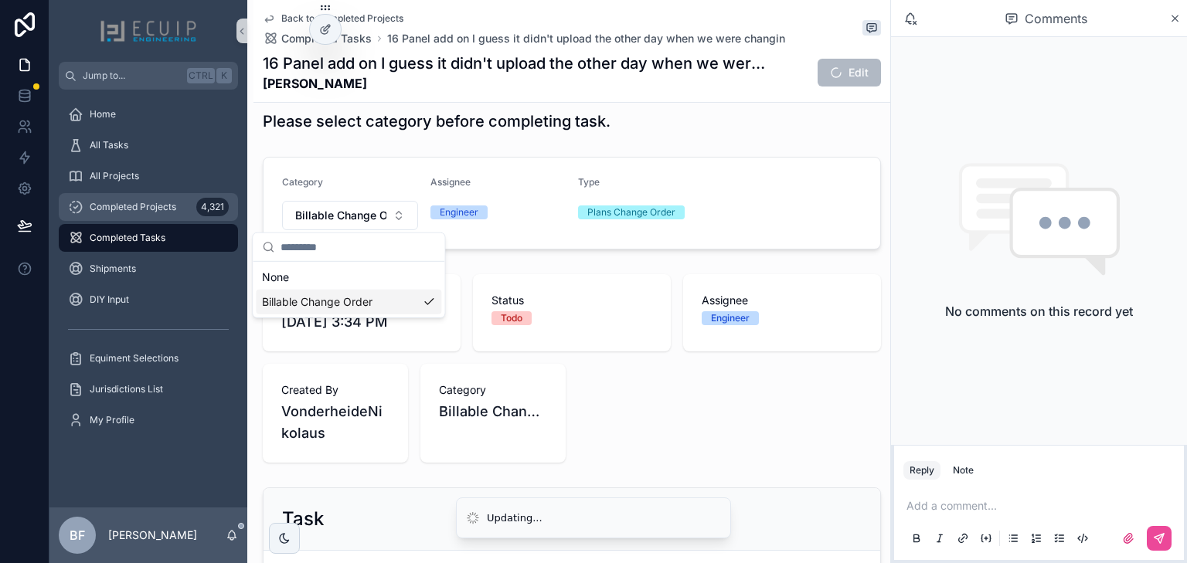
scroll to position [0, 0]
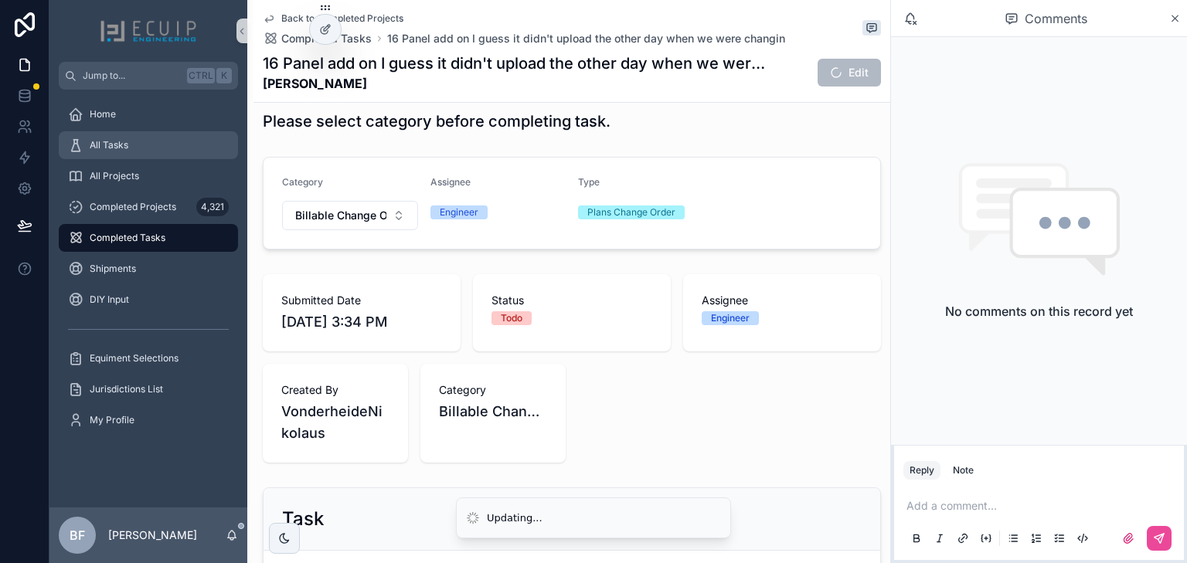
click at [148, 139] on div "All Tasks" at bounding box center [148, 145] width 161 height 25
